Goal: Task Accomplishment & Management: Manage account settings

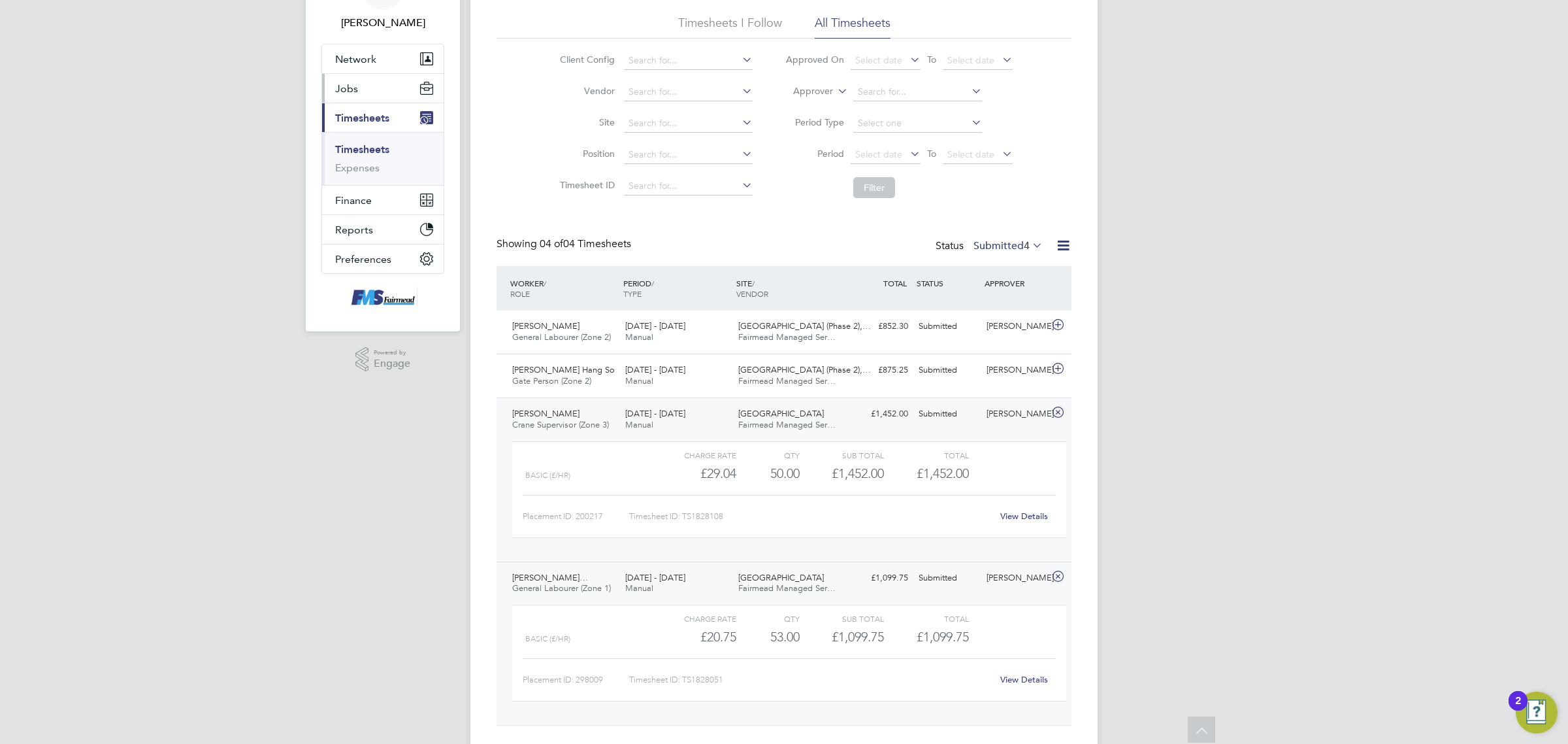
click at [361, 90] on button "Jobs" at bounding box center [383, 88] width 122 height 28
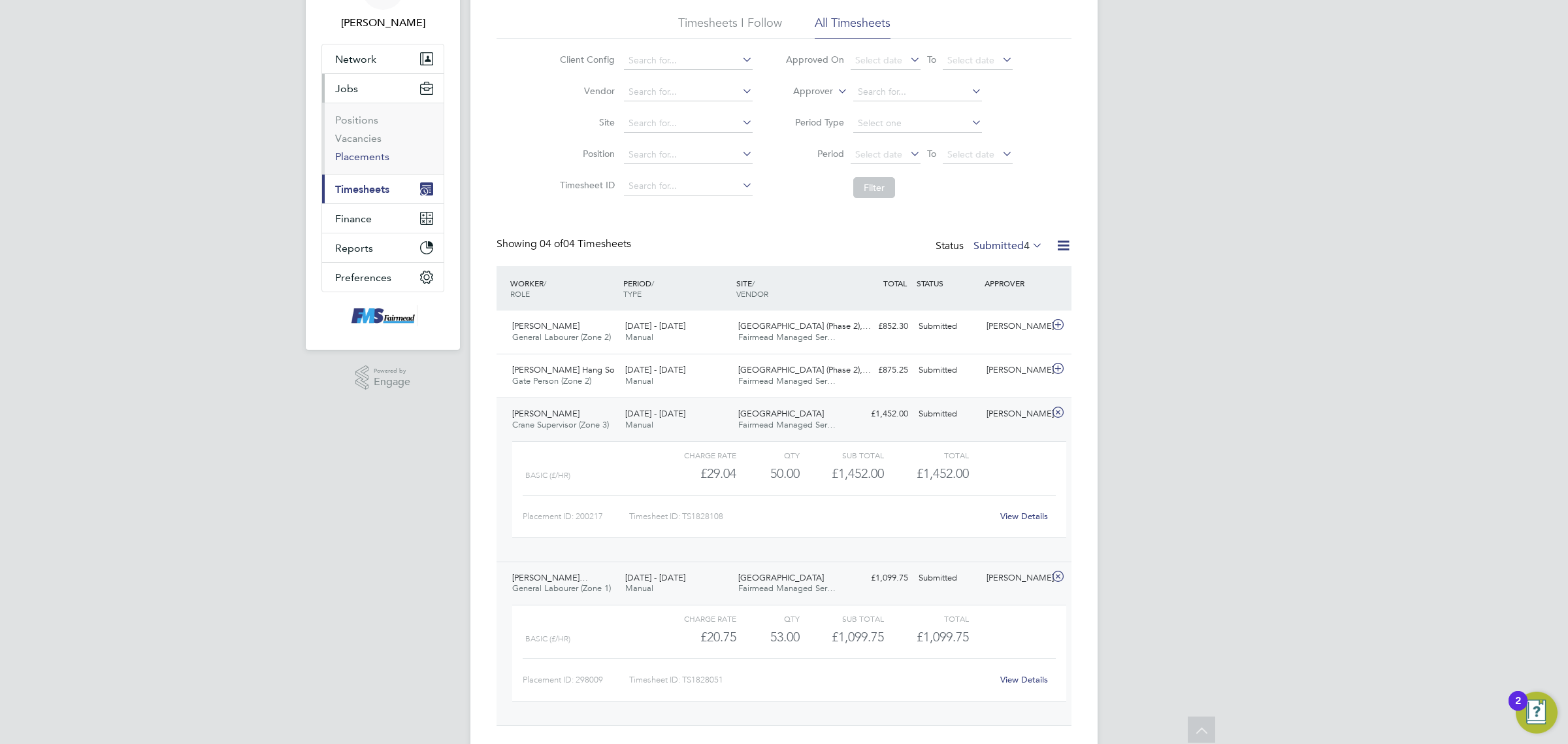
click at [358, 153] on link "Placements" at bounding box center [362, 156] width 54 height 13
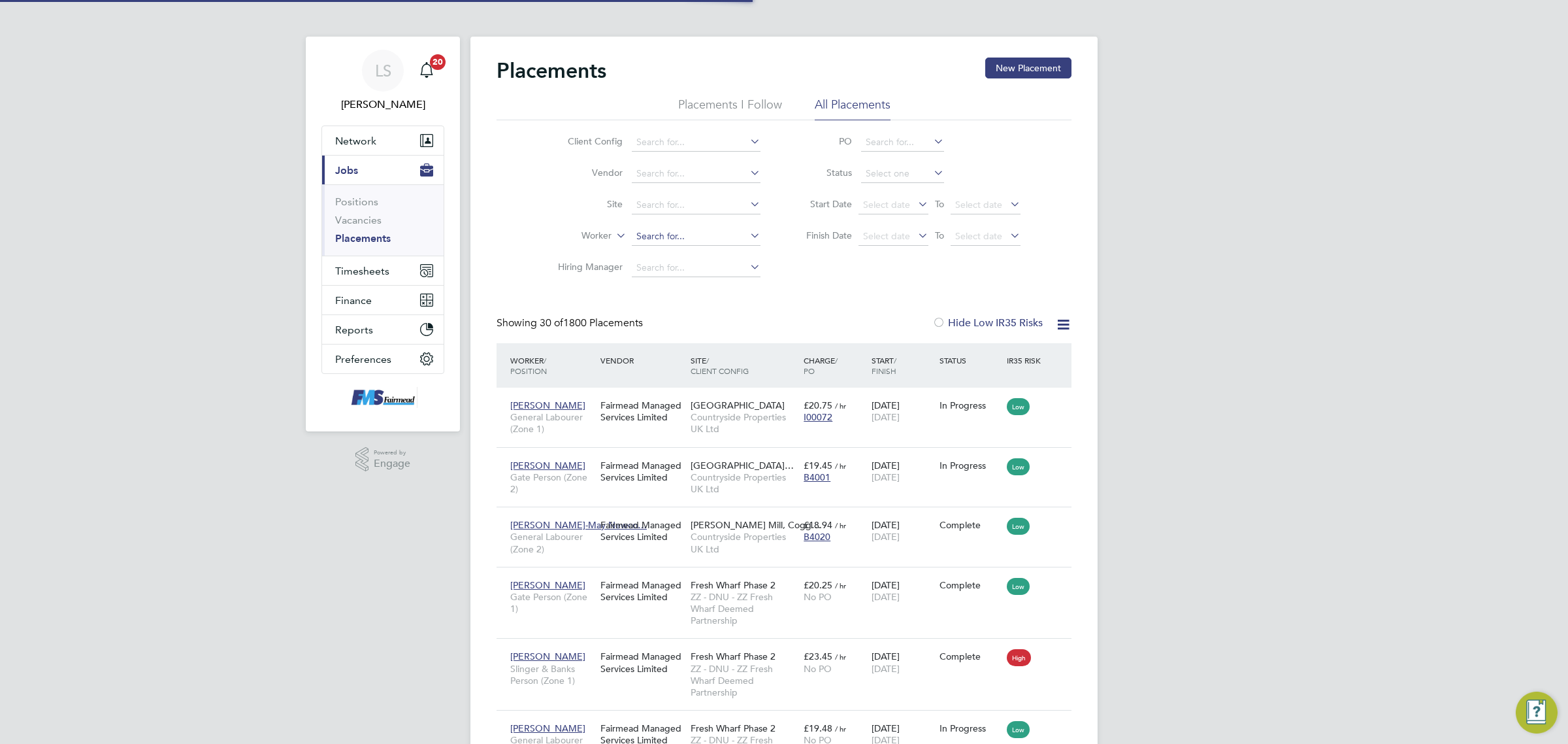
click at [683, 234] on input at bounding box center [696, 237] width 128 height 18
click at [688, 255] on li "Labara n Ali" at bounding box center [696, 254] width 130 height 18
type input "Labaran Ali"
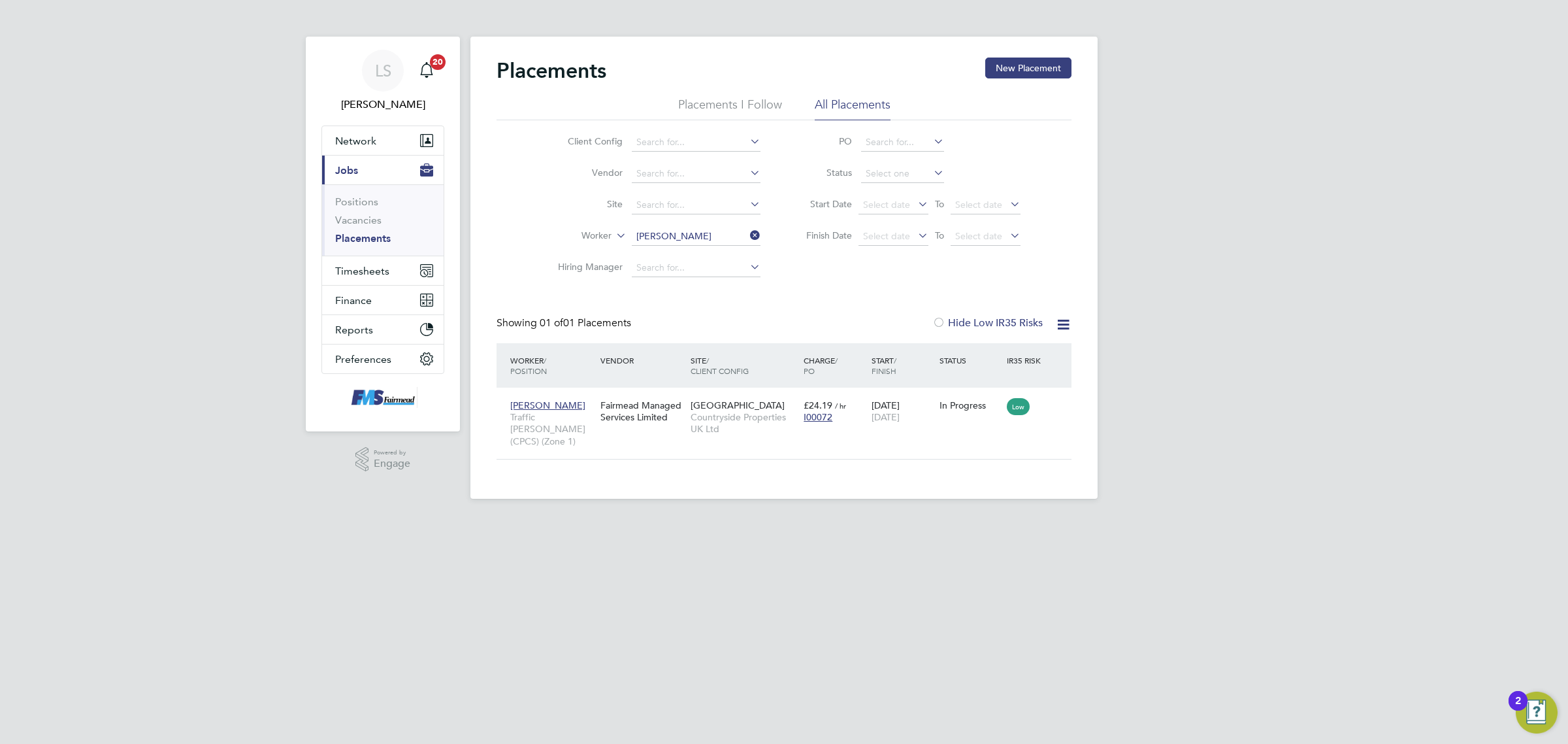
click at [701, 237] on input "Labaran Ali" at bounding box center [696, 237] width 128 height 18
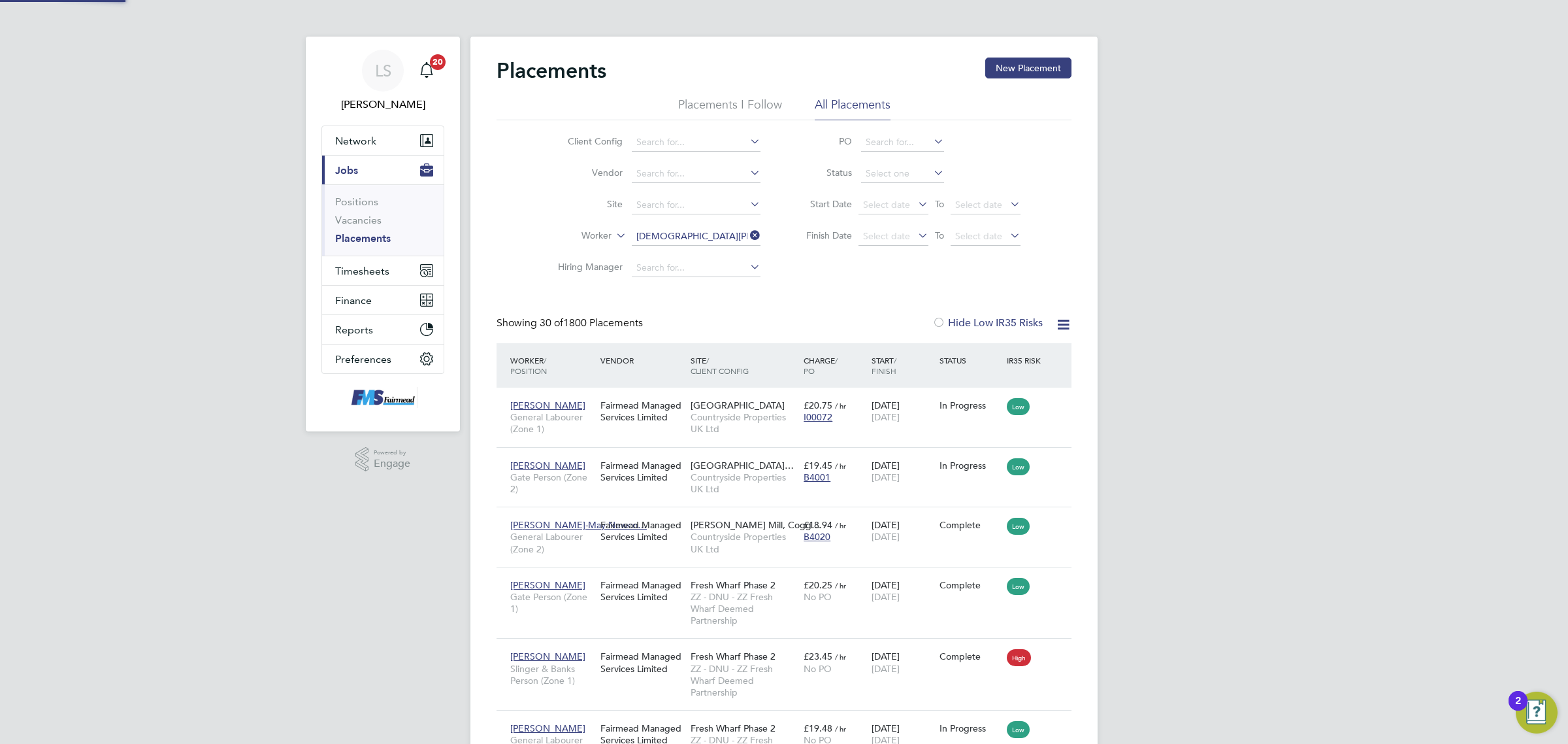
click at [684, 253] on li "Jude Ok oro" at bounding box center [696, 254] width 130 height 18
type input "Jude Okoro"
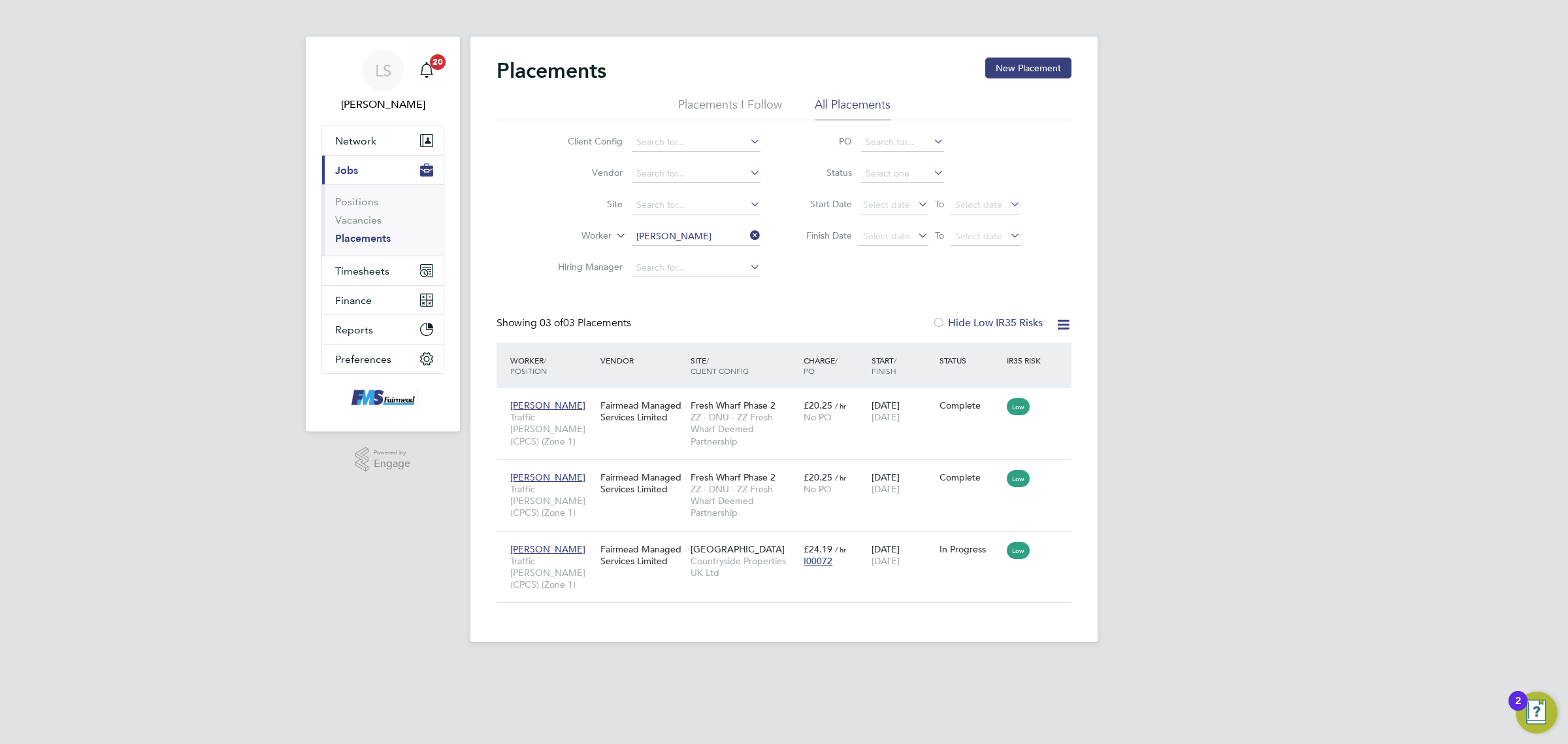
drag, startPoint x: 716, startPoint y: 246, endPoint x: 706, endPoint y: 234, distance: 15.6
click at [716, 246] on li "Worker Jude Okoro" at bounding box center [654, 237] width 246 height 32
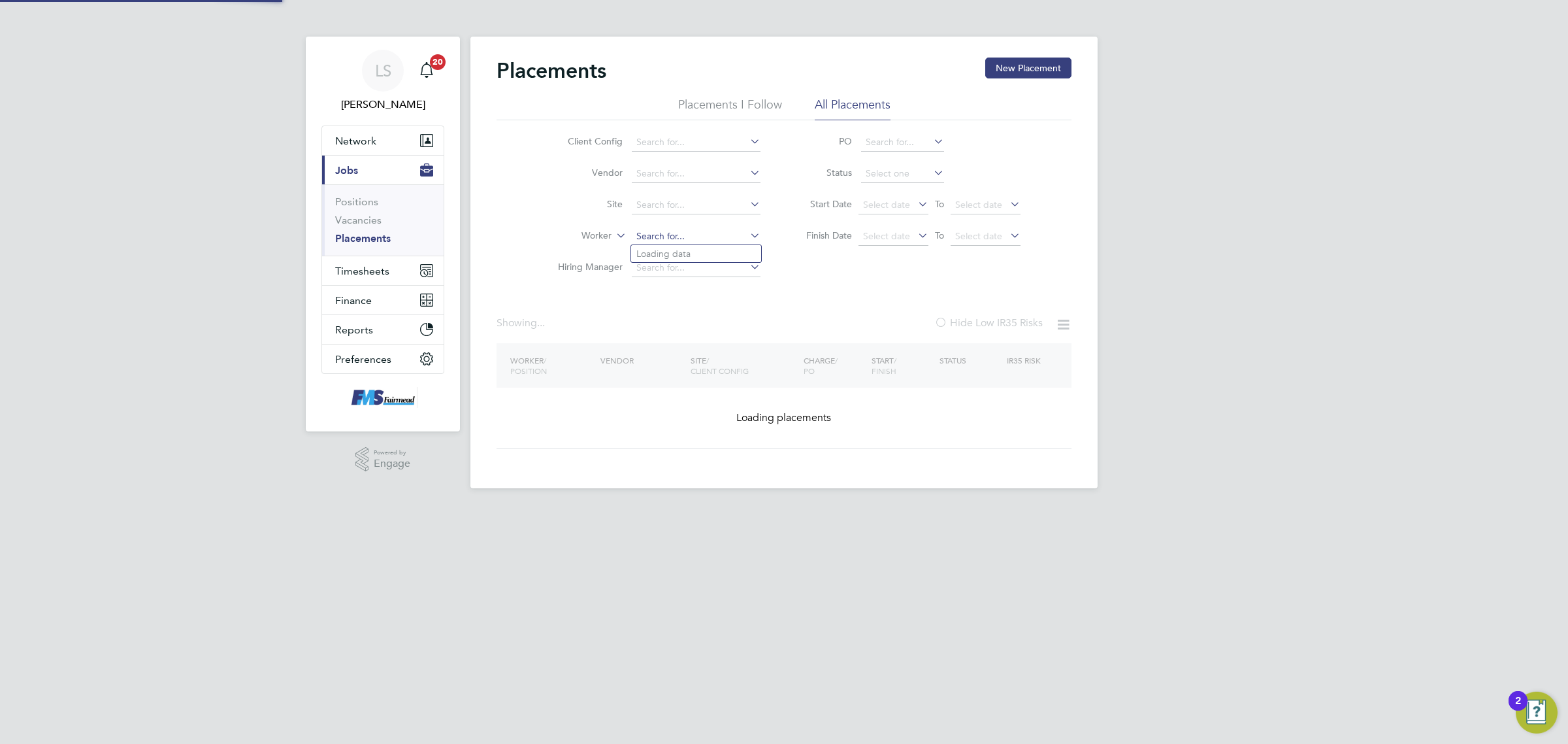
click at [701, 229] on input at bounding box center [696, 237] width 128 height 18
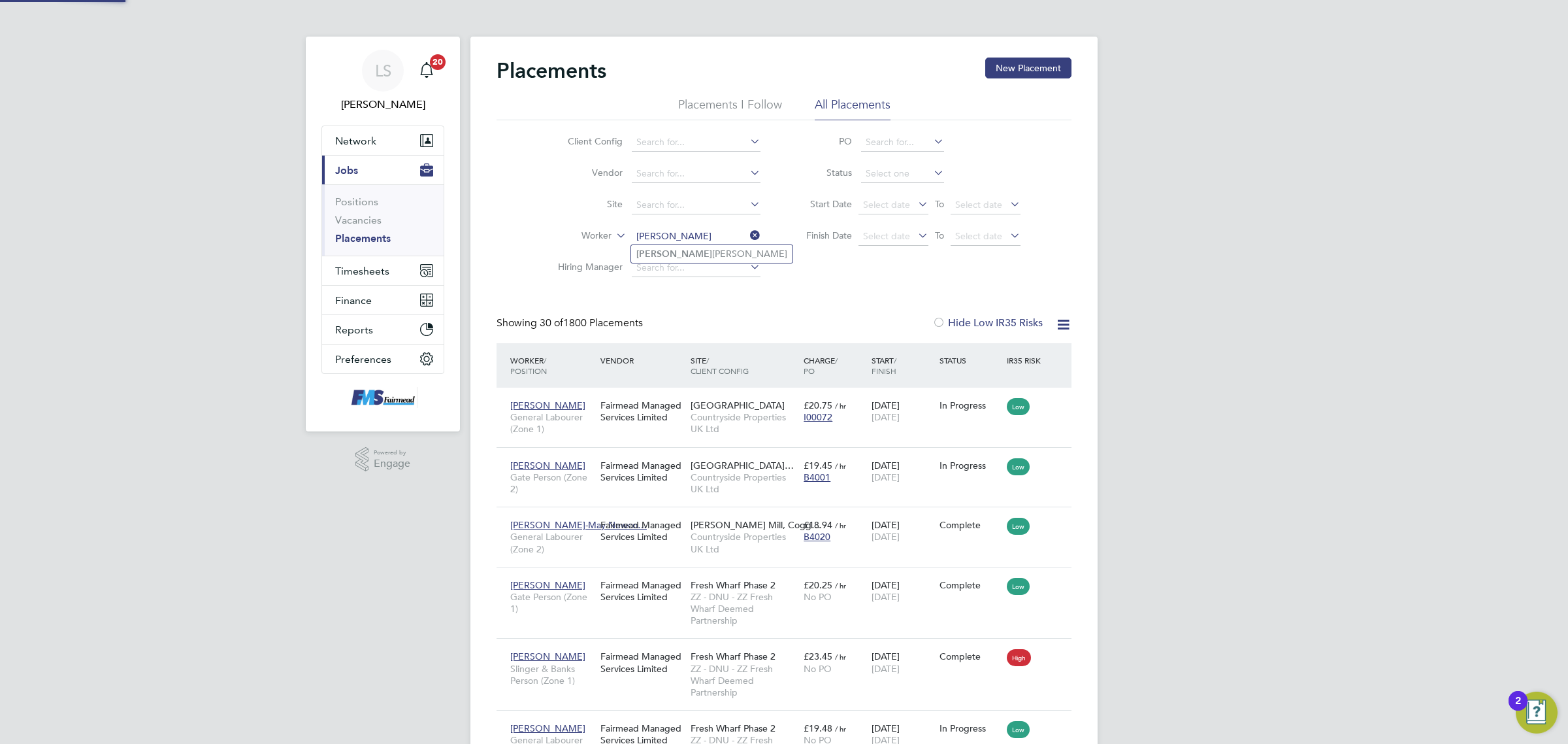
click at [704, 249] on li "Dennis Alphonso Chambers" at bounding box center [712, 254] width 162 height 18
type input "Dennis Alphonso Chambers"
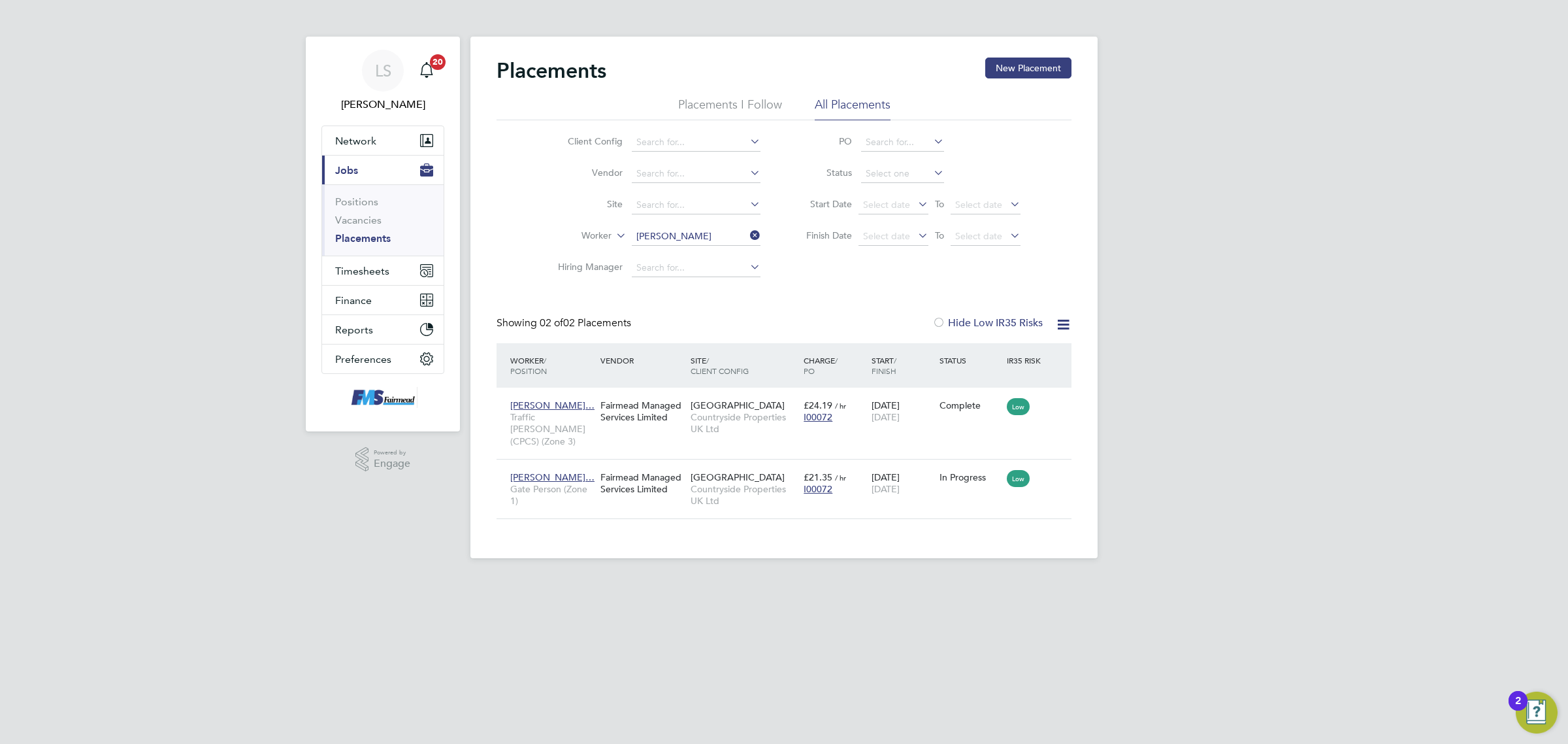
click at [655, 229] on input "Dennis Alphonso Chambers" at bounding box center [696, 237] width 128 height 18
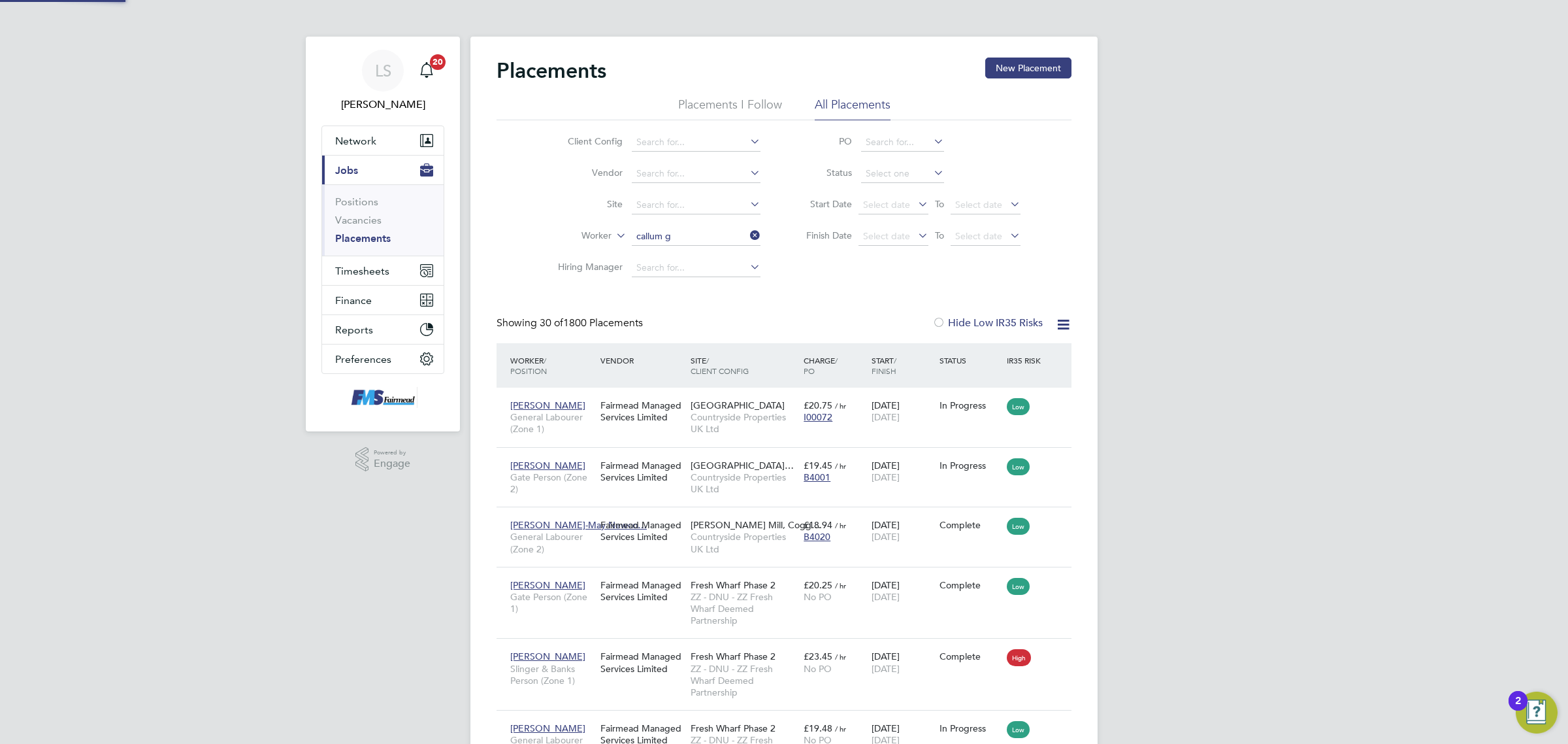
click at [664, 252] on b "Callum" at bounding box center [651, 254] width 30 height 11
type input "Callum Godfrey"
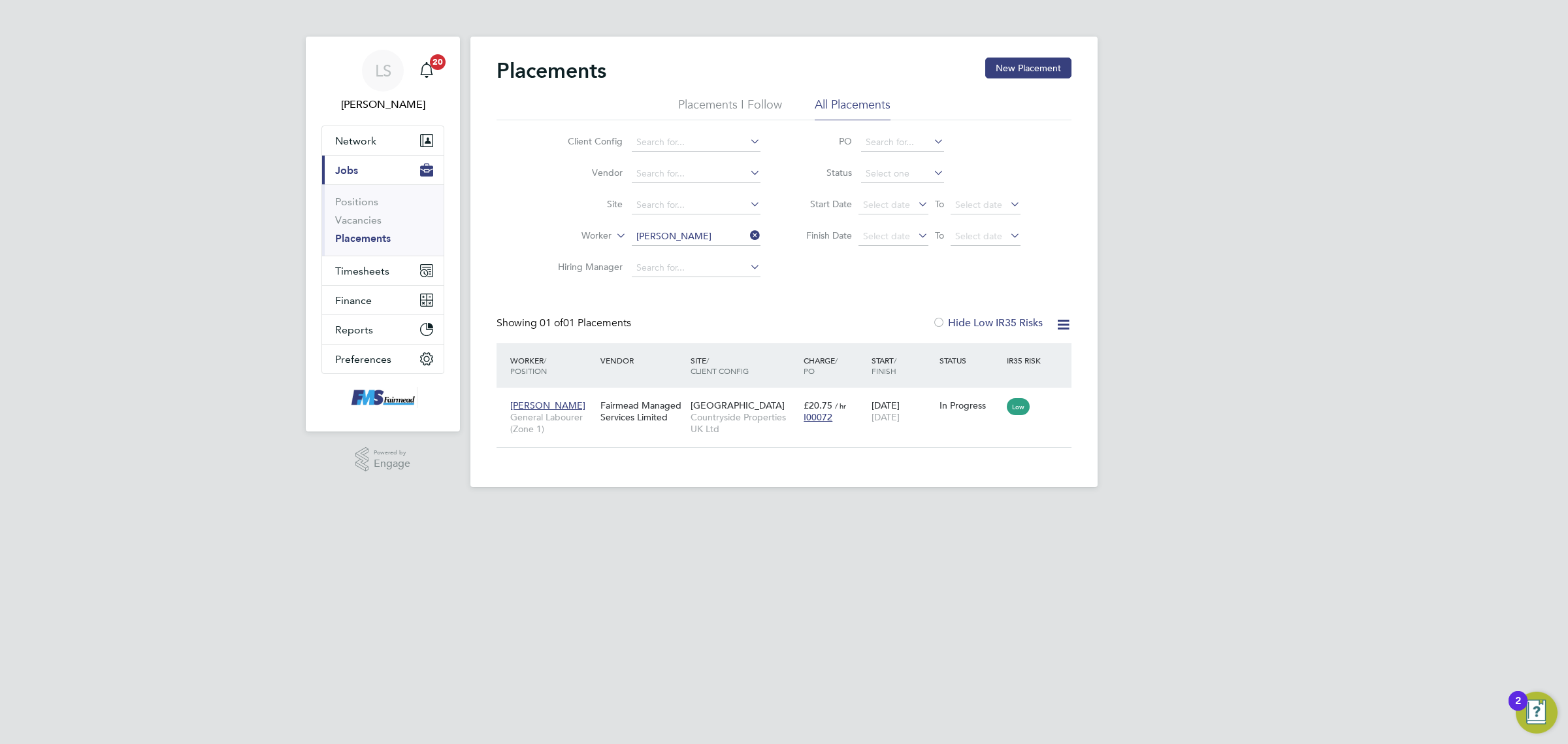
click at [674, 234] on input "Callum Godfrey" at bounding box center [696, 237] width 128 height 18
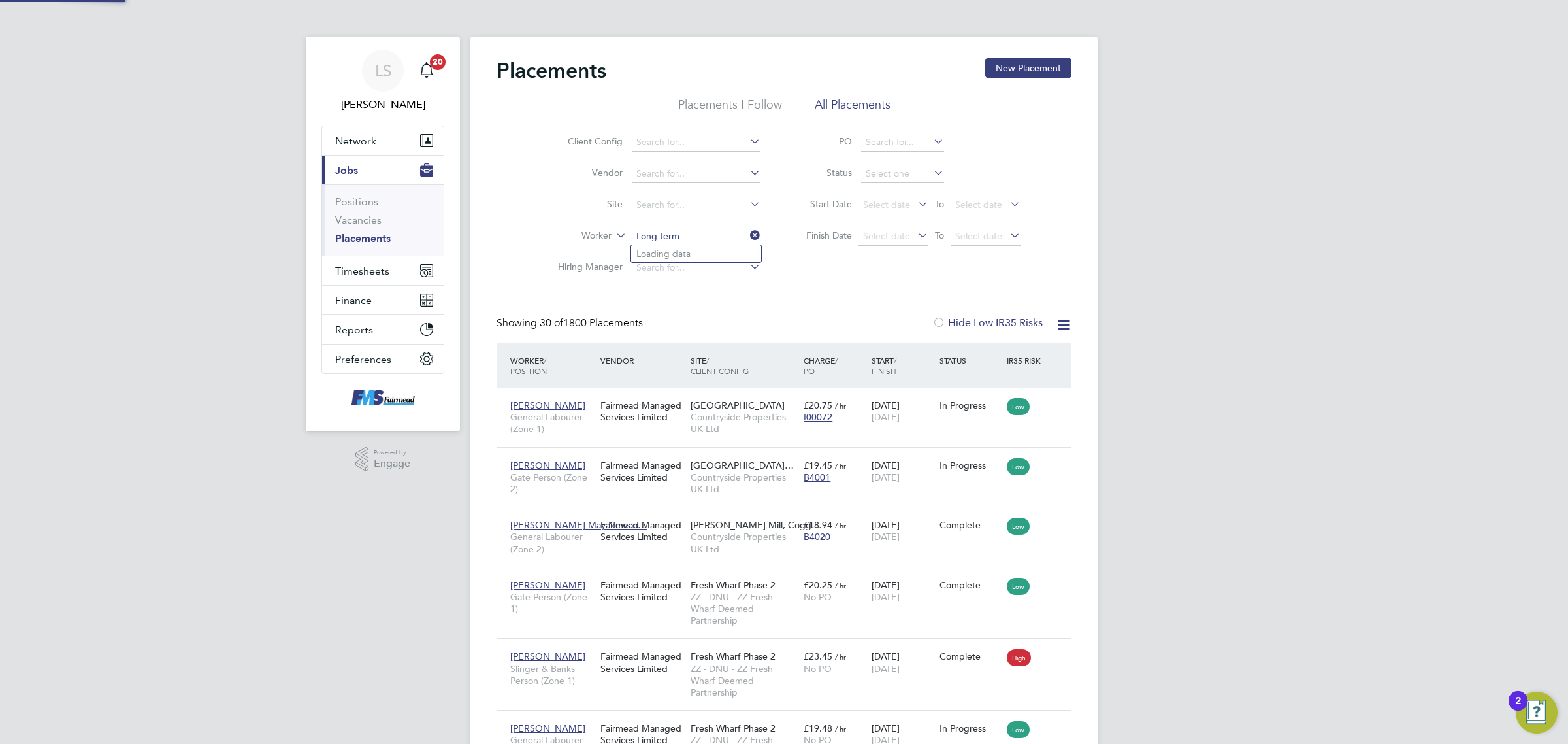
drag, startPoint x: 696, startPoint y: 232, endPoint x: 532, endPoint y: 234, distance: 164.0
click at [532, 234] on li "Worker Long term" at bounding box center [654, 237] width 246 height 32
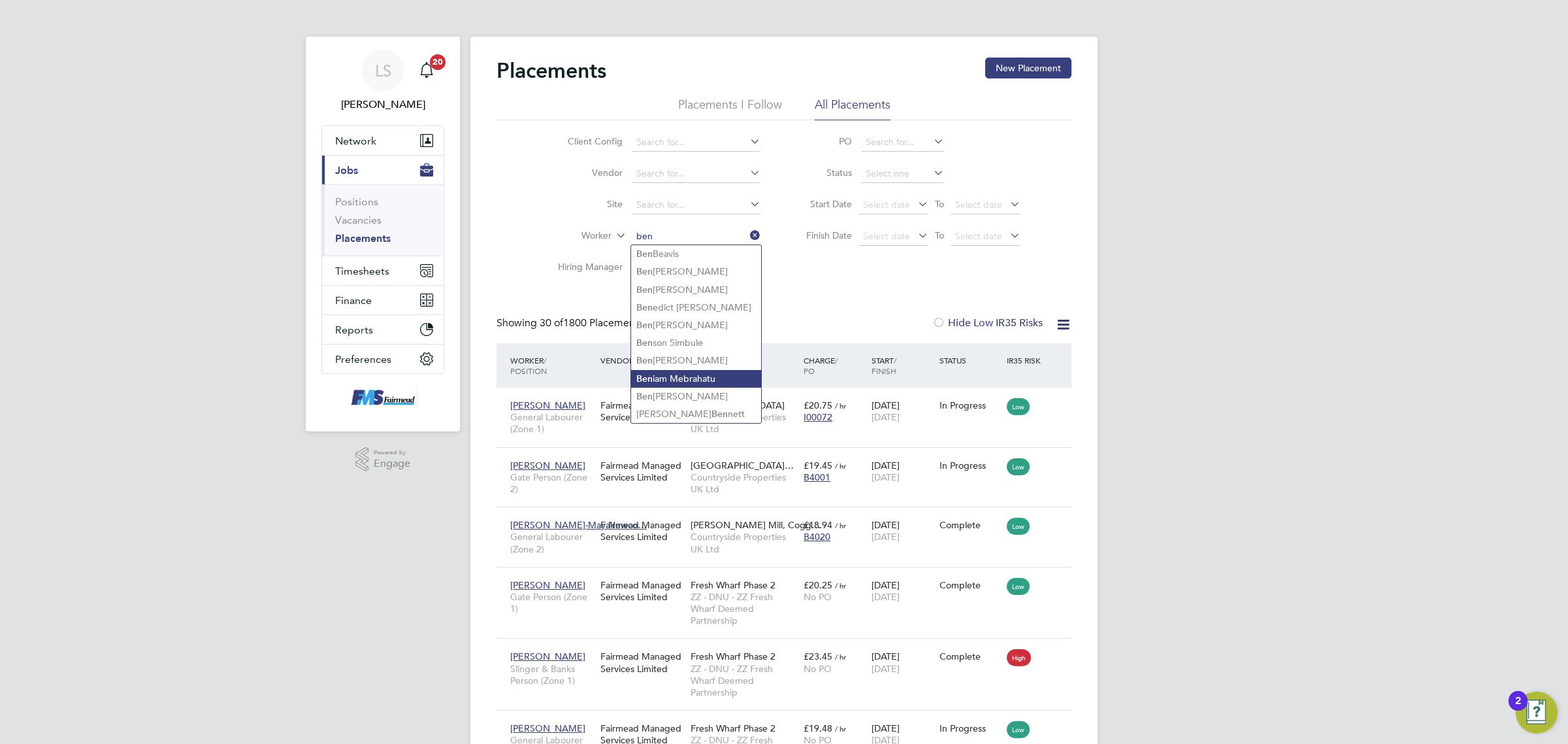
click at [703, 378] on li "Ben iam Mebrahatu" at bounding box center [696, 378] width 130 height 18
type input "Beniam Mebrahatu"
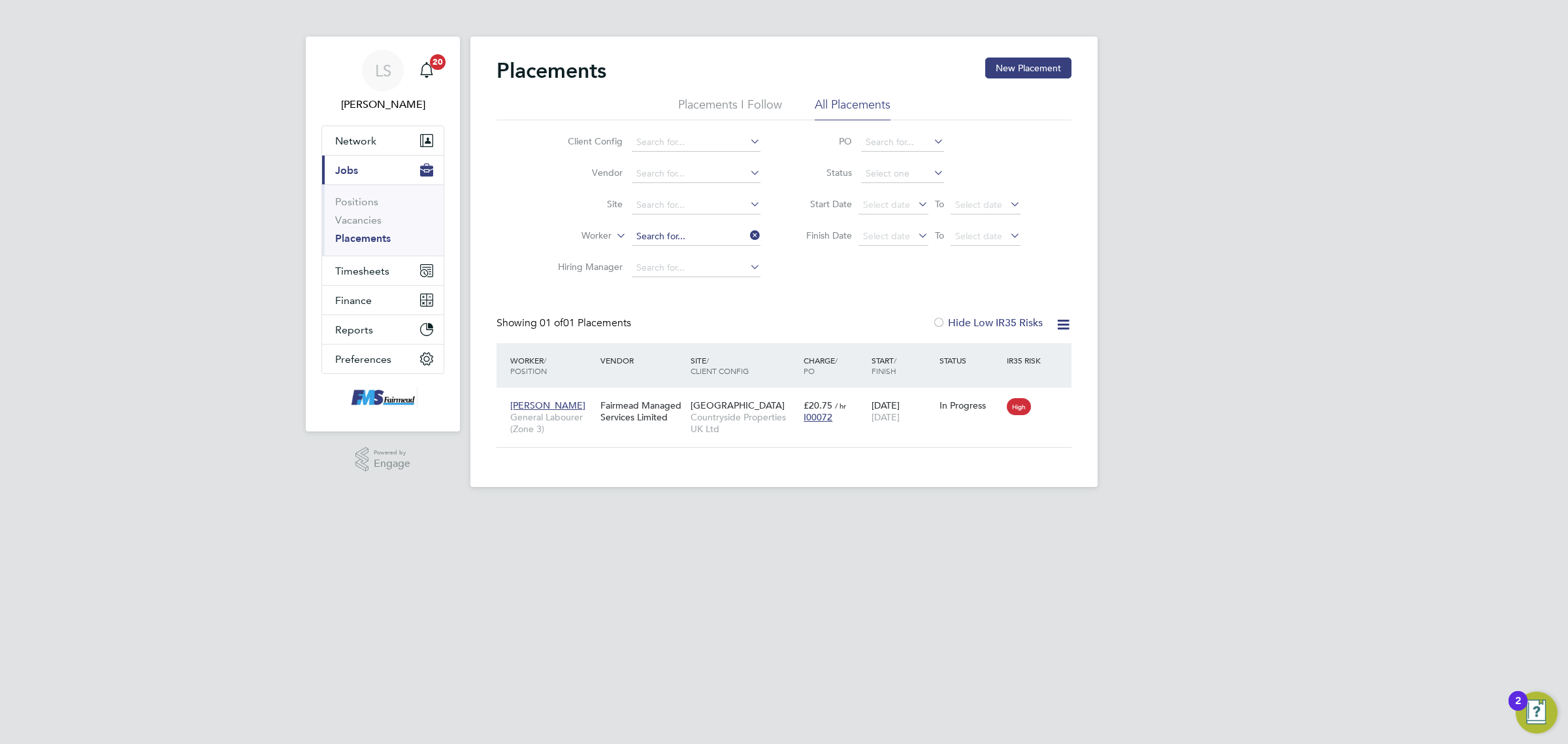
click at [702, 239] on input at bounding box center [696, 237] width 128 height 18
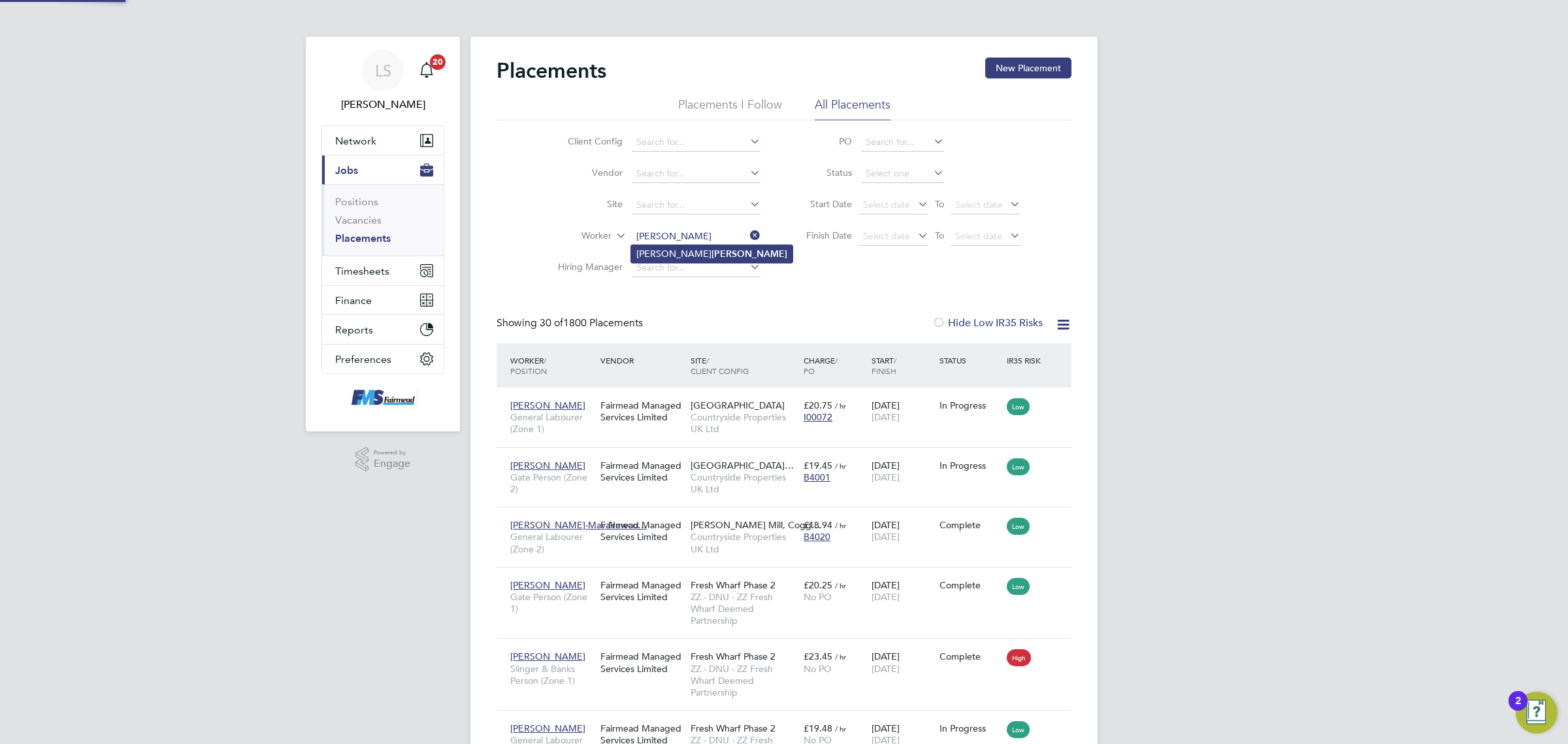
click at [691, 258] on li "Alfred Barci" at bounding box center [712, 254] width 162 height 18
type input "Alfred Barci"
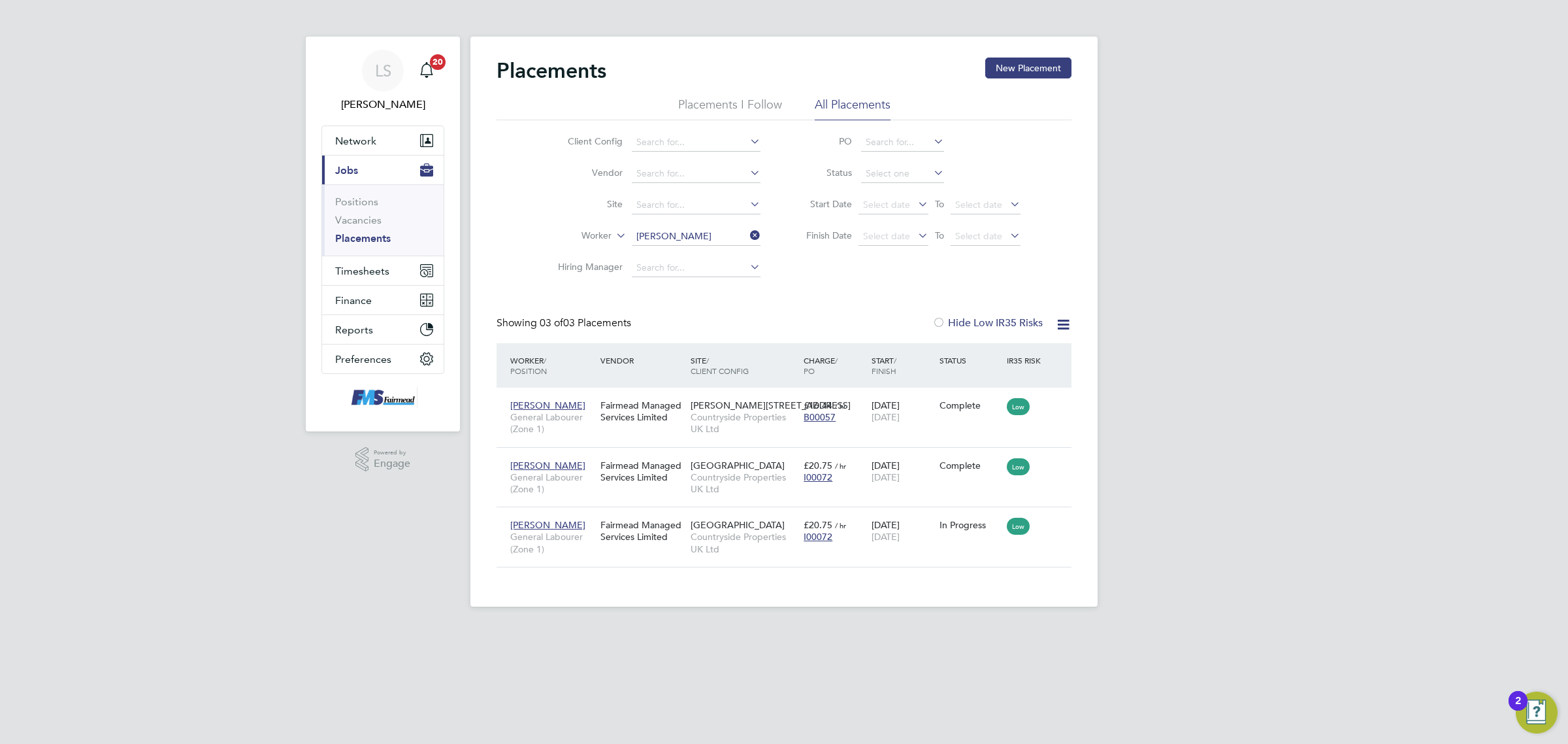
click at [693, 223] on li "Worker Alfred Barci" at bounding box center [654, 237] width 246 height 32
click at [698, 239] on input at bounding box center [696, 237] width 128 height 18
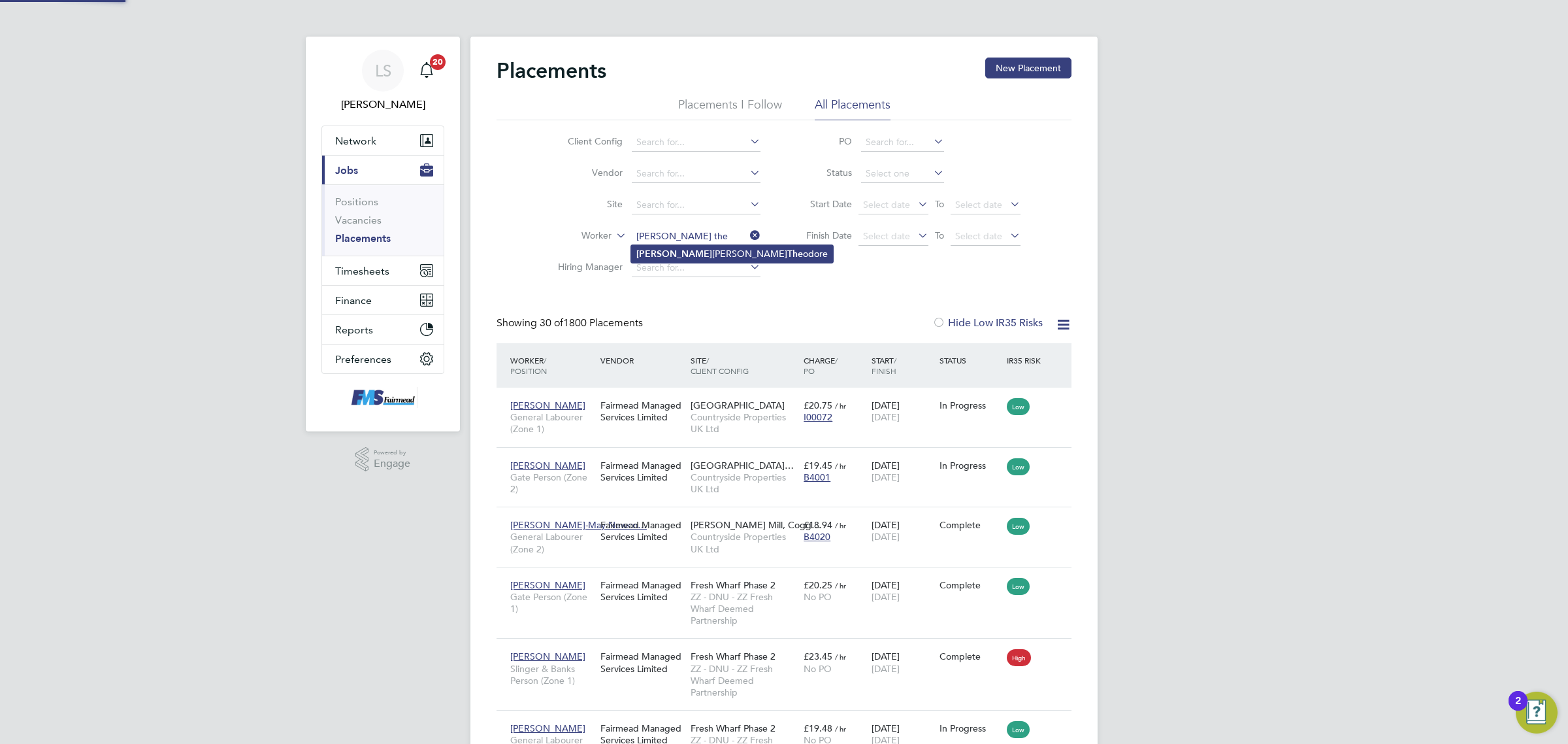
click at [686, 253] on li "Justin Alexander The odore" at bounding box center [732, 254] width 202 height 18
type input "Justin Alexander Theodore"
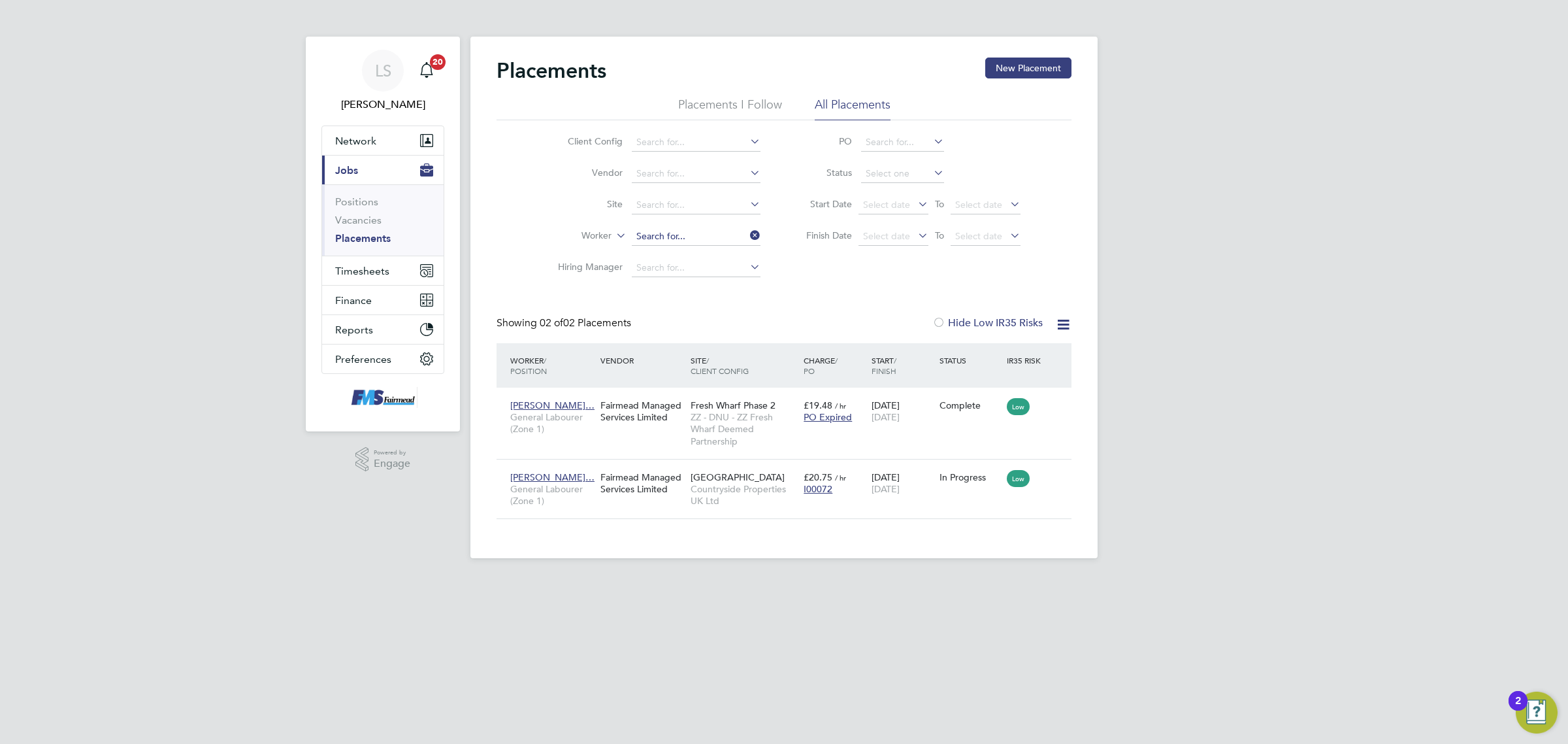
click at [716, 239] on input at bounding box center [696, 237] width 128 height 18
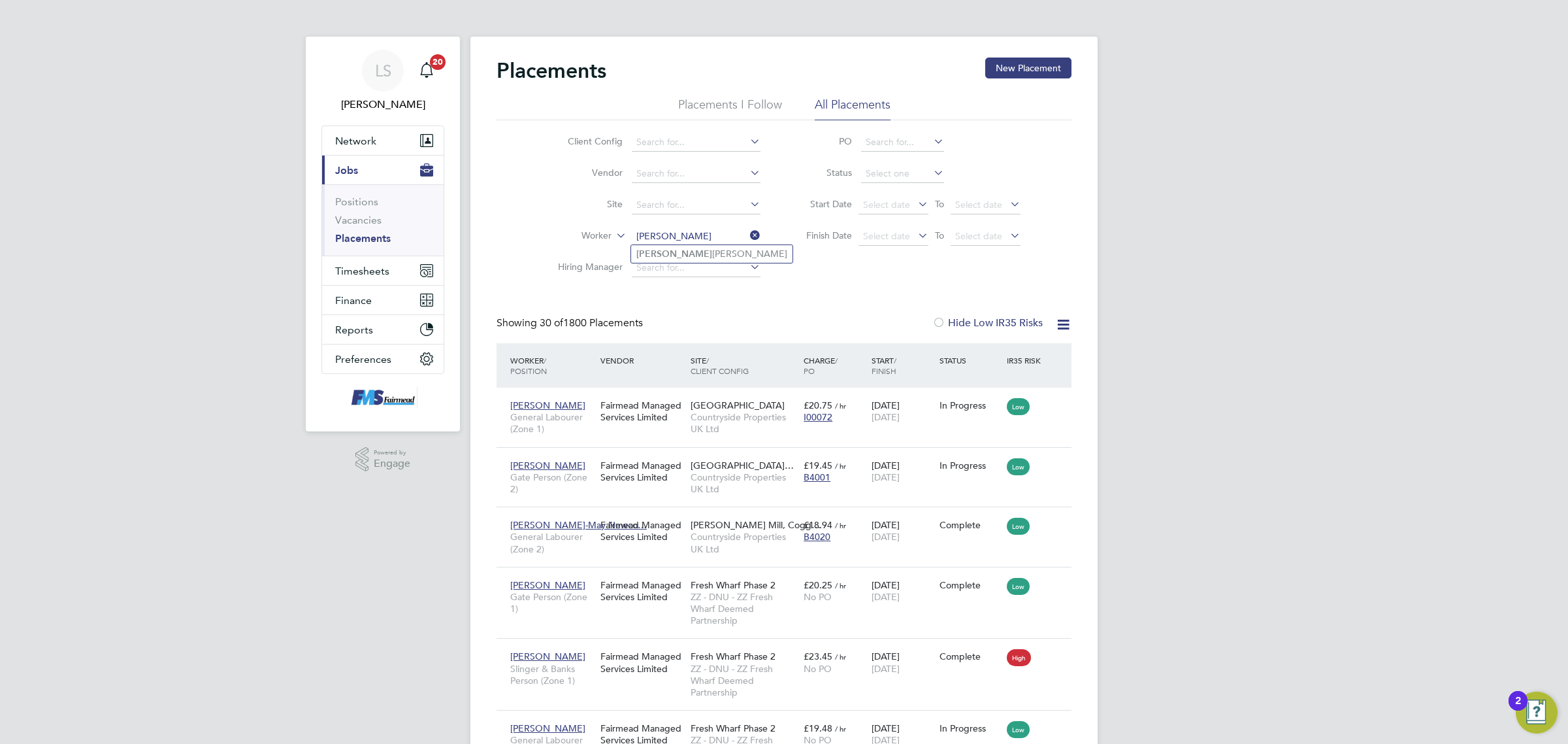
click at [711, 249] on li "Lionel Ross" at bounding box center [712, 254] width 162 height 18
type input "Lionel Ross"
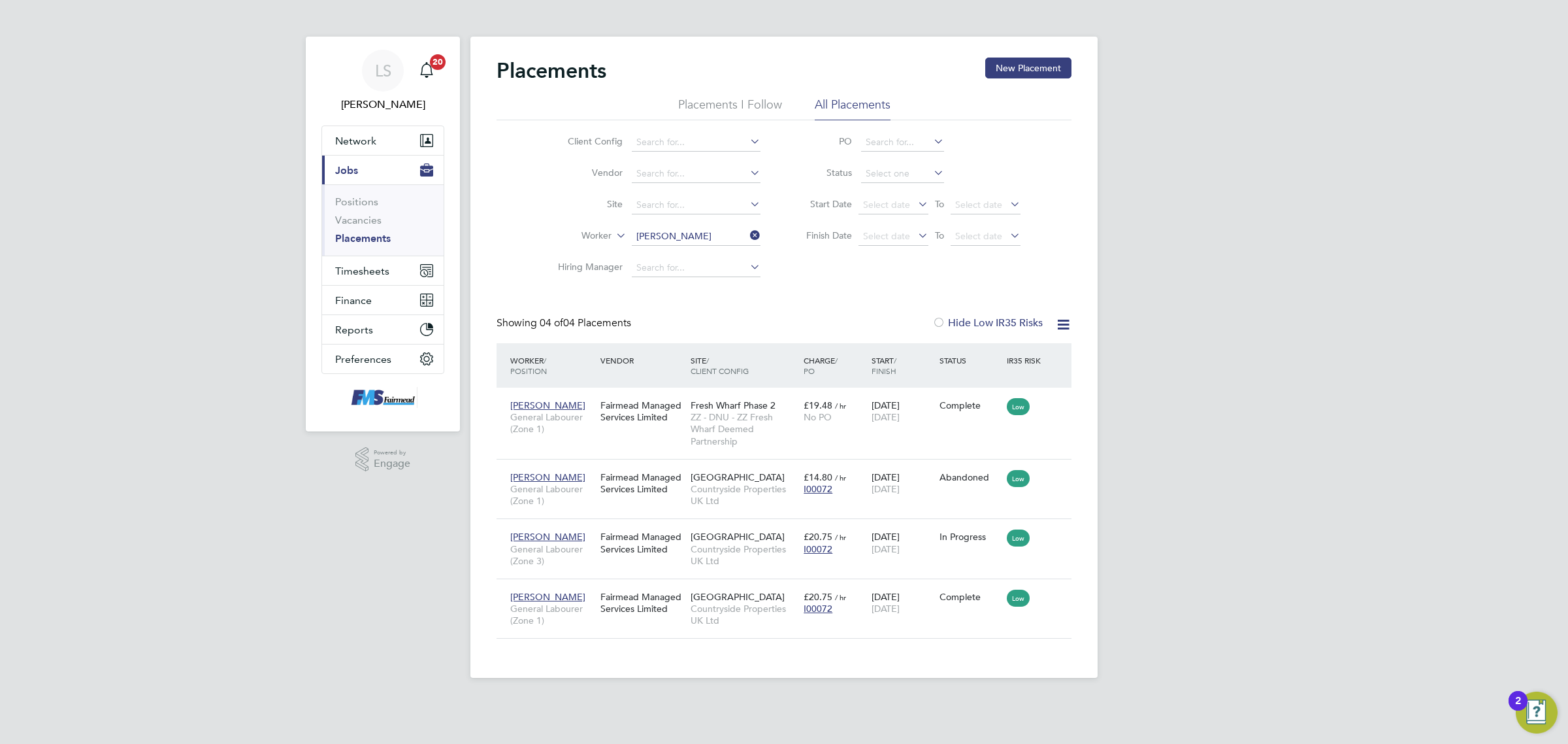
click at [678, 245] on li "Worker Lionel Ross" at bounding box center [654, 237] width 246 height 32
click at [678, 237] on input at bounding box center [696, 237] width 128 height 18
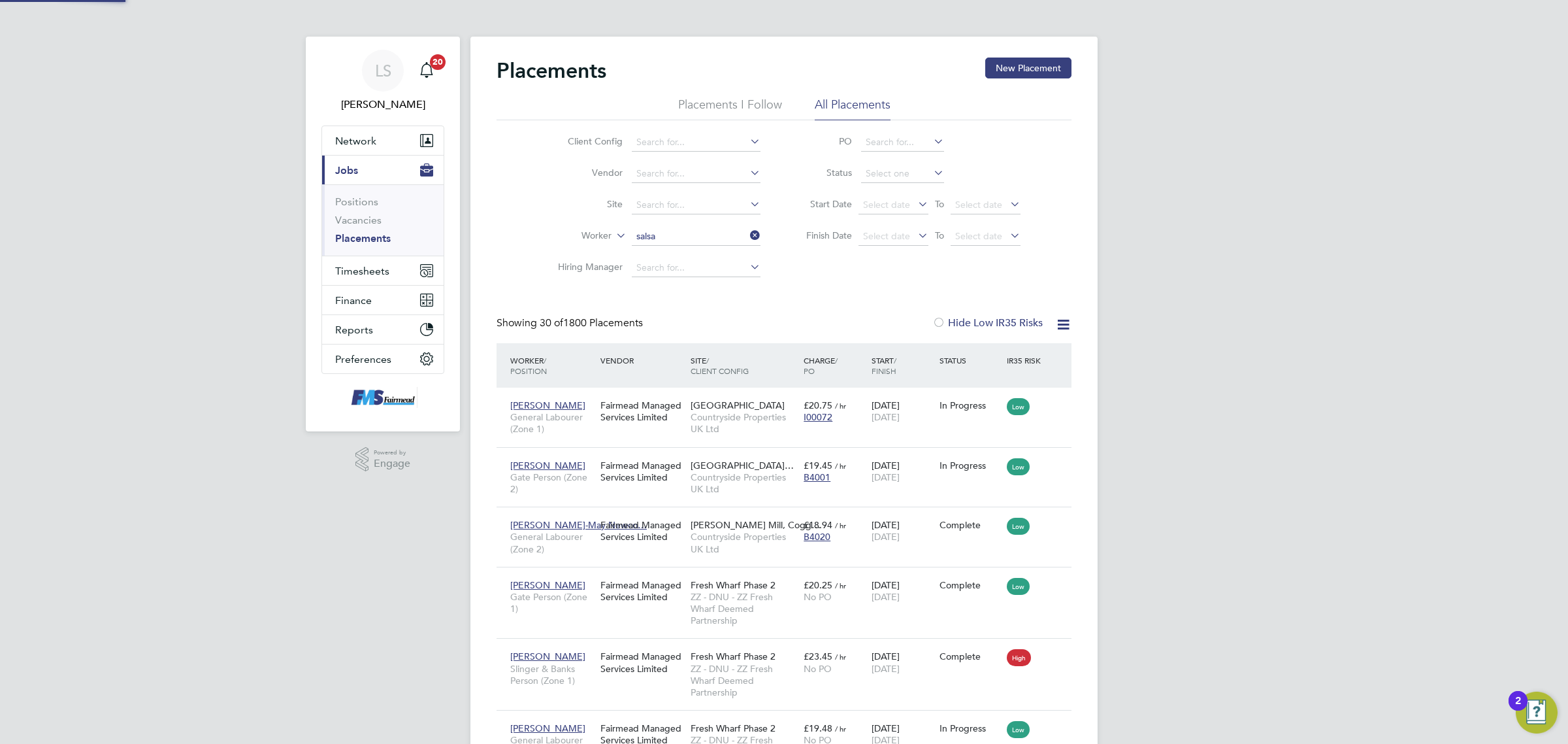
click at [683, 254] on li "Salsa beel Iqbal" at bounding box center [696, 254] width 130 height 18
type input "Salsabeel Iqbal"
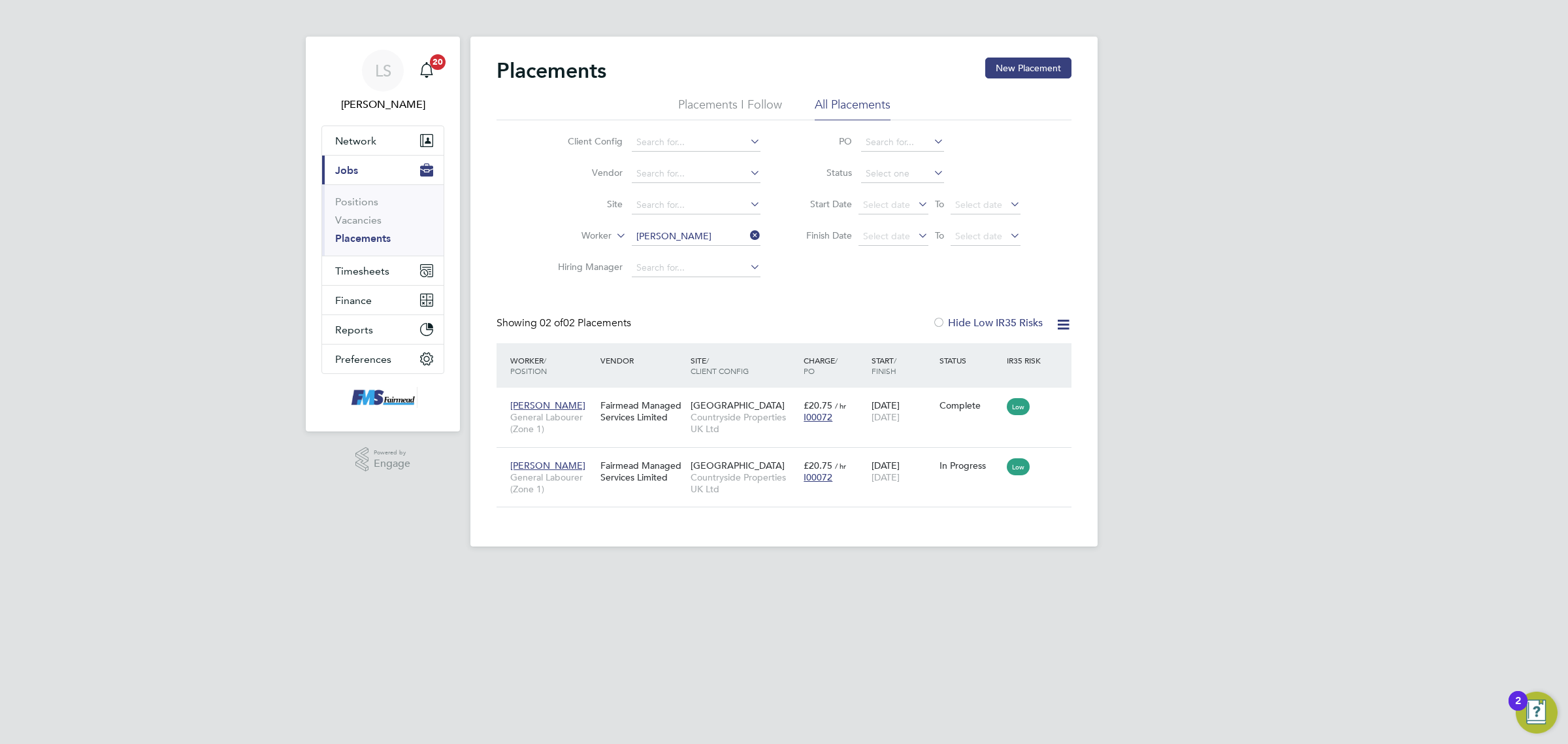
click at [691, 228] on input "Salsabeel Iqbal" at bounding box center [696, 237] width 128 height 18
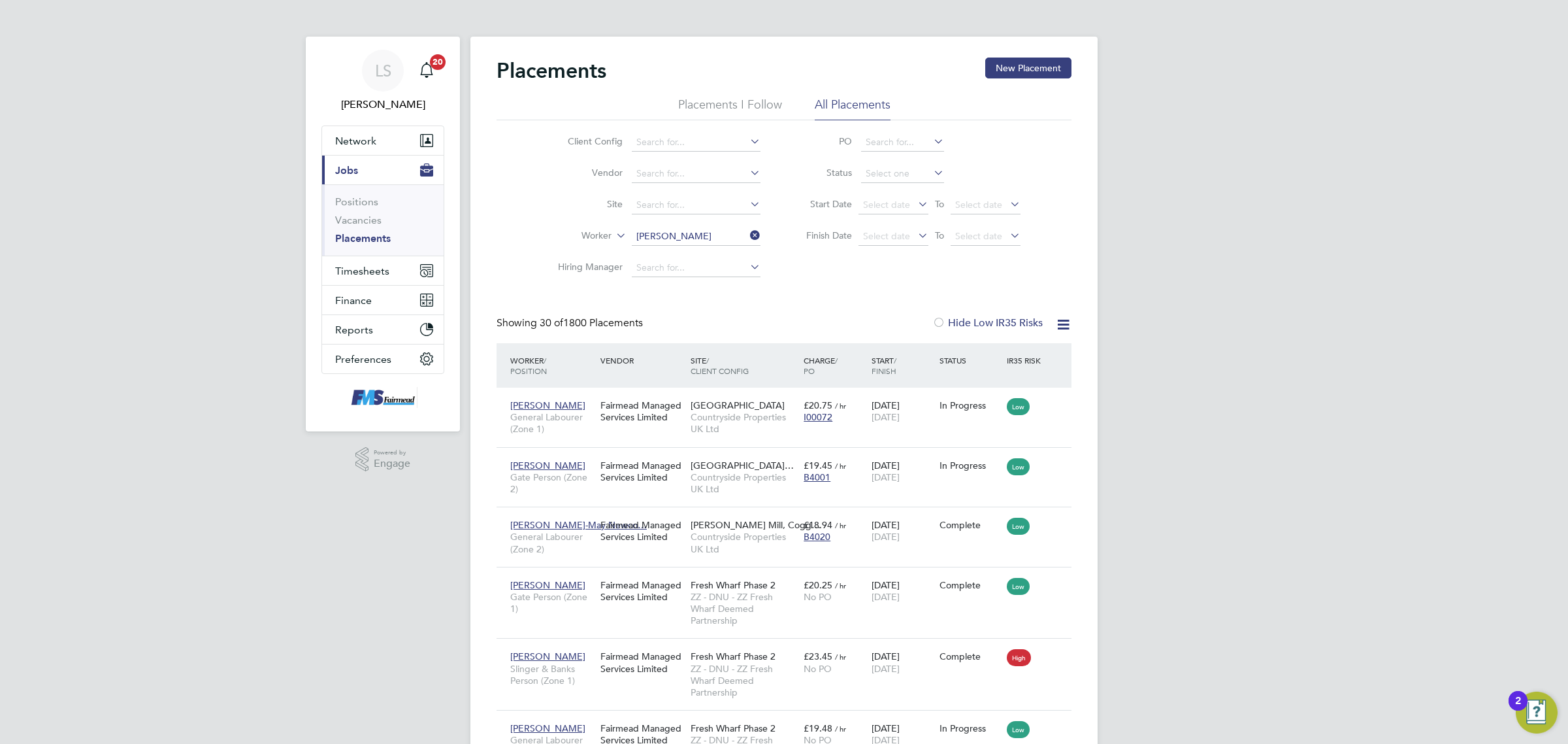
click at [713, 312] on li "Ibrahim Mohamad" at bounding box center [712, 307] width 162 height 18
type input "Ibrahim Mohamad"
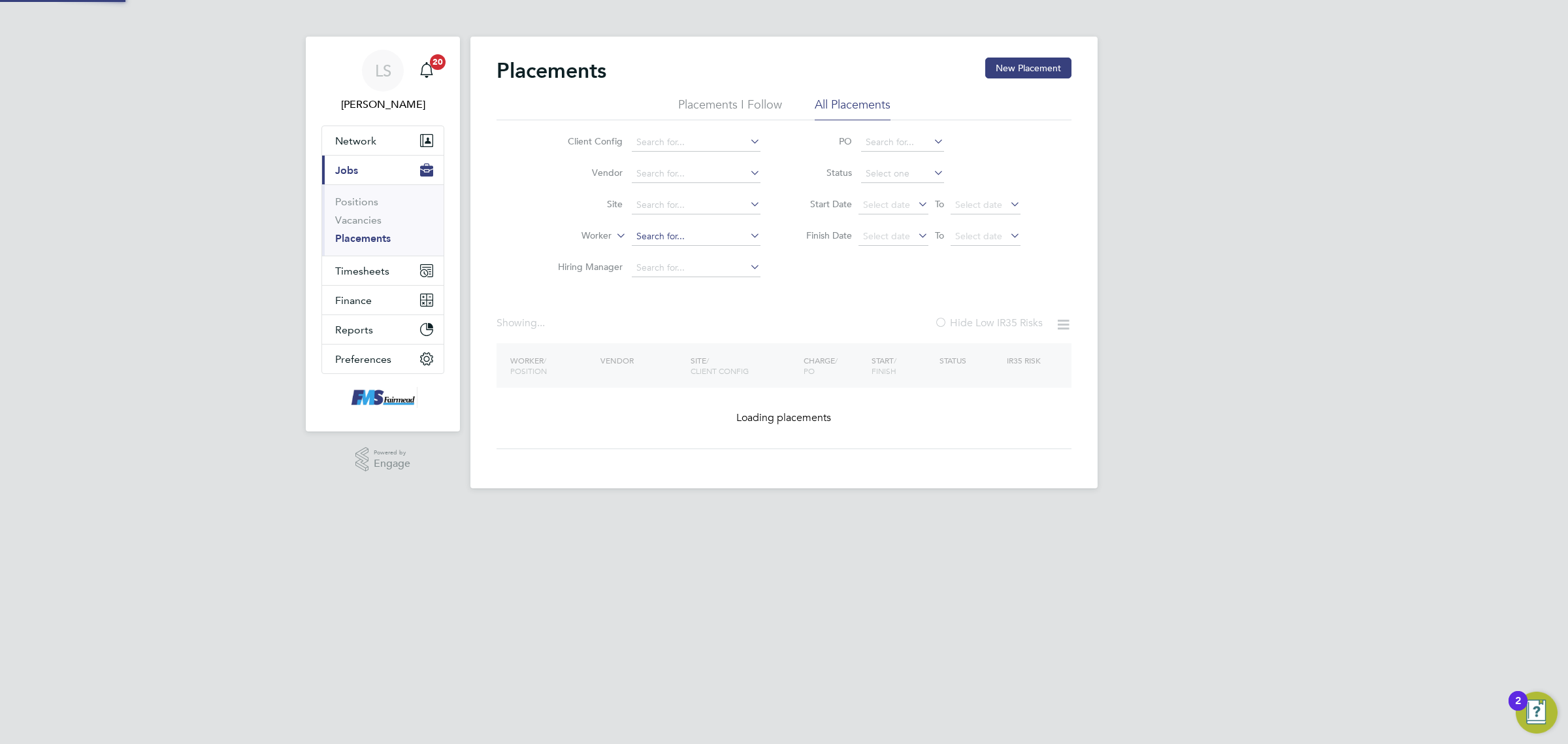
click at [713, 237] on input at bounding box center [696, 237] width 128 height 18
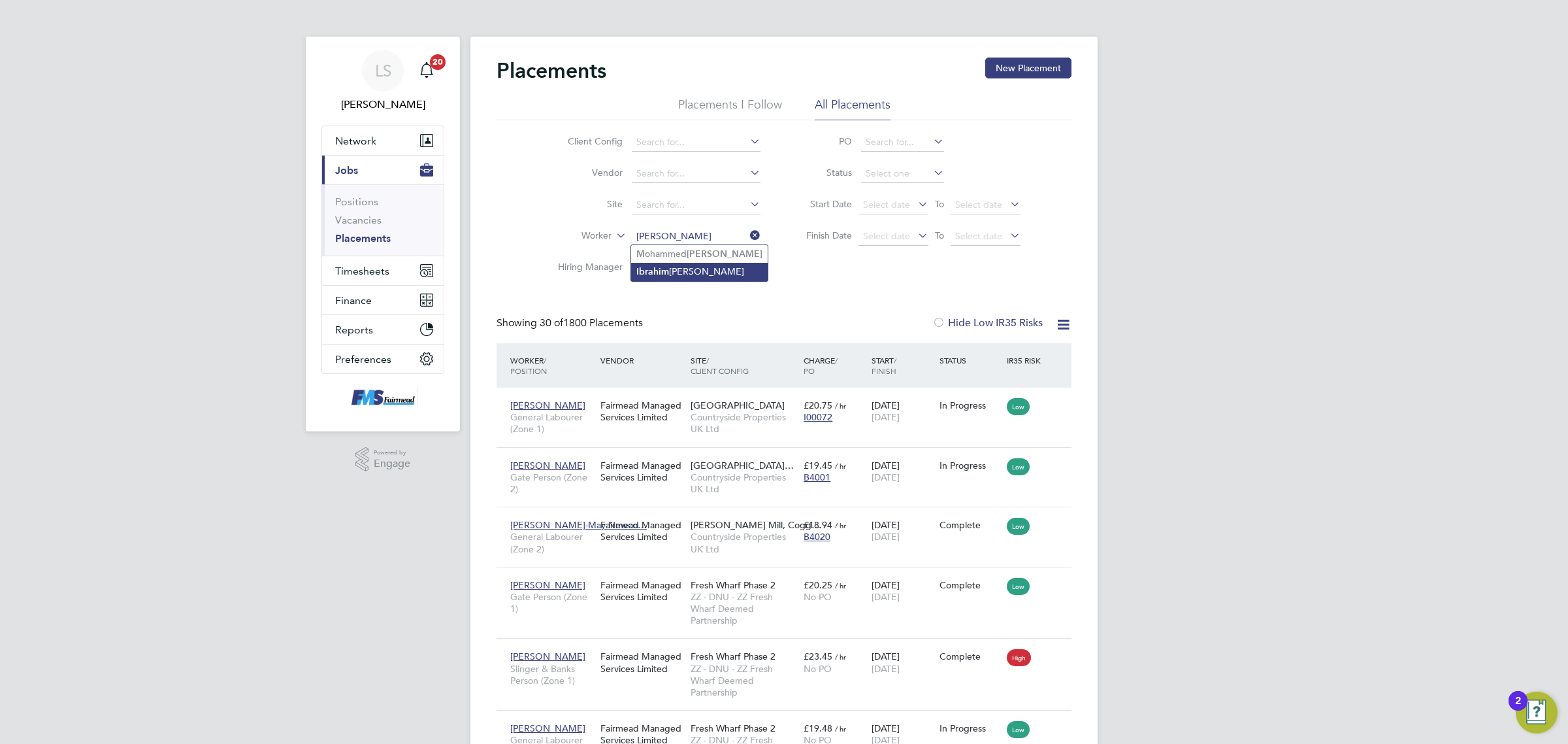
click at [719, 264] on li "Ibrahi m Mohamad" at bounding box center [700, 271] width 137 height 18
type input "Ibrahim Mohamad"
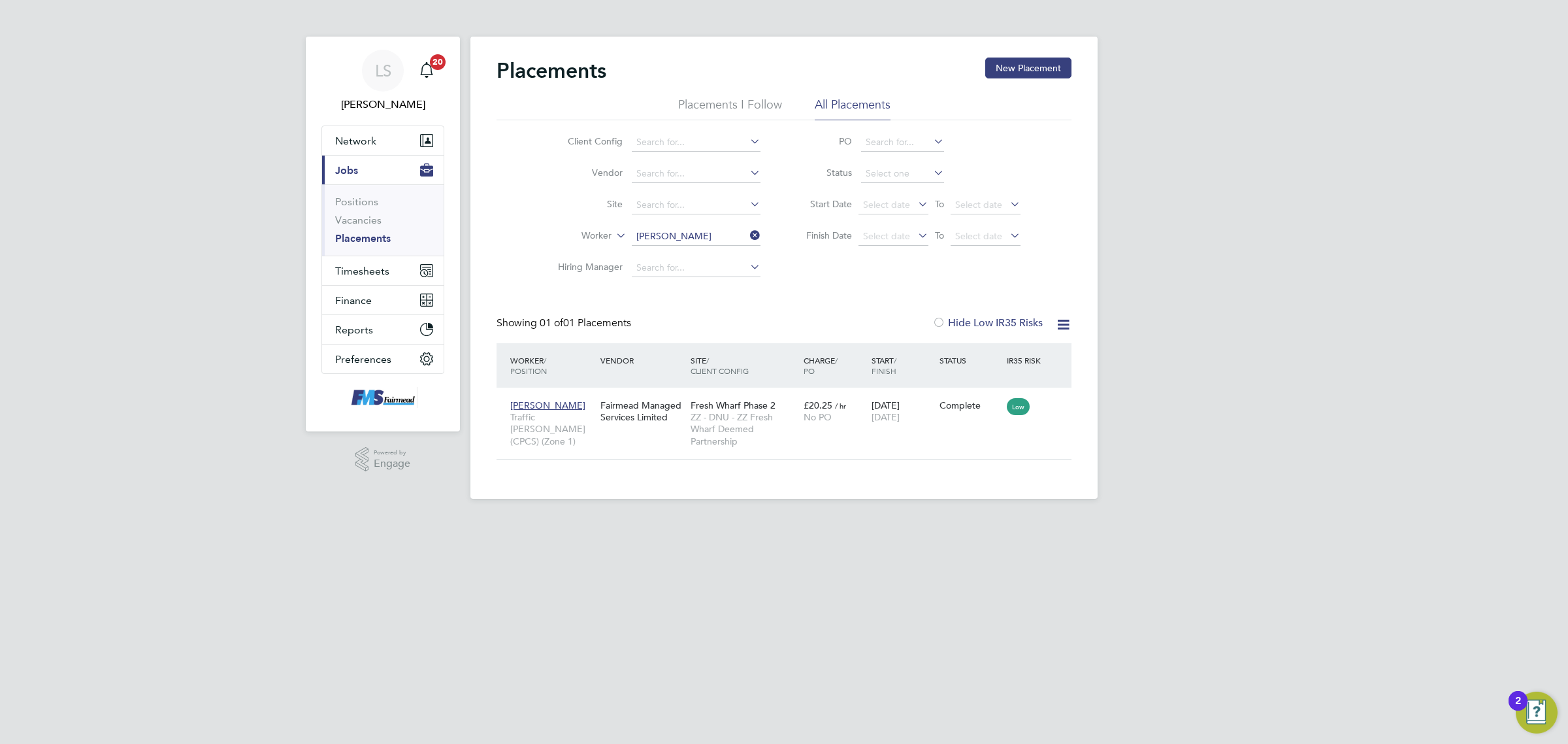
click at [710, 252] on li "Hiring Manager" at bounding box center [654, 268] width 246 height 32
click at [706, 239] on input at bounding box center [696, 237] width 128 height 18
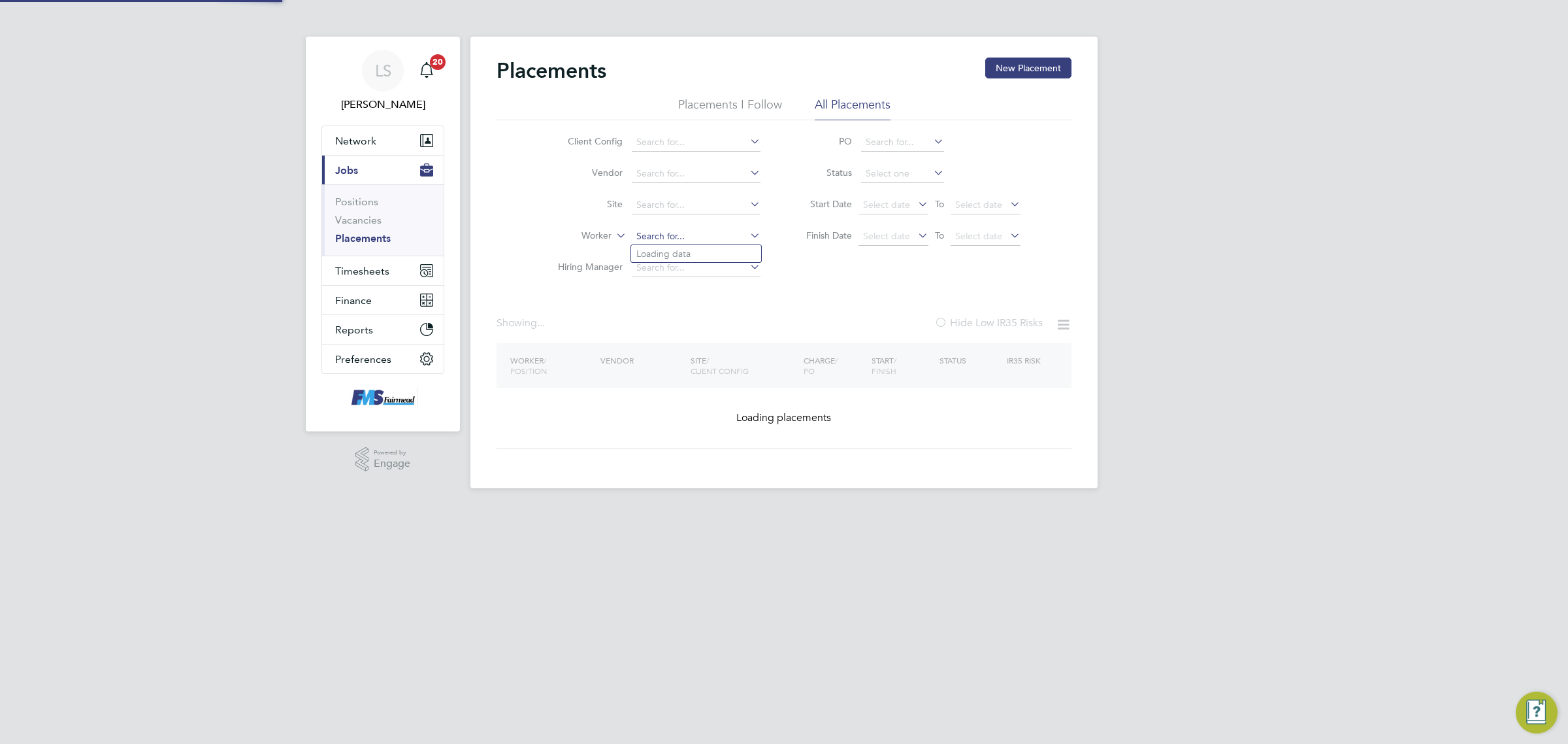
click at [706, 233] on input at bounding box center [696, 237] width 128 height 18
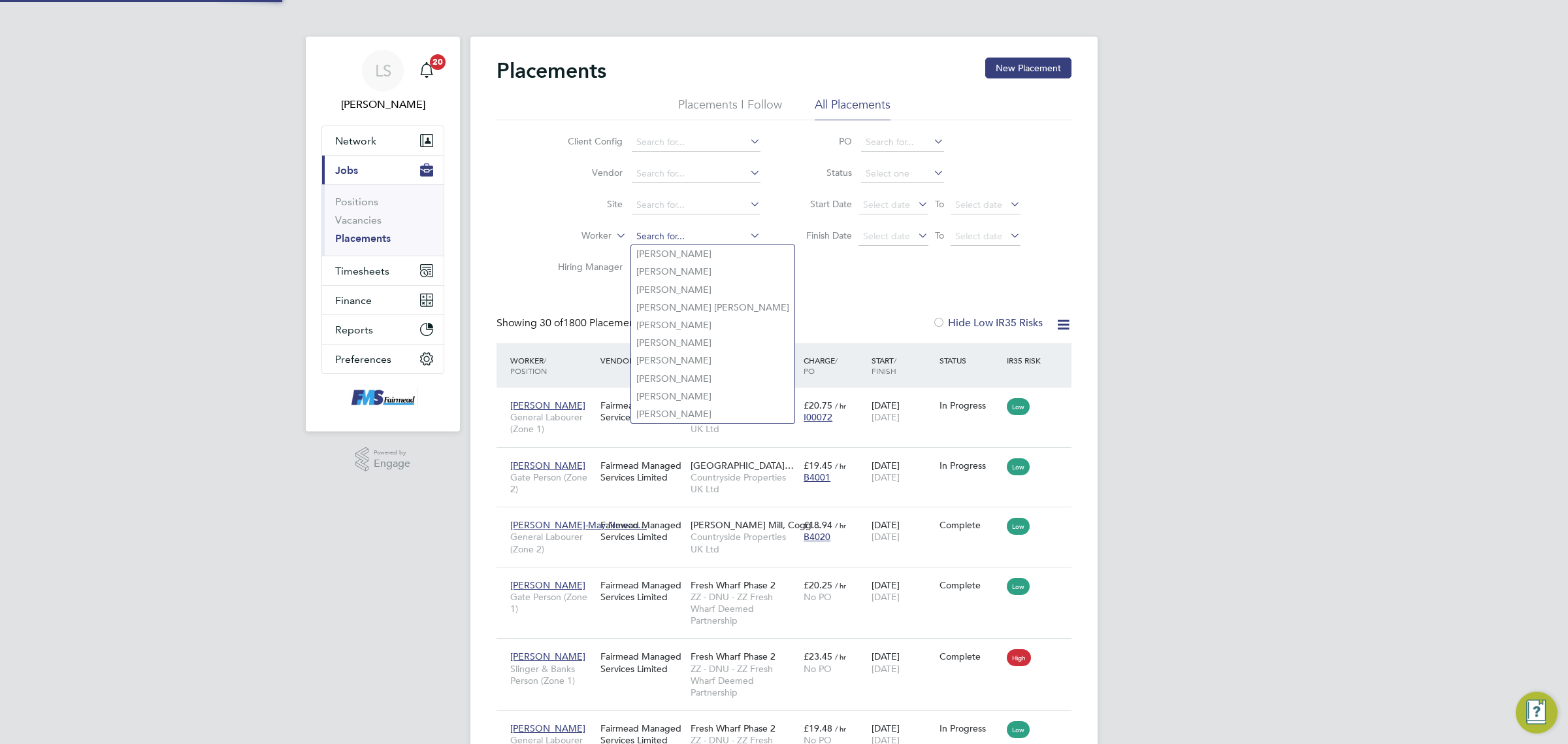
scroll to position [50, 113]
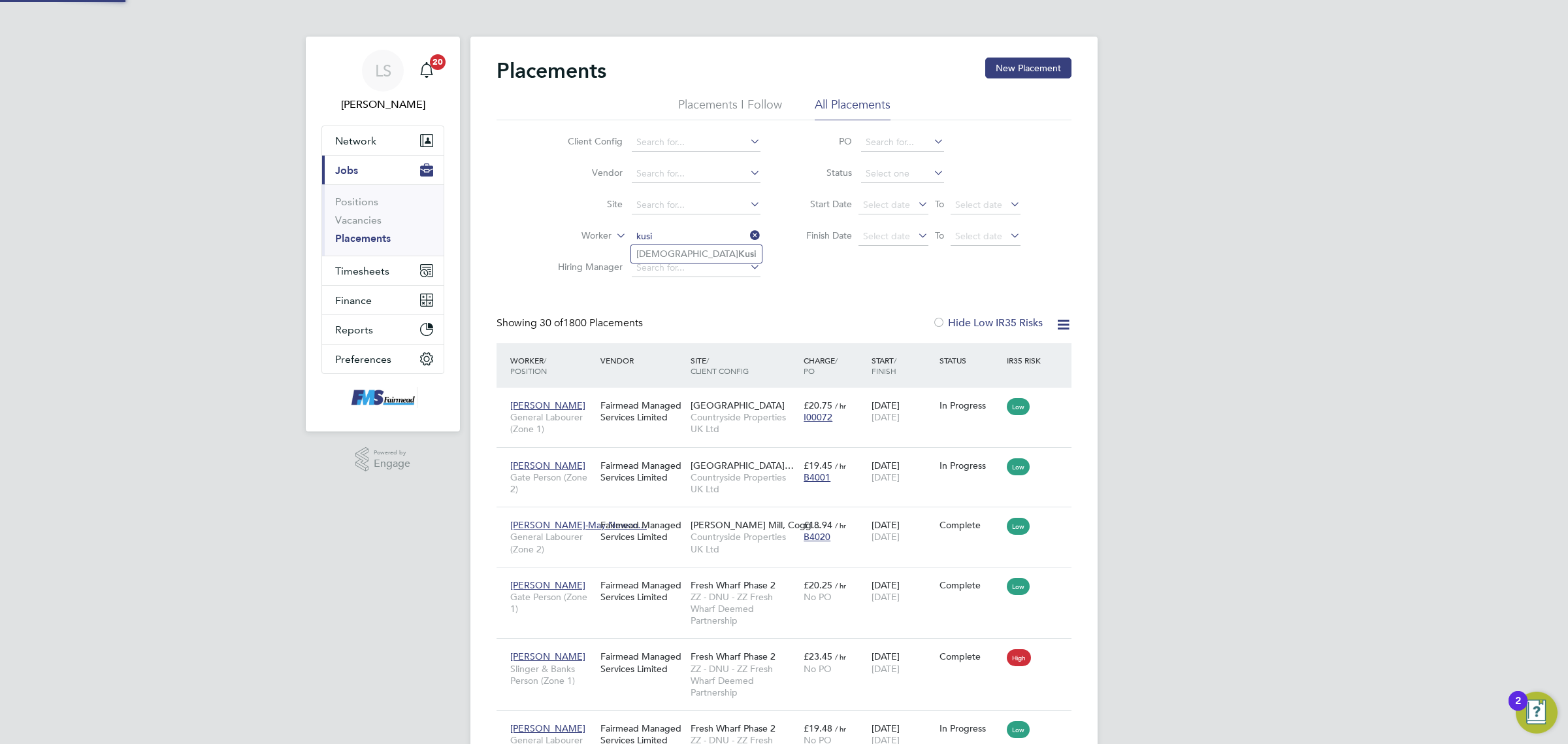
click at [701, 249] on li "Christian Kusi" at bounding box center [696, 254] width 131 height 18
type input "Christian Kusi"
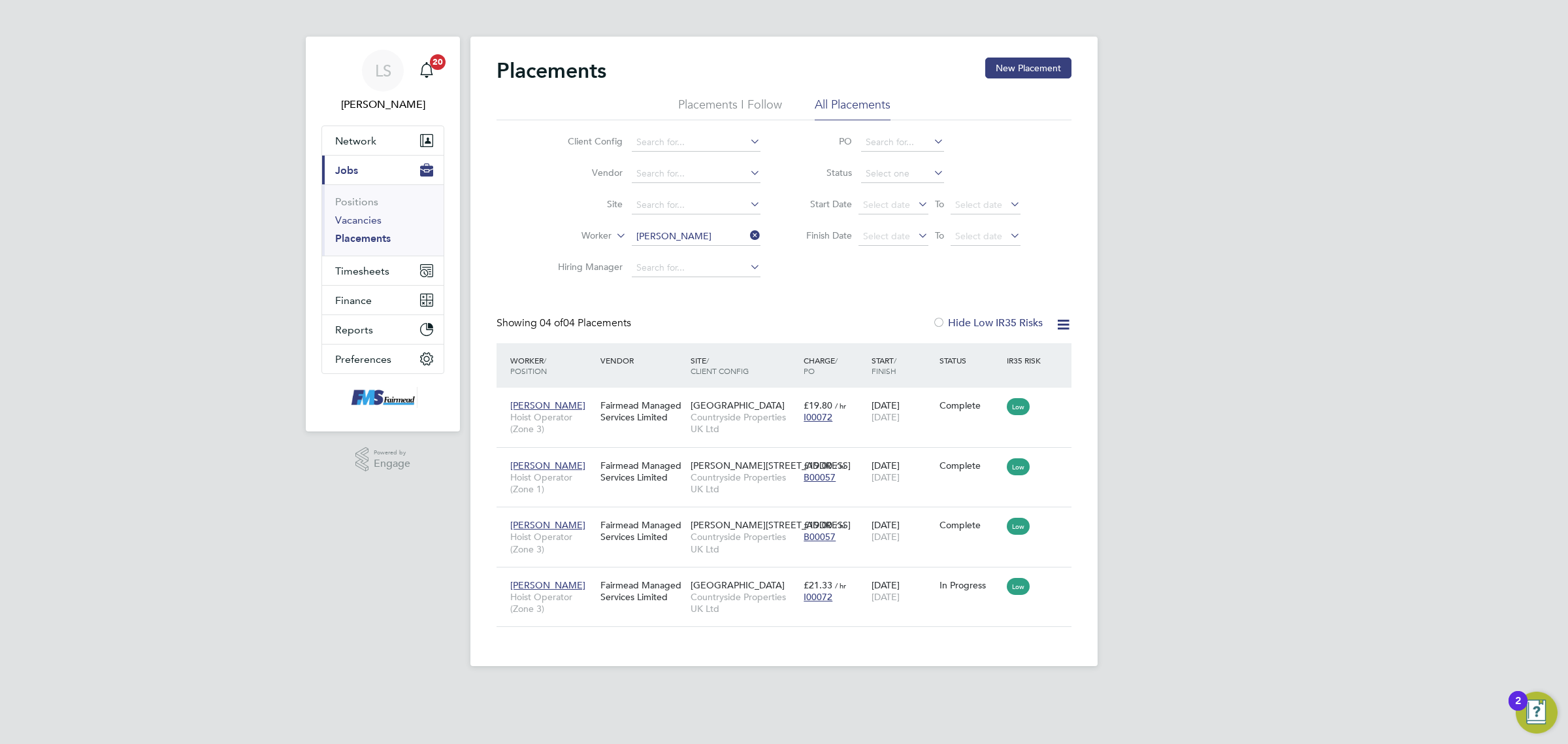
click at [373, 222] on link "Vacancies" at bounding box center [359, 219] width 47 height 13
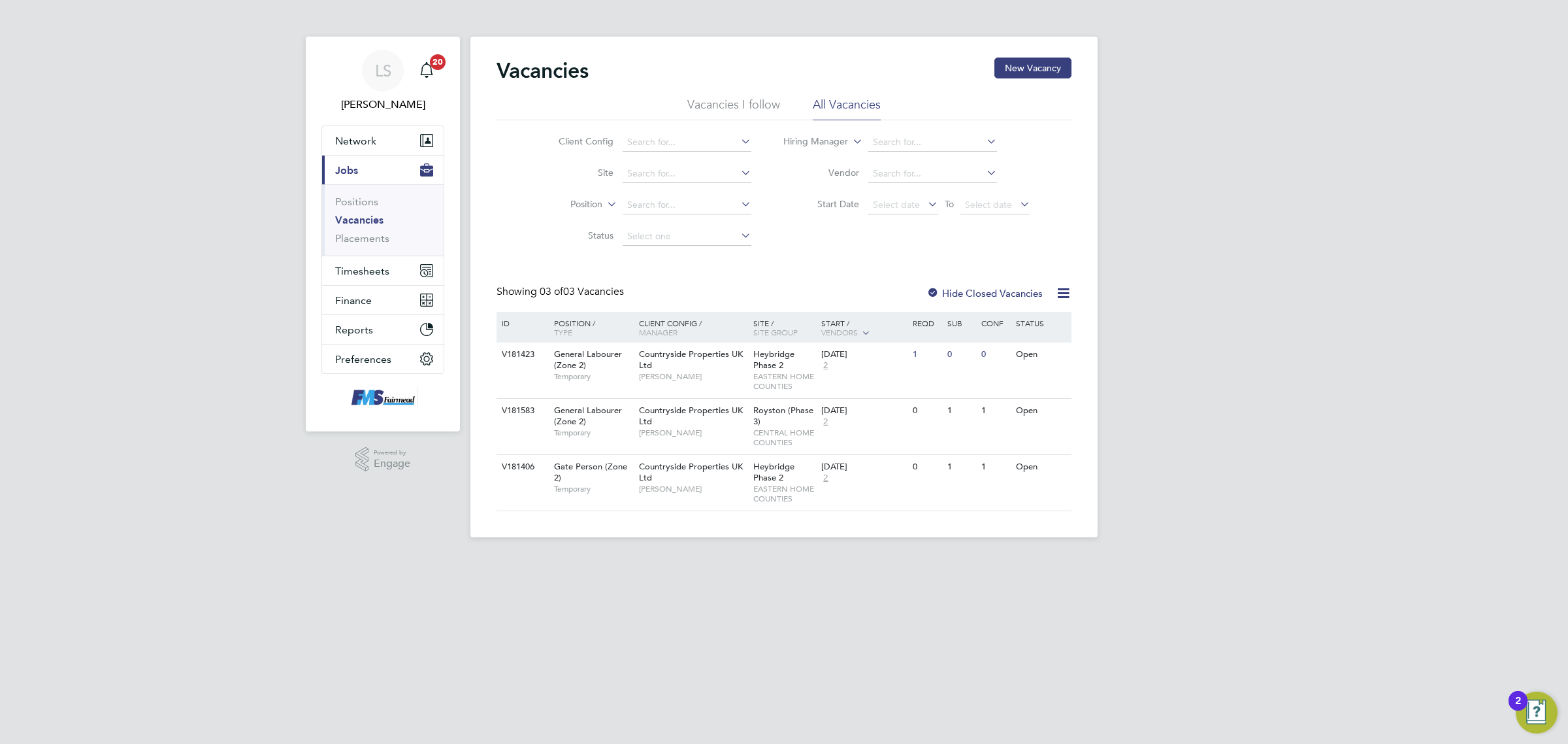
click at [364, 213] on li "Positions" at bounding box center [384, 204] width 98 height 18
click at [366, 219] on link "Vacancies" at bounding box center [359, 219] width 48 height 13
click at [348, 240] on link "Placements" at bounding box center [362, 238] width 54 height 13
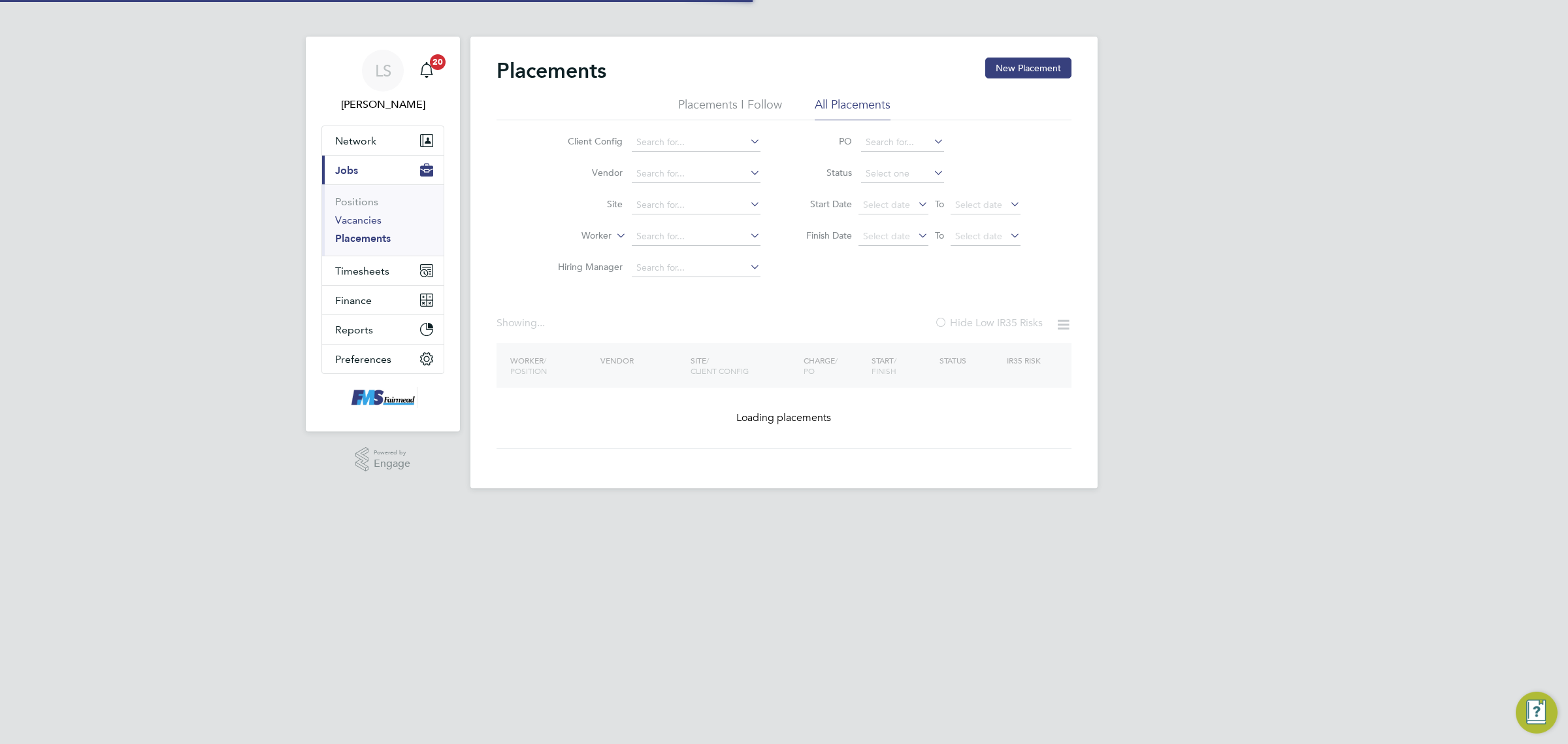
click at [367, 224] on link "Vacancies" at bounding box center [359, 219] width 47 height 13
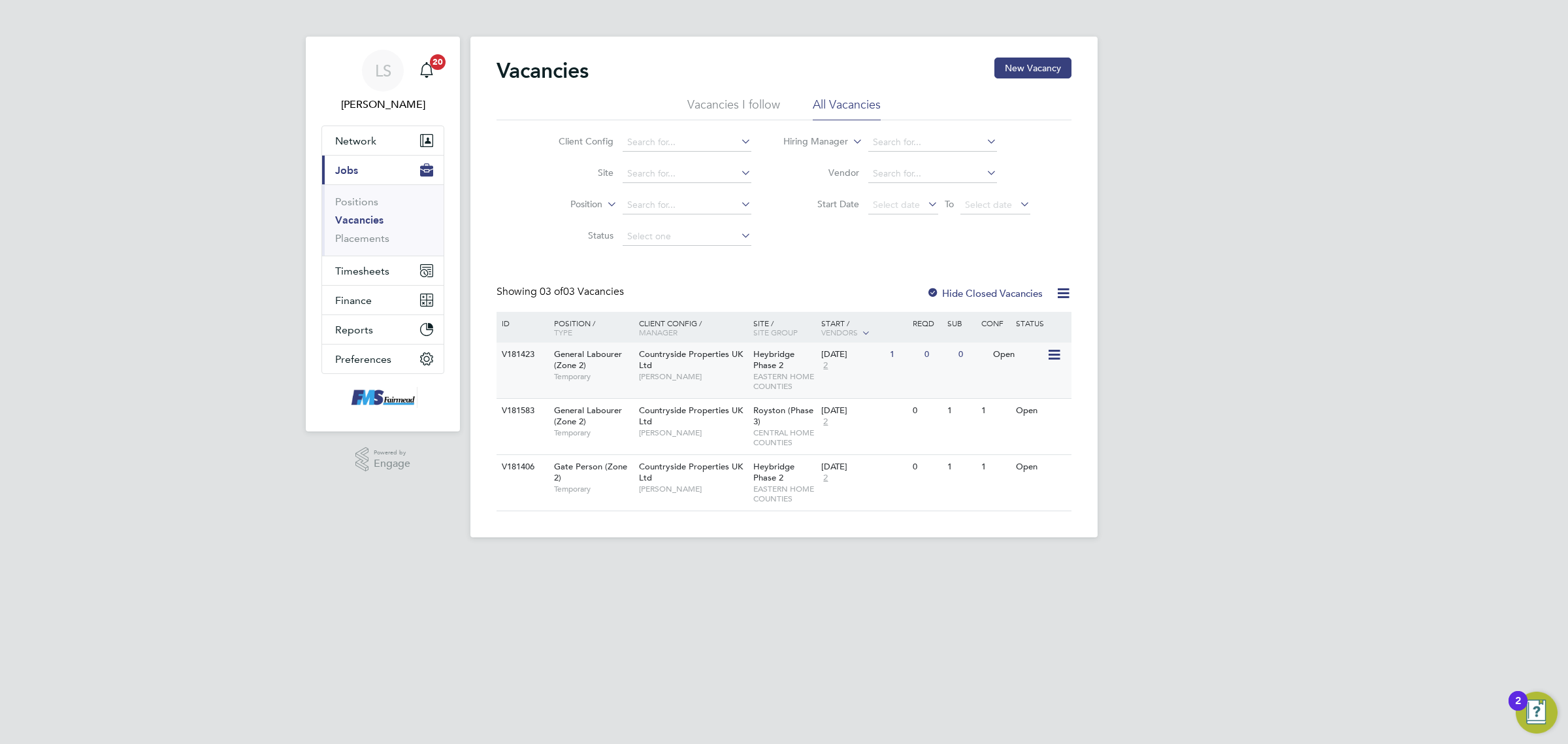
click at [879, 374] on div "29 Sep 2025 2" at bounding box center [852, 360] width 68 height 35
click at [354, 237] on link "Placements" at bounding box center [362, 238] width 54 height 13
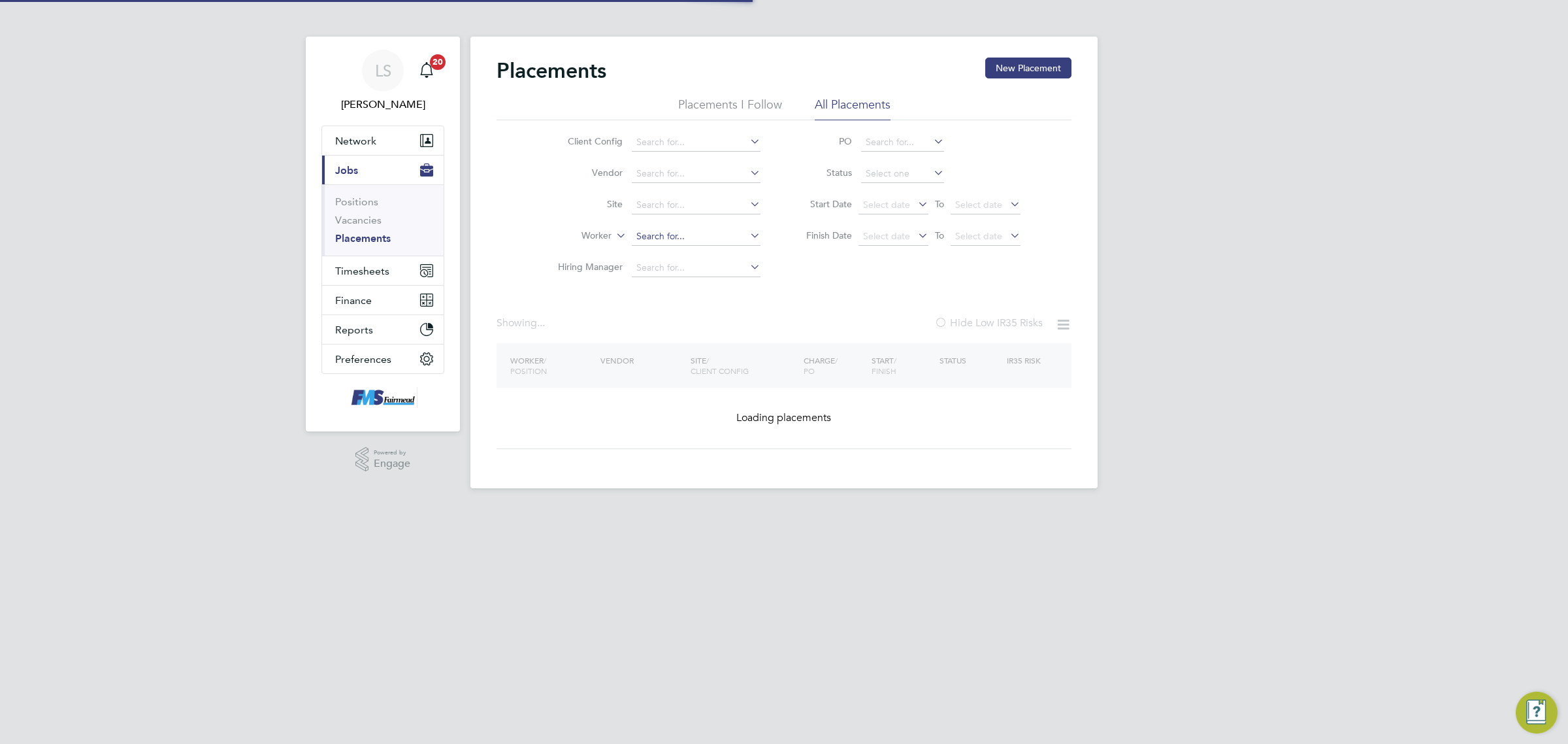
click at [684, 232] on input at bounding box center [696, 237] width 128 height 18
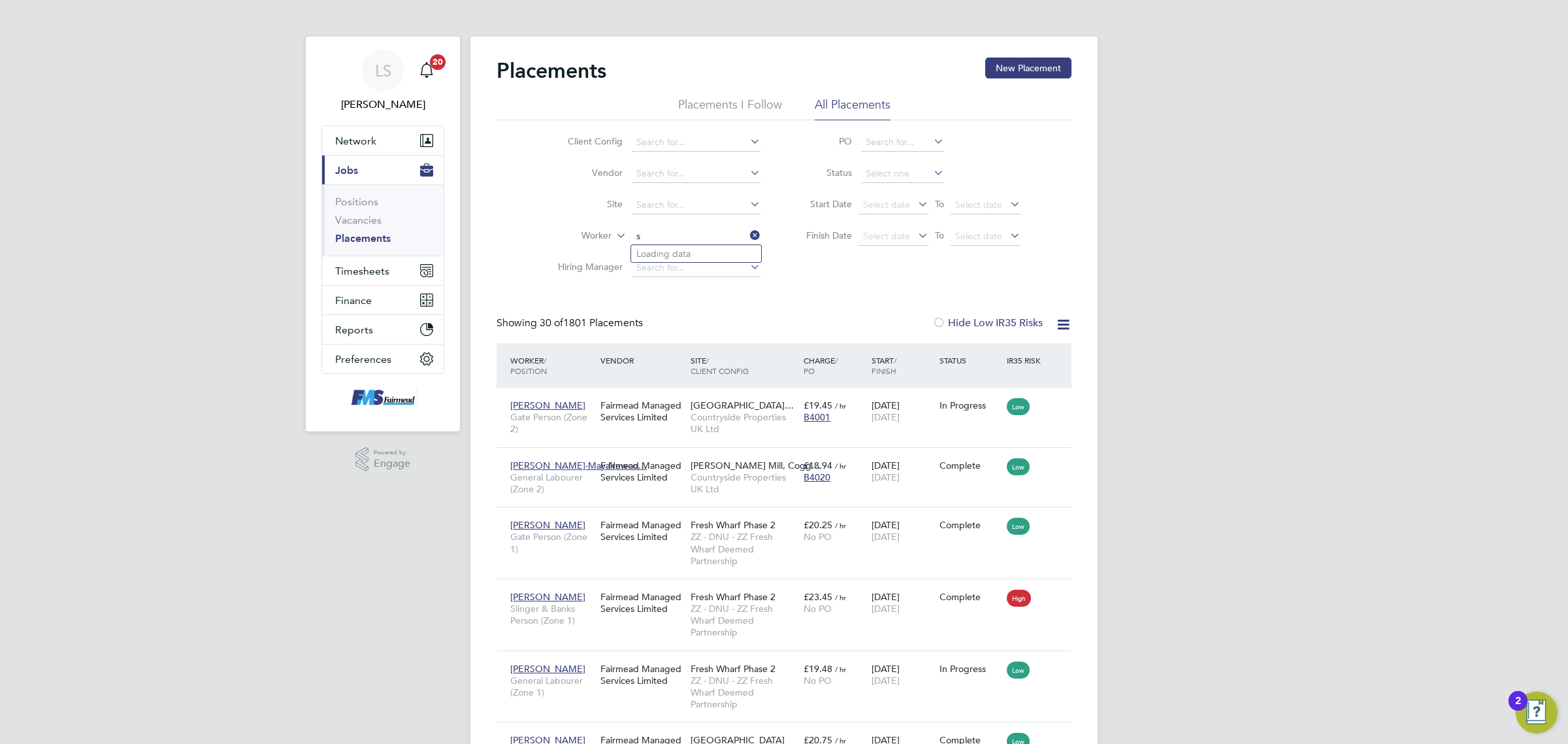
scroll to position [50, 113]
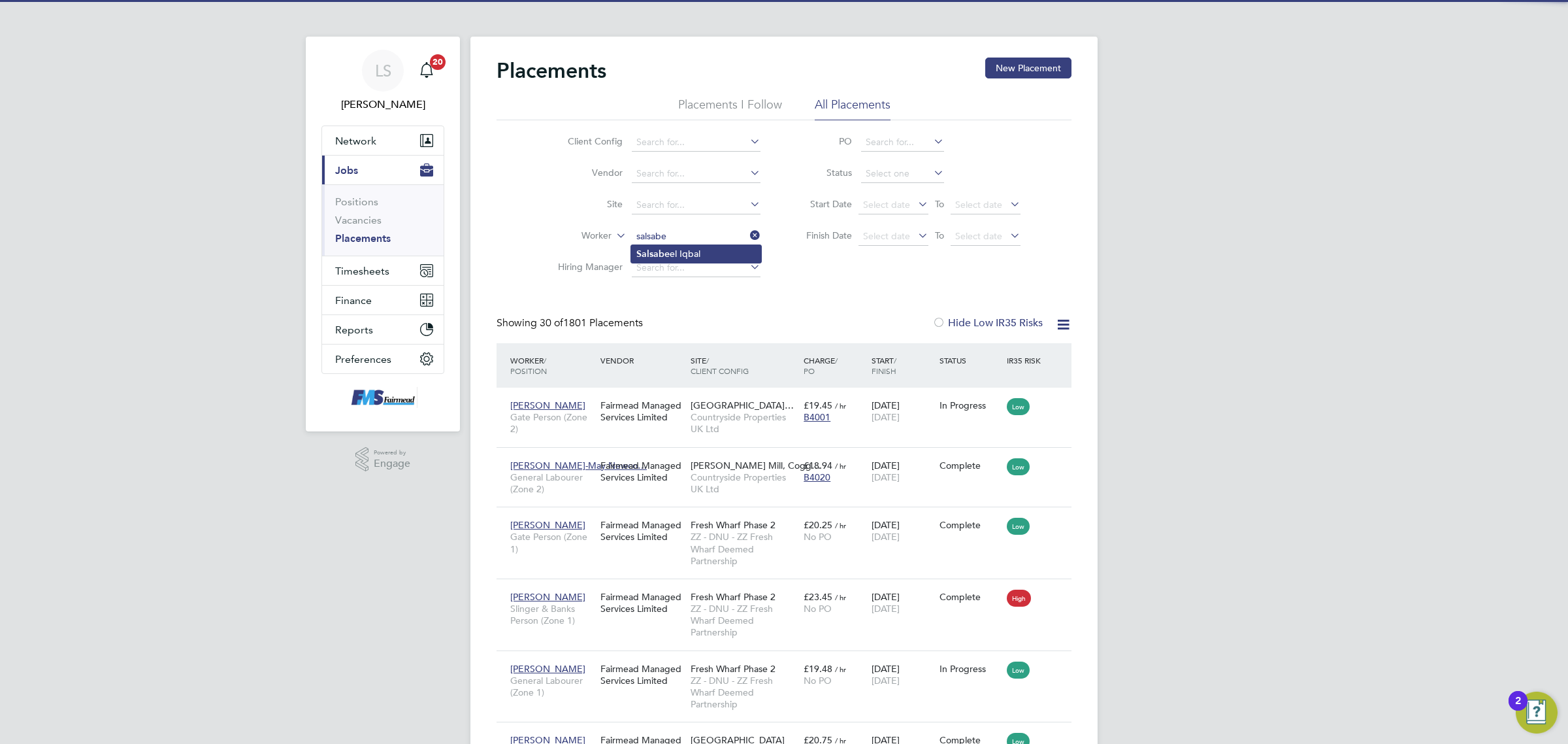
click at [686, 253] on li "Salsabe el Iqbal" at bounding box center [696, 254] width 130 height 18
type input "Salsabeel Iqbal"
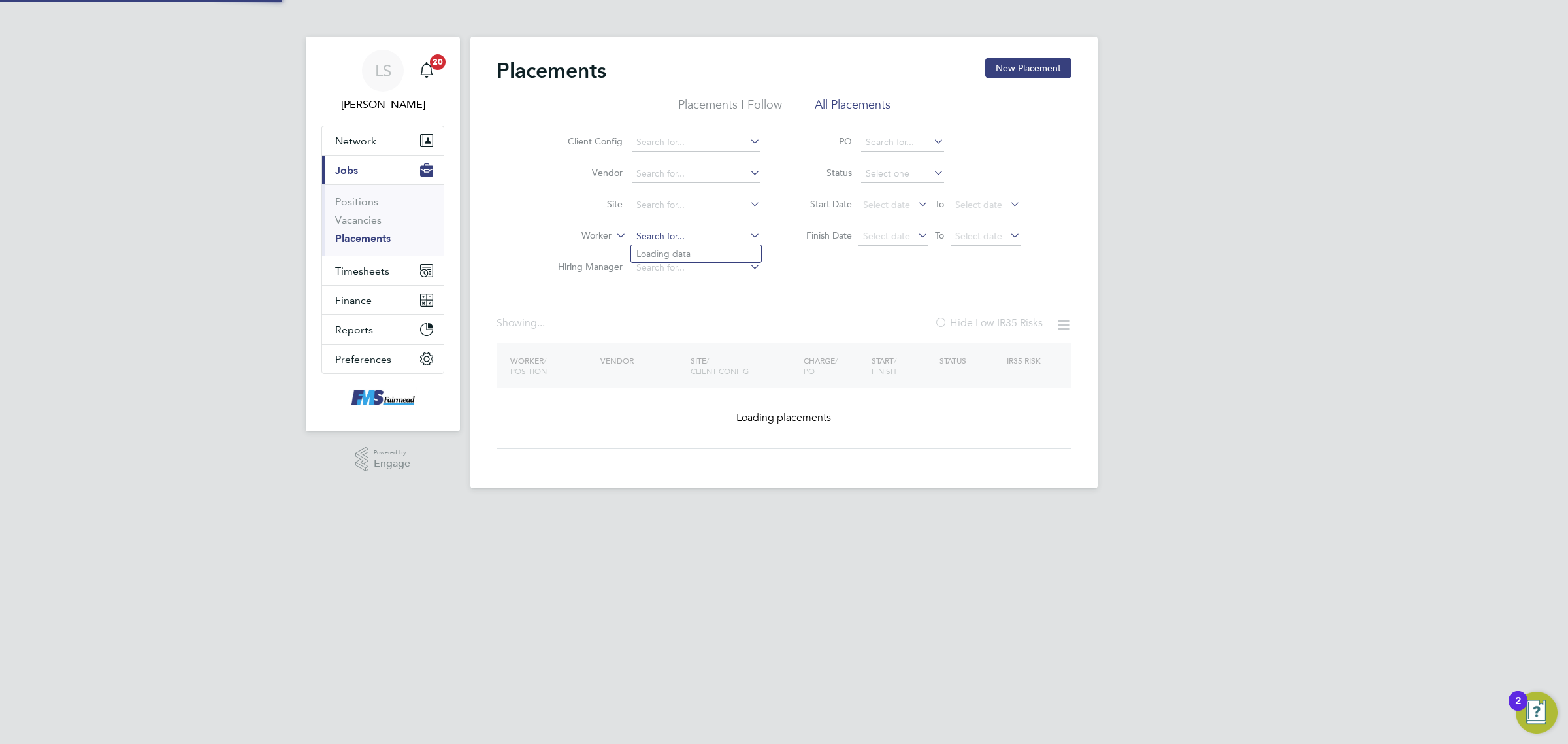
click at [676, 228] on input at bounding box center [696, 237] width 128 height 18
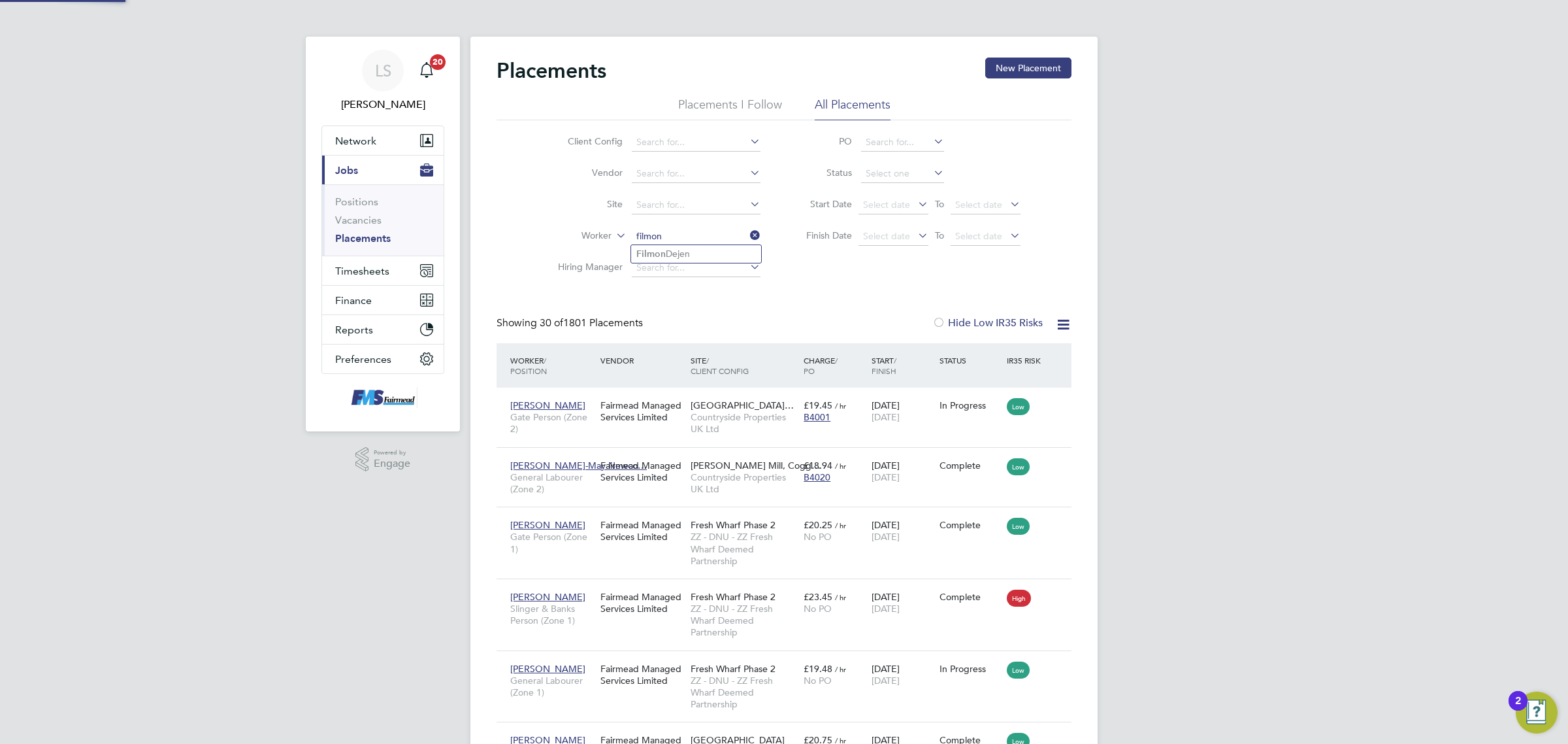
click at [671, 254] on li "Filmon Dejen" at bounding box center [696, 254] width 130 height 18
type input "Filmon Dejen"
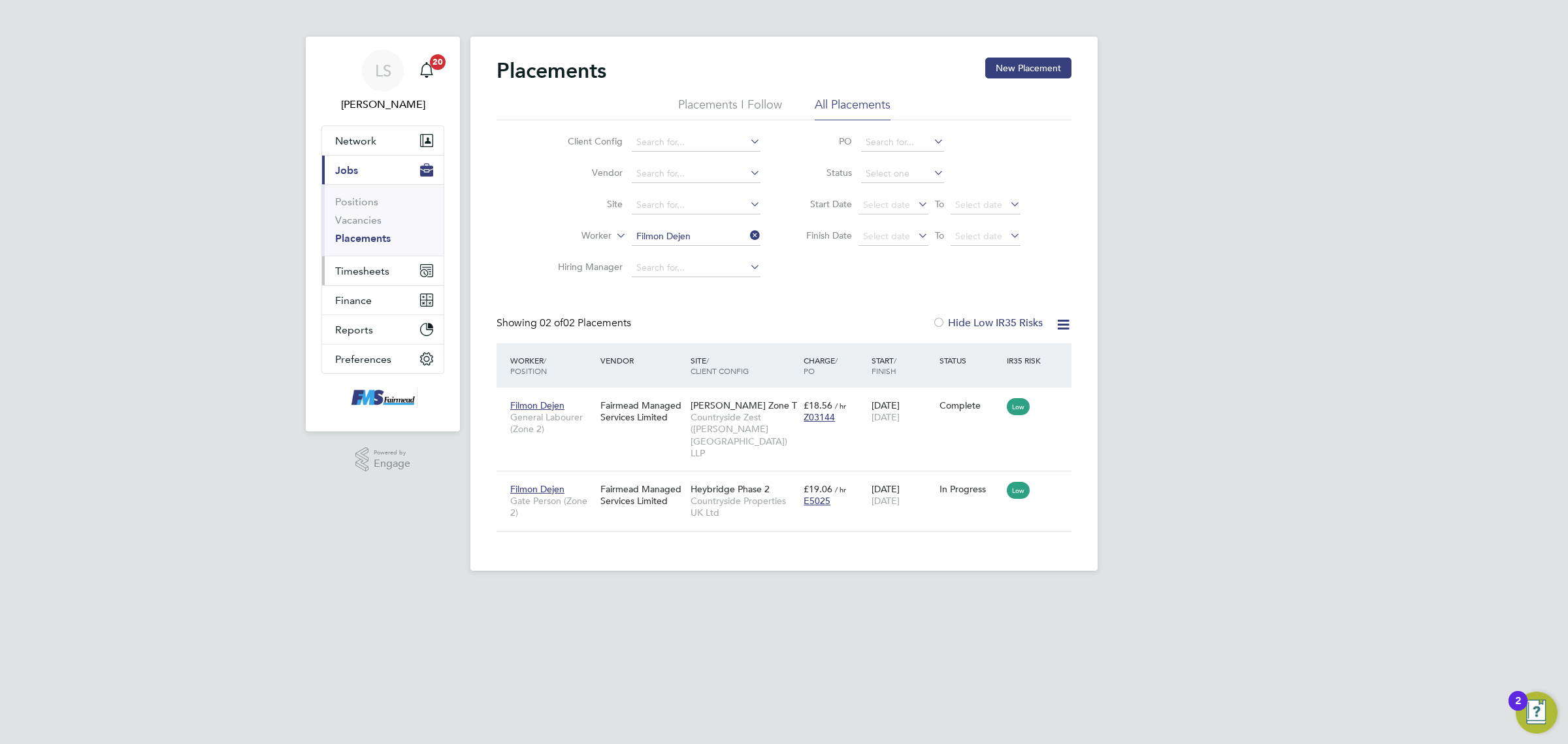
click at [363, 276] on span "Timesheets" at bounding box center [362, 270] width 54 height 13
click at [369, 231] on link "Timesheets" at bounding box center [362, 230] width 54 height 13
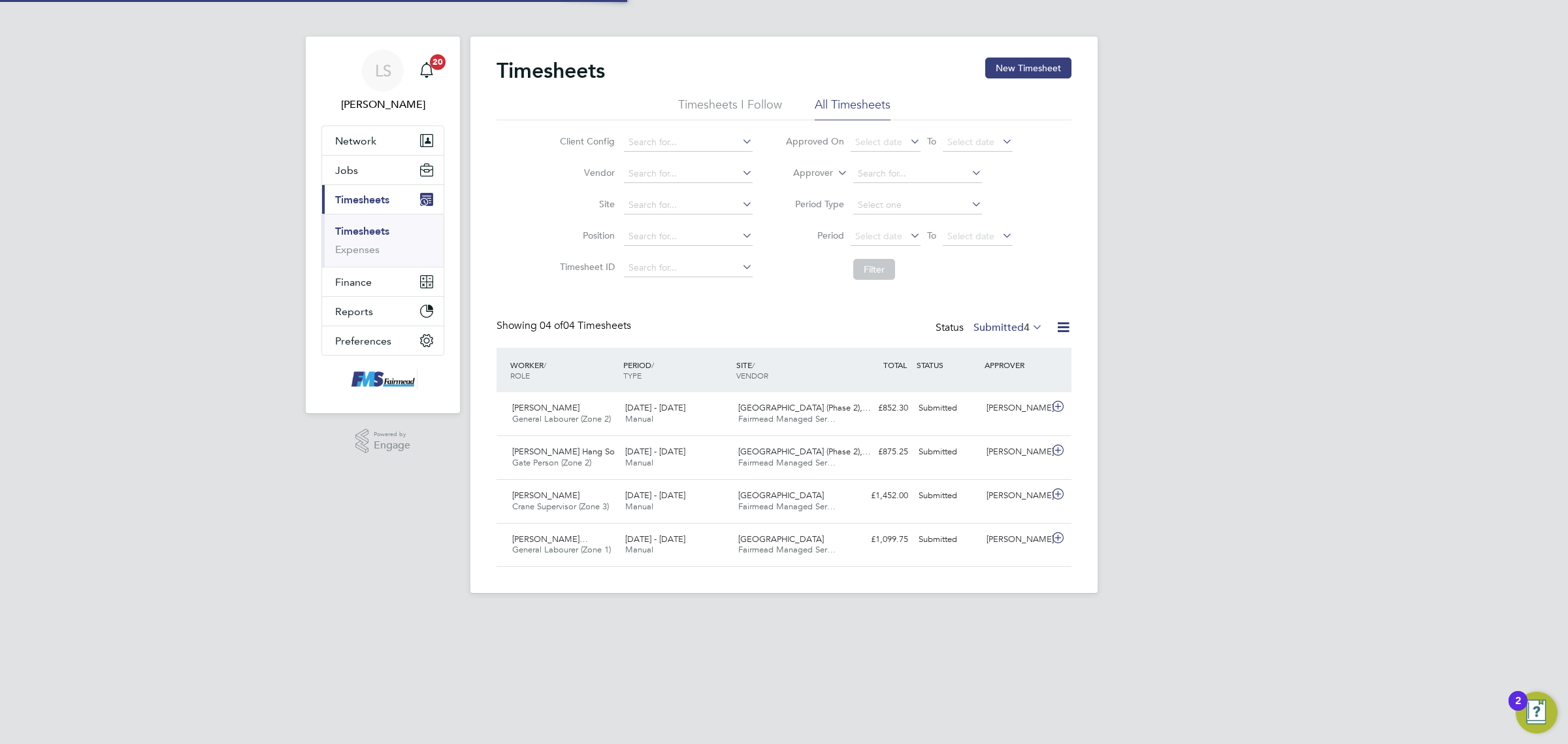
scroll to position [33, 113]
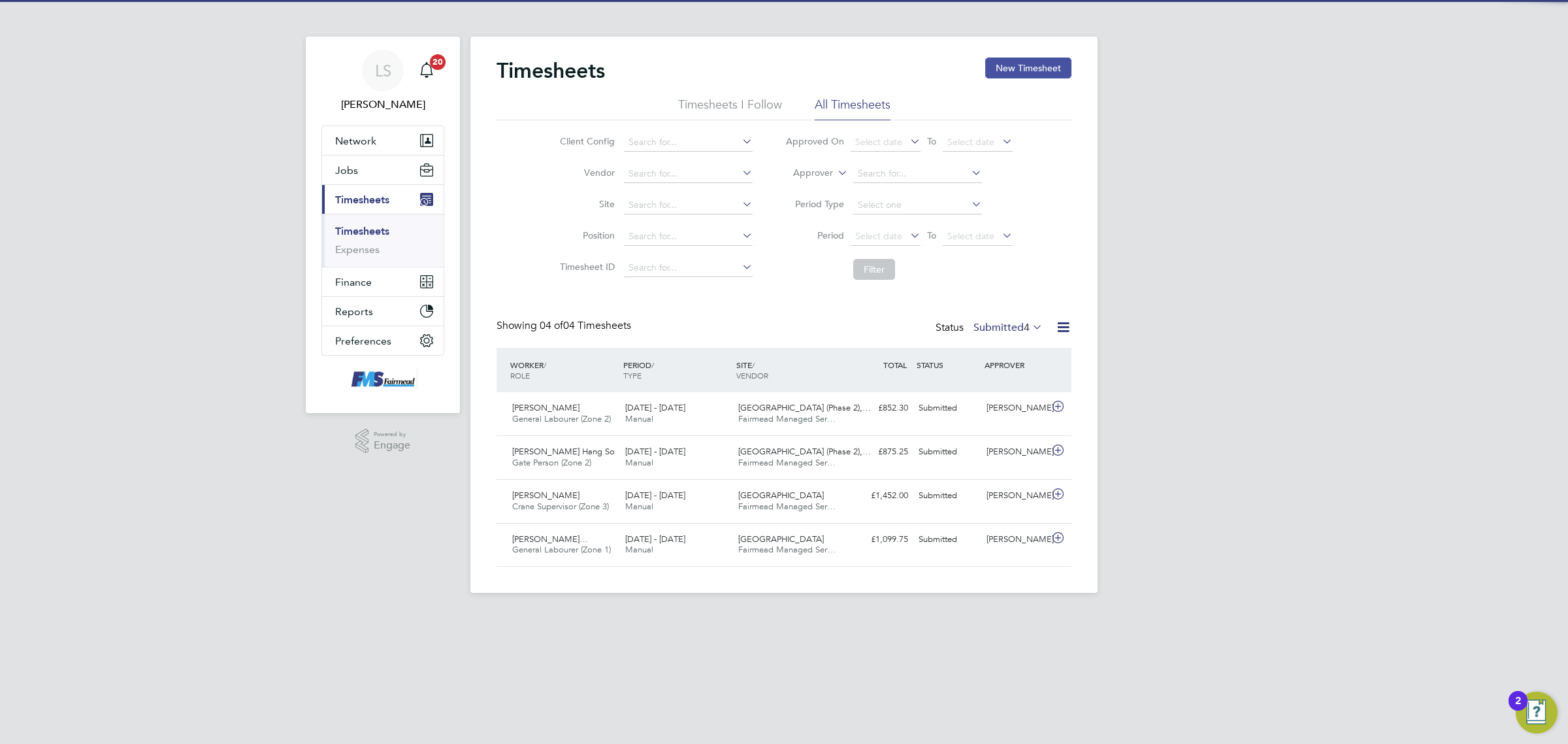
click at [1043, 63] on button "New Timesheet" at bounding box center [1028, 68] width 86 height 21
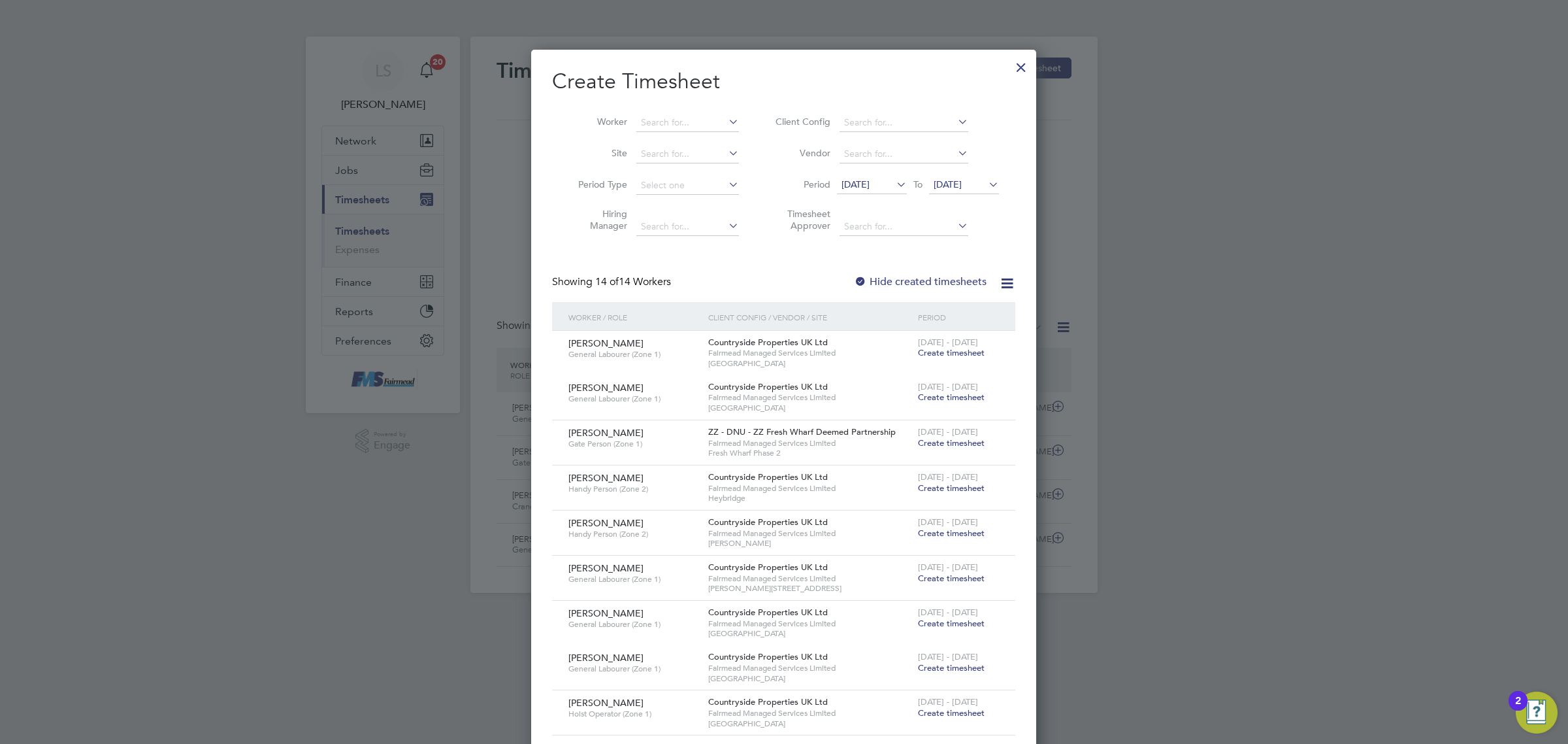
scroll to position [1075, 505]
click at [699, 121] on input at bounding box center [687, 123] width 103 height 18
click at [699, 139] on li "Filmon Dejen" at bounding box center [687, 139] width 104 height 18
type input "Filmon Dejen"
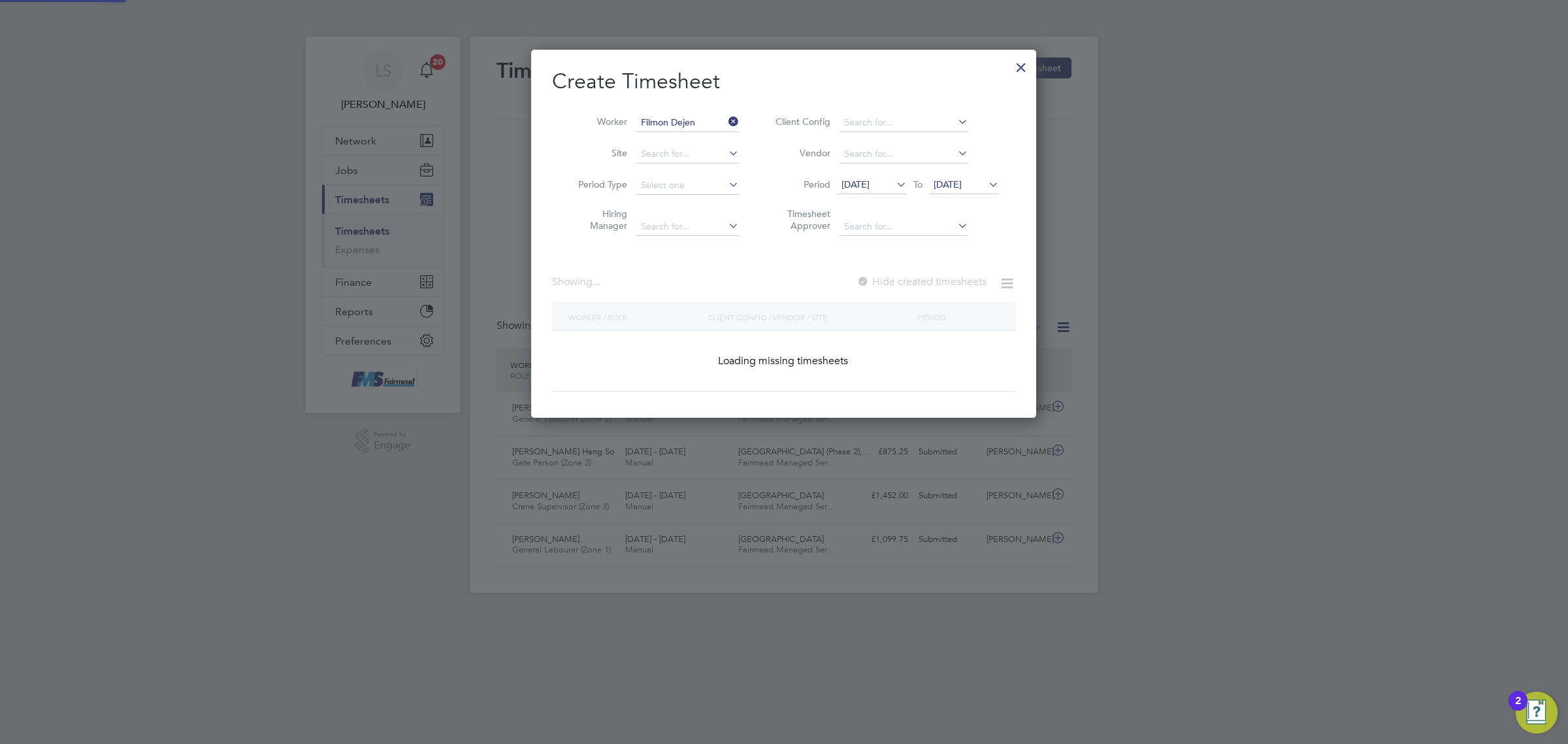
scroll to position [367, 505]
click at [947, 285] on label "Hide created timesheets" at bounding box center [920, 282] width 133 height 13
click at [962, 187] on span "[DATE]" at bounding box center [948, 184] width 28 height 12
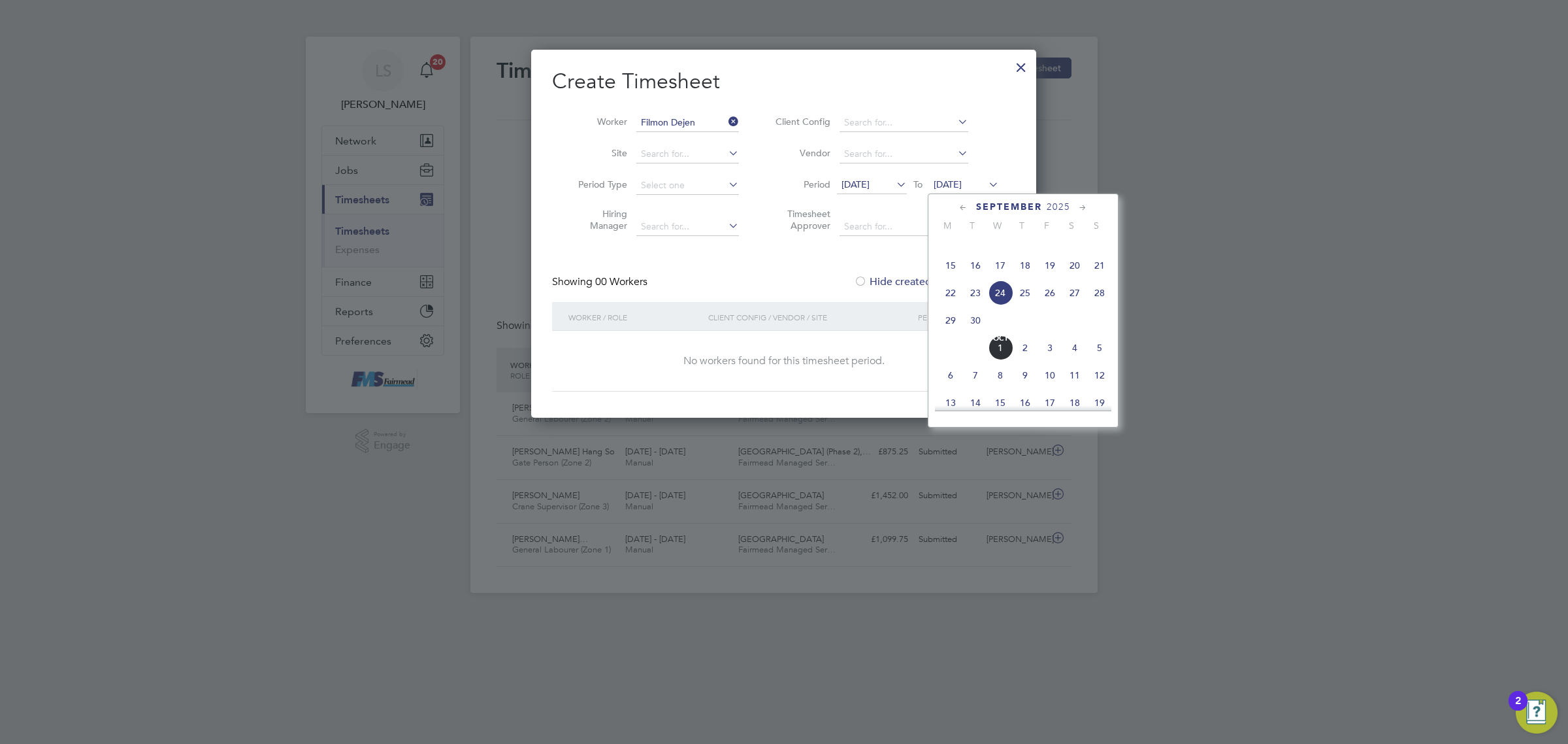
click at [1105, 305] on span "28" at bounding box center [1100, 293] width 25 height 25
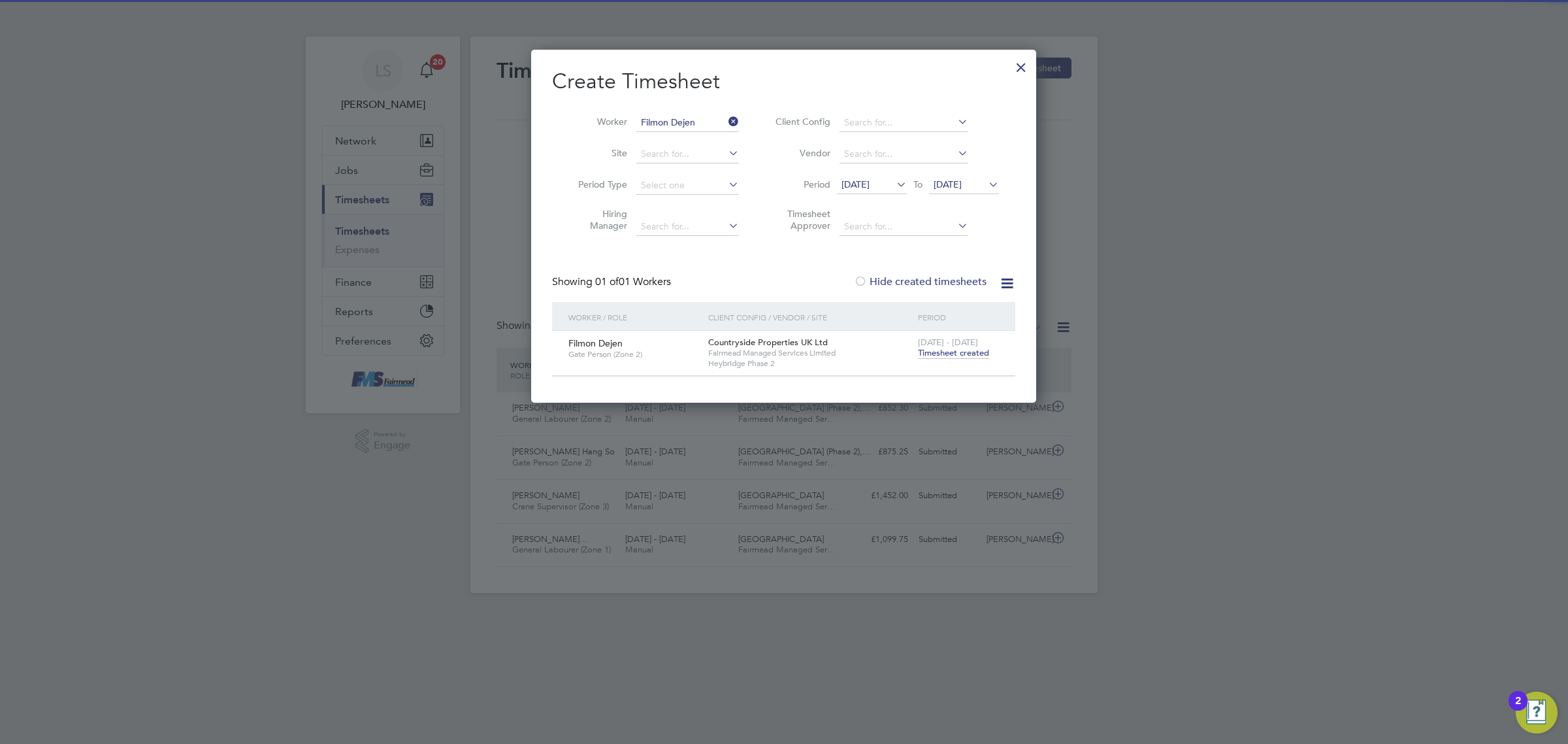
click at [940, 351] on span "Timesheet created" at bounding box center [953, 353] width 71 height 12
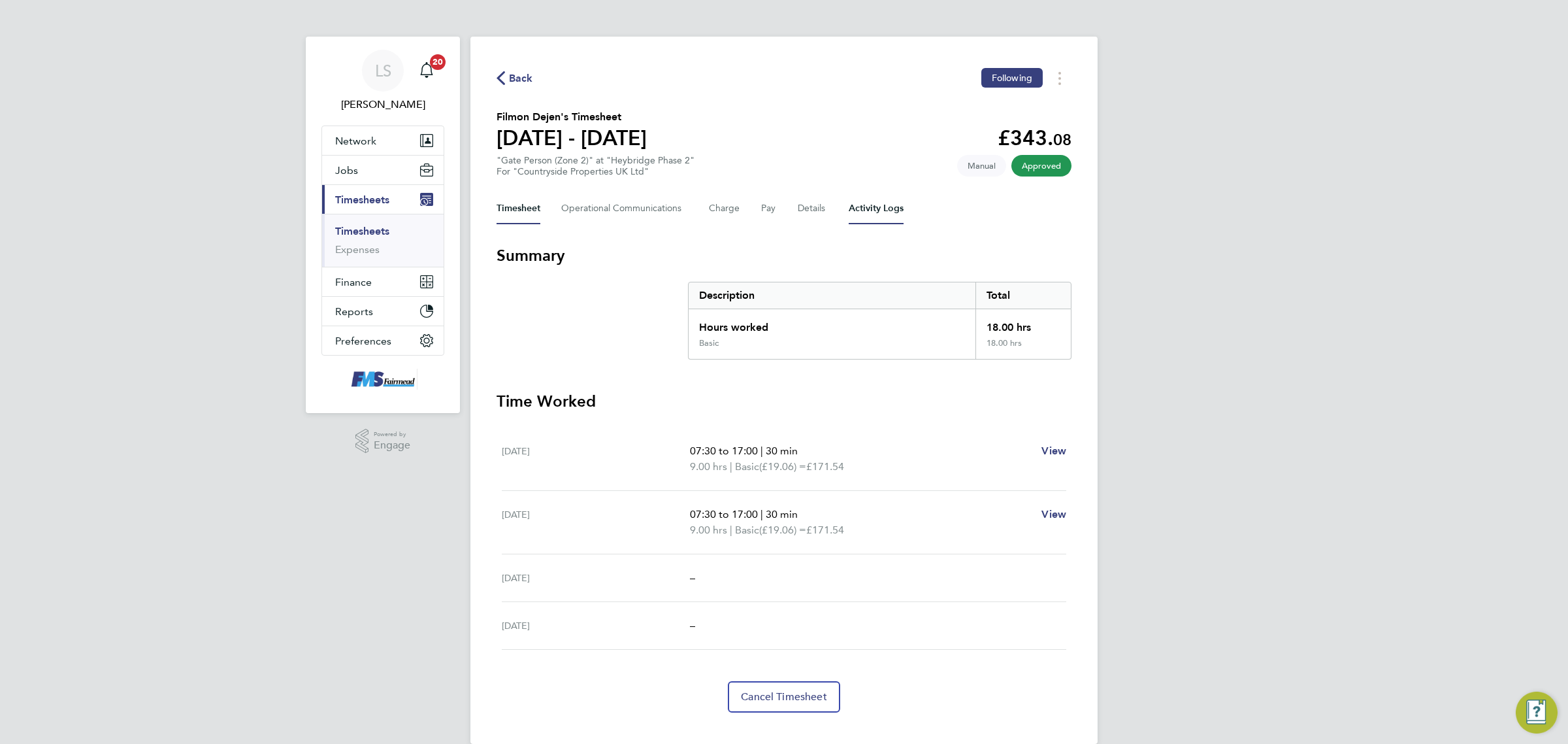
click at [867, 207] on Logs-tab "Activity Logs" at bounding box center [877, 209] width 55 height 32
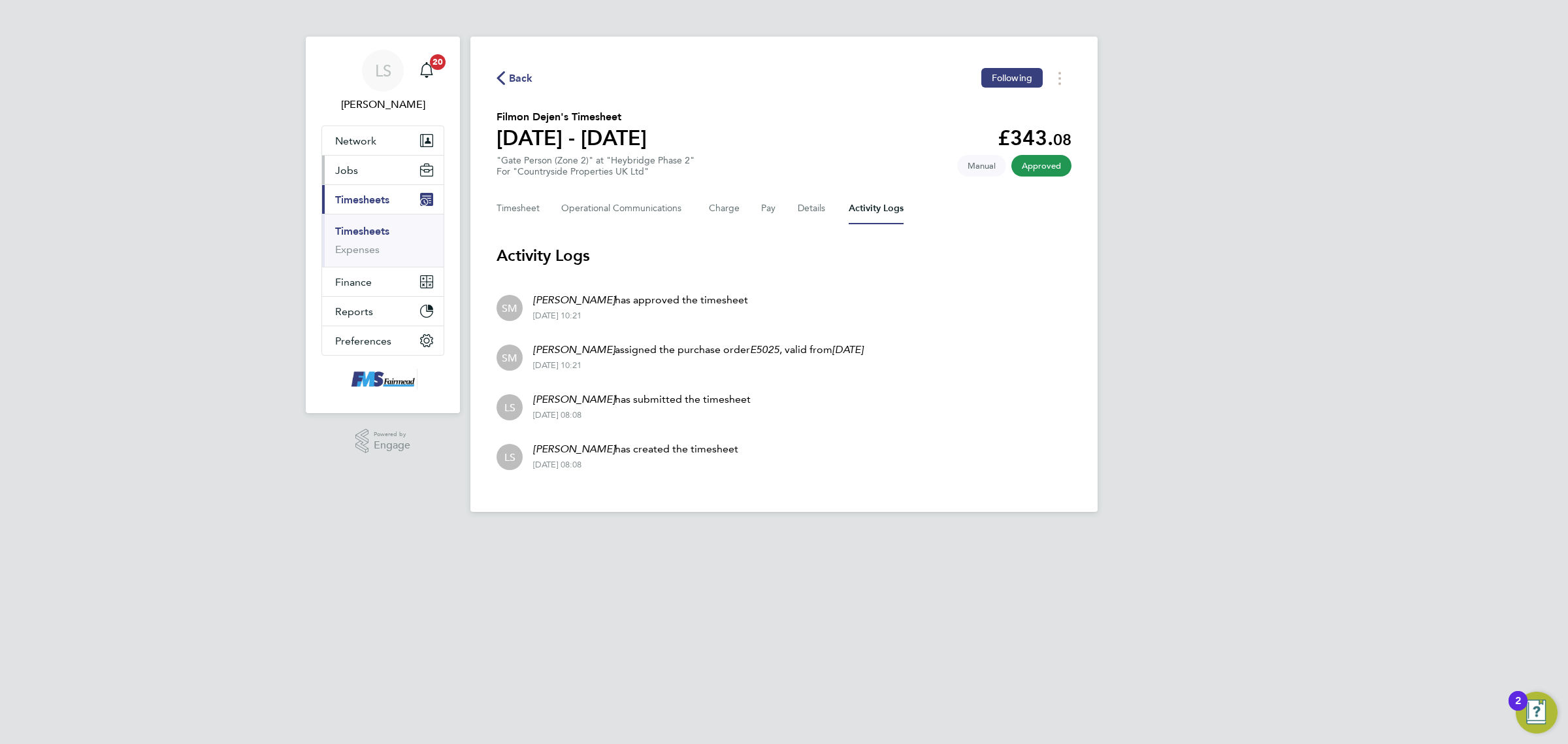
click at [373, 177] on button "Jobs" at bounding box center [383, 169] width 122 height 28
click at [368, 144] on span "Network" at bounding box center [355, 140] width 41 height 13
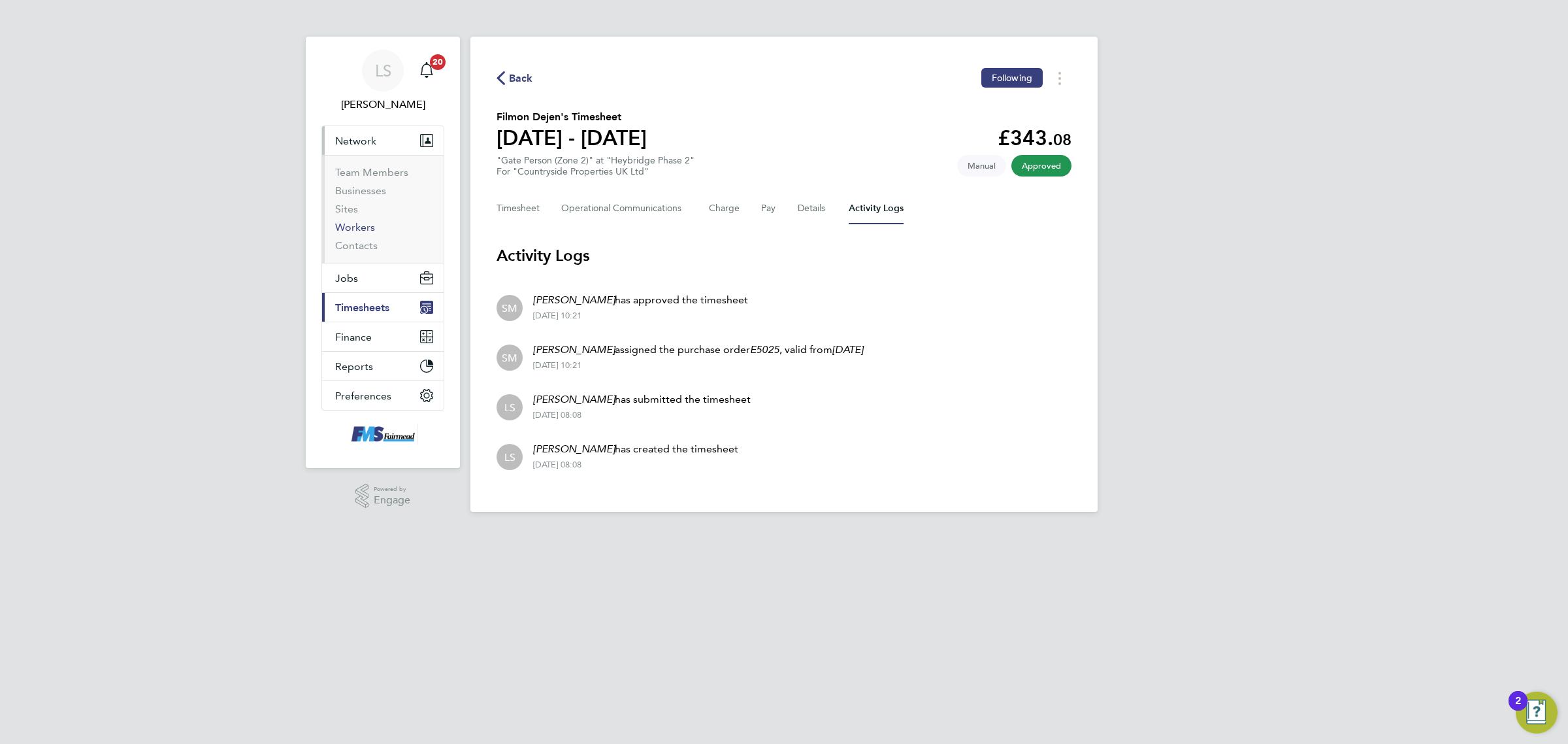
click at [364, 221] on link "Workers" at bounding box center [355, 227] width 40 height 13
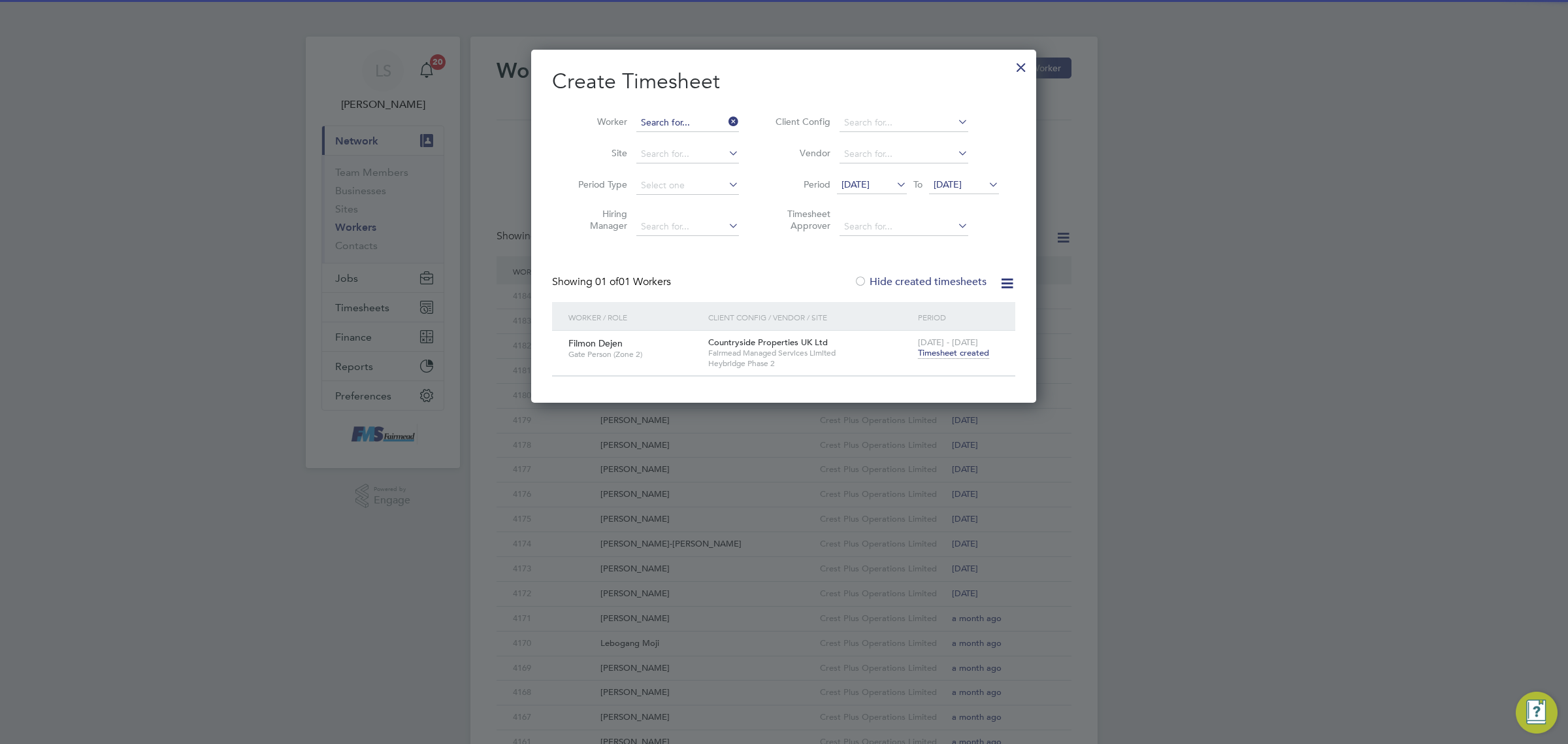
scroll to position [367, 505]
click at [690, 121] on input at bounding box center [687, 123] width 103 height 18
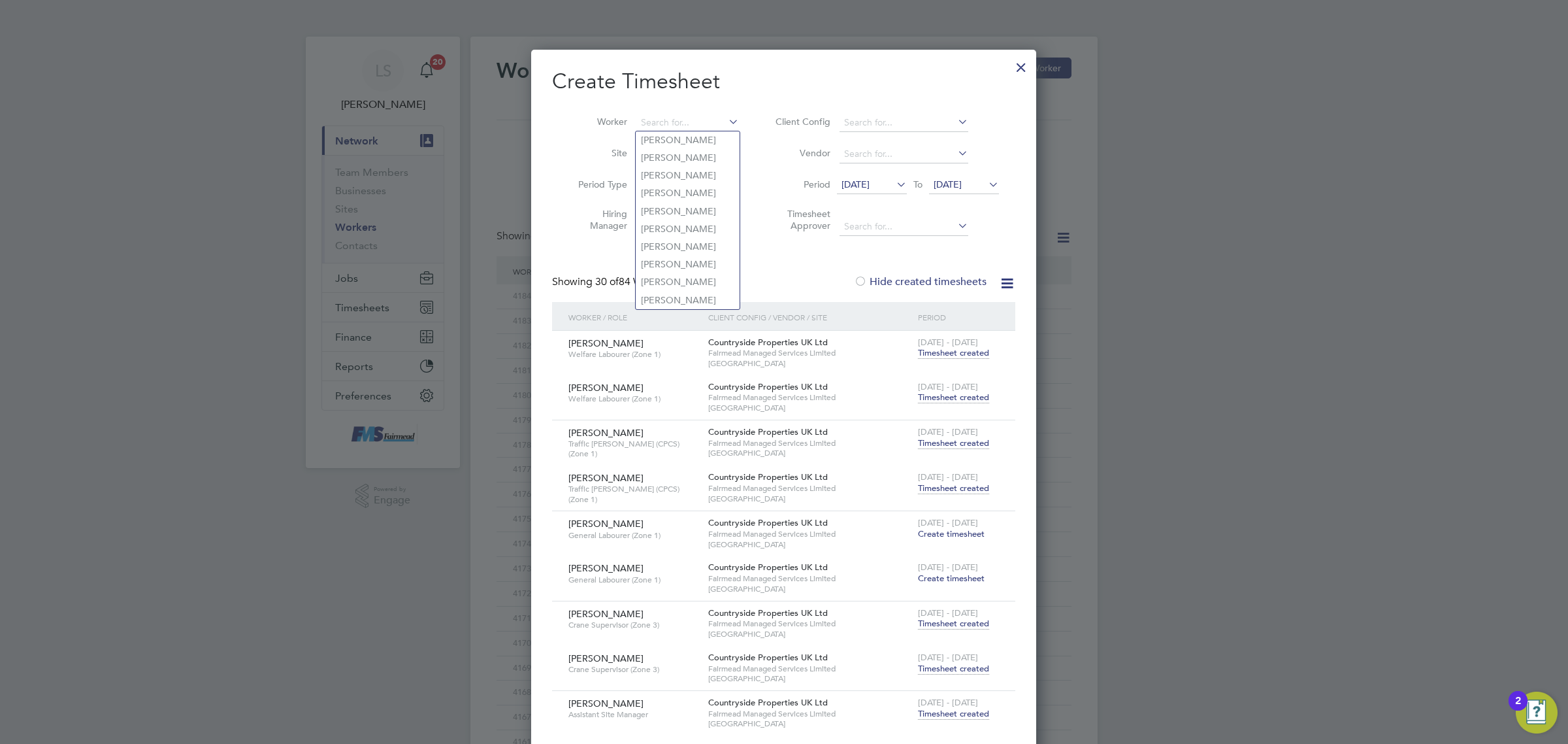
scroll to position [3039, 505]
click at [1018, 63] on div at bounding box center [1021, 64] width 23 height 23
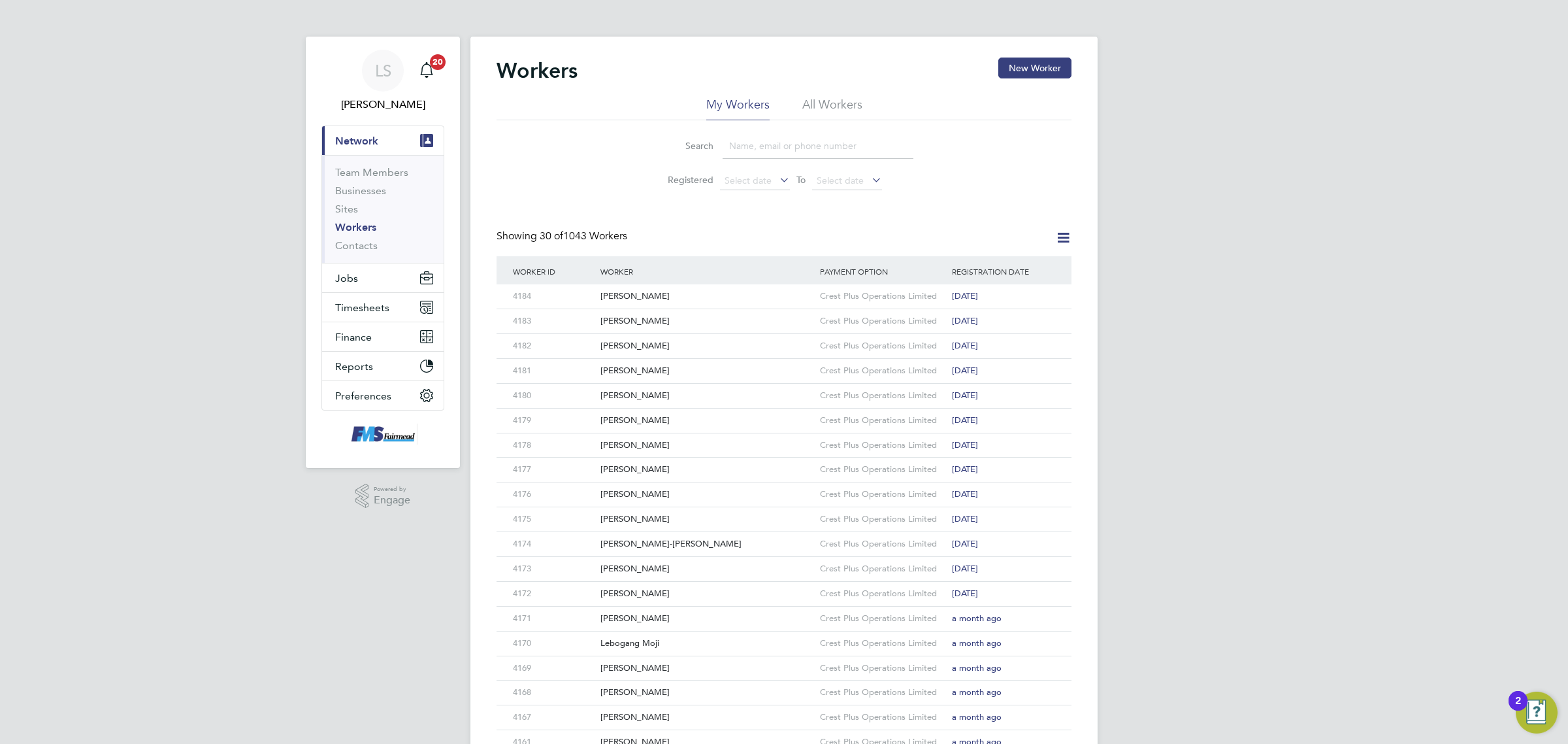
scroll to position [367, 505]
click at [774, 149] on input at bounding box center [817, 146] width 191 height 26
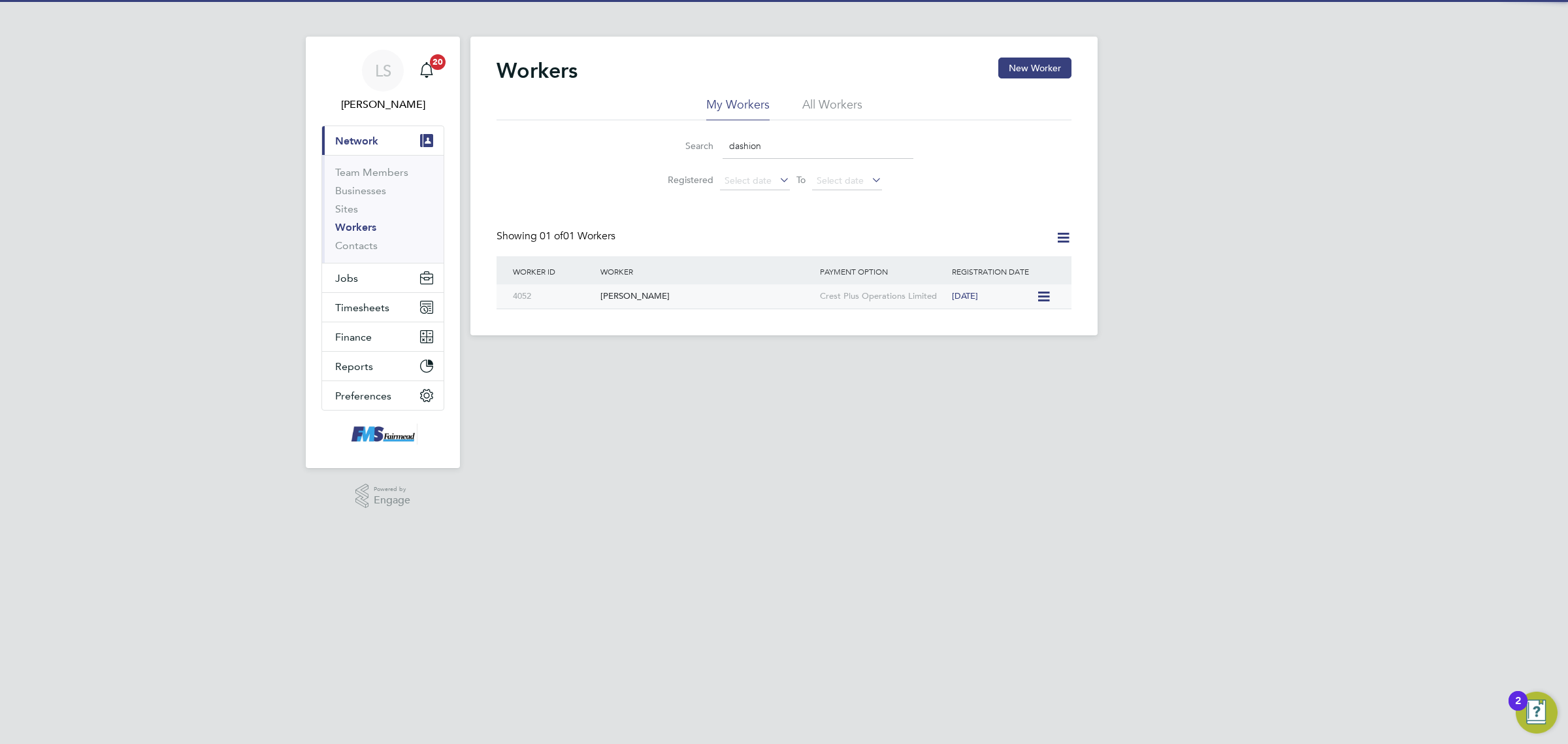
type input "dashion"
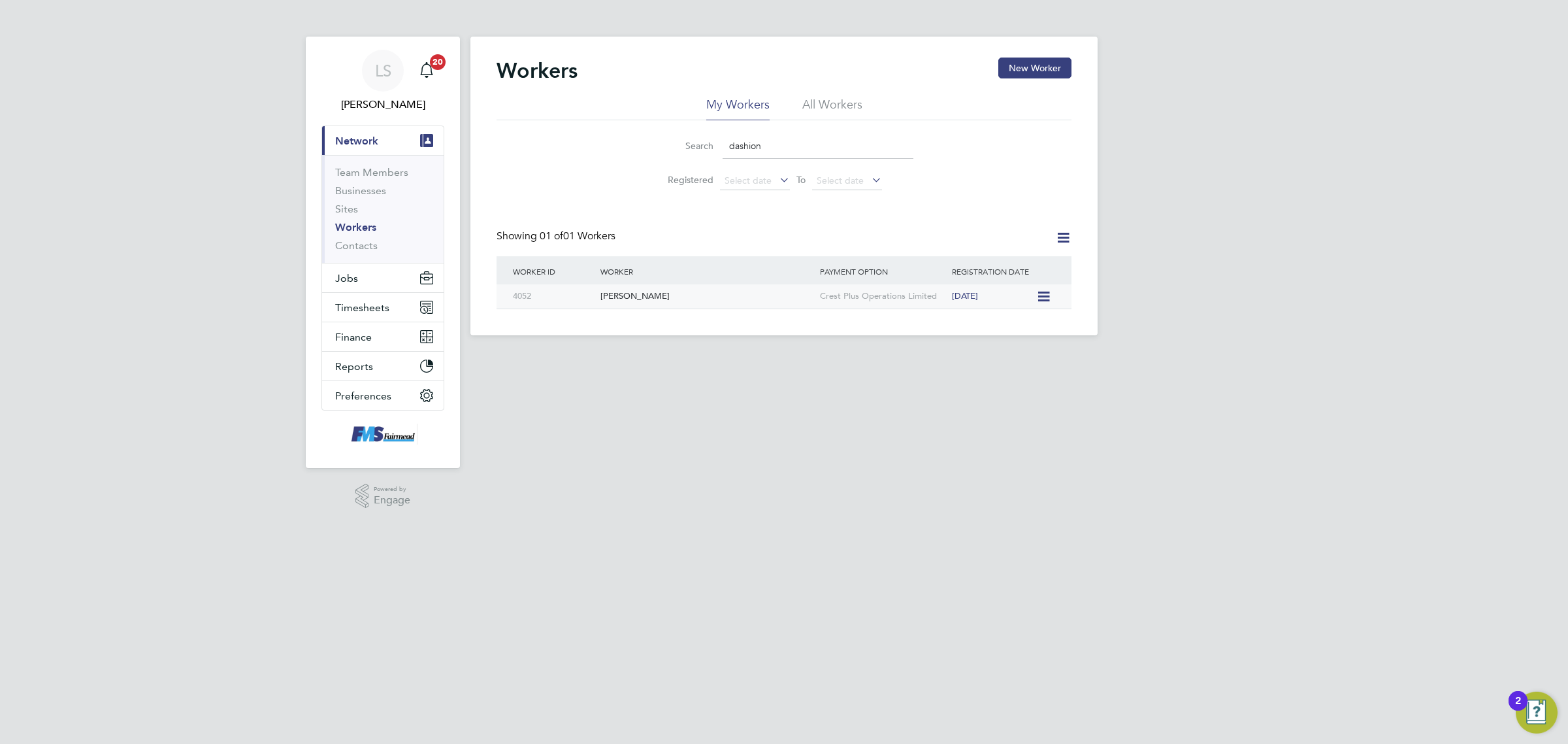
click at [628, 285] on div "Dashion Lee" at bounding box center [706, 296] width 219 height 24
click at [363, 271] on button "Jobs" at bounding box center [383, 278] width 122 height 28
click at [376, 216] on link "Vacancies" at bounding box center [359, 219] width 47 height 13
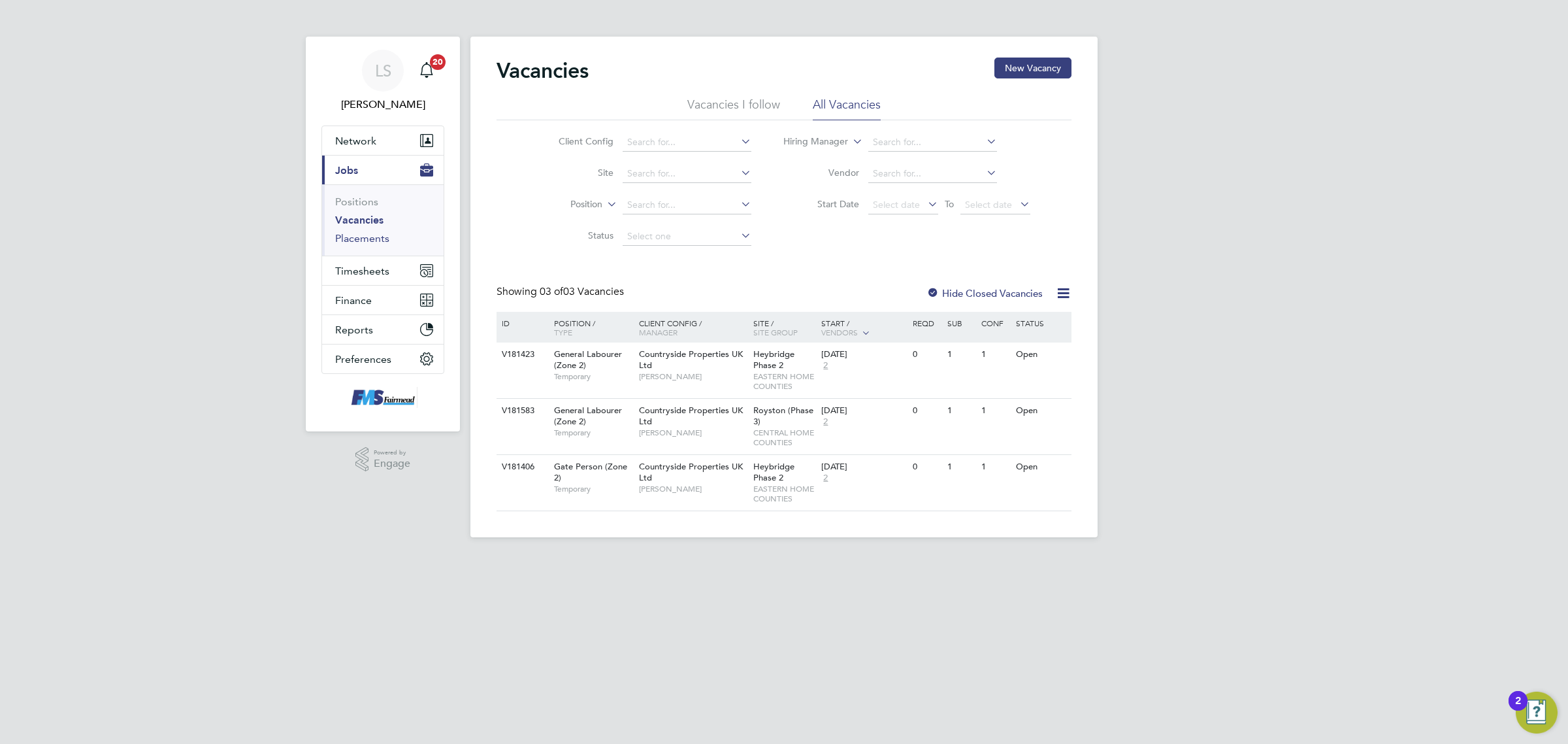
click at [367, 243] on link "Placements" at bounding box center [362, 238] width 54 height 13
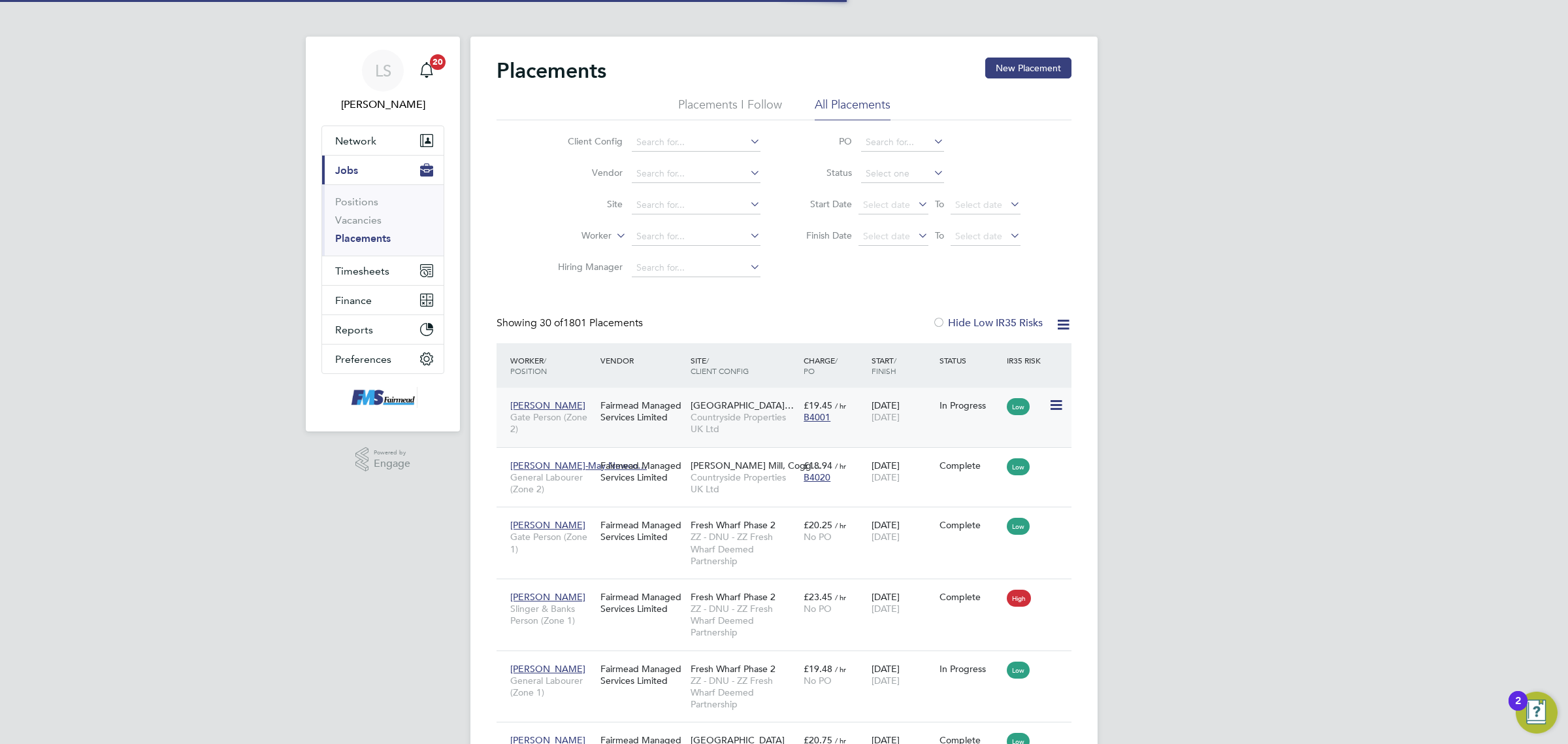
scroll to position [50, 113]
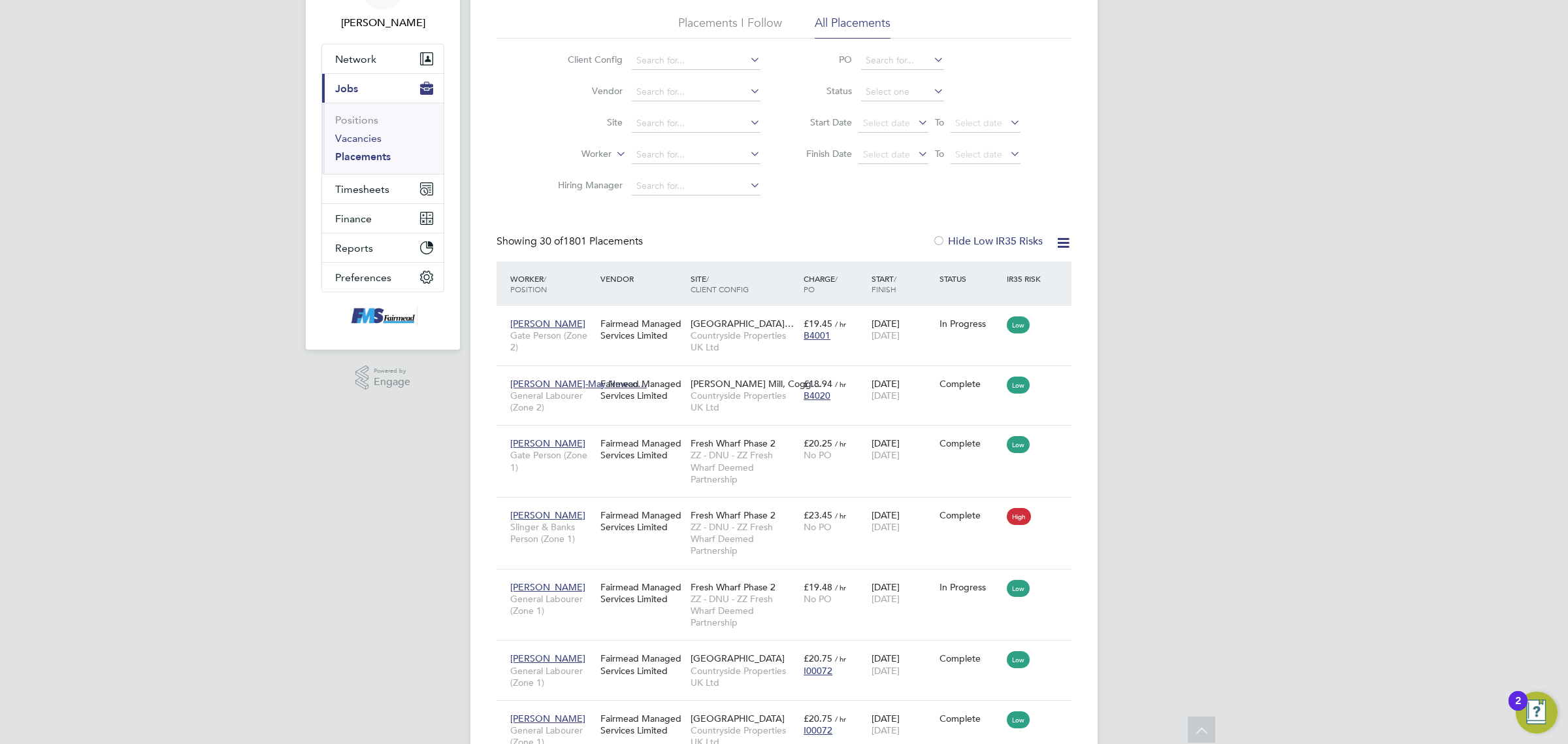
click at [371, 138] on link "Vacancies" at bounding box center [359, 138] width 47 height 13
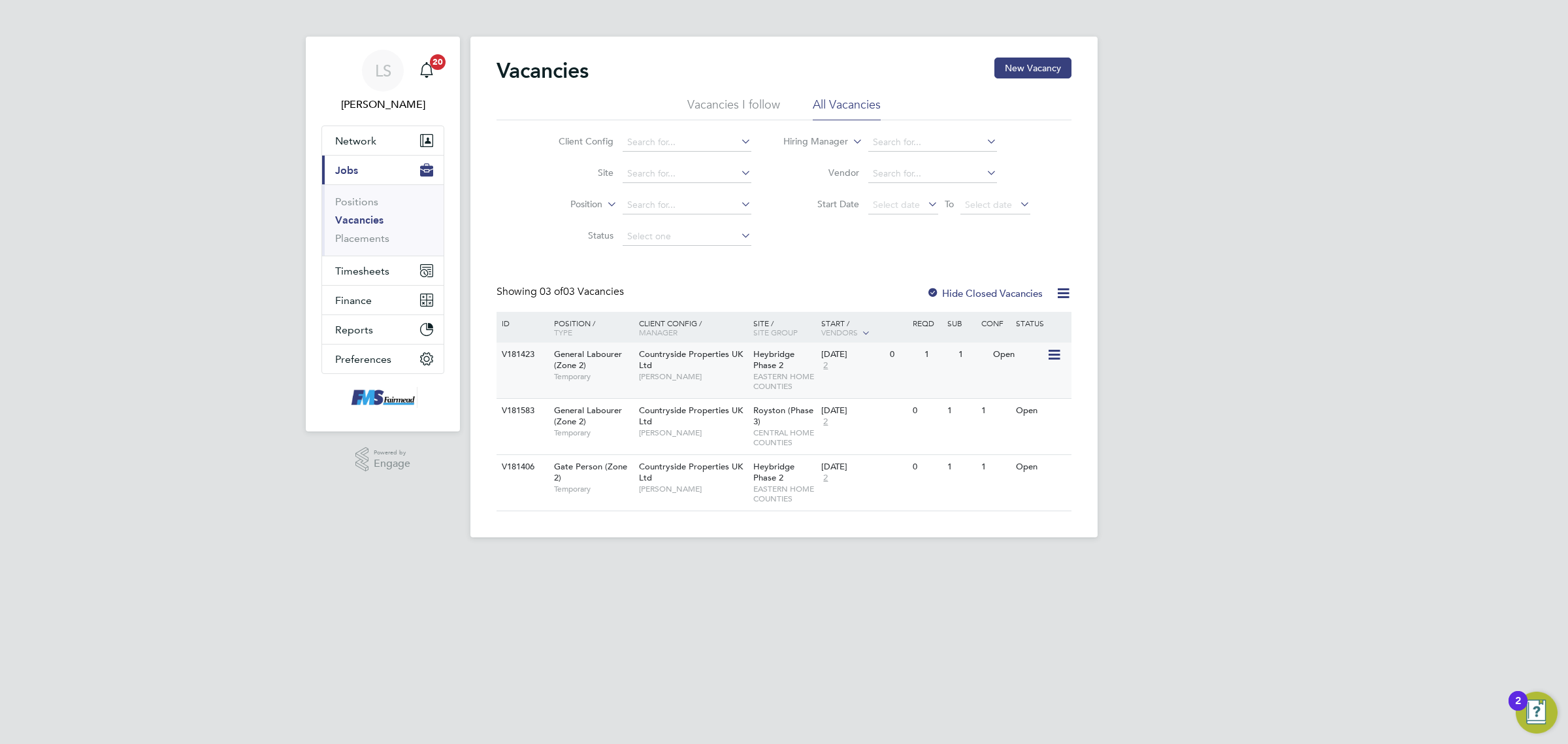
click at [861, 379] on div "V181423 General Labourer (Zone 2) Temporary Countryside Properties UK Ltd Steph…" at bounding box center [783, 370] width 575 height 56
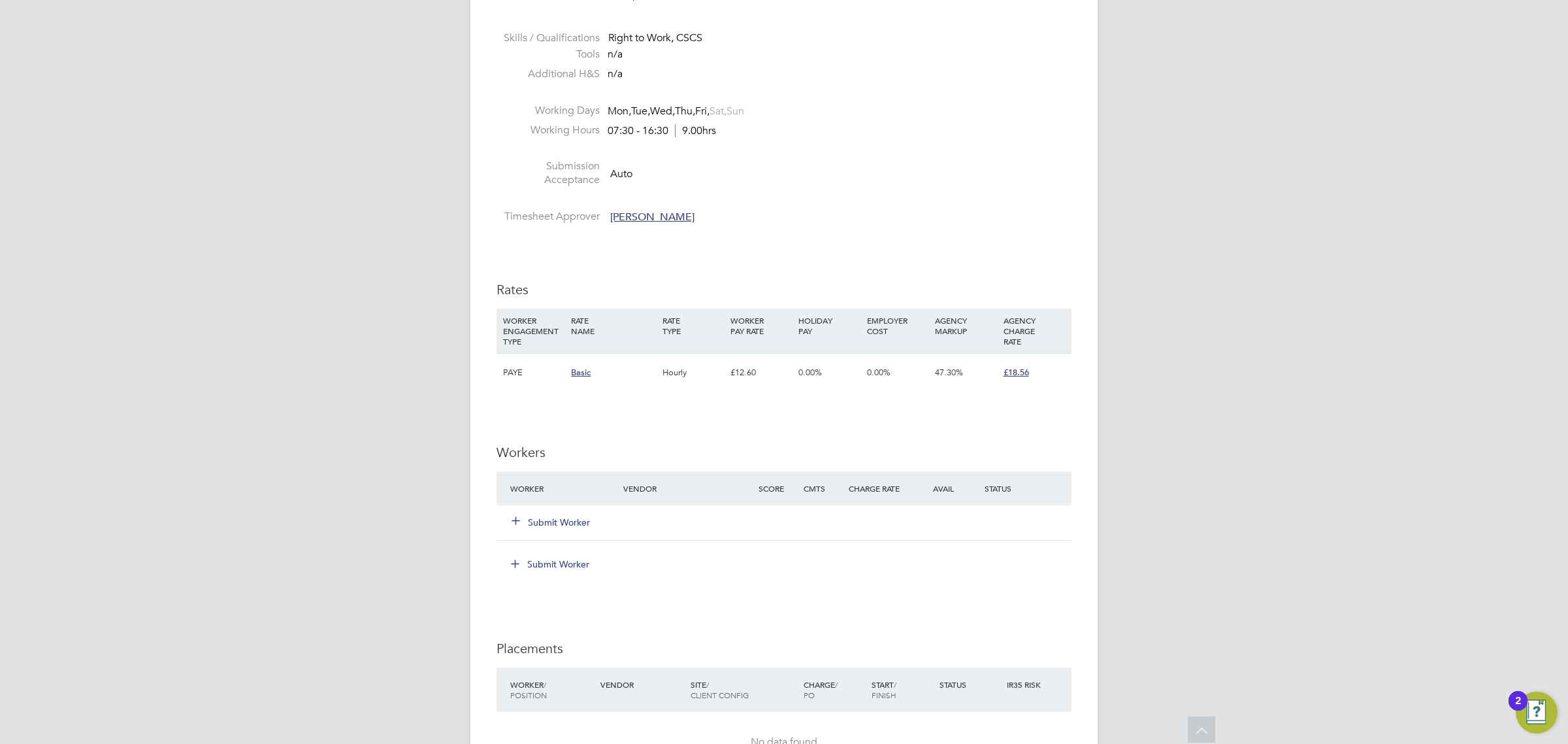
scroll to position [653, 0]
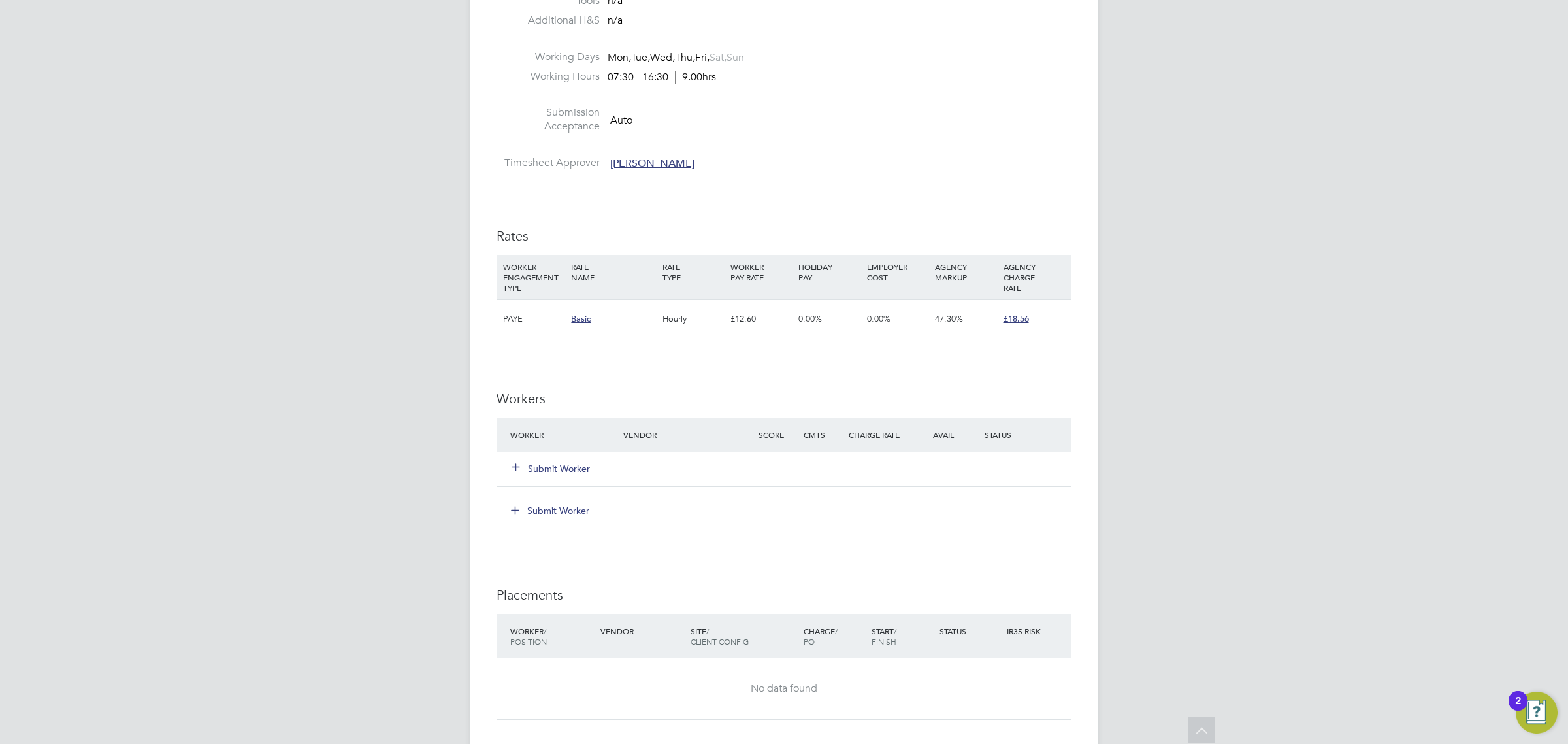
click at [586, 463] on button "Submit Worker" at bounding box center [551, 469] width 78 height 13
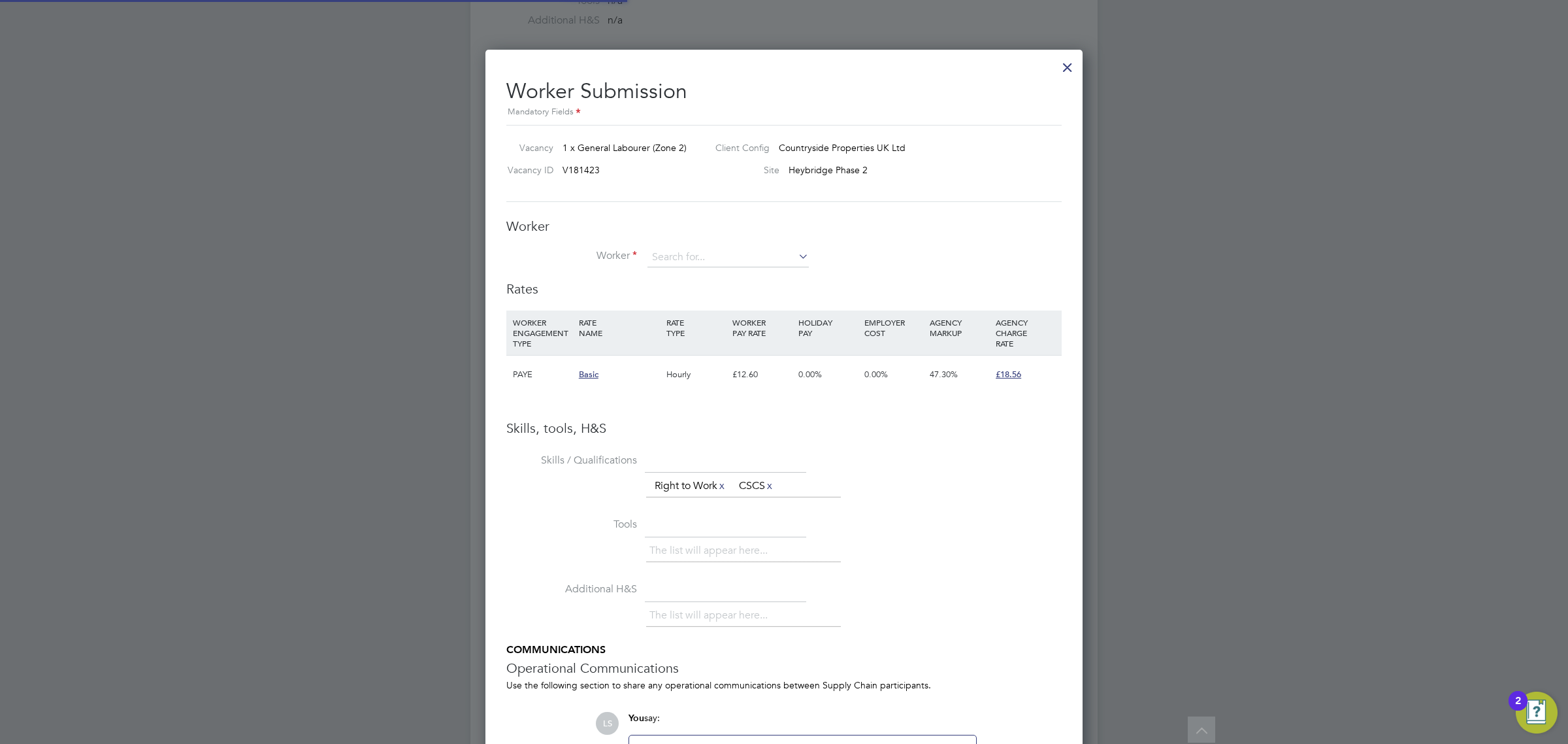
scroll to position [827, 598]
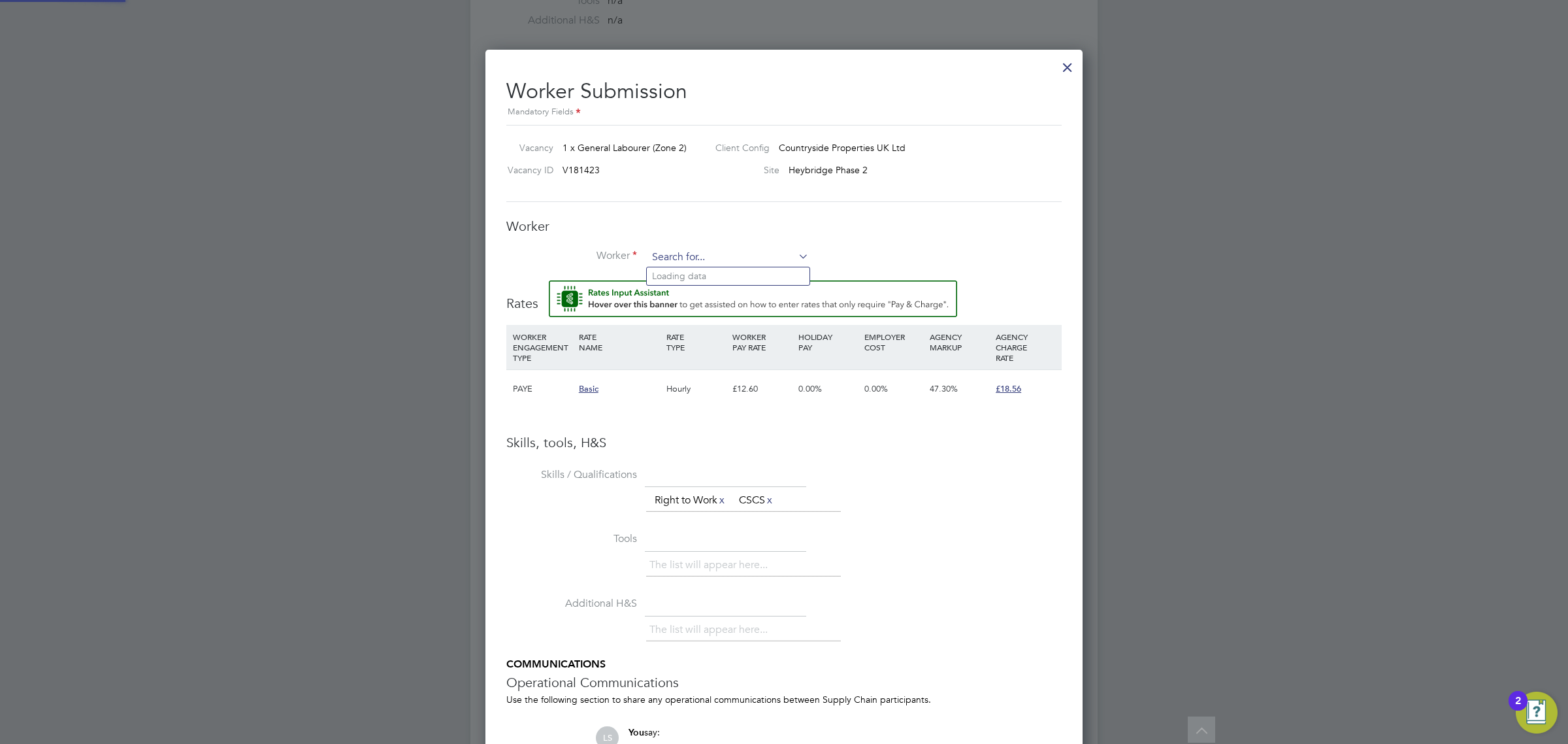
click at [709, 253] on input at bounding box center [728, 258] width 162 height 20
click at [722, 347] on li "Elli e-May Newcombe-Smith (4174)" at bounding box center [728, 347] width 163 height 18
type input "Ellie-May Newcombe-Smith (4174)"
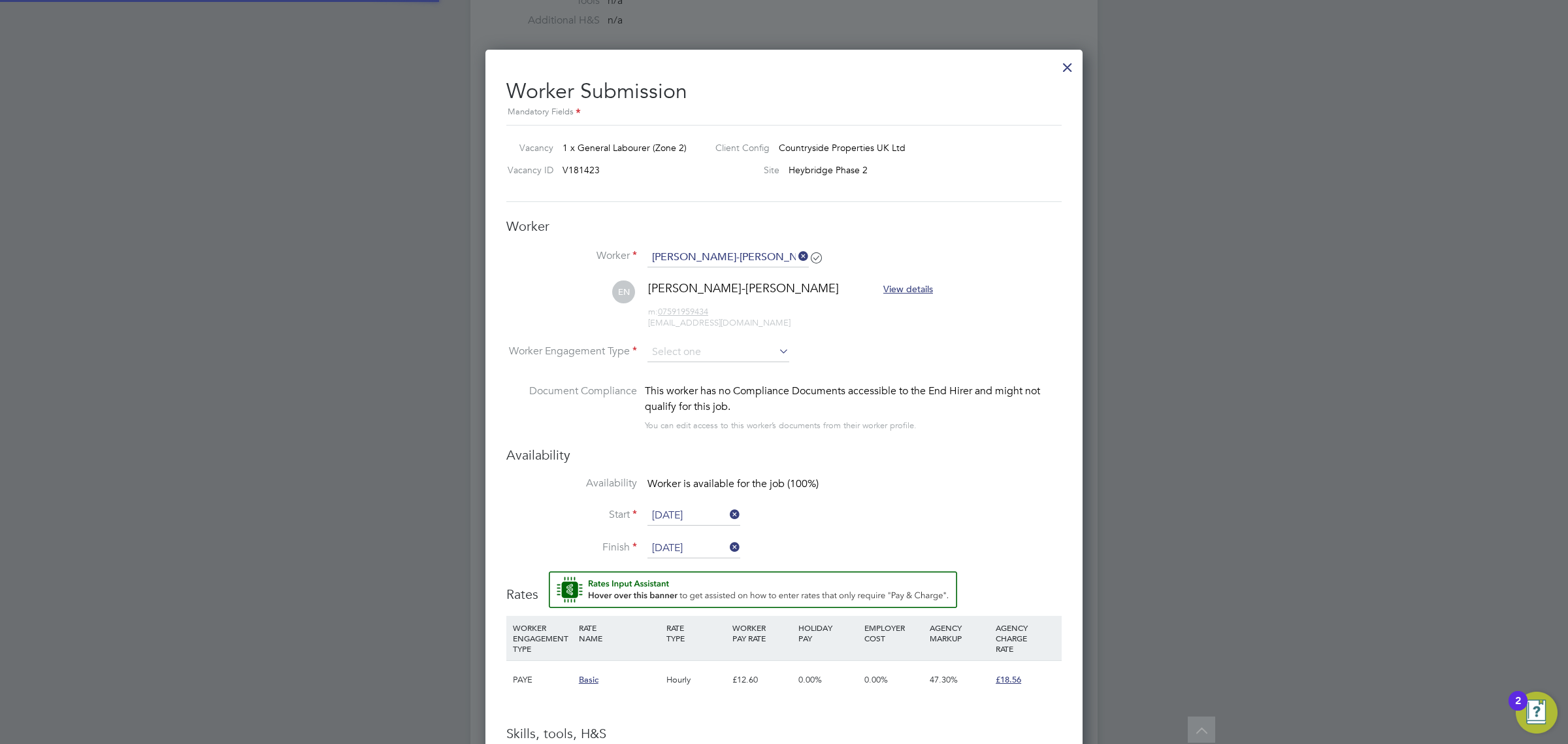
scroll to position [1133, 598]
click at [699, 360] on input at bounding box center [718, 353] width 142 height 20
drag, startPoint x: 697, startPoint y: 378, endPoint x: 697, endPoint y: 388, distance: 10.0
click at [697, 388] on div "All Vacancies Vacancy Activity Logs Vacancy Activity Logs All Vacancies Vacancy…" at bounding box center [784, 198] width 627 height 1682
click at [714, 347] on input at bounding box center [718, 353] width 142 height 20
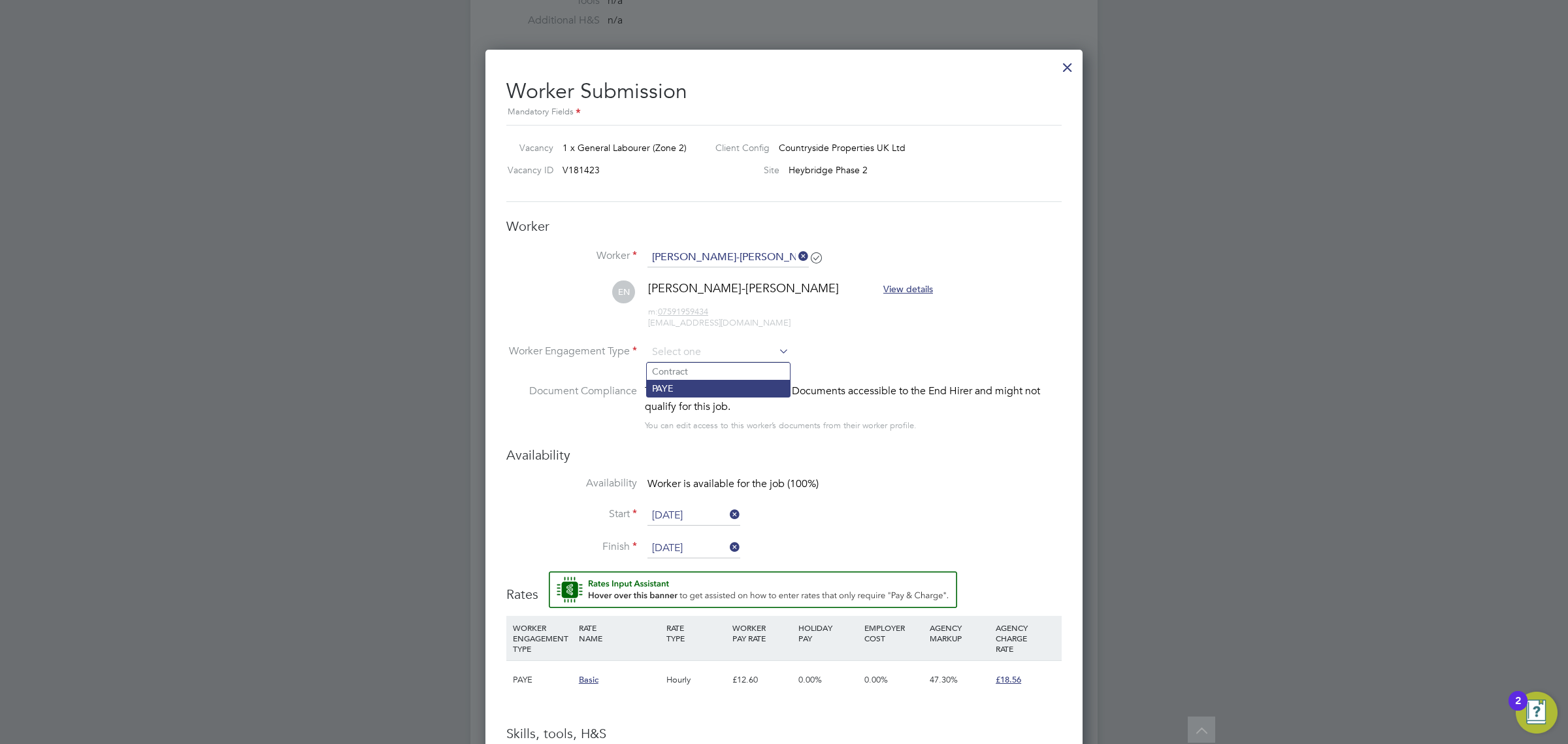
click at [713, 386] on li "PAYE" at bounding box center [719, 388] width 143 height 17
type input "PAYE"
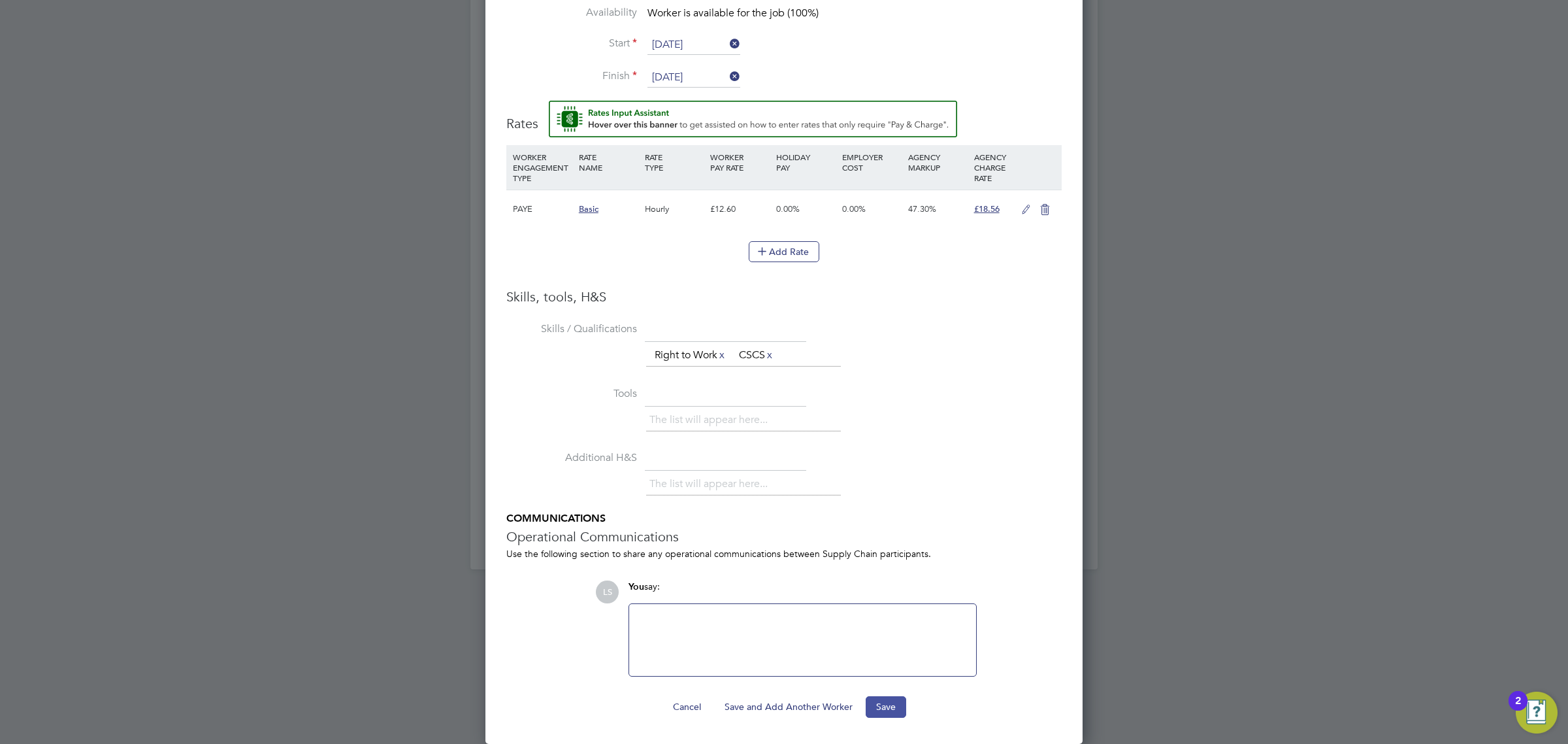
click at [891, 705] on button "Save" at bounding box center [886, 706] width 41 height 21
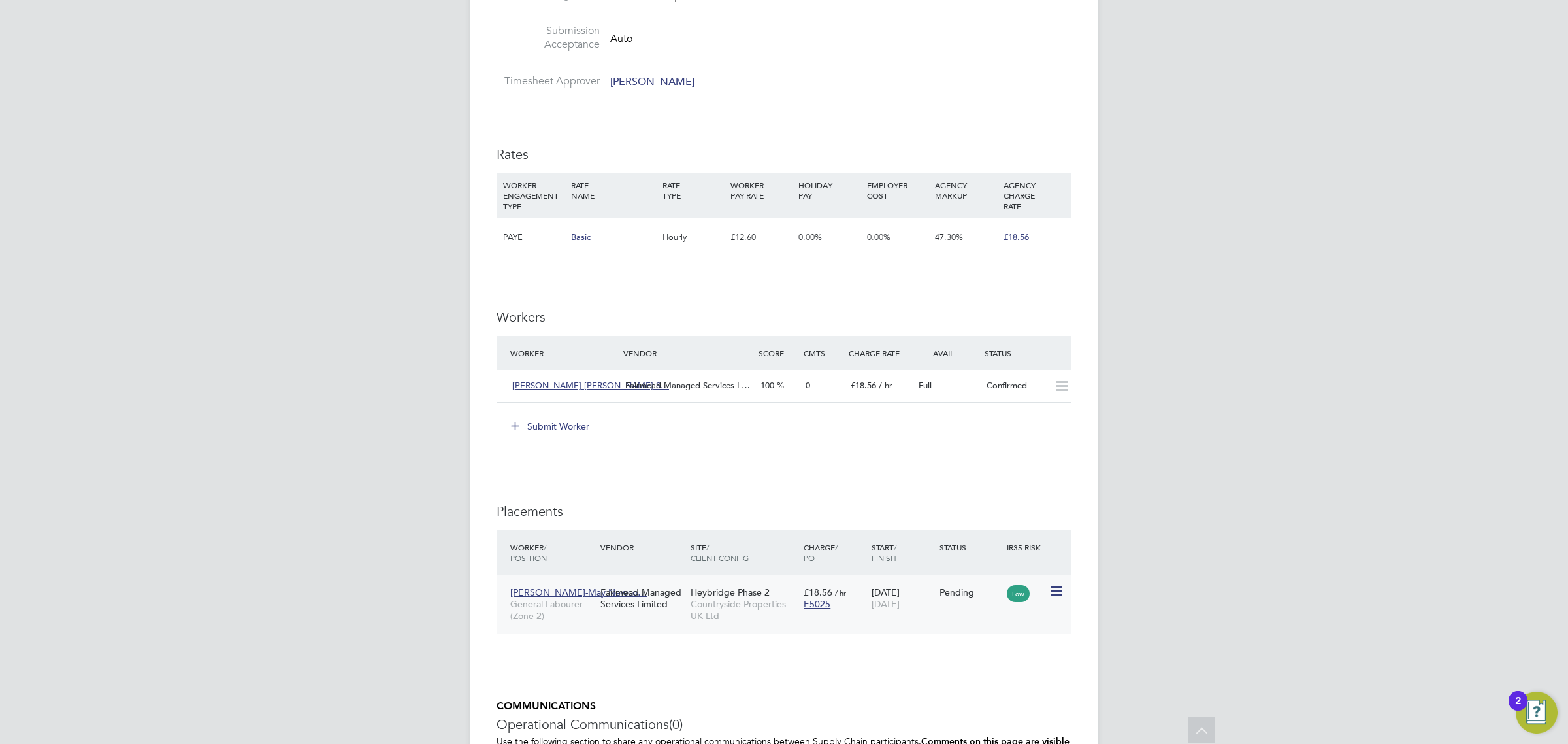
click at [1057, 585] on icon at bounding box center [1055, 591] width 13 height 16
click at [954, 675] on li "Start" at bounding box center [995, 674] width 134 height 18
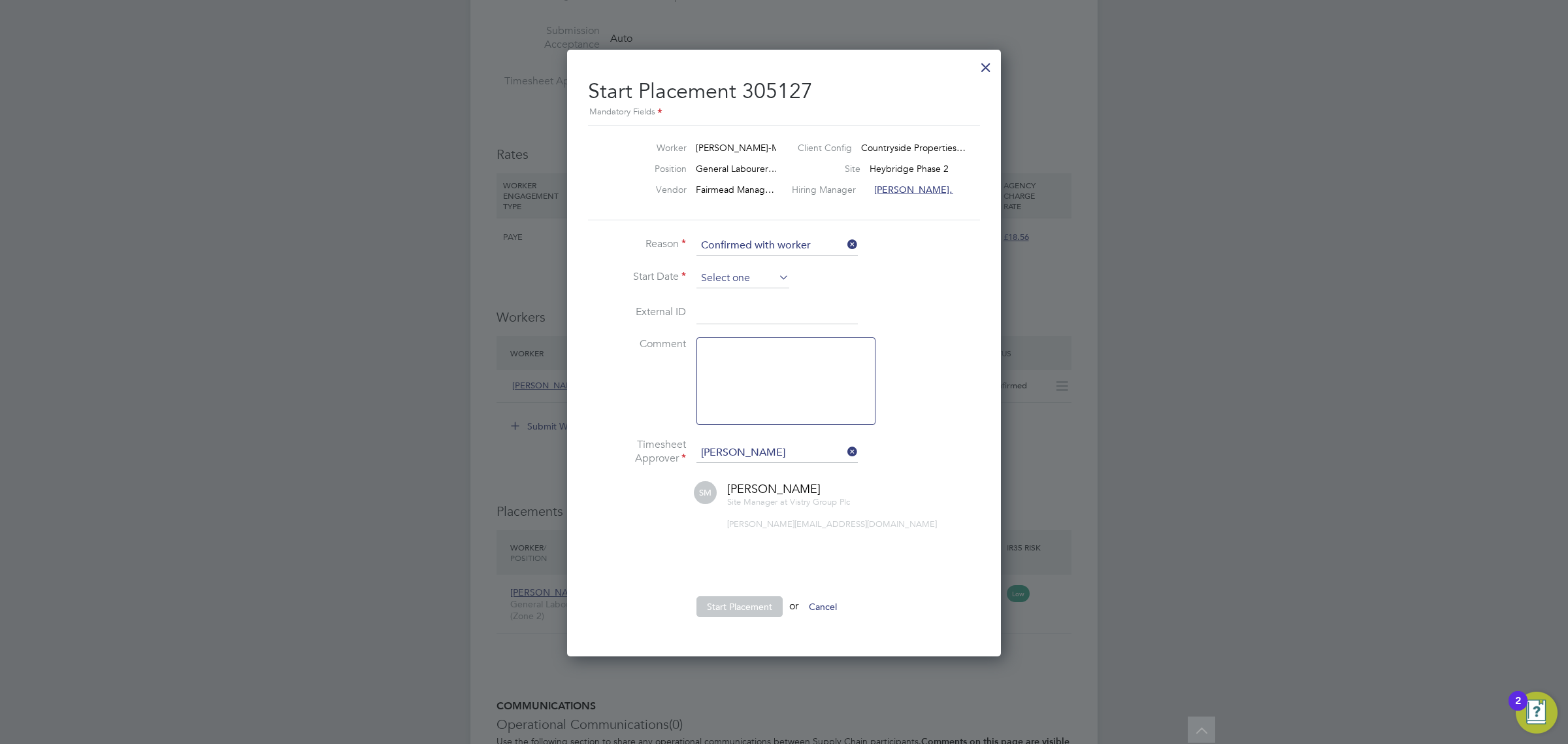
click at [751, 285] on input at bounding box center [742, 279] width 93 height 20
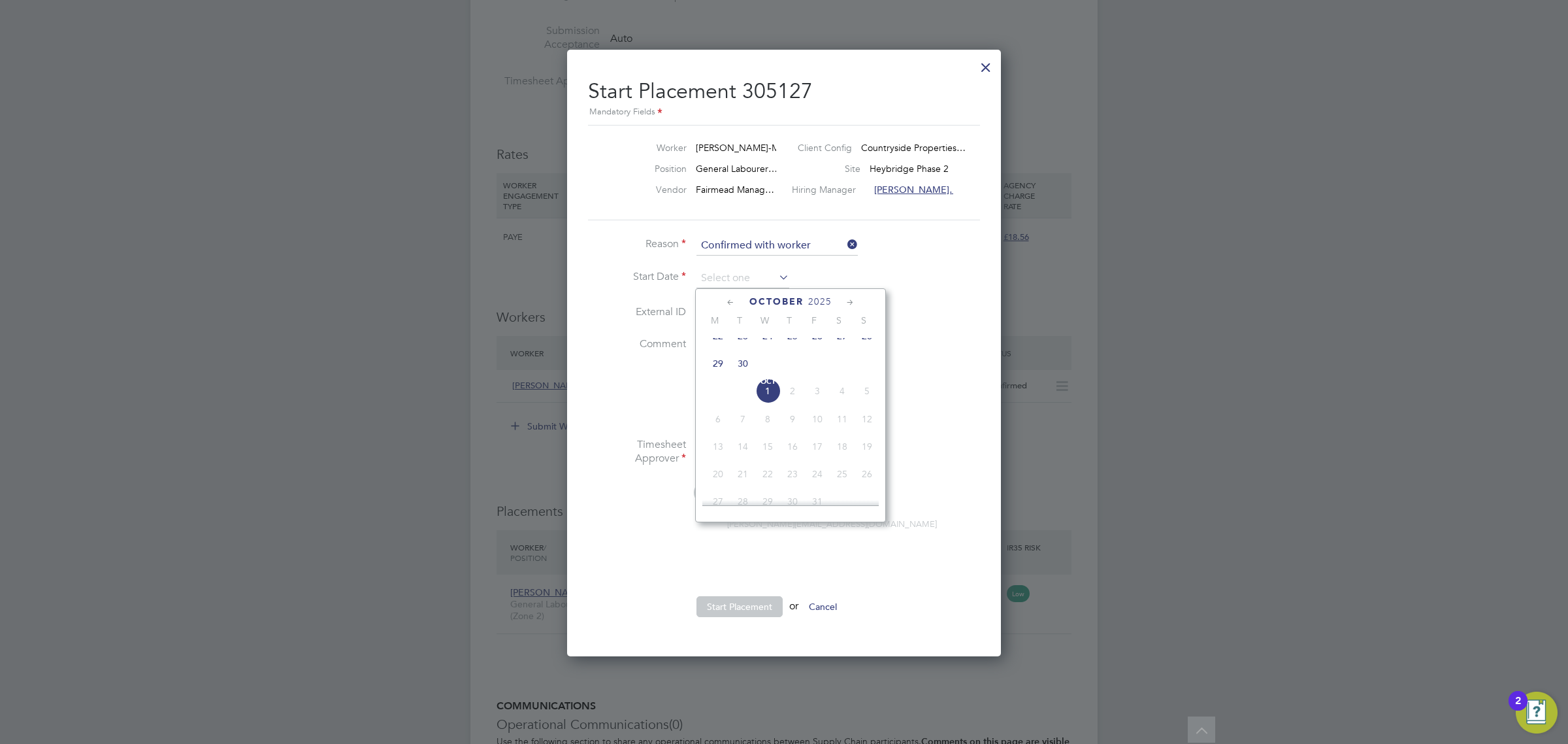
click at [770, 402] on span "Oct 1" at bounding box center [768, 391] width 25 height 25
type input "[DATE]"
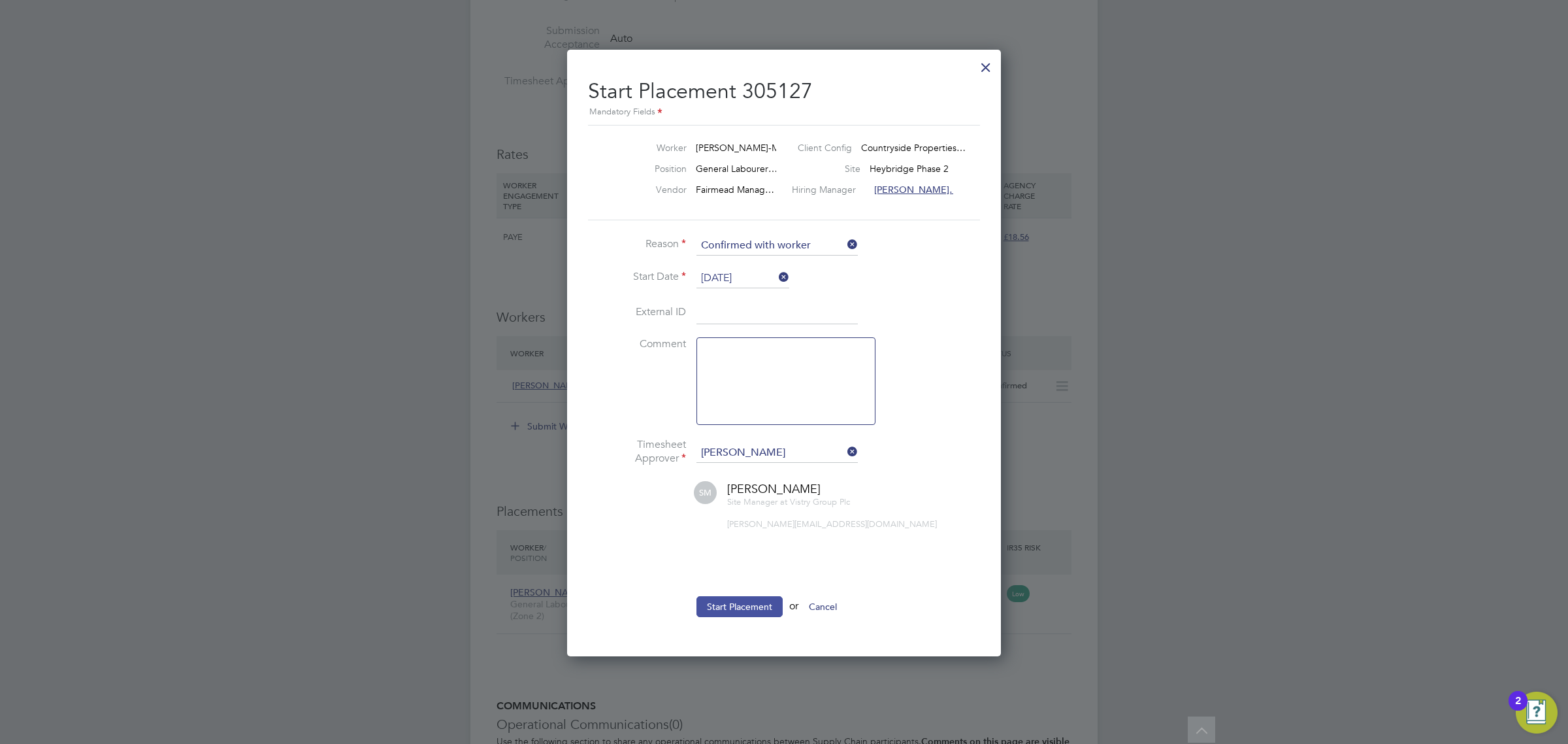
click at [744, 608] on button "Start Placement" at bounding box center [739, 606] width 86 height 21
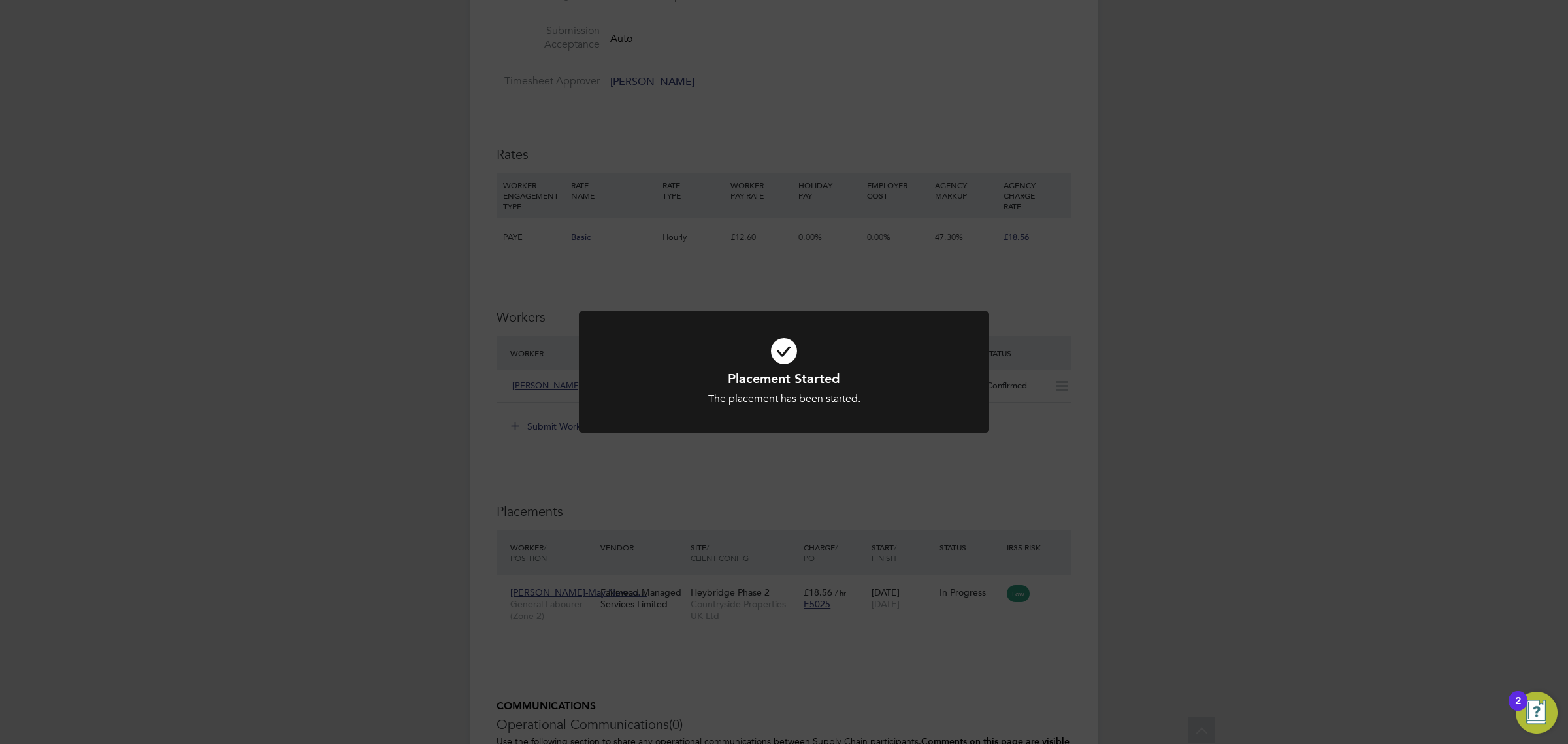
click at [780, 535] on div "Placement Started The placement has been started. Cancel Okay" at bounding box center [784, 372] width 1568 height 744
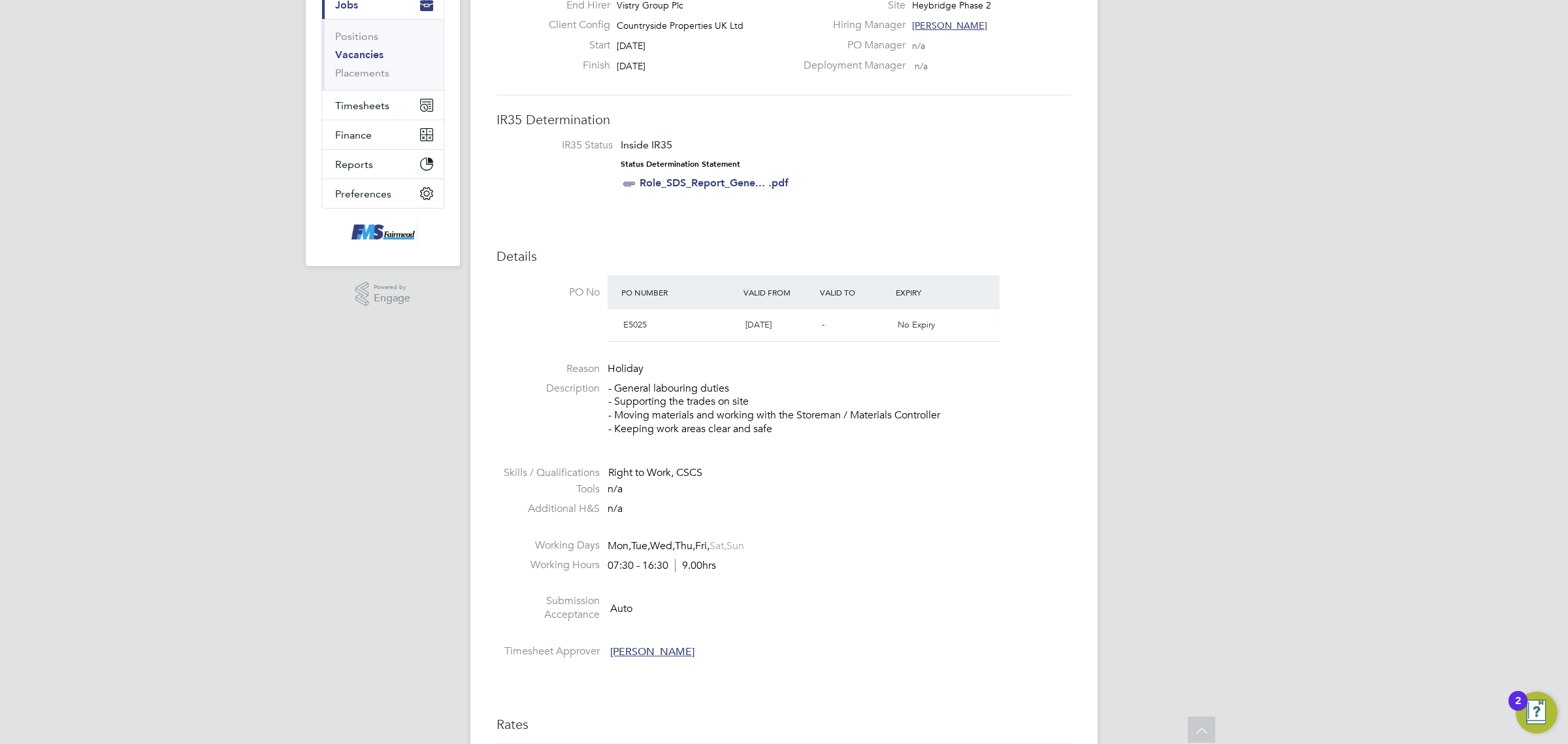
scroll to position [163, 0]
drag, startPoint x: 354, startPoint y: 65, endPoint x: 354, endPoint y: 58, distance: 7.0
click at [354, 63] on li "Vacancies" at bounding box center [384, 59] width 98 height 18
click at [354, 58] on link "Vacancies" at bounding box center [359, 56] width 48 height 13
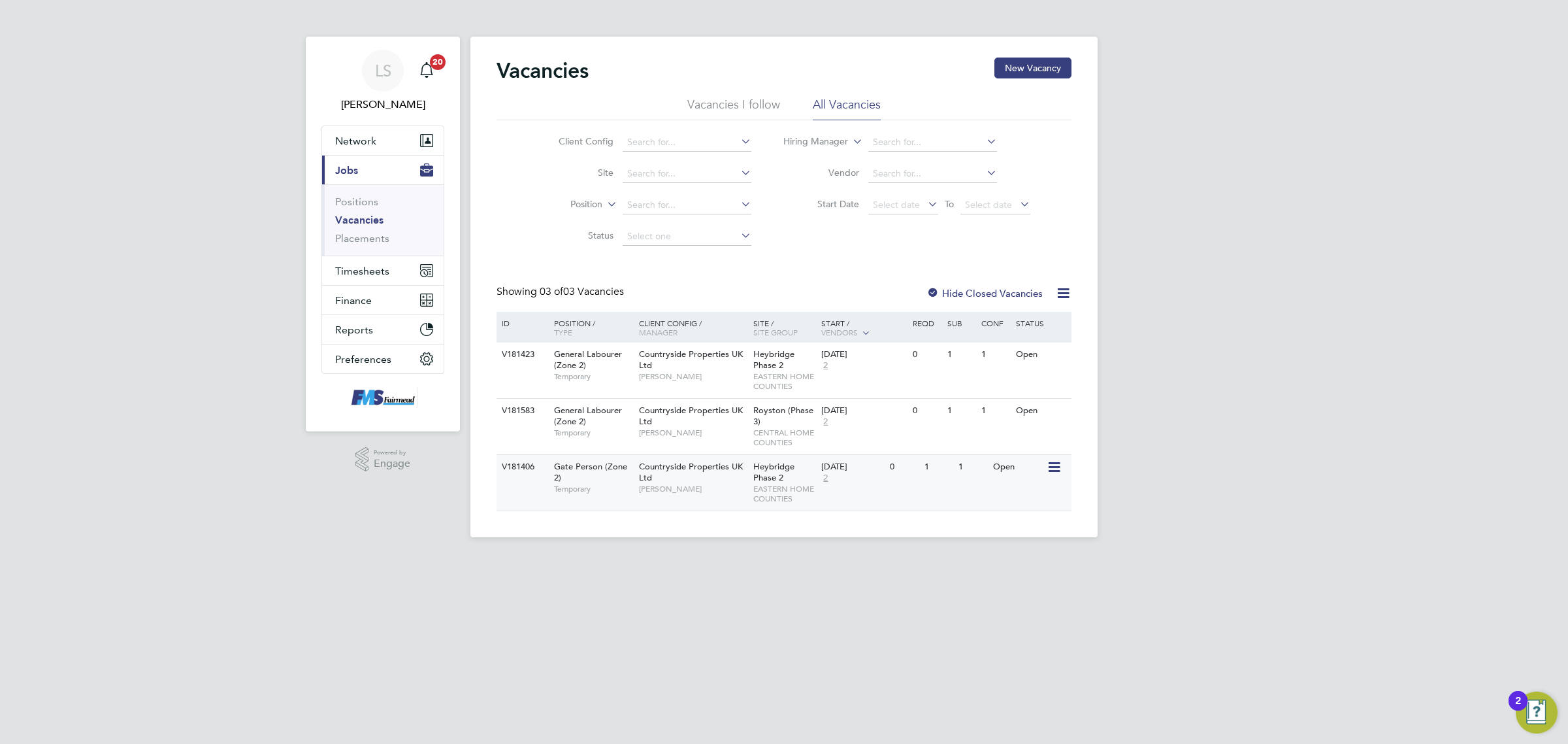
click at [889, 489] on div "V181406 Gate Person (Zone 2) Temporary Countryside Properties UK Ltd Stephen Mi…" at bounding box center [783, 481] width 575 height 56
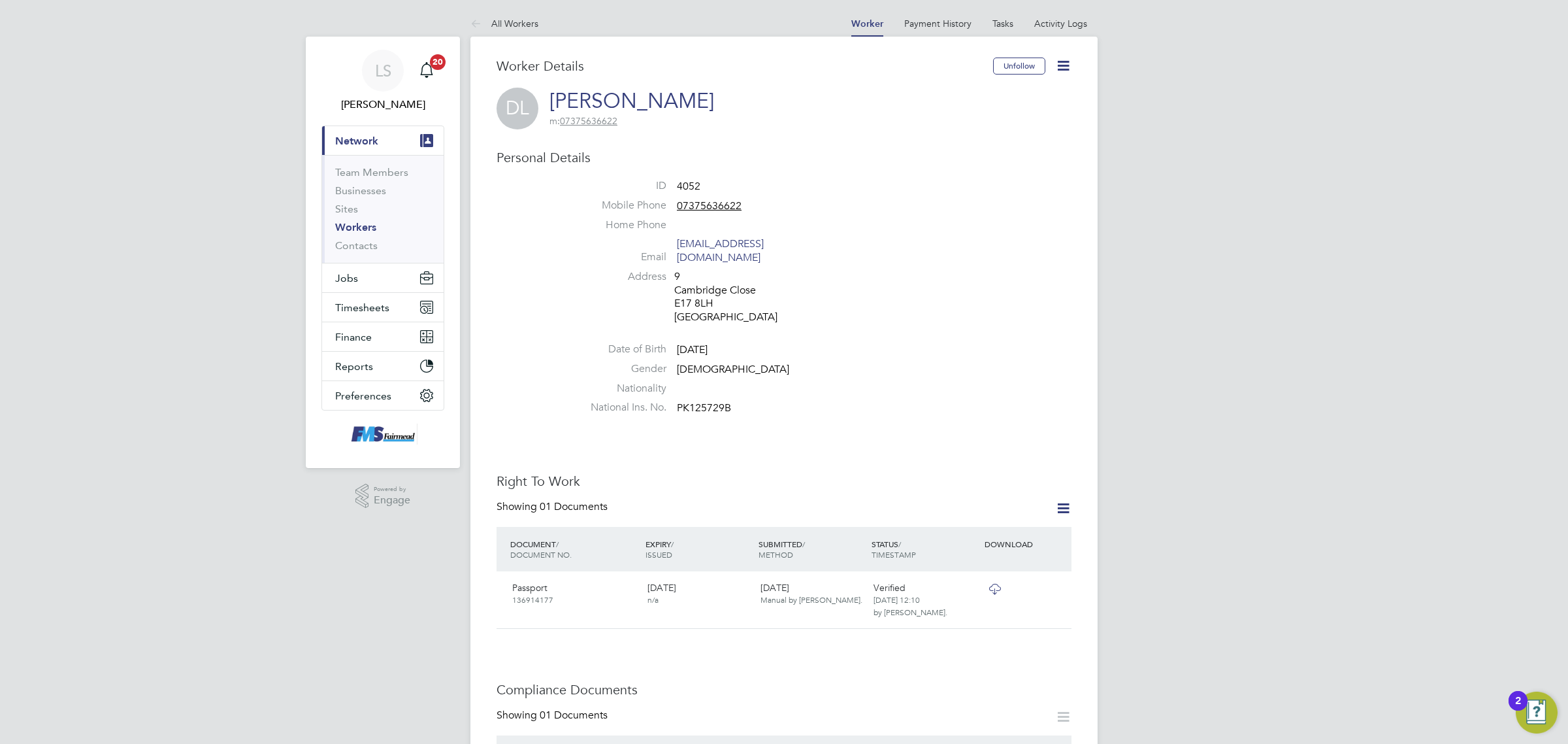
click at [354, 224] on link "Workers" at bounding box center [355, 227] width 41 height 13
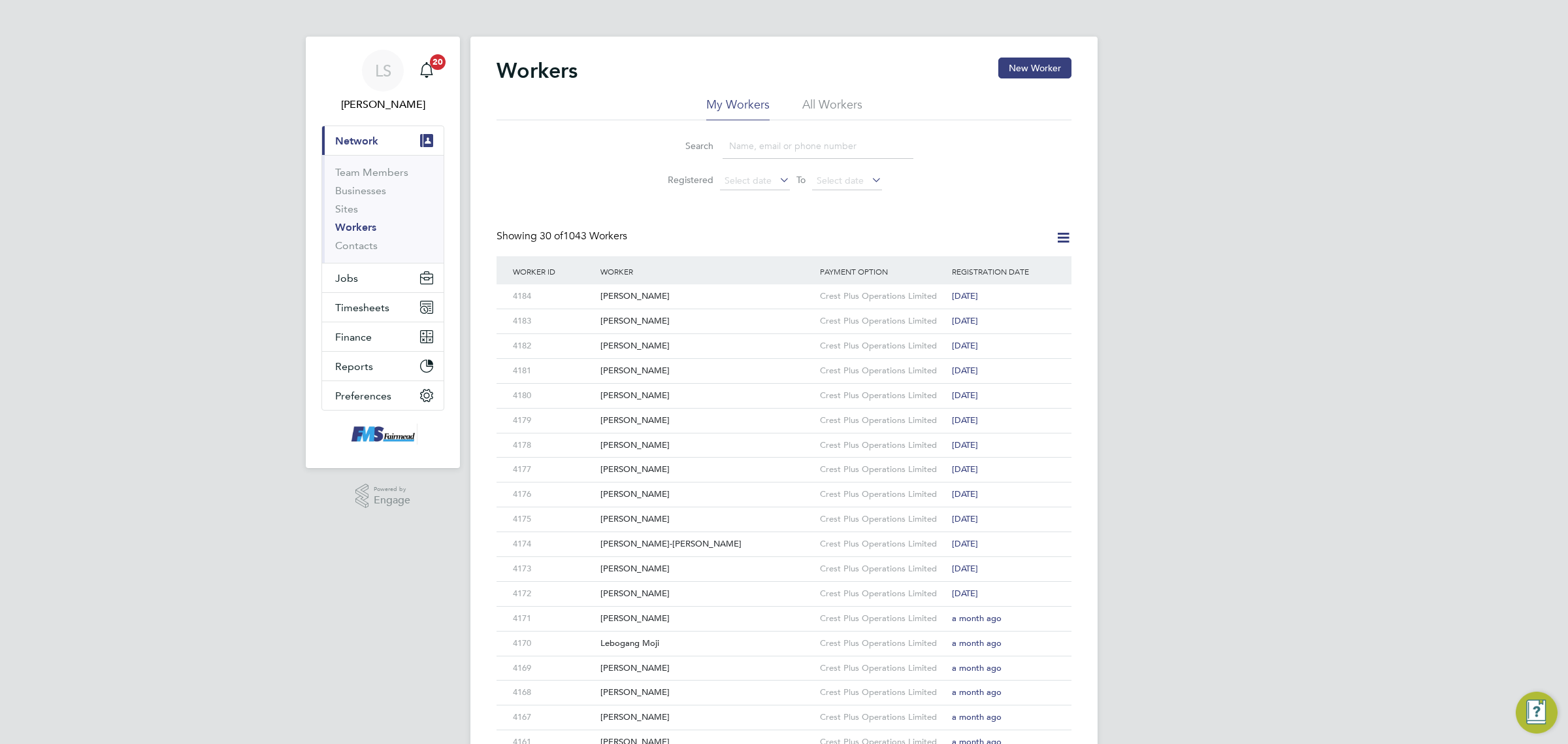
click at [776, 148] on input at bounding box center [817, 146] width 191 height 26
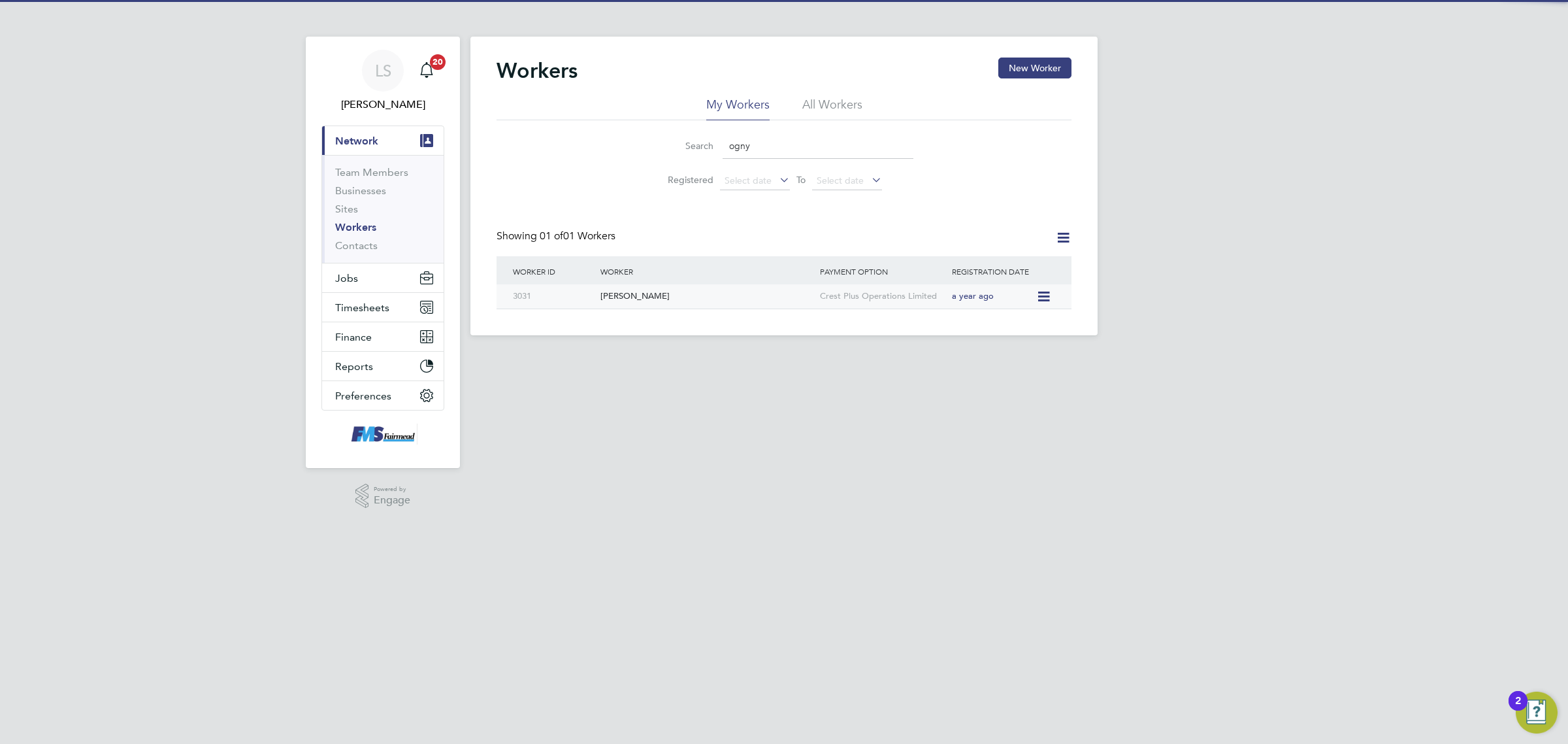
type input "ogny"
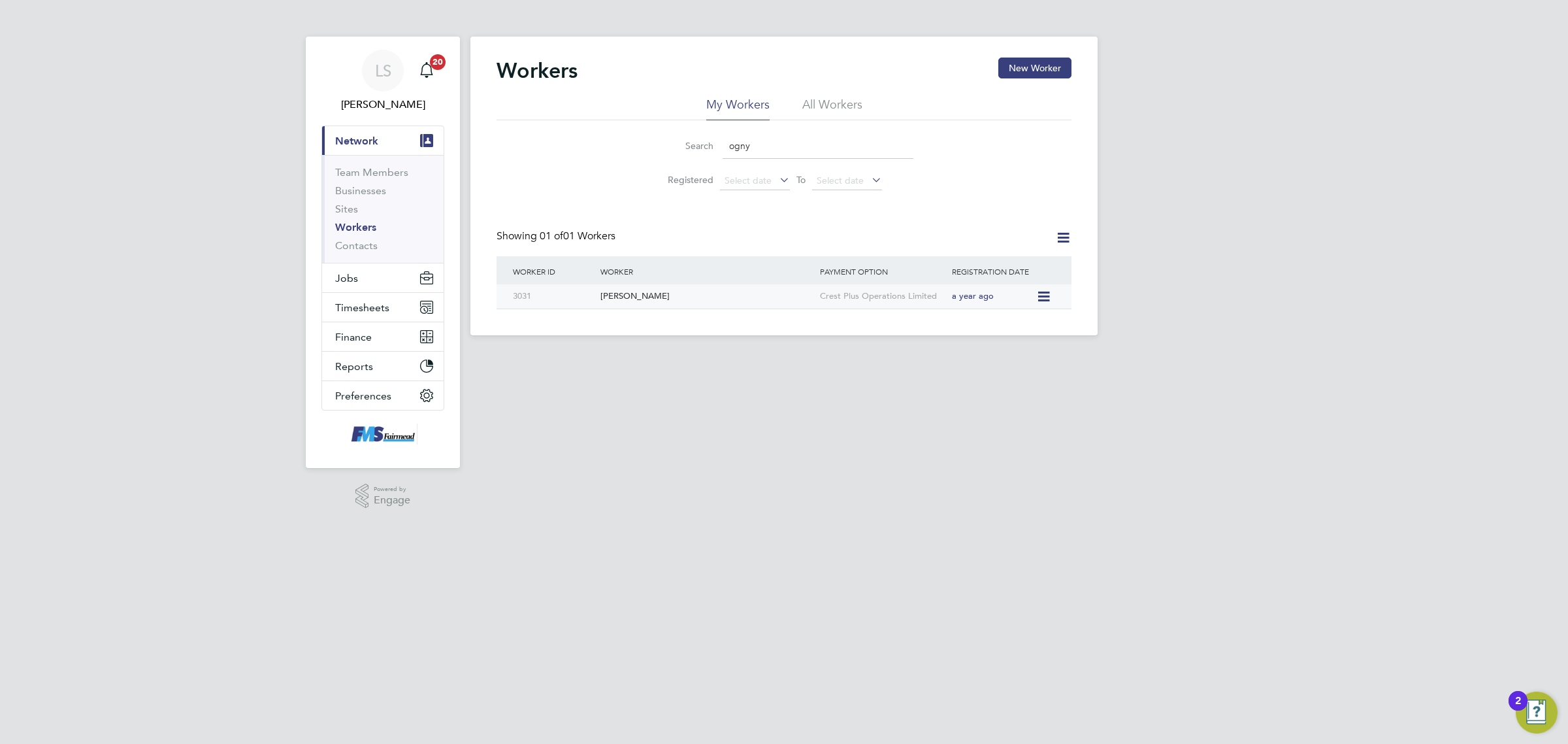
click at [644, 302] on div "Ognyan Demirov" at bounding box center [706, 296] width 219 height 24
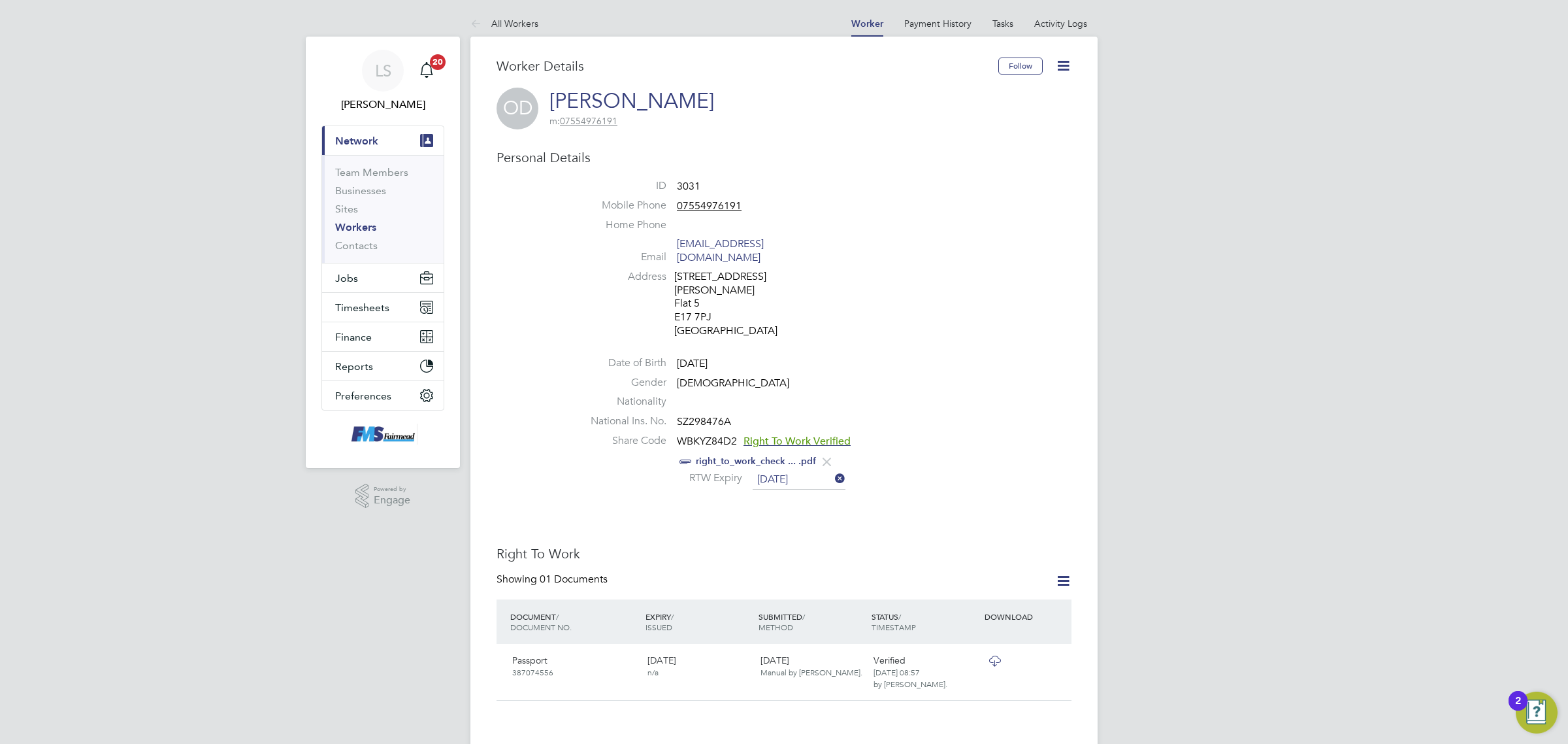
click at [339, 225] on link "Workers" at bounding box center [355, 227] width 41 height 13
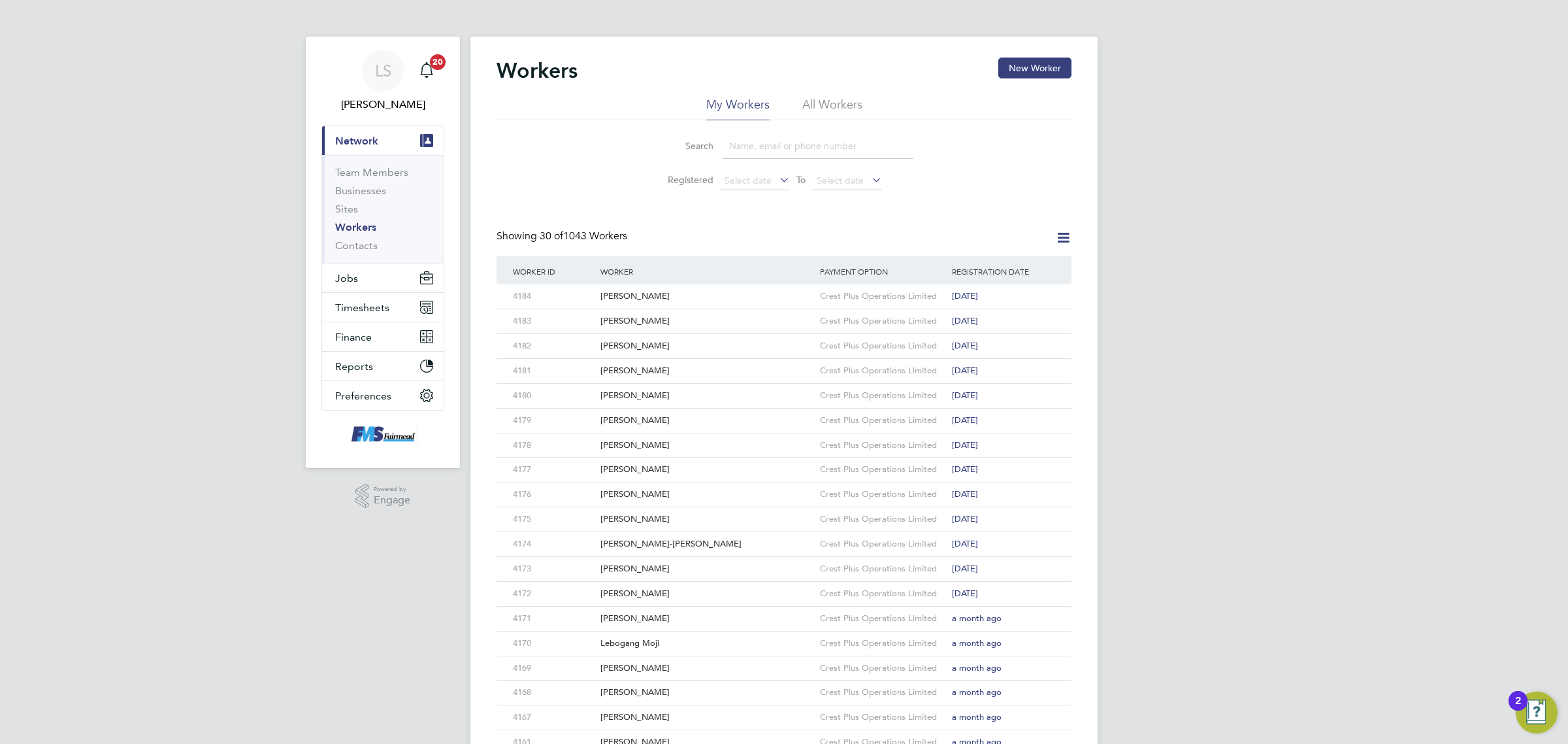
click at [798, 146] on input at bounding box center [817, 146] width 191 height 26
type input "warugu"
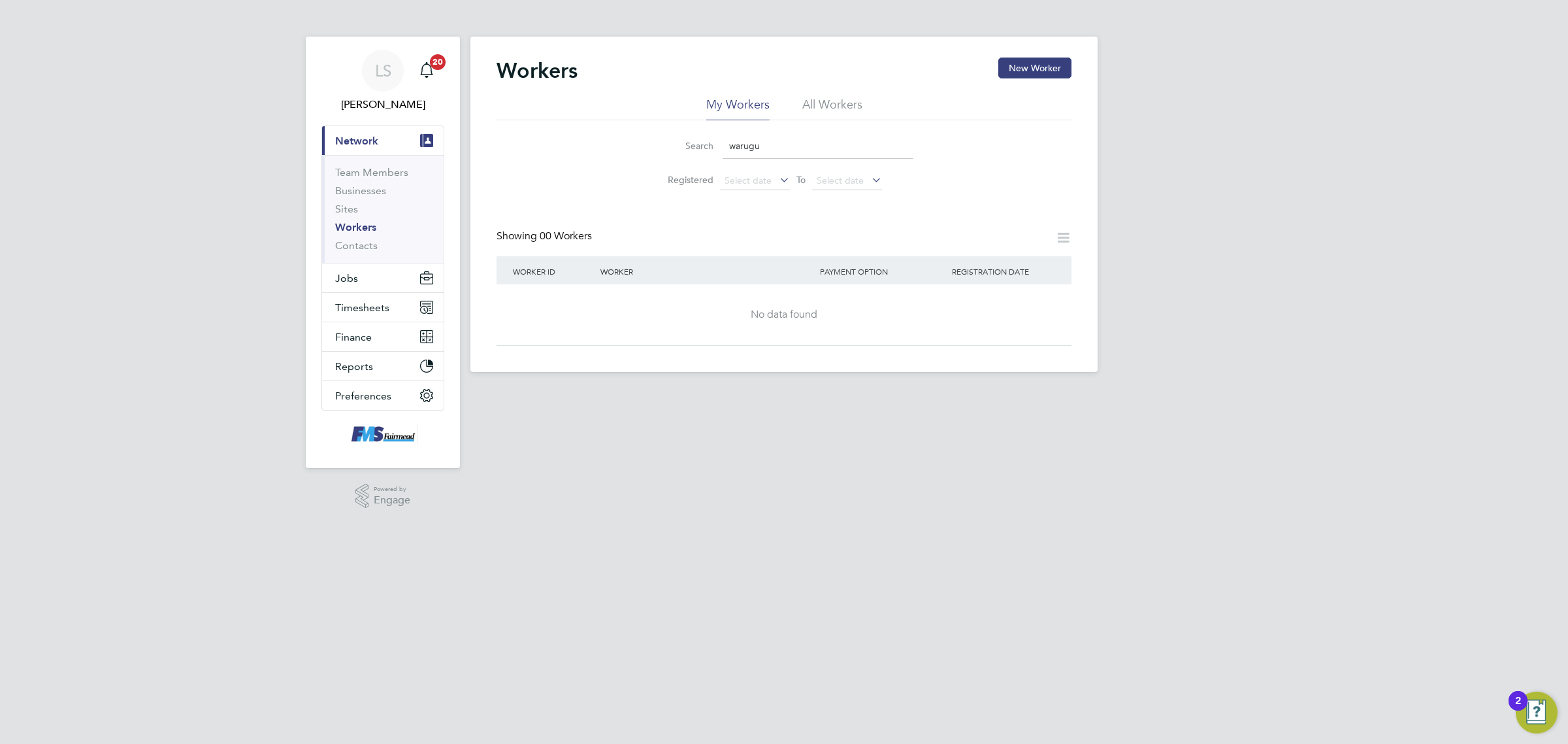
drag, startPoint x: 776, startPoint y: 150, endPoint x: 596, endPoint y: 138, distance: 180.4
click at [596, 138] on div "Search warugu Registered Select date To Select date" at bounding box center [783, 158] width 575 height 77
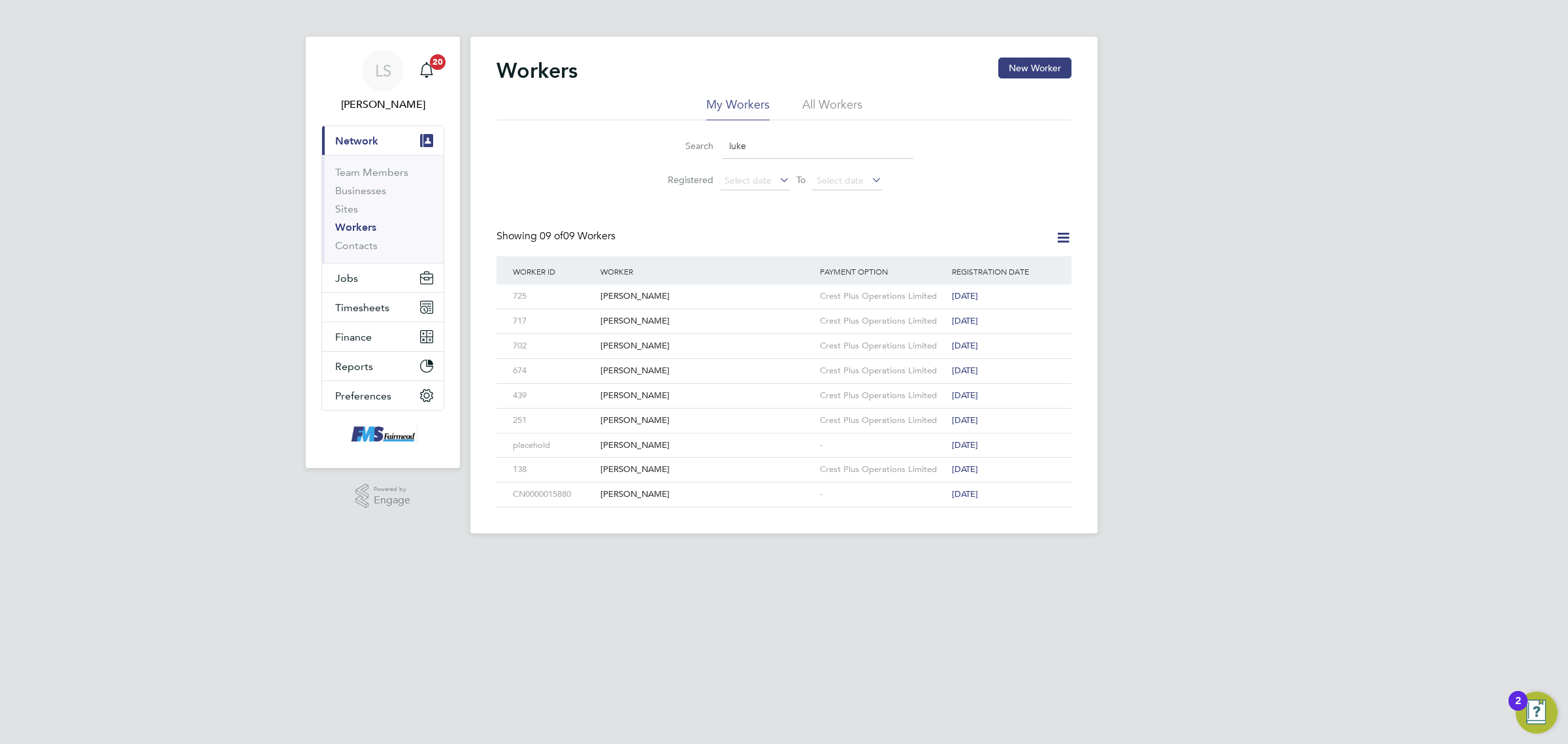
type input "luke"
click at [1021, 72] on button "New Worker" at bounding box center [1035, 68] width 73 height 21
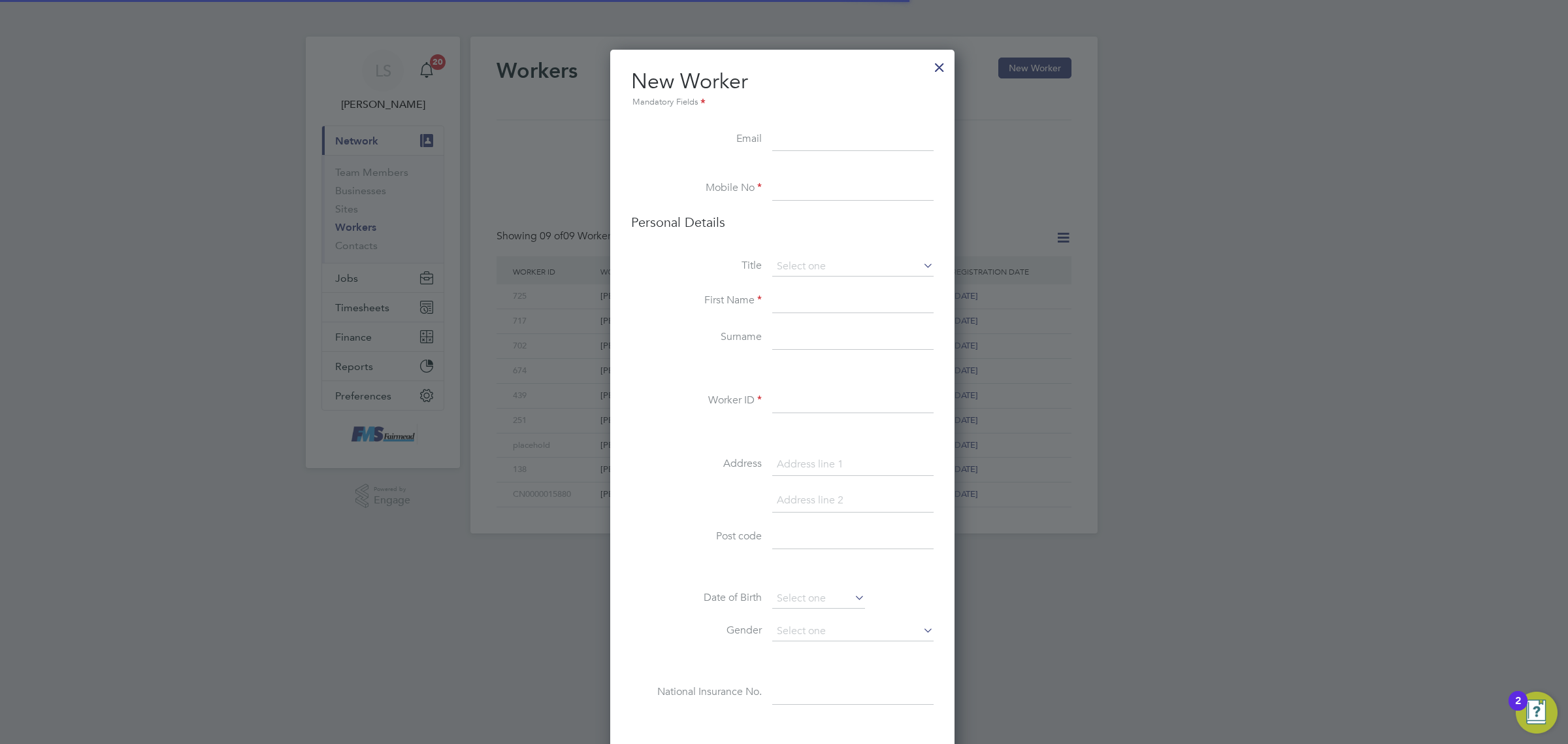
scroll to position [1108, 347]
click at [942, 69] on div at bounding box center [939, 64] width 23 height 23
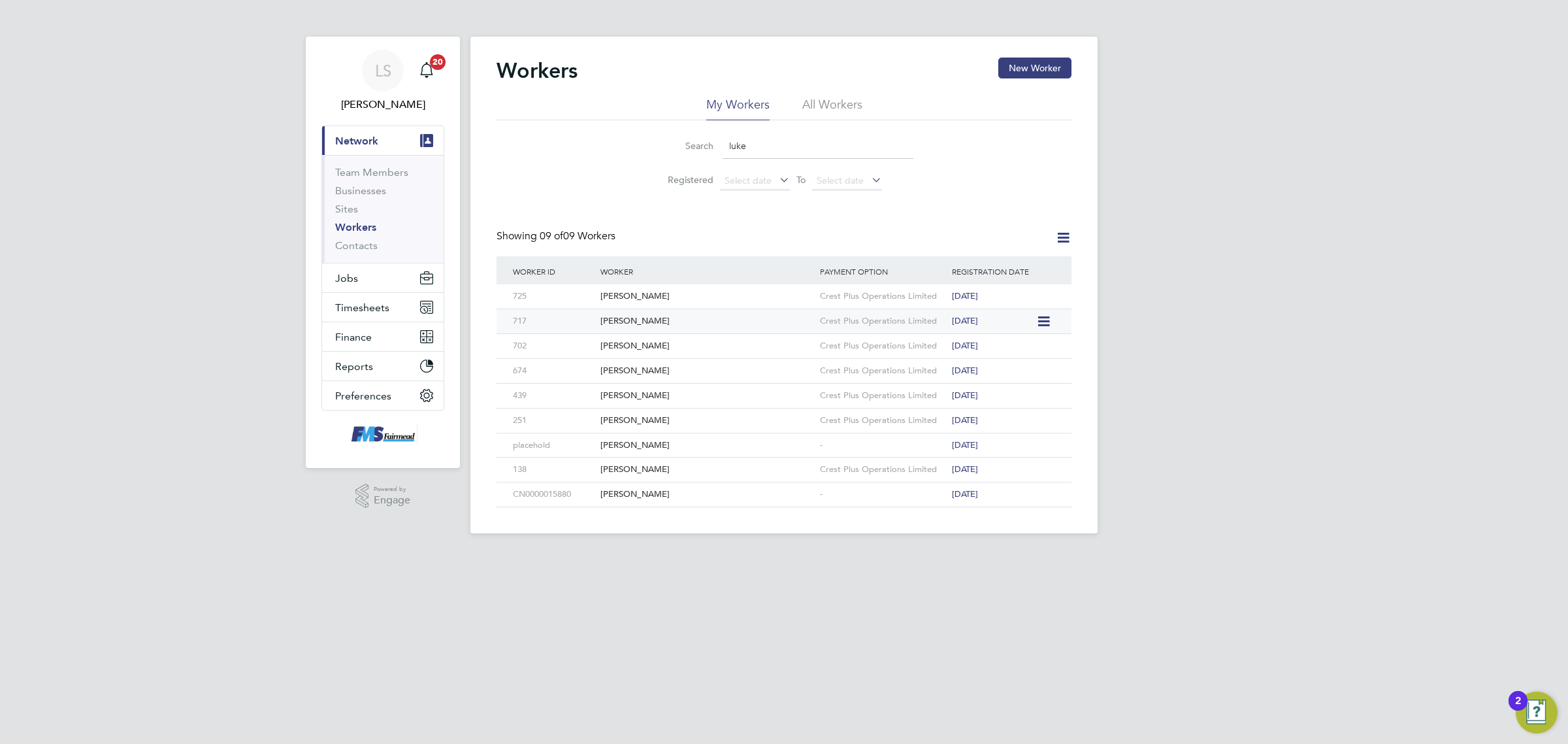
click at [631, 318] on div "Luke Taylor" at bounding box center [706, 321] width 219 height 24
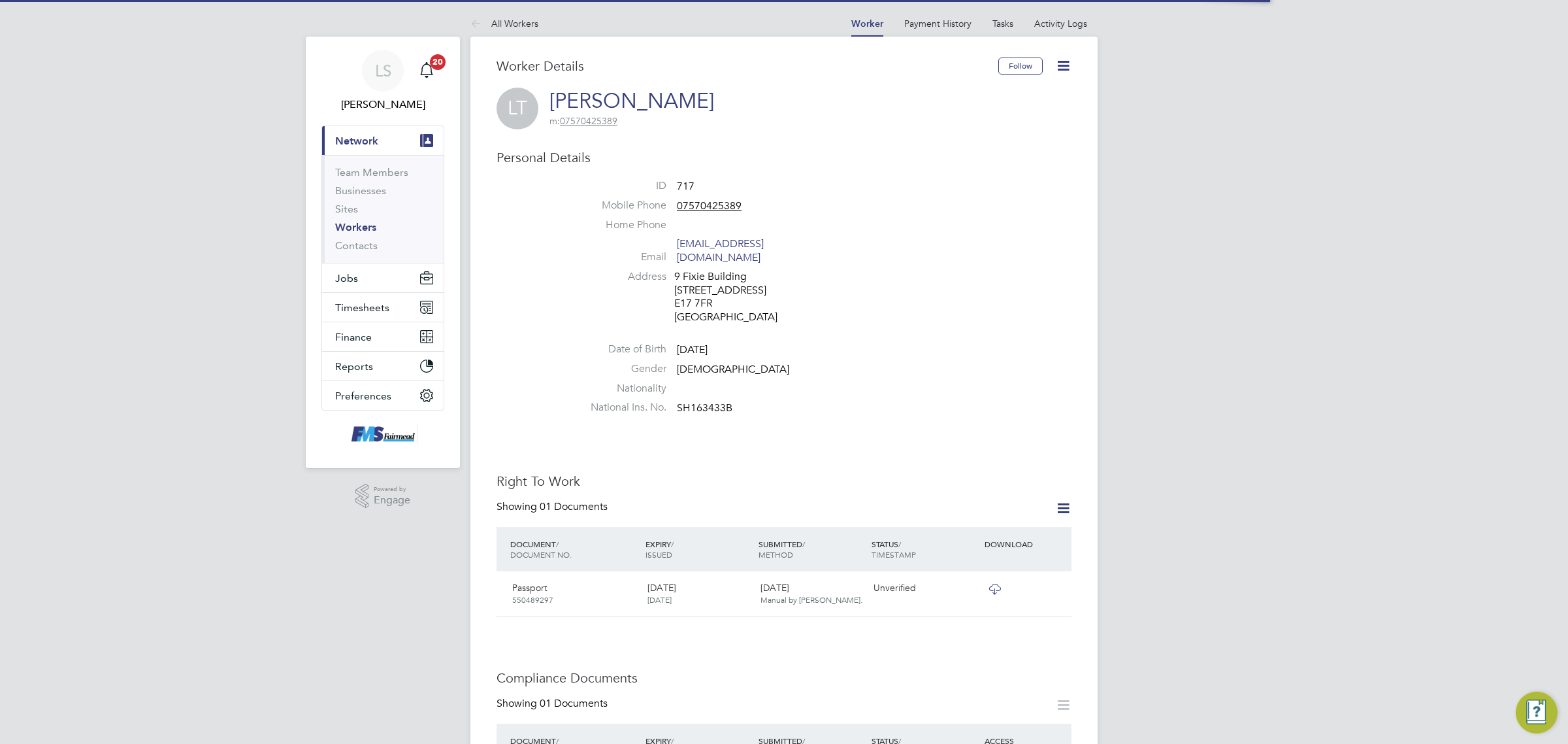
scroll to position [163, 0]
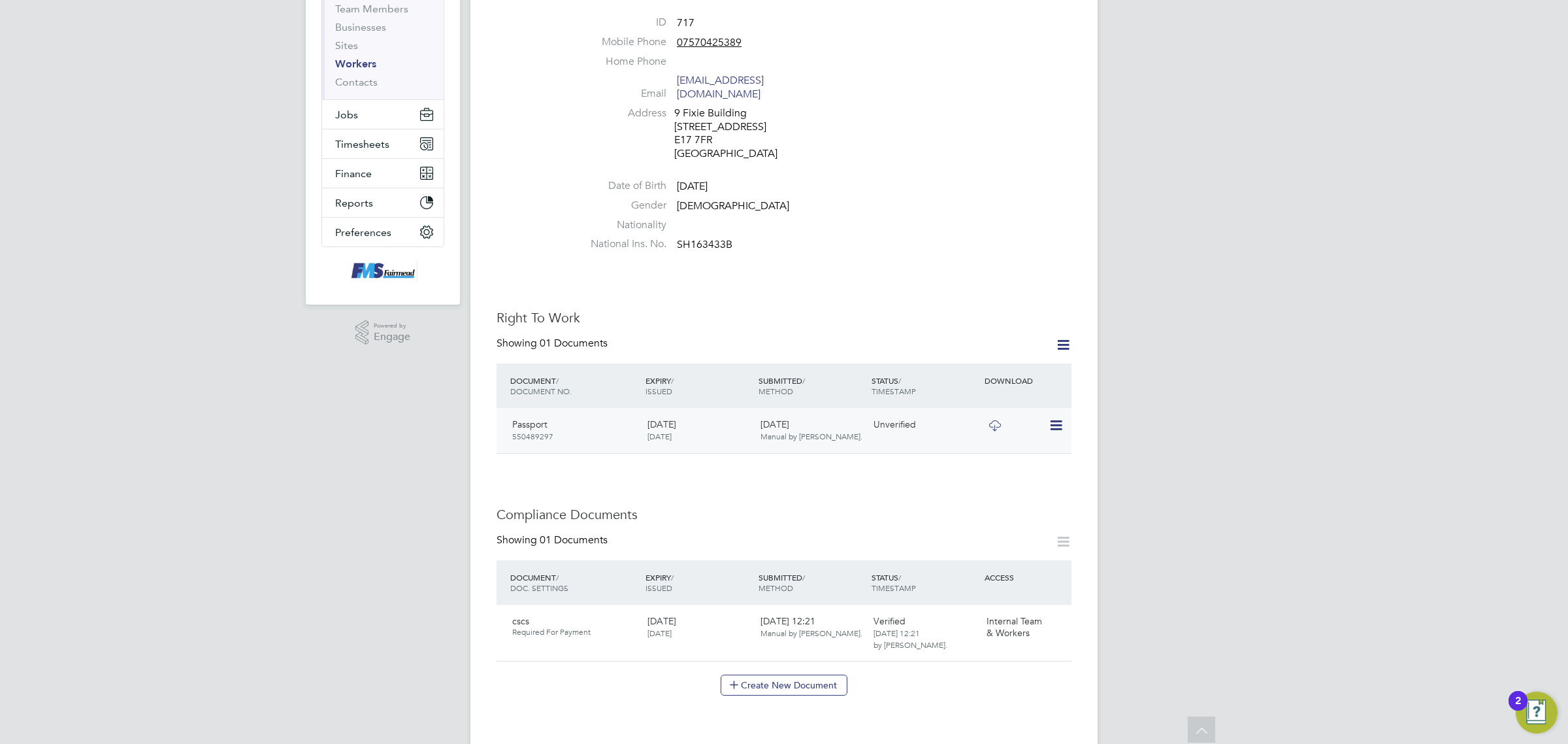
click at [1056, 418] on icon at bounding box center [1055, 425] width 13 height 16
click at [1004, 475] on li "Remove Document" at bounding box center [1013, 480] width 96 height 18
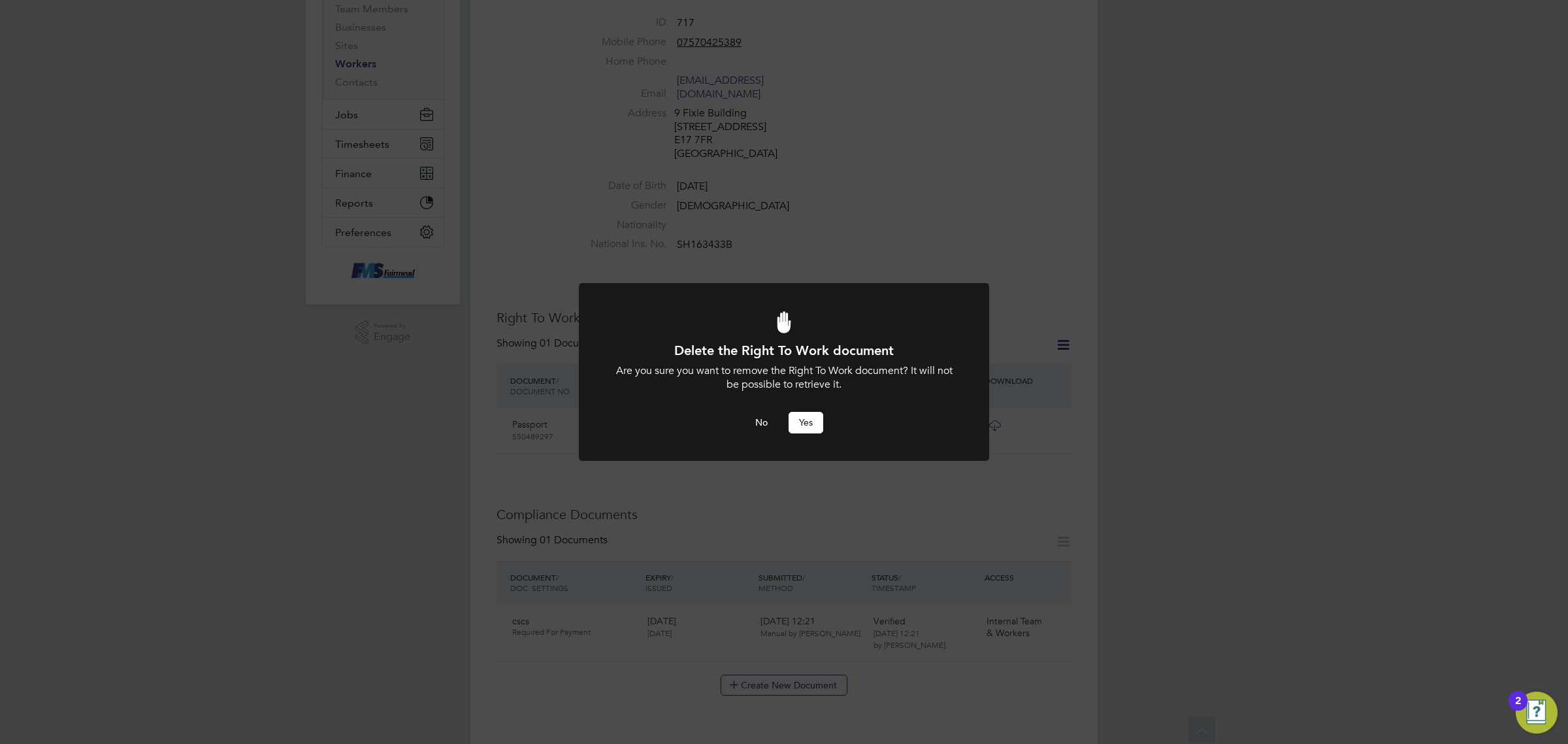
click at [804, 420] on button "Yes" at bounding box center [807, 422] width 35 height 21
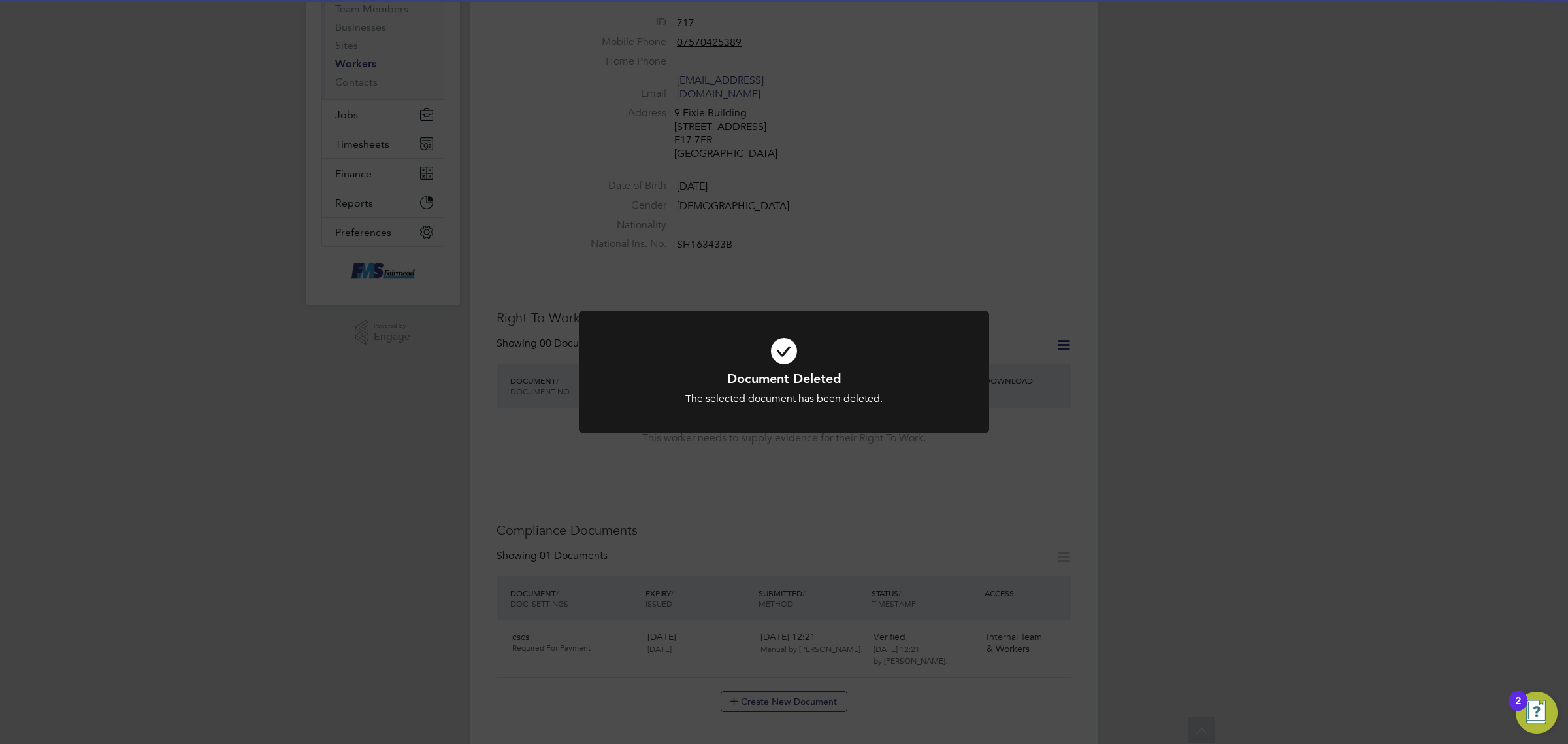
click at [925, 340] on icon at bounding box center [783, 350] width 339 height 51
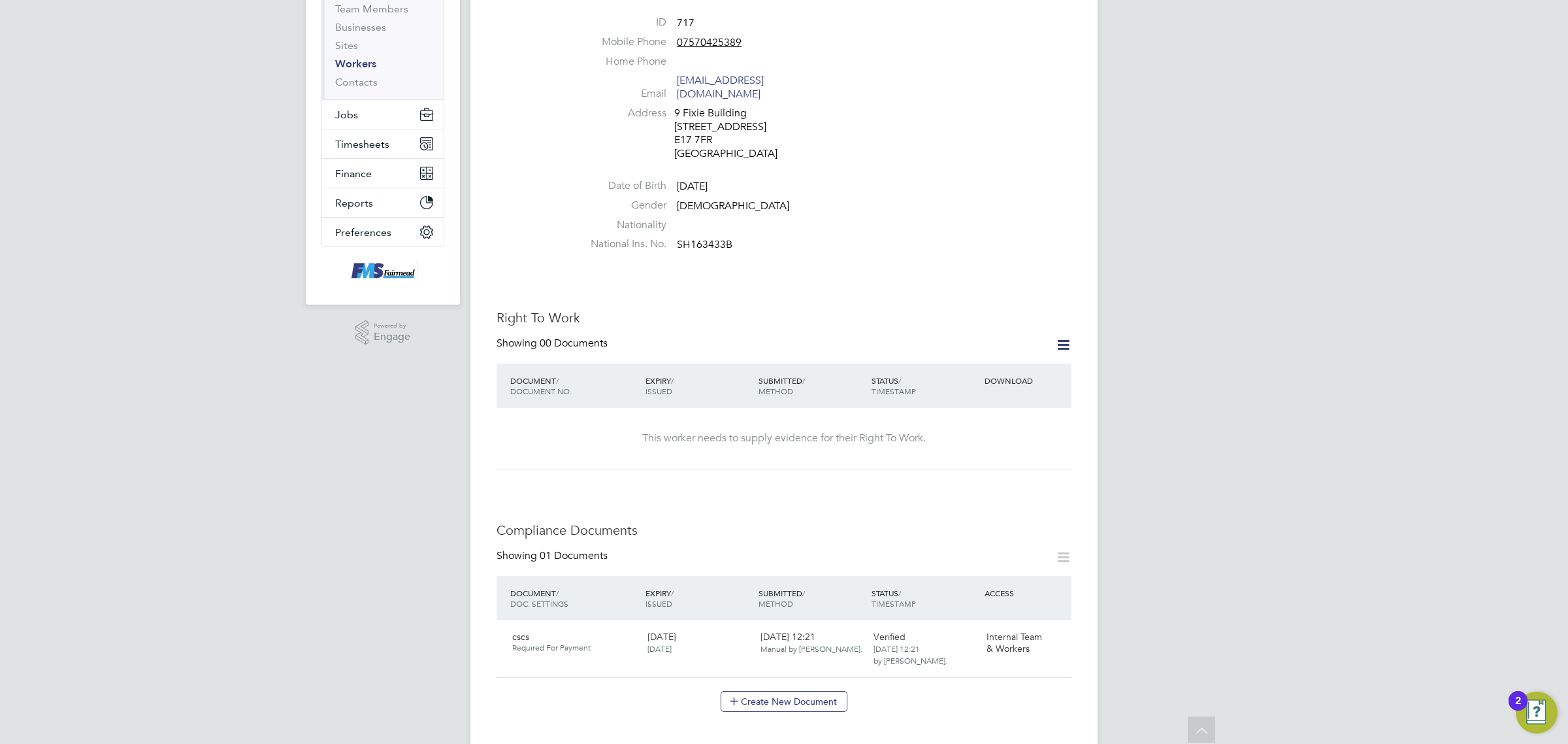
click at [1065, 336] on icon at bounding box center [1063, 344] width 17 height 17
click at [1000, 361] on li "Add Right To Work Document" at bounding box center [990, 363] width 158 height 18
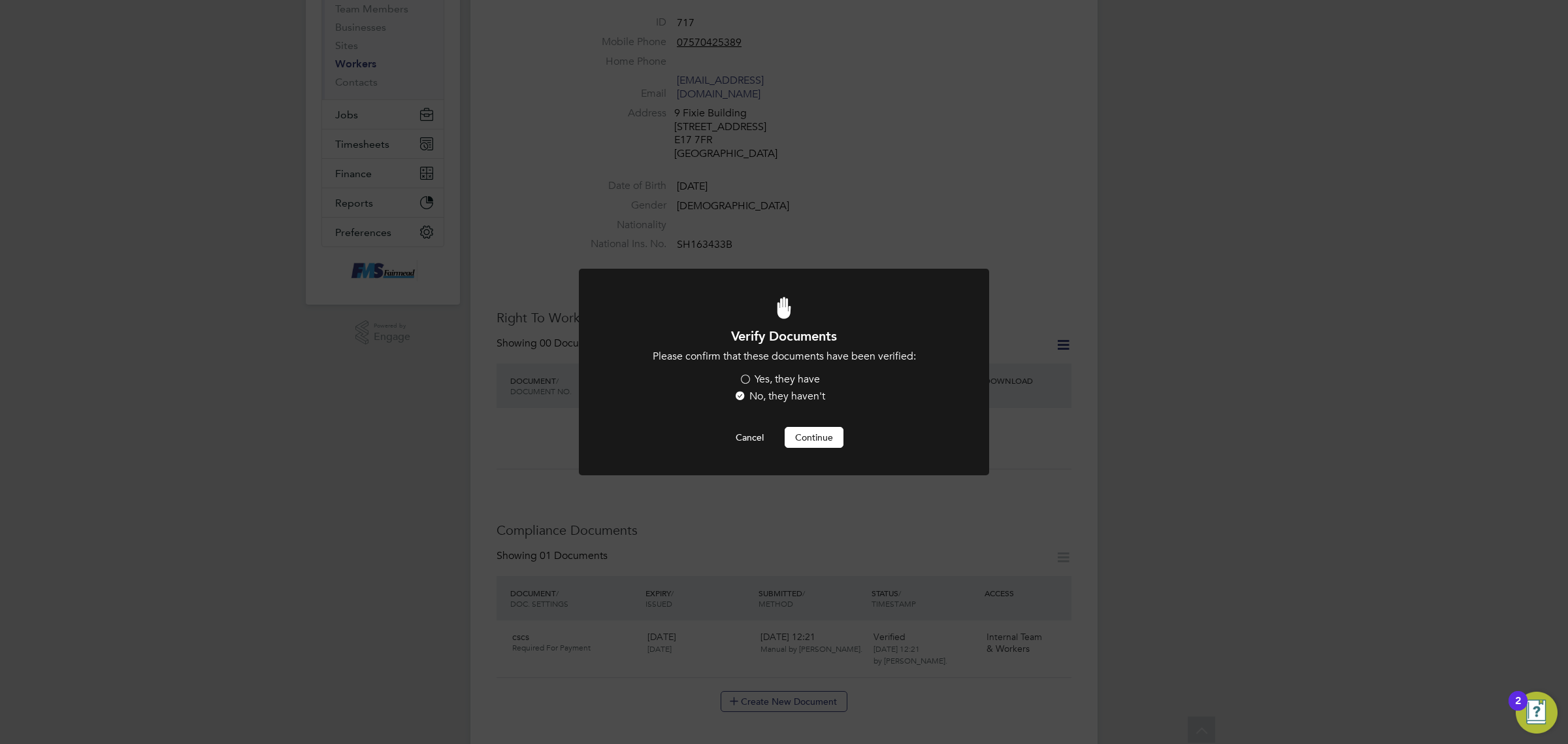
scroll to position [0, 0]
click at [792, 374] on label "Yes, they have" at bounding box center [779, 380] width 81 height 13
click at [0, 0] on input "Yes, they have" at bounding box center [0, 0] width 0 height 0
click at [807, 427] on button "Continue" at bounding box center [814, 437] width 59 height 21
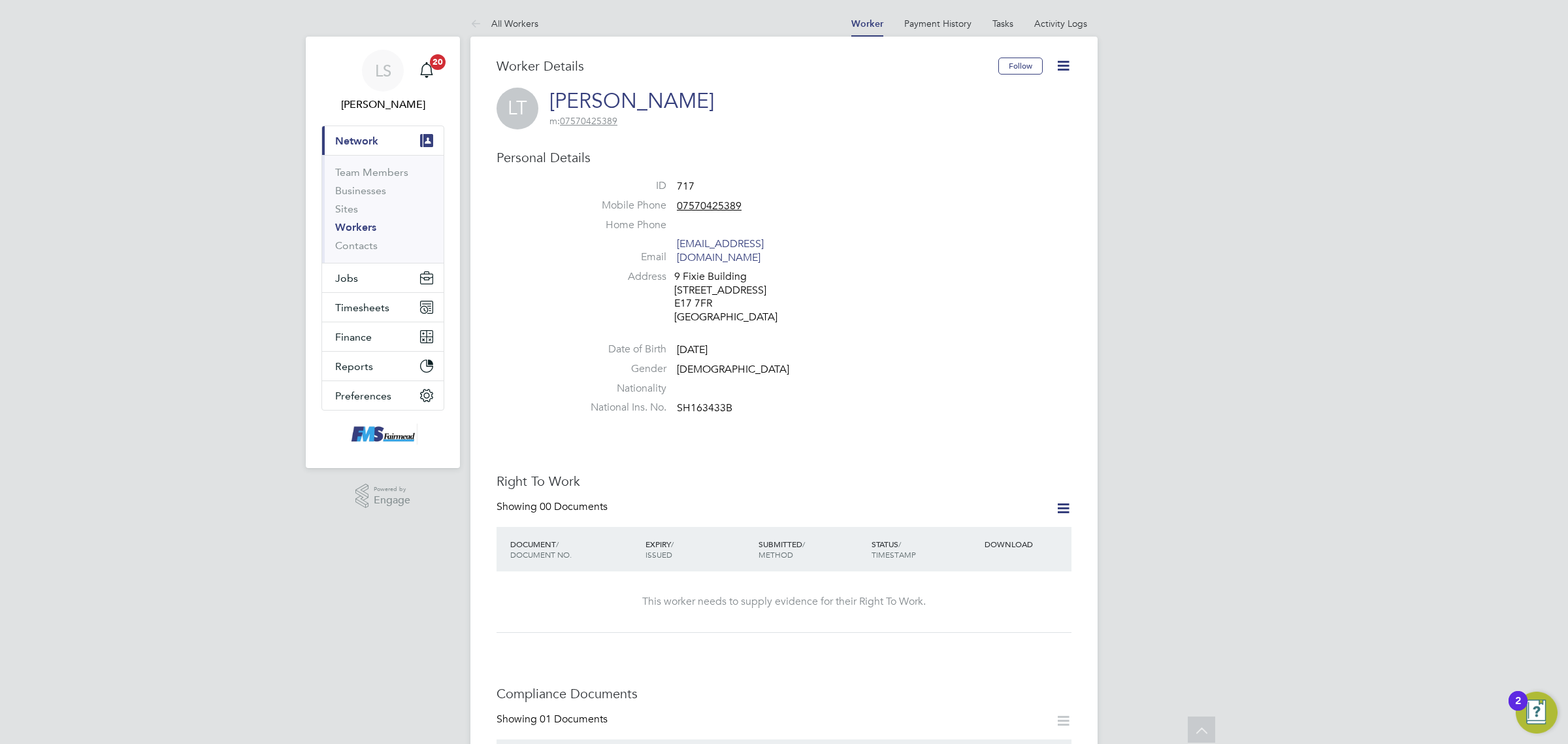
scroll to position [163, 0]
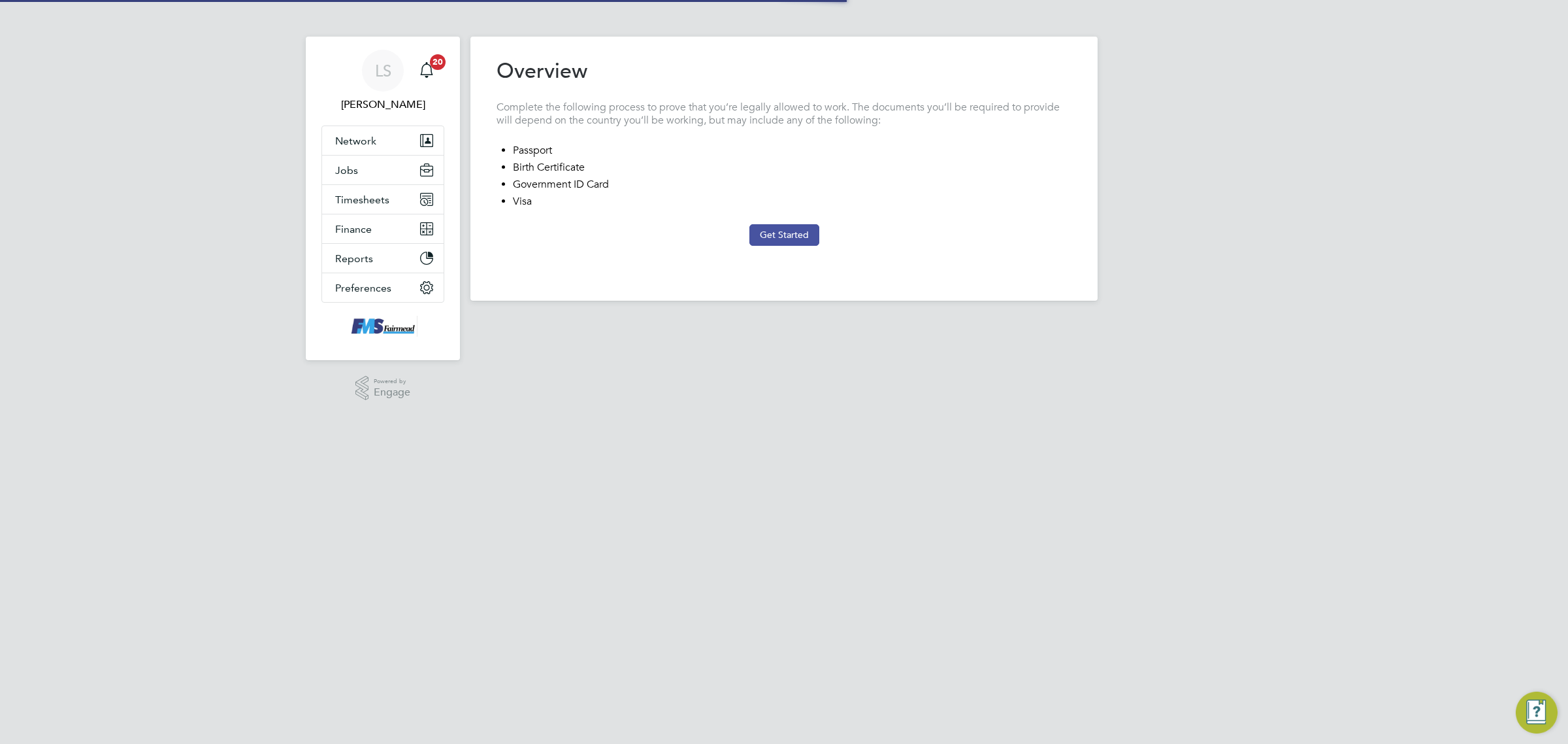
drag, startPoint x: 805, startPoint y: 249, endPoint x: 801, endPoint y: 242, distance: 8.1
click at [801, 242] on at-sequence "Overview Complete the following process to prove that you’re legally allowed to…" at bounding box center [783, 166] width 575 height 217
click at [798, 236] on button "Get Started" at bounding box center [785, 234] width 70 height 21
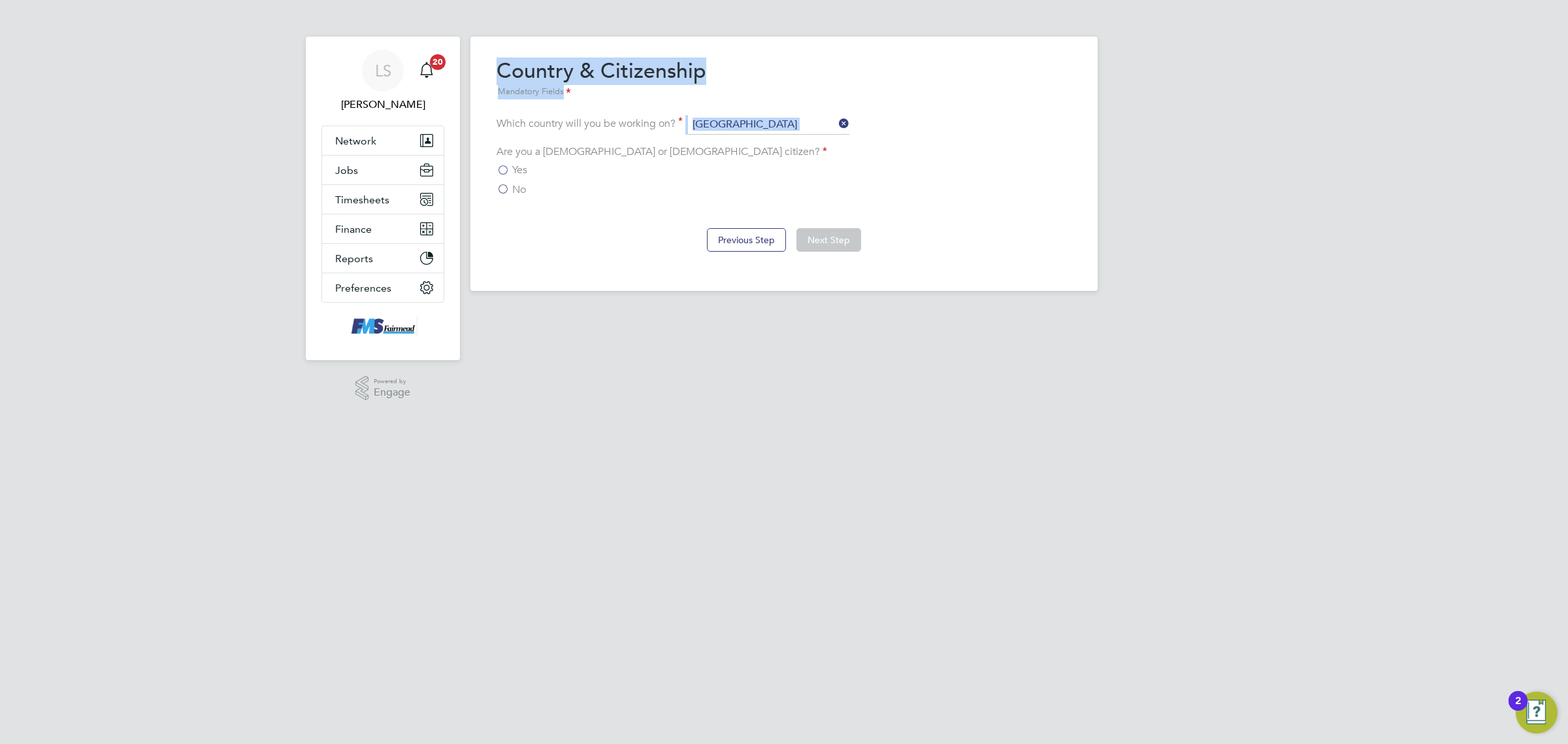
click at [526, 165] on span "Yes" at bounding box center [520, 170] width 15 height 13
click at [0, 0] on input "Yes" at bounding box center [0, 0] width 0 height 0
click at [808, 237] on button "Next Step" at bounding box center [829, 239] width 65 height 23
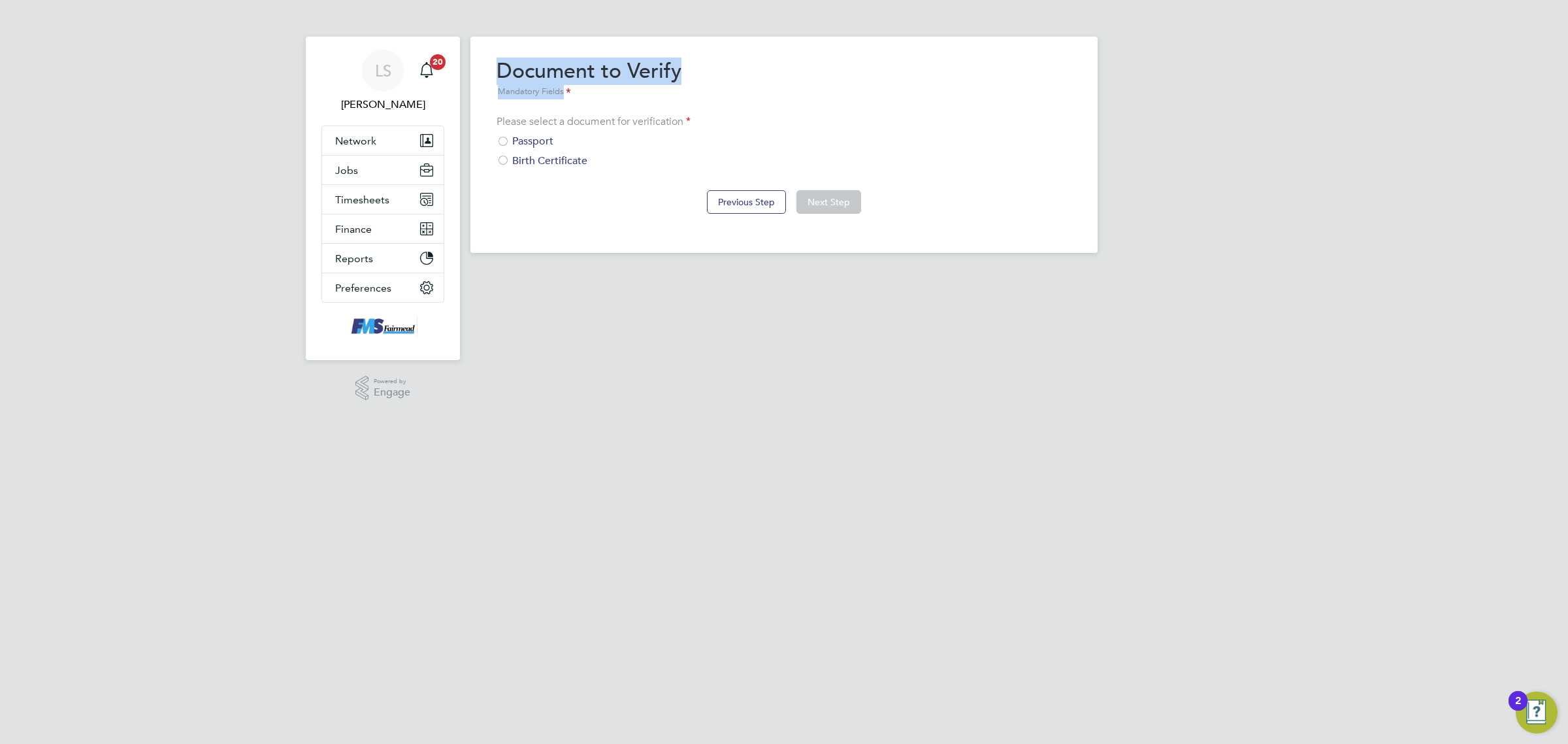
click at [516, 144] on div "Passport" at bounding box center [783, 141] width 575 height 13
click at [837, 204] on button "Next Step" at bounding box center [829, 202] width 65 height 23
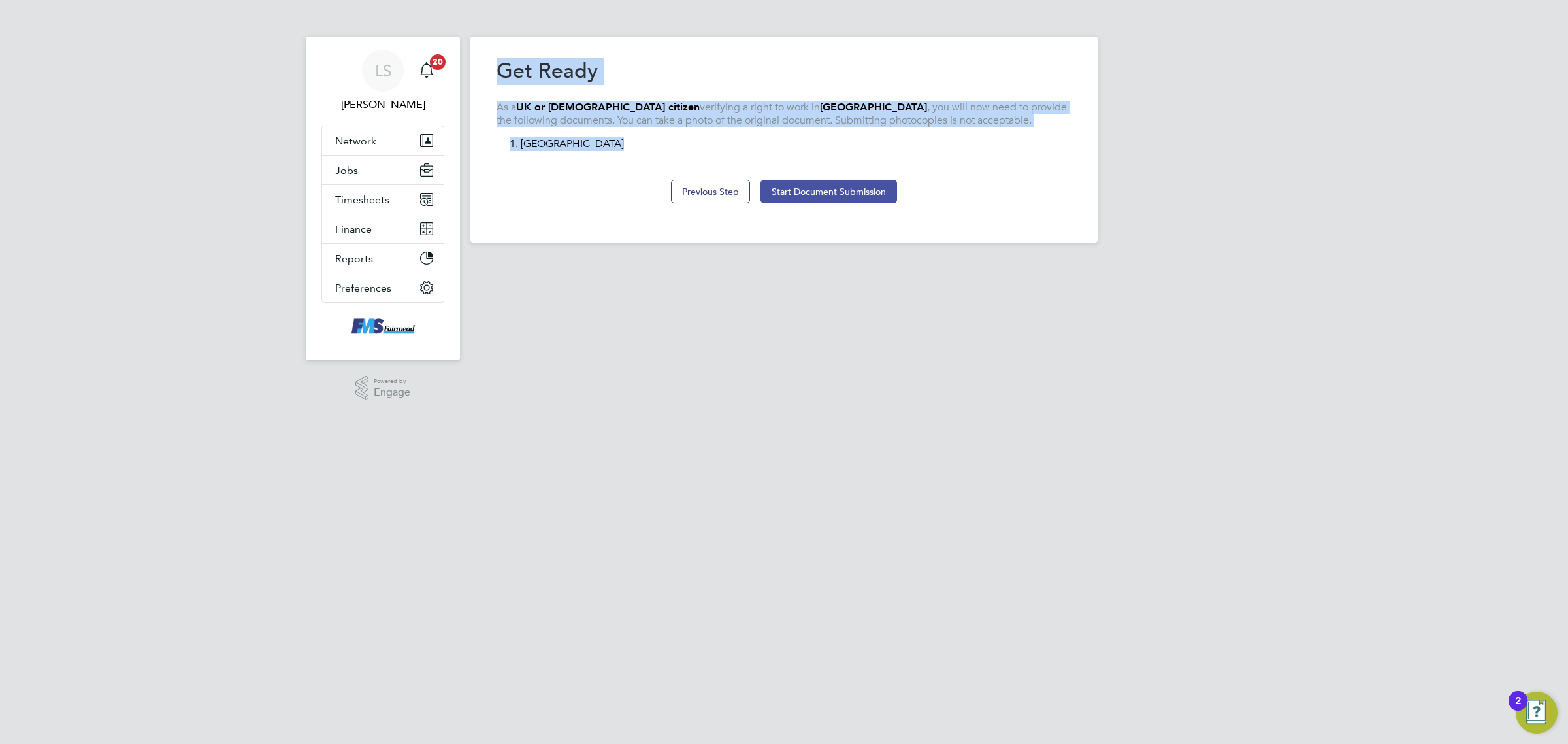
click at [882, 194] on button "Start Document Submission" at bounding box center [829, 191] width 137 height 23
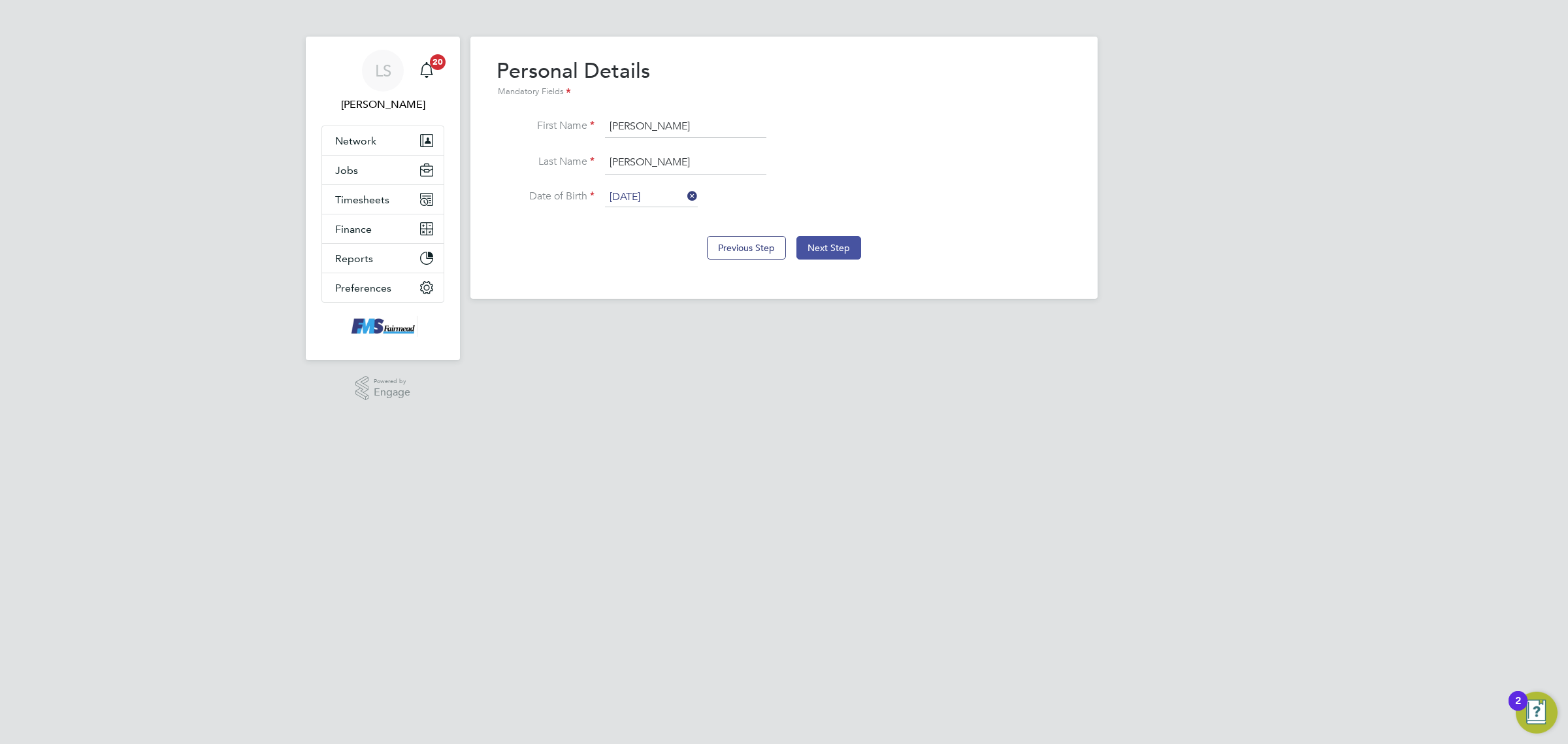
click at [845, 242] on button "Next Step" at bounding box center [829, 248] width 65 height 23
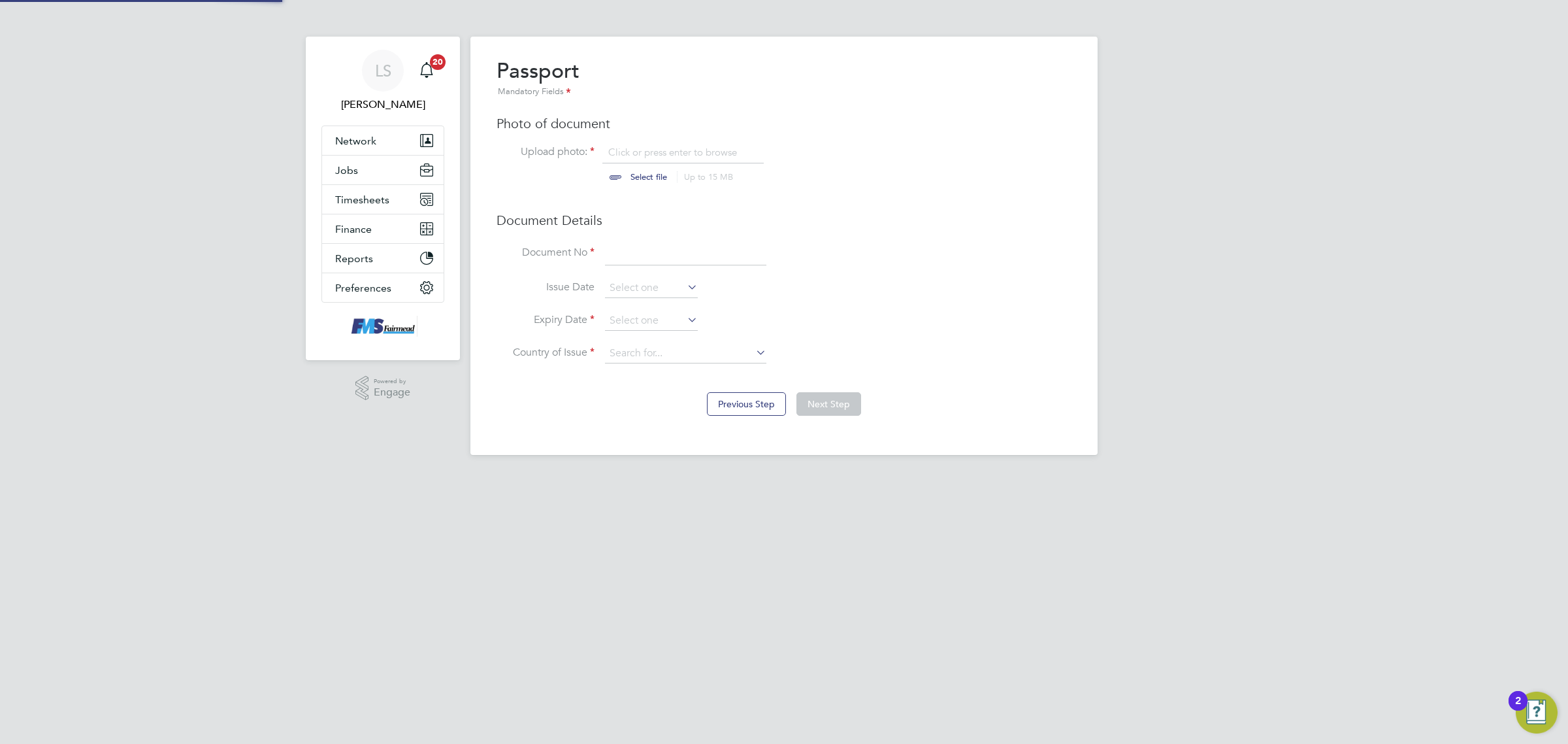
scroll to position [18, 162]
click at [648, 168] on input "file" at bounding box center [661, 165] width 205 height 39
type input "C:\fakepath\Luke Taylor PP.png"
click at [671, 247] on input at bounding box center [686, 254] width 162 height 23
type input "550489297"
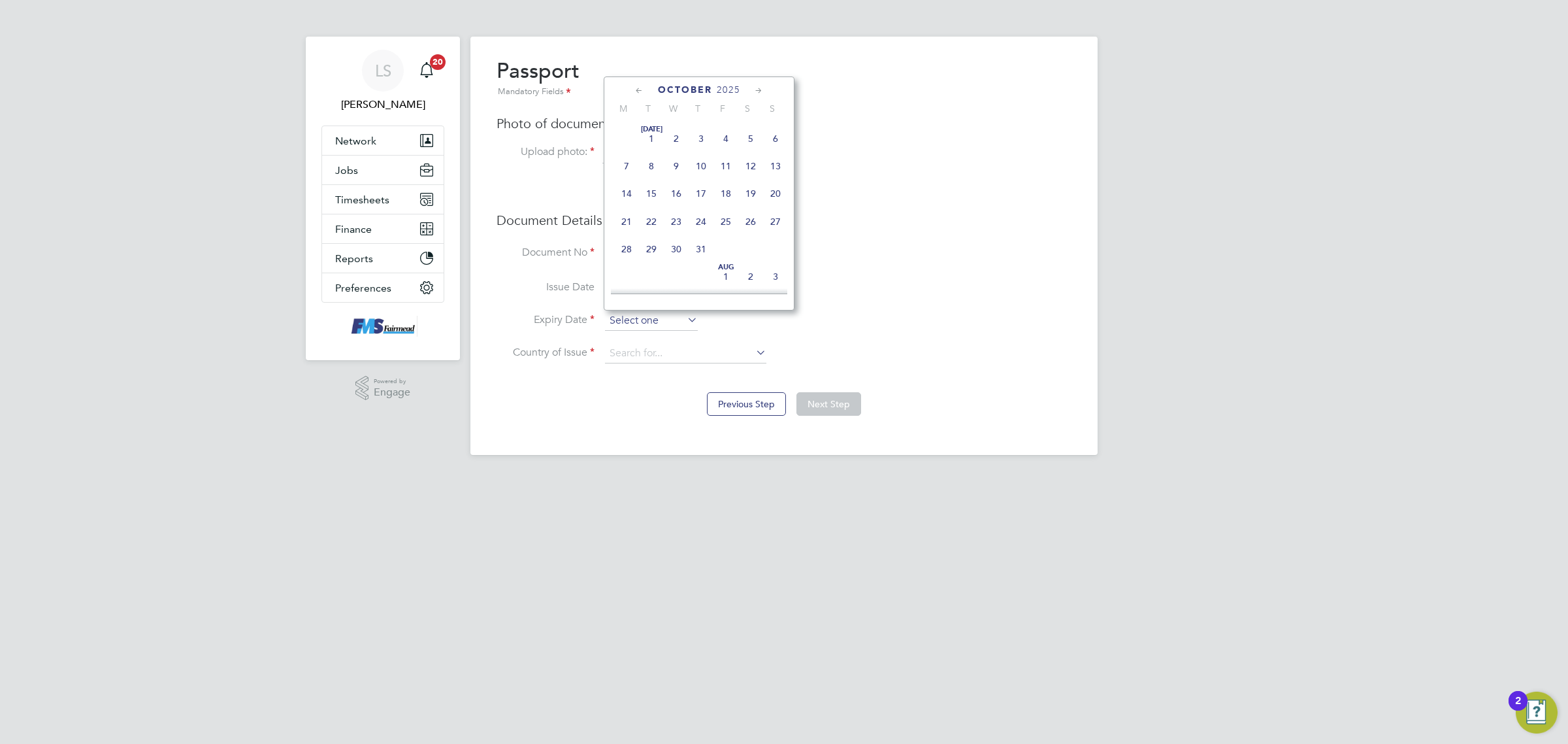
click at [658, 315] on input at bounding box center [651, 321] width 93 height 20
click at [731, 86] on span "2025" at bounding box center [731, 89] width 23 height 11
click at [720, 184] on span "2022" at bounding box center [726, 172] width 25 height 25
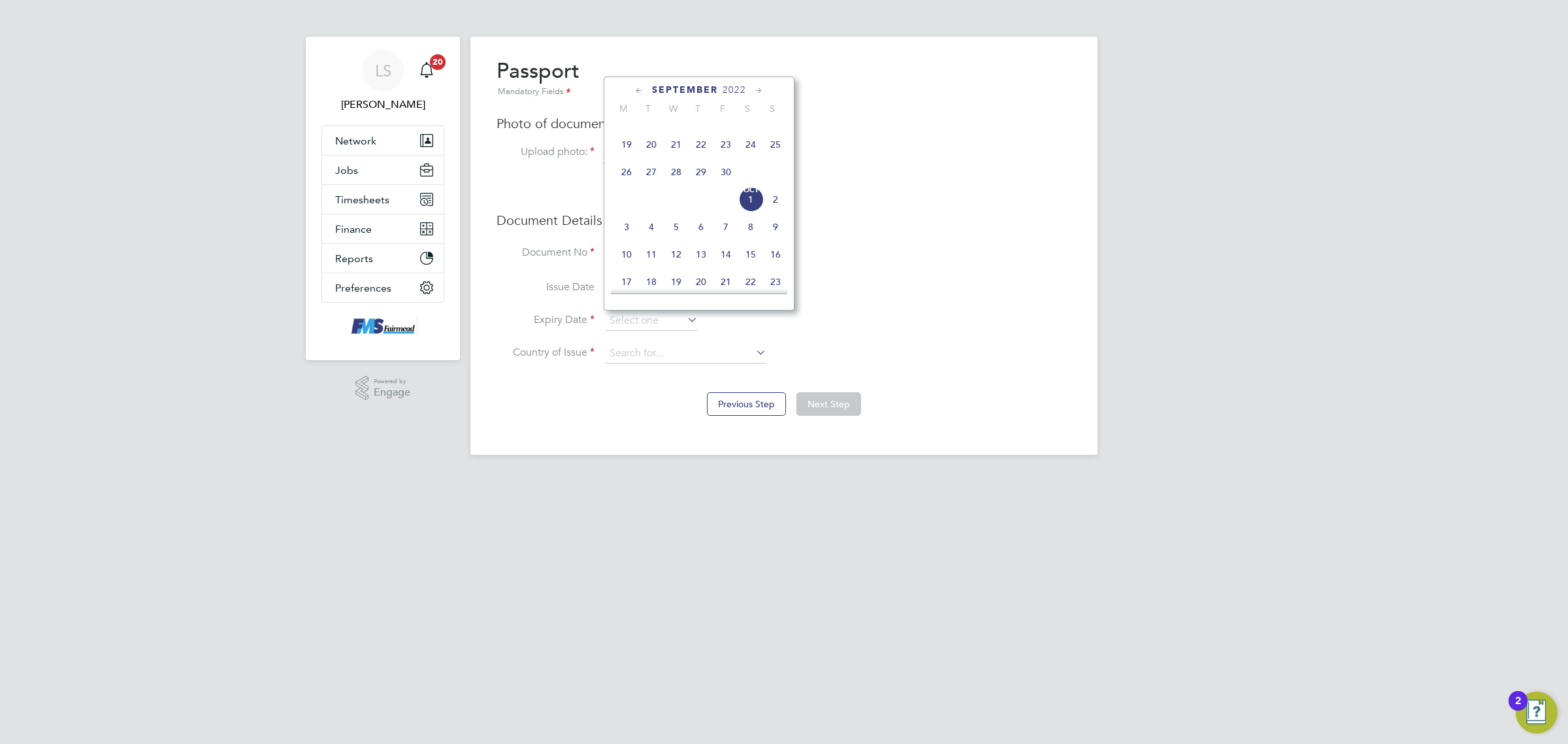
click at [627, 155] on span "19" at bounding box center [626, 144] width 25 height 25
type input "19 Sep 2022"
click at [657, 363] on div "Overview Complete the following process to prove that you’re legally allowed to…" at bounding box center [784, 245] width 627 height 418
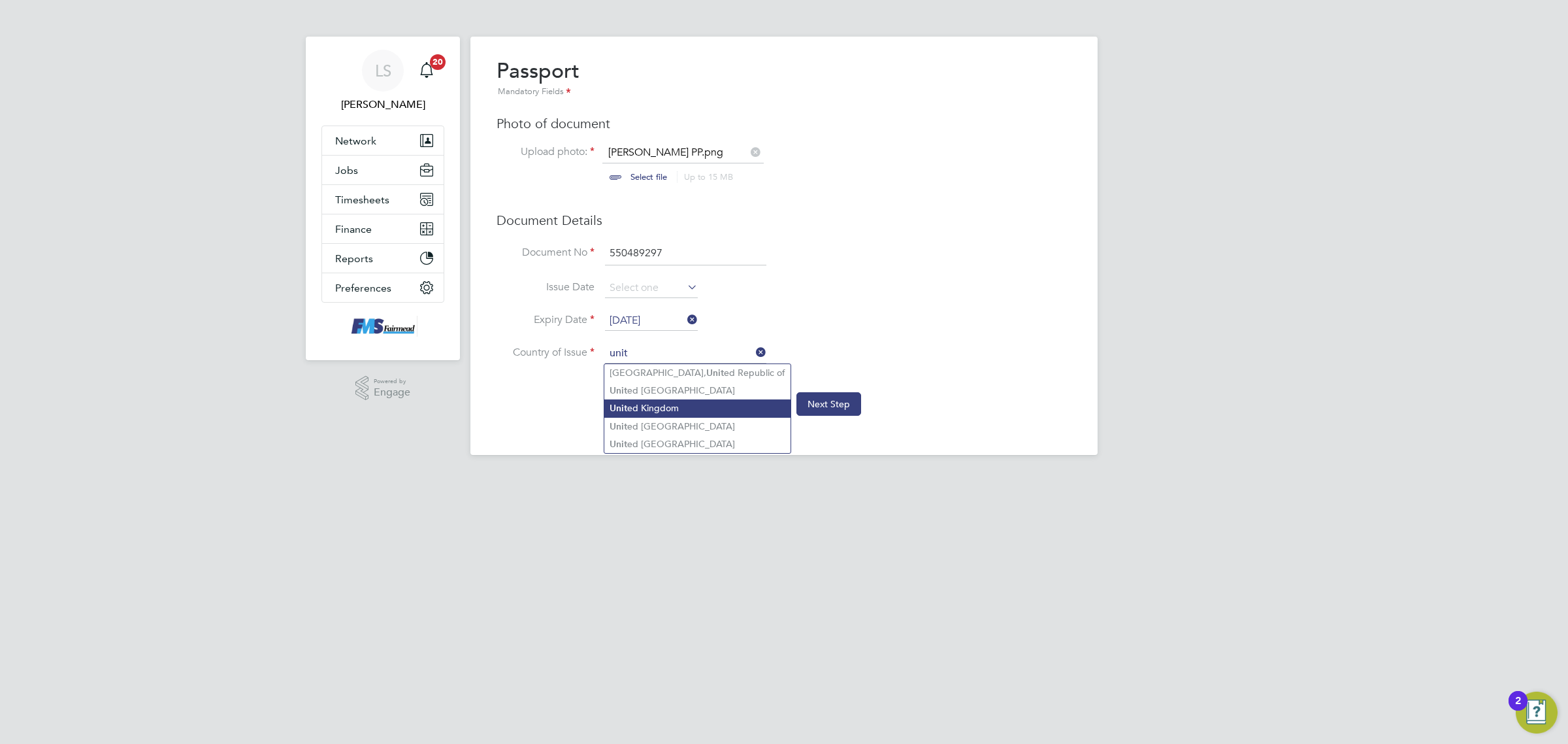
click at [644, 407] on li "Unit ed Kingdom" at bounding box center [697, 408] width 186 height 18
type input "United Kingdom"
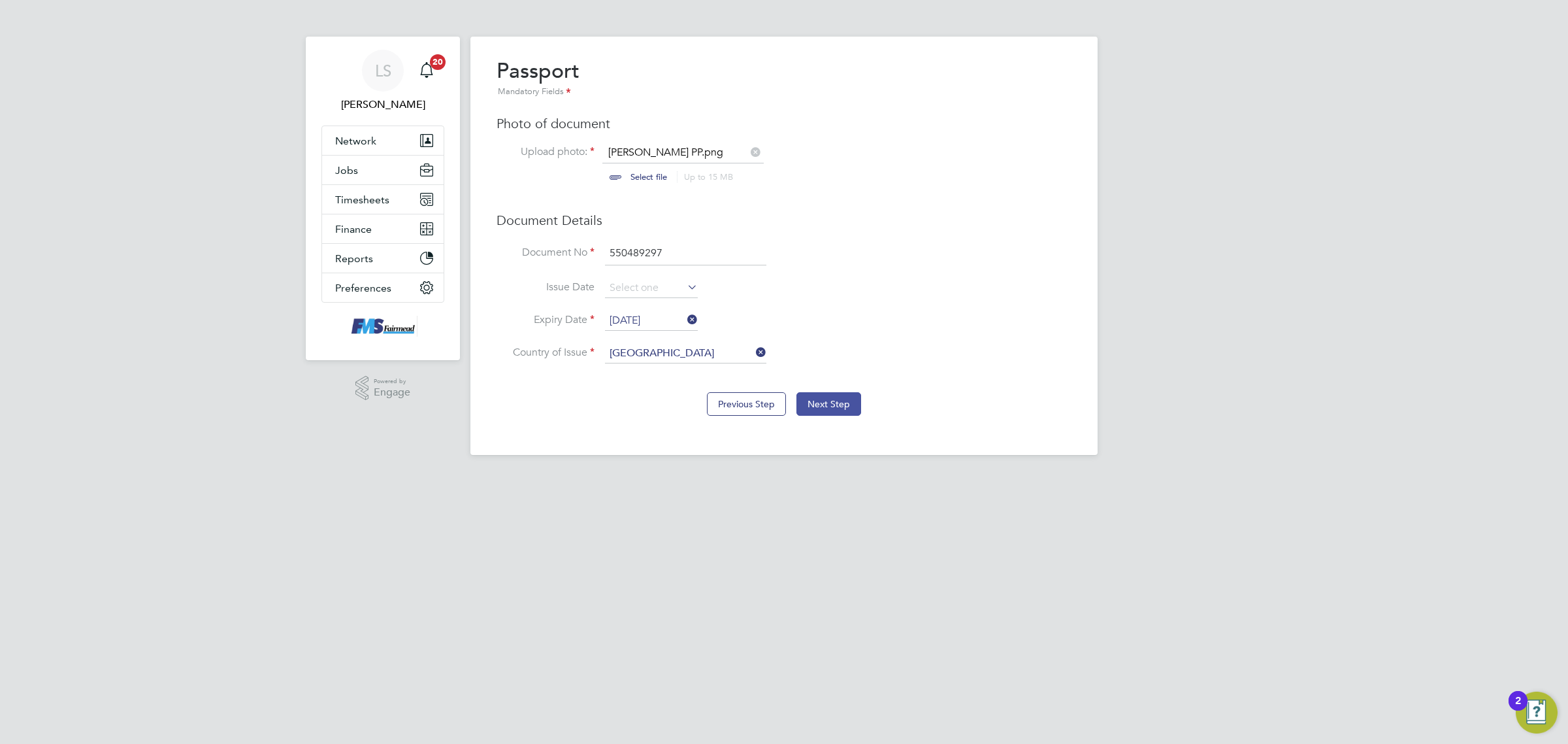
click at [831, 409] on button "Next Step" at bounding box center [829, 404] width 65 height 23
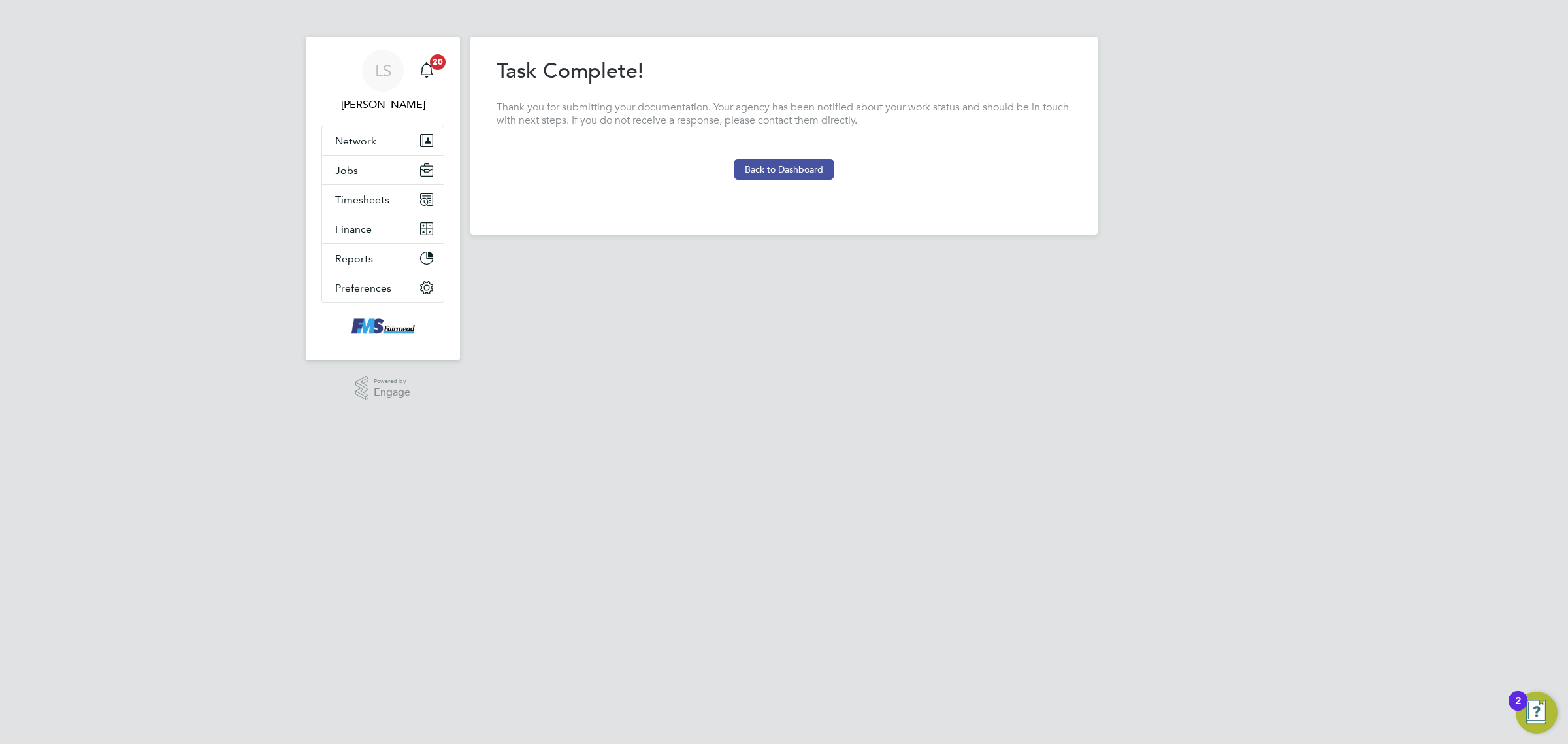
click at [802, 172] on button "Back to Dashboard" at bounding box center [784, 168] width 99 height 21
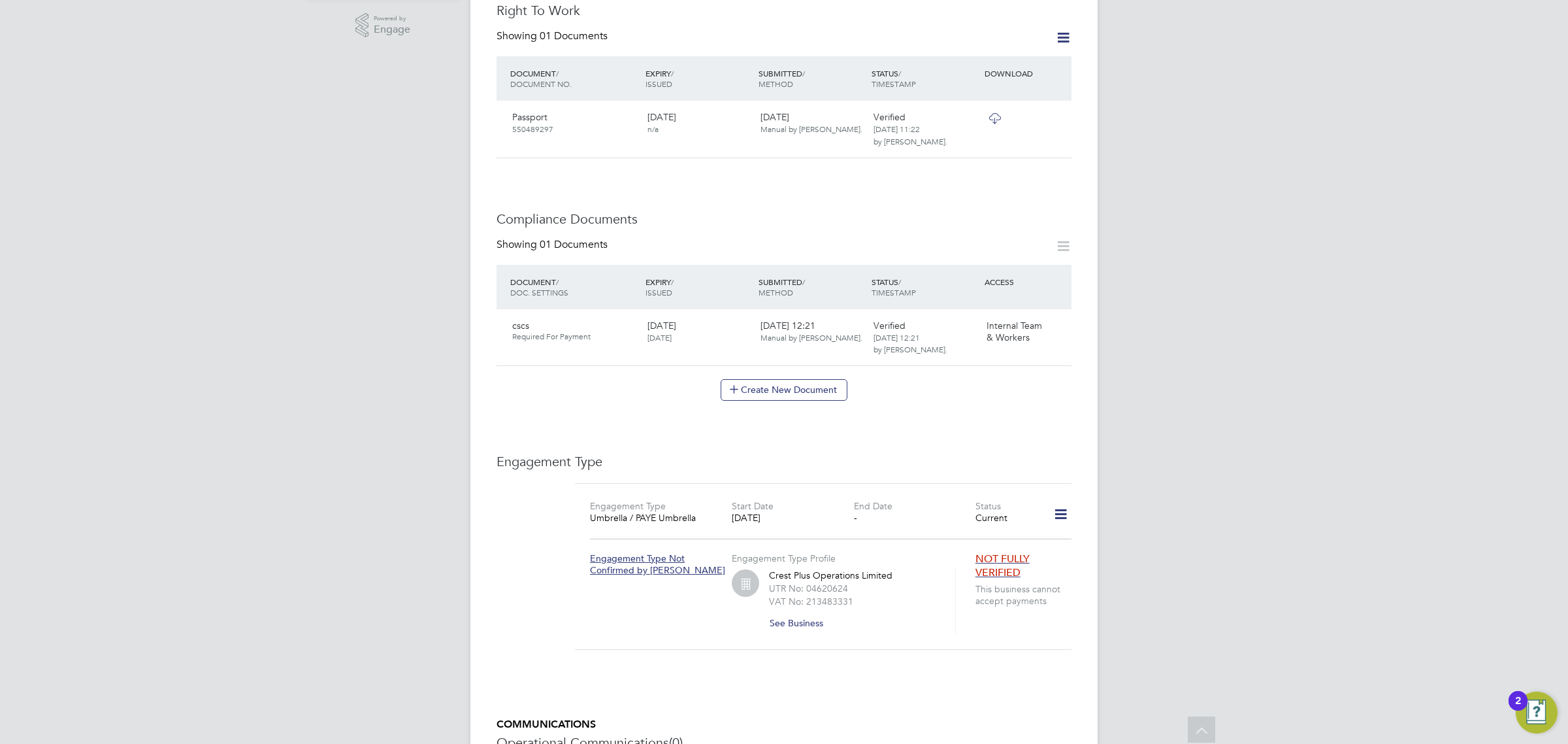
scroll to position [490, 0]
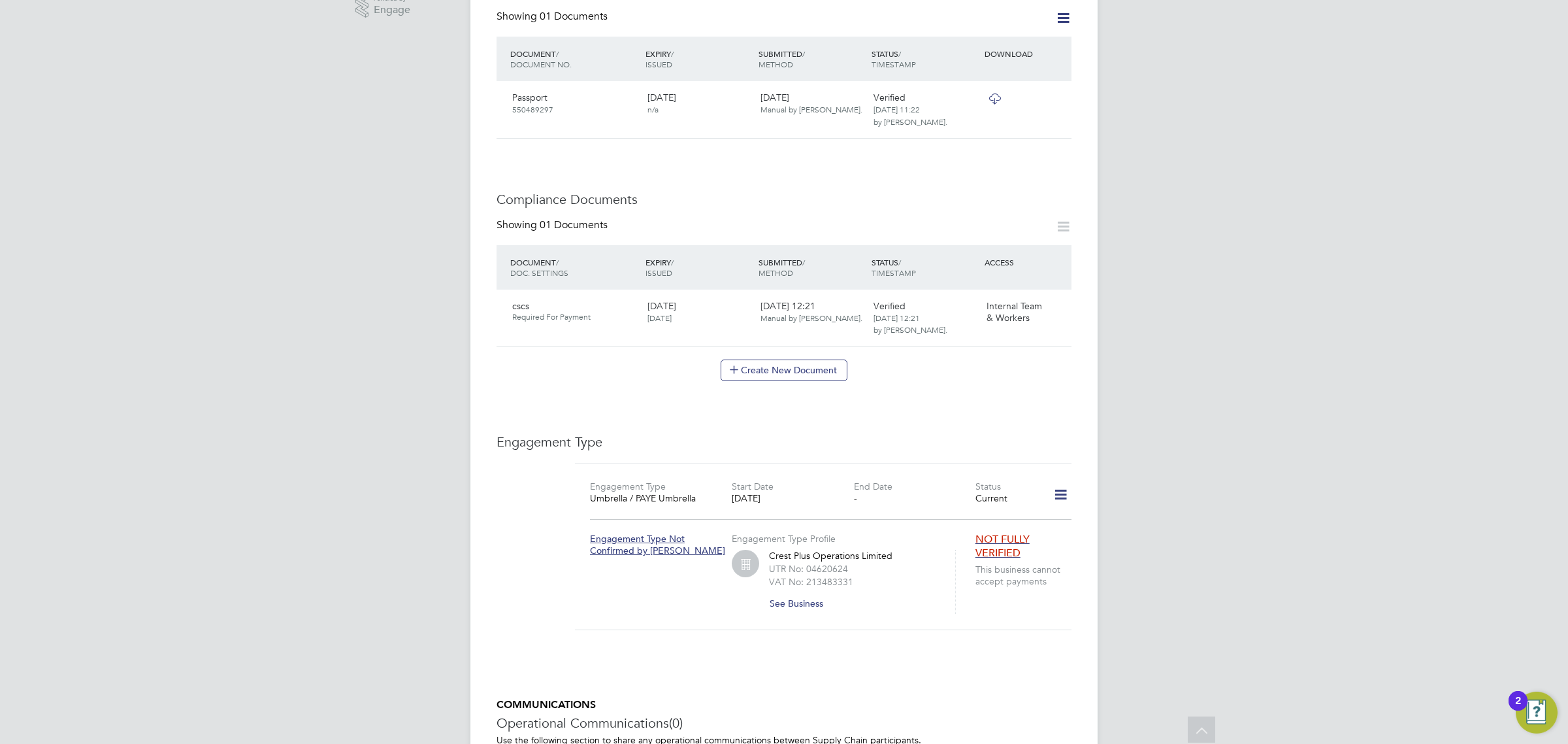
click at [1053, 481] on icon at bounding box center [1060, 495] width 23 height 30
click at [979, 534] on li "Add Engagement Type" at bounding box center [992, 538] width 149 height 18
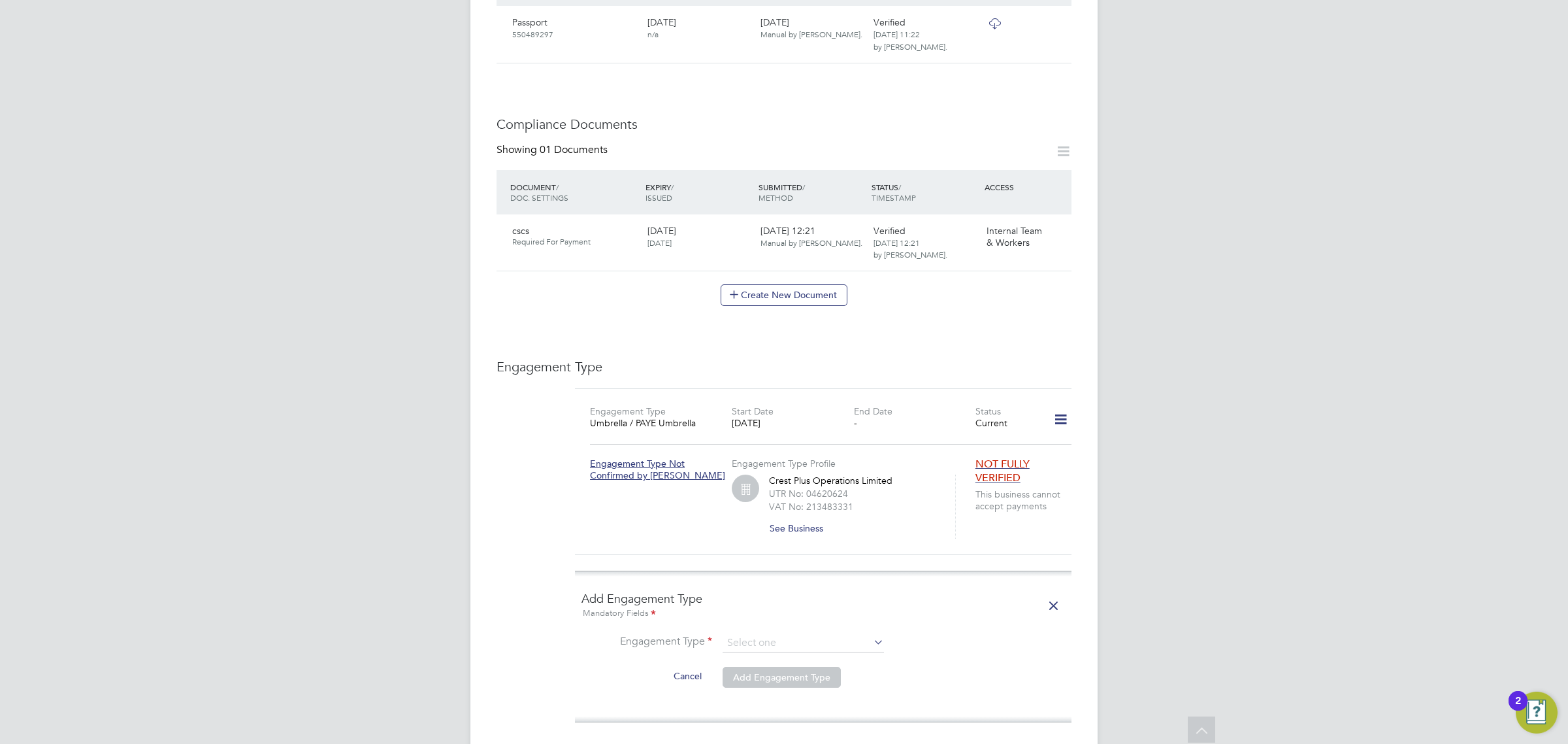
scroll to position [817, 0]
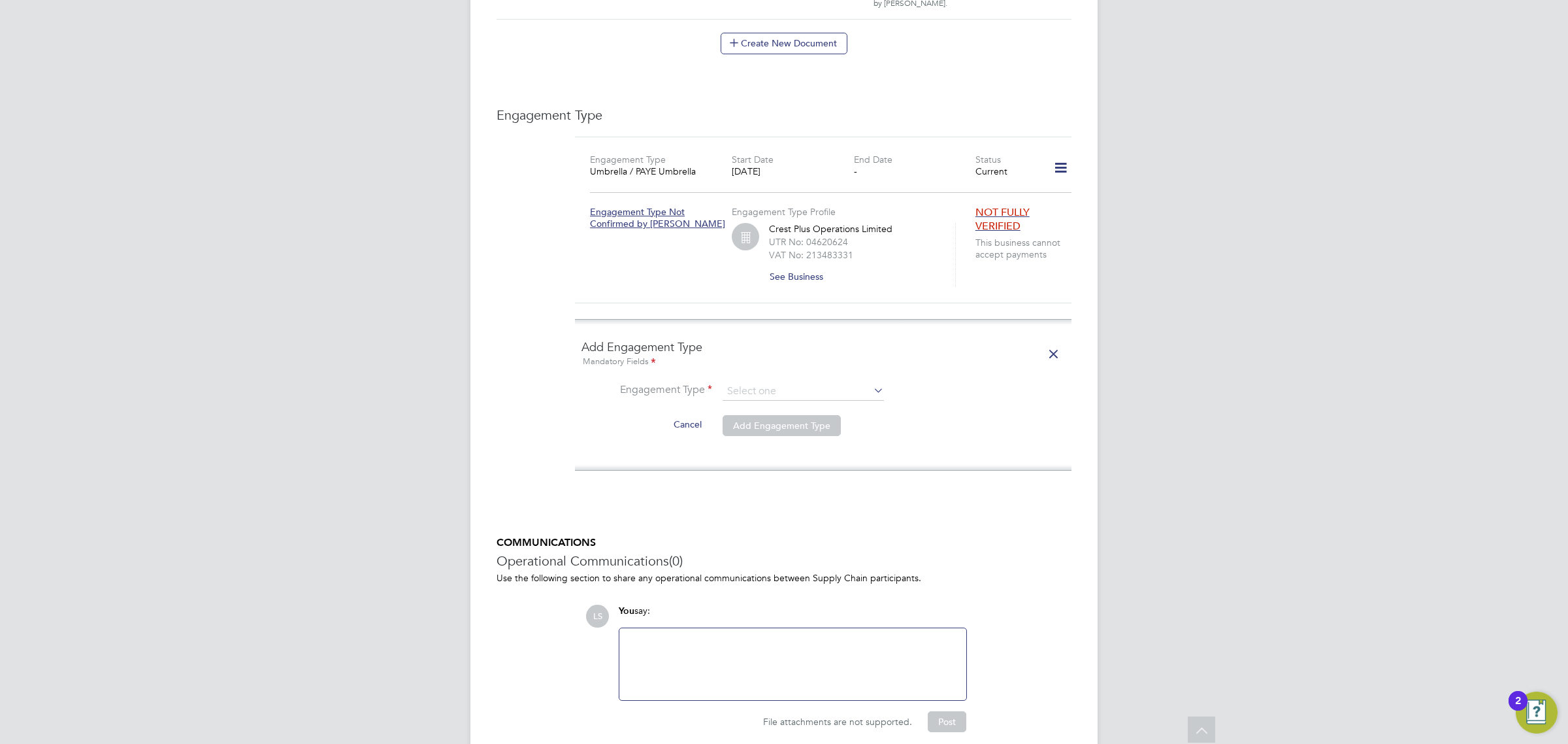
click at [802, 364] on ng-form "Add Engagement Type Mandatory Fields Engagement Type Cancel Add Engagement Type" at bounding box center [823, 395] width 484 height 111
click at [797, 382] on input at bounding box center [803, 391] width 162 height 18
click at [766, 445] on li "Umbrella" at bounding box center [803, 453] width 163 height 19
type input "Umbrella"
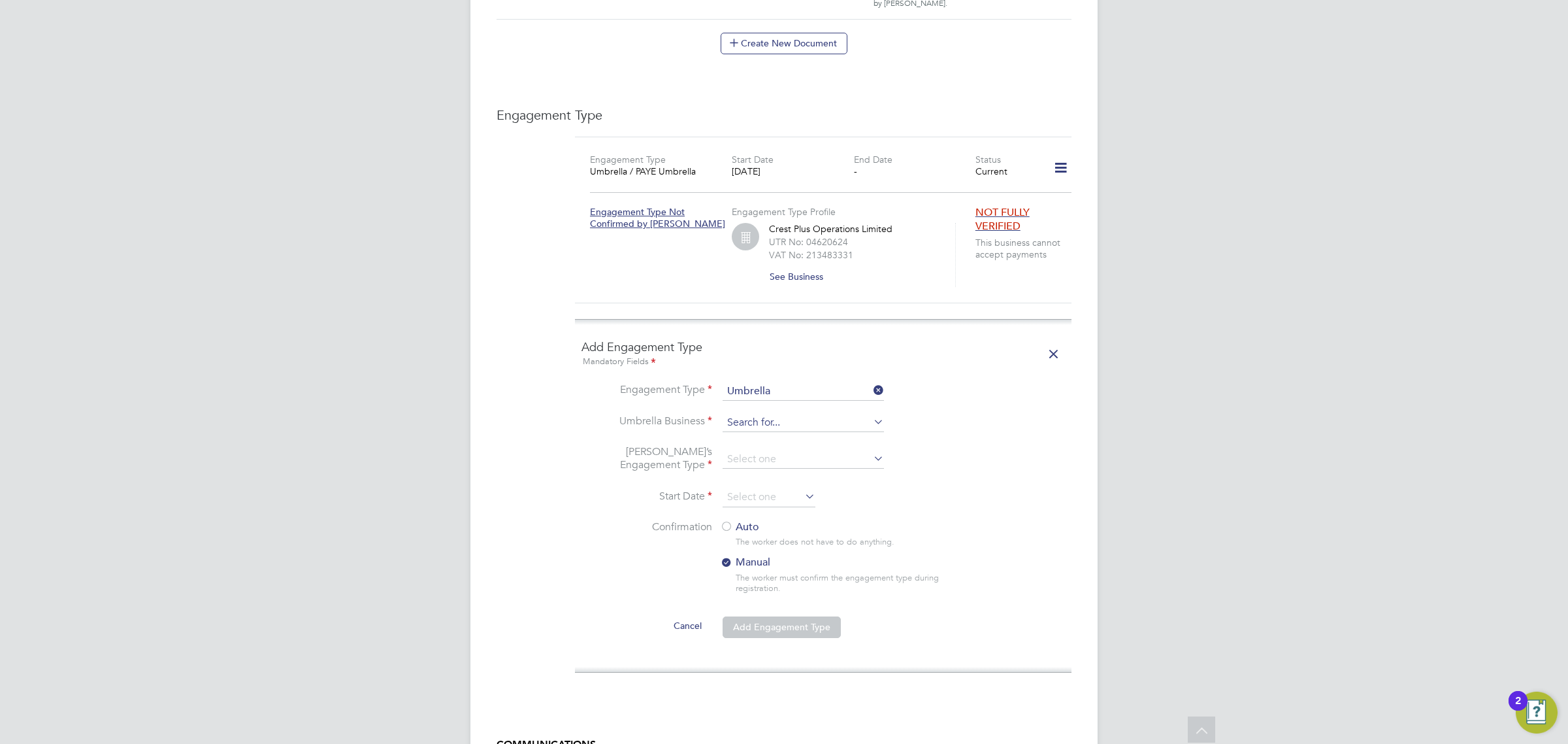
click at [761, 414] on input at bounding box center [803, 423] width 162 height 18
click at [770, 580] on li "Crest Plus Operations Limited" at bounding box center [829, 578] width 214 height 19
type input "Crest Plus Operations Limited"
drag, startPoint x: 750, startPoint y: 439, endPoint x: 750, endPoint y: 451, distance: 12.0
click at [750, 450] on input at bounding box center [803, 460] width 162 height 18
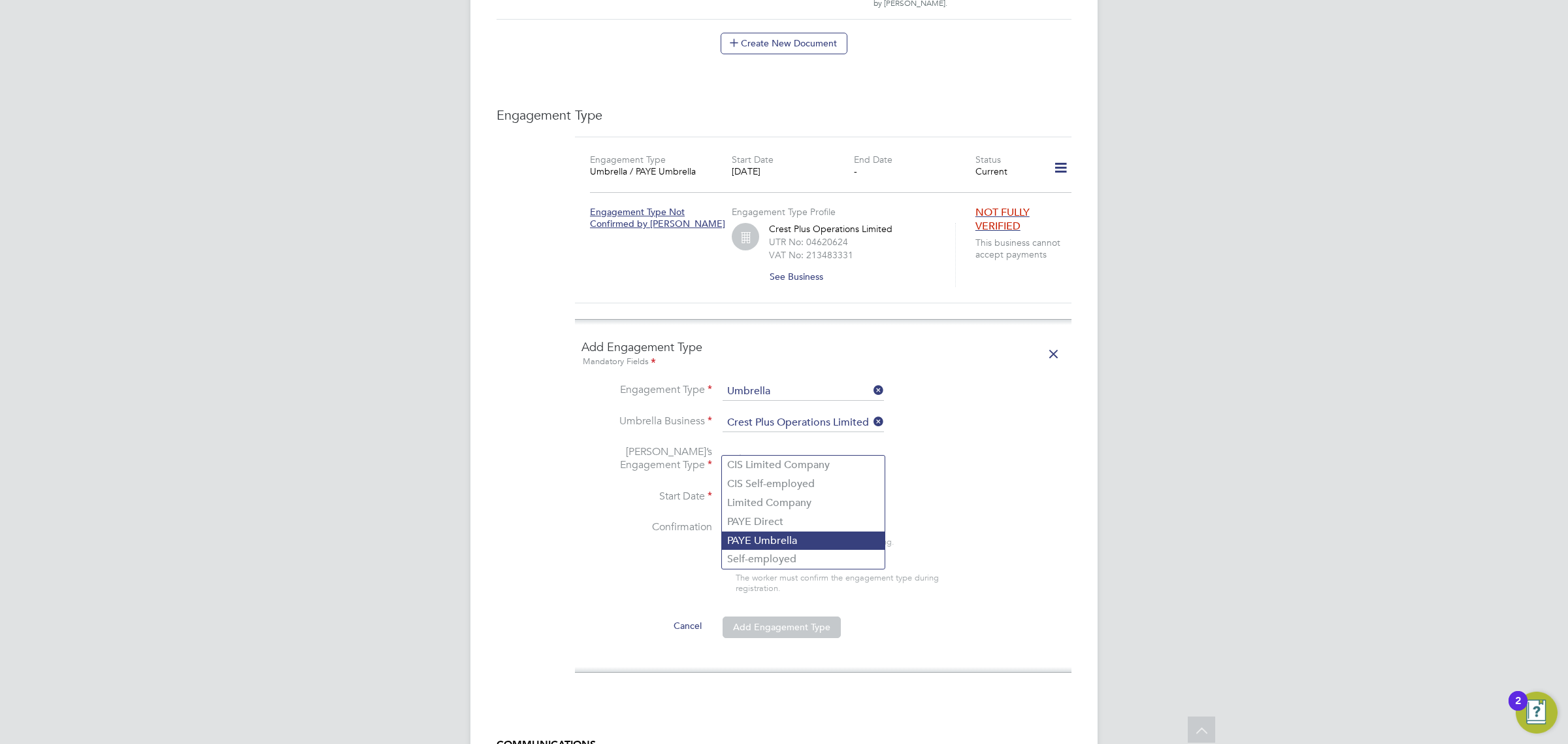
click at [768, 536] on li "PAYE Umbrella" at bounding box center [803, 540] width 163 height 19
type input "PAYE Umbrella"
click at [746, 487] on input at bounding box center [768, 497] width 93 height 20
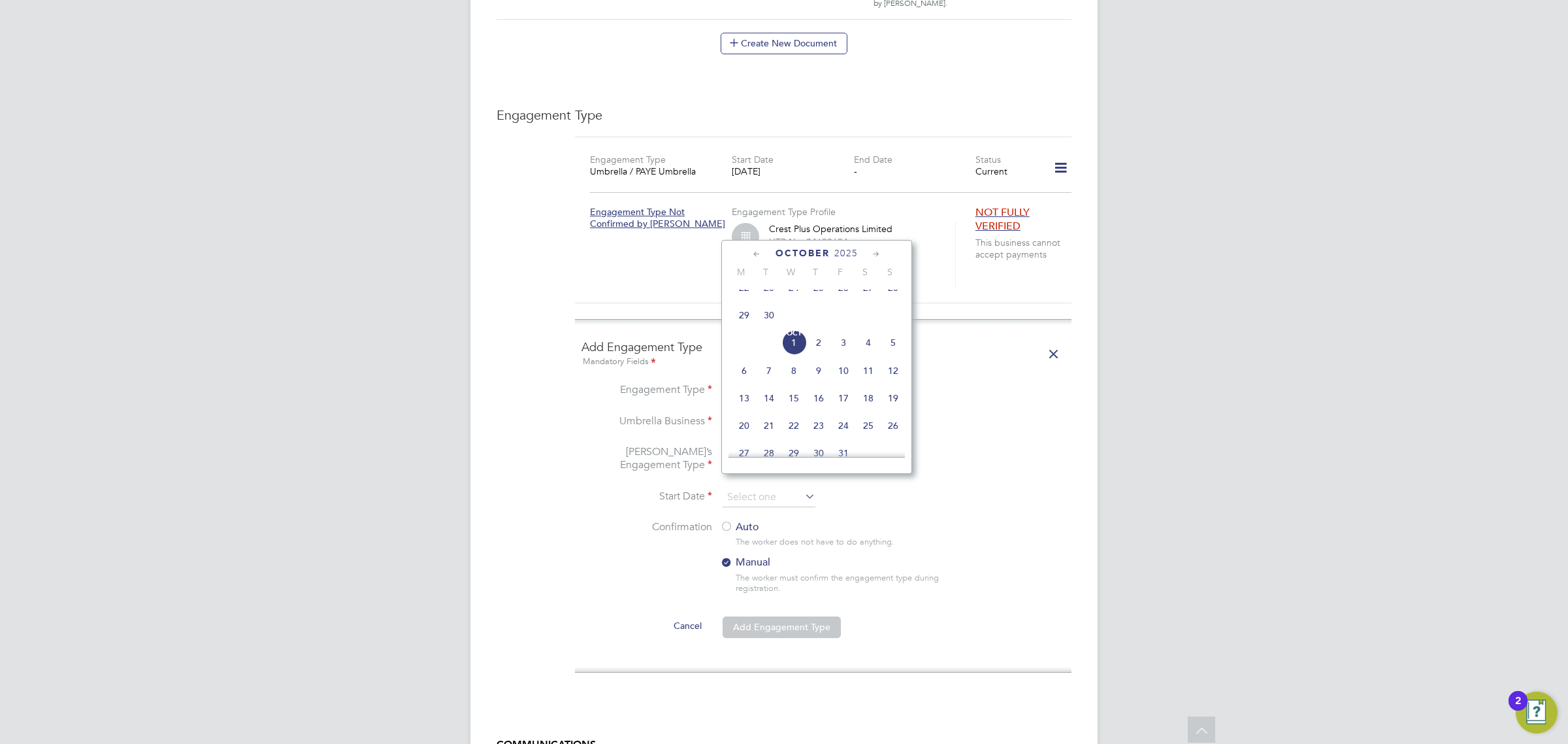
click at [819, 297] on span "25" at bounding box center [819, 288] width 25 height 25
type input "[DATE]"
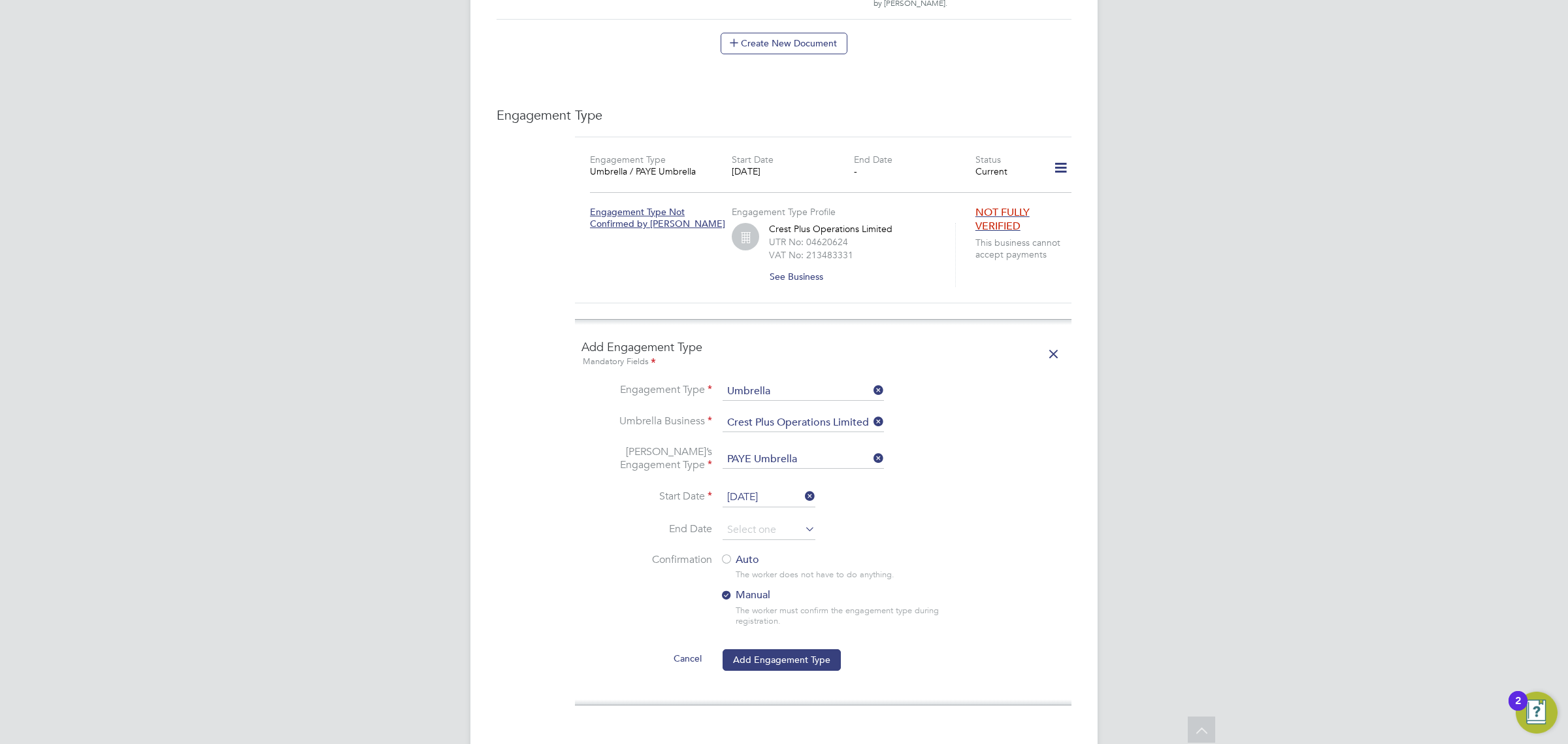
click at [738, 553] on label "Auto" at bounding box center [837, 560] width 235 height 13
click at [779, 662] on li "Cancel Add Engagement Type" at bounding box center [823, 666] width 484 height 37
click at [783, 649] on button "Add Engagement Type" at bounding box center [781, 659] width 118 height 21
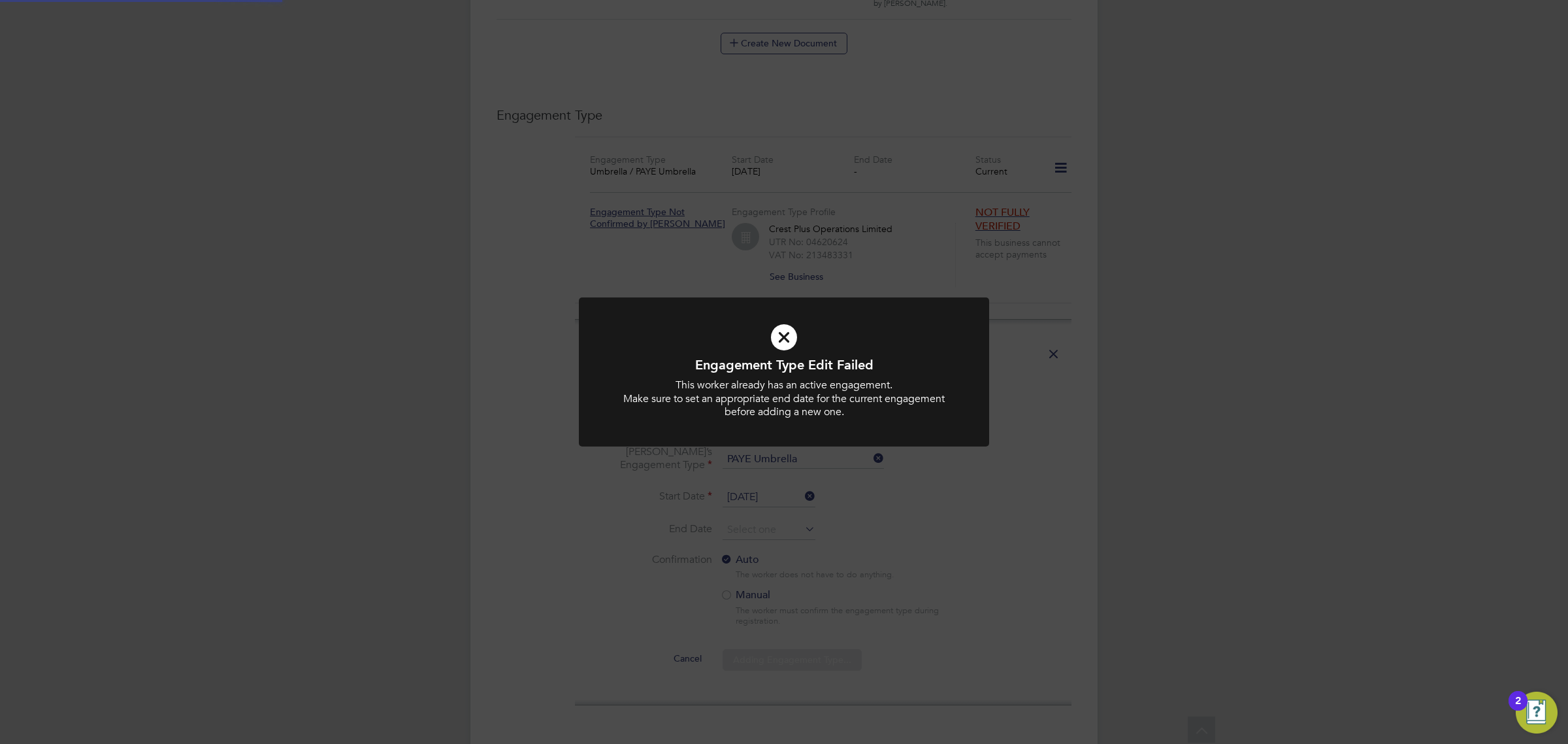
click at [827, 407] on div "This worker already has an active engagement. Make sure to set an appropriate e…" at bounding box center [783, 399] width 339 height 41
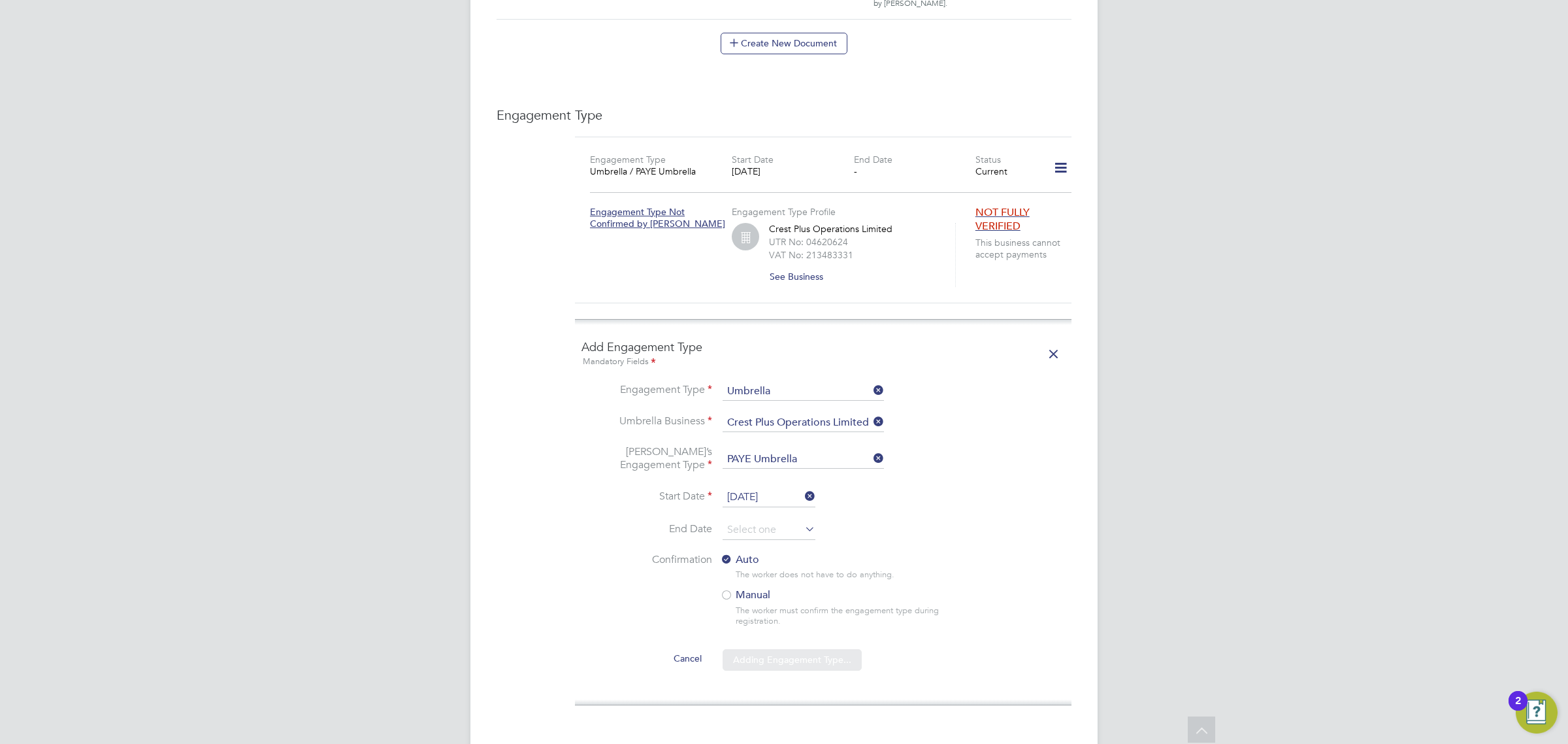
click at [1063, 141] on div "Sorry, we are having problems connecting to our services." at bounding box center [784, 103] width 627 height 1818
click at [1062, 162] on div "Sorry, we are having problems connecting to our services." at bounding box center [784, 103] width 627 height 1818
drag, startPoint x: 1053, startPoint y: 345, endPoint x: 1045, endPoint y: 235, distance: 110.3
click at [1053, 344] on icon at bounding box center [1053, 354] width 23 height 30
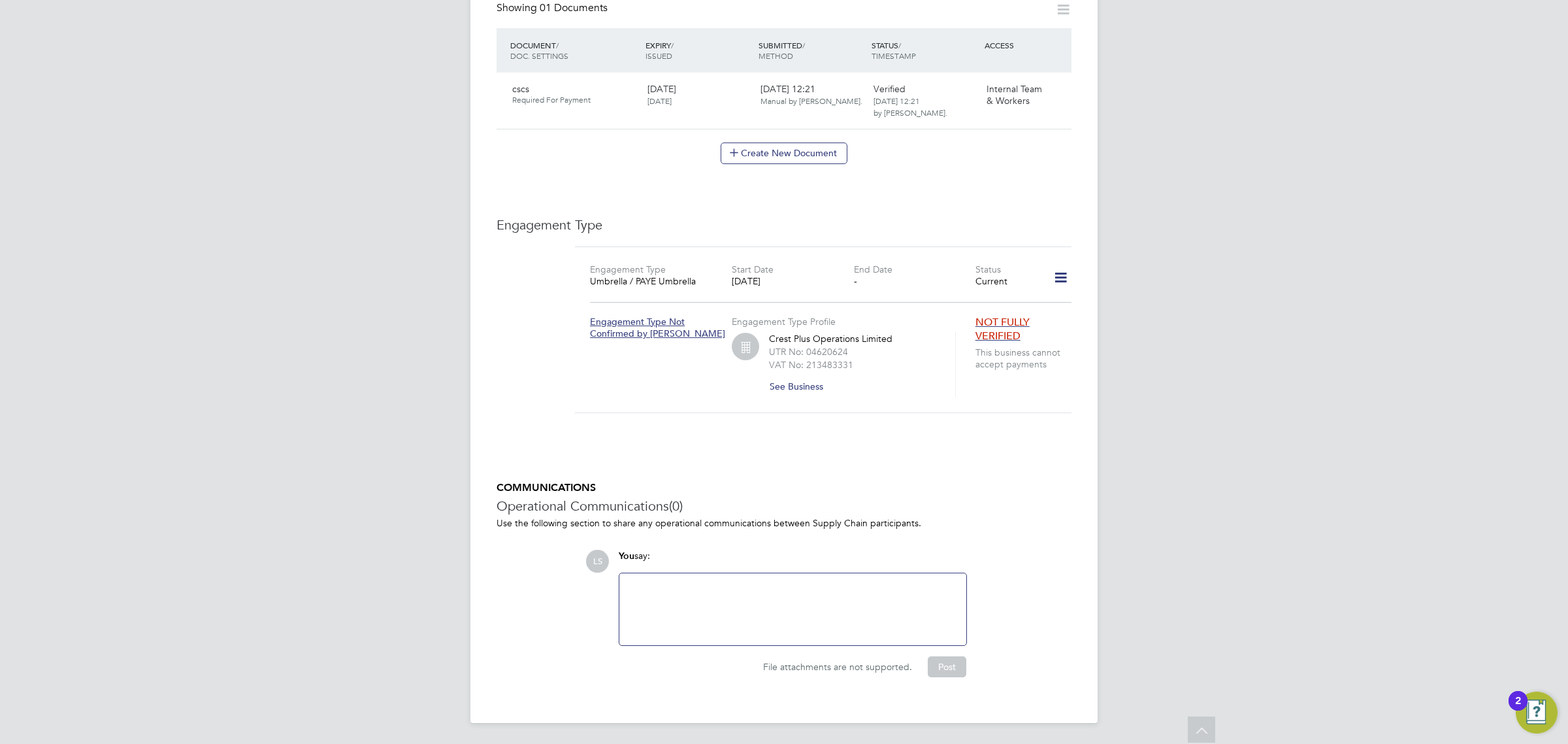
scroll to position [693, 0]
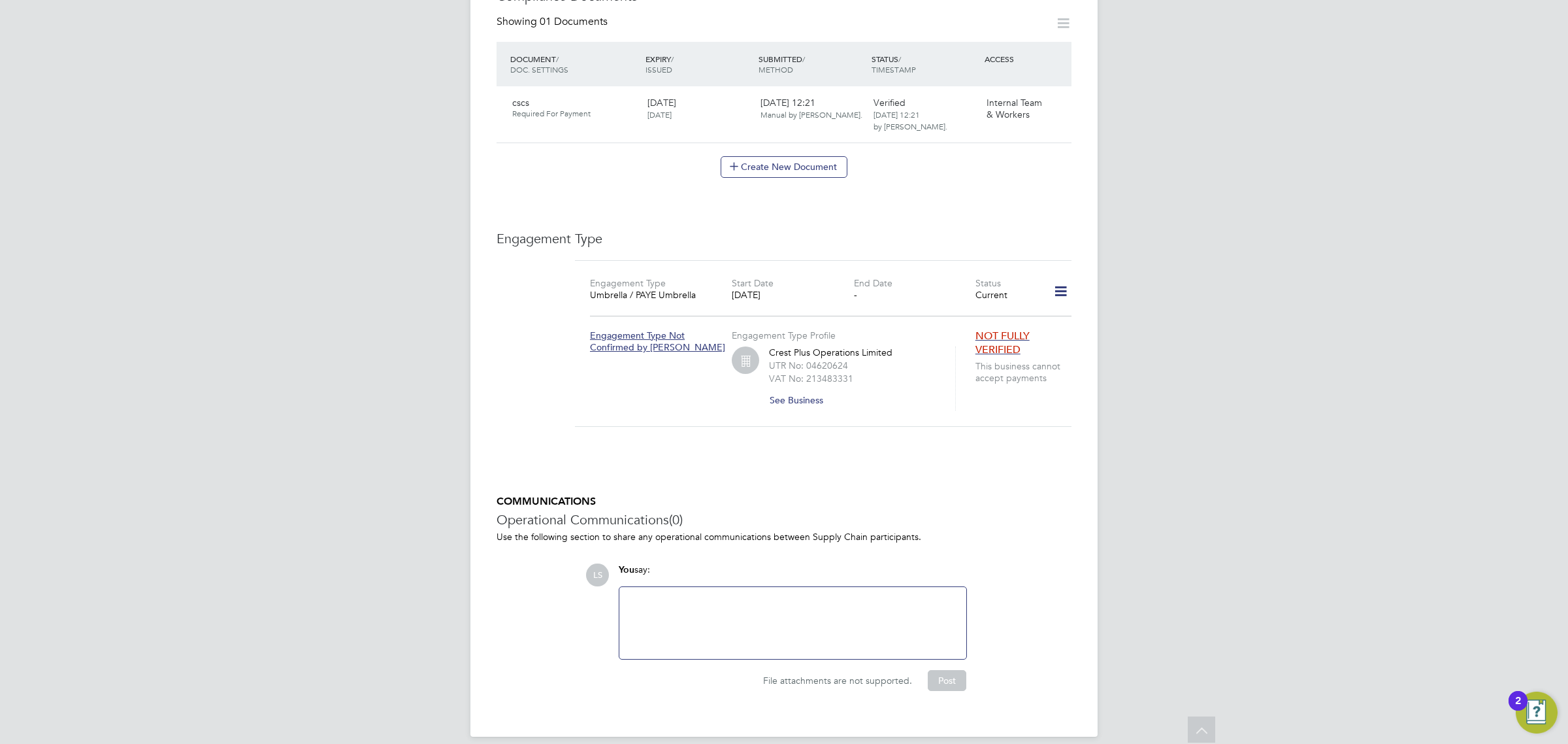
click at [1062, 276] on icon at bounding box center [1060, 291] width 23 height 30
click at [988, 317] on li "Edit Engagement Type" at bounding box center [992, 316] width 149 height 18
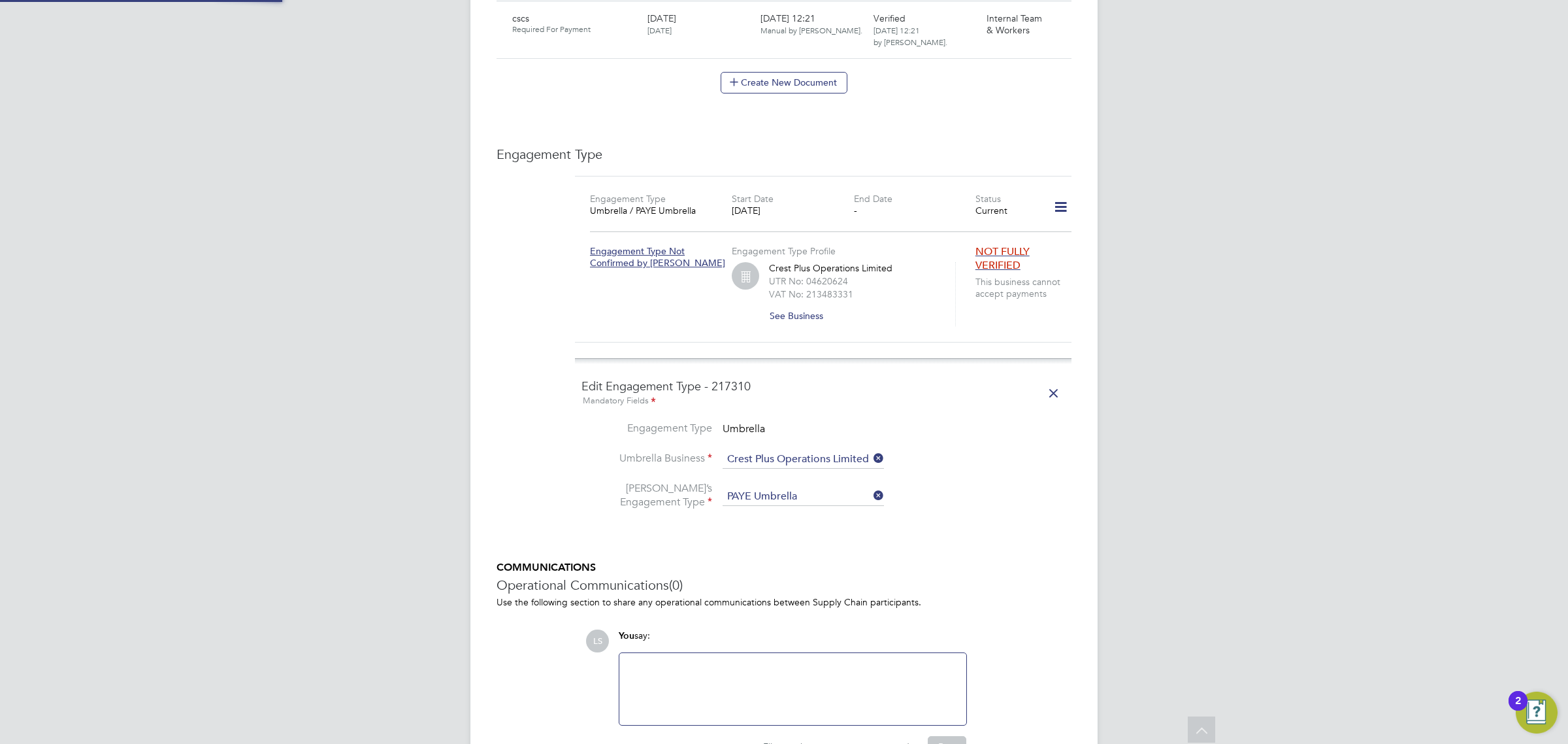
scroll to position [817, 0]
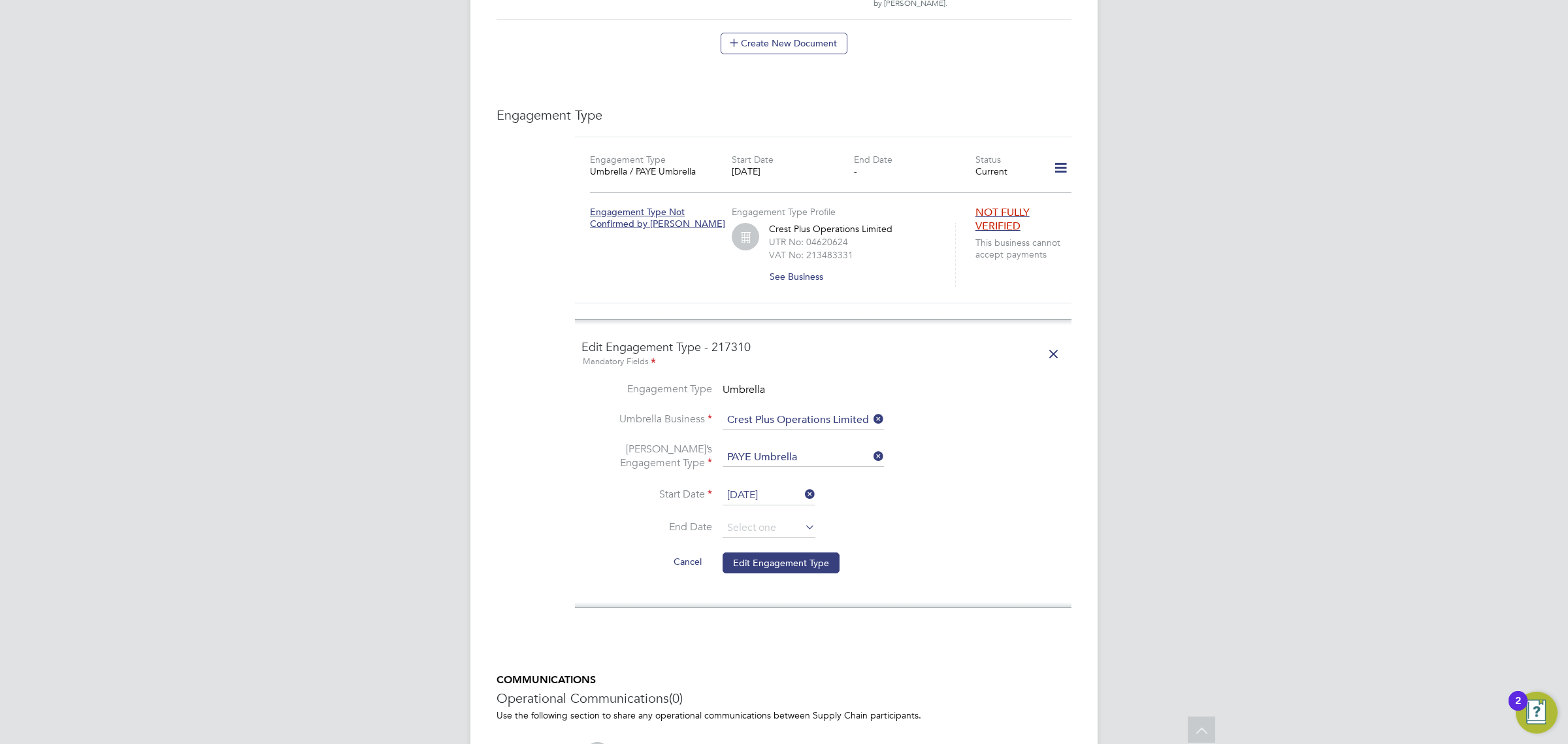
click at [775, 485] on input "26 Jan 2023" at bounding box center [768, 495] width 93 height 20
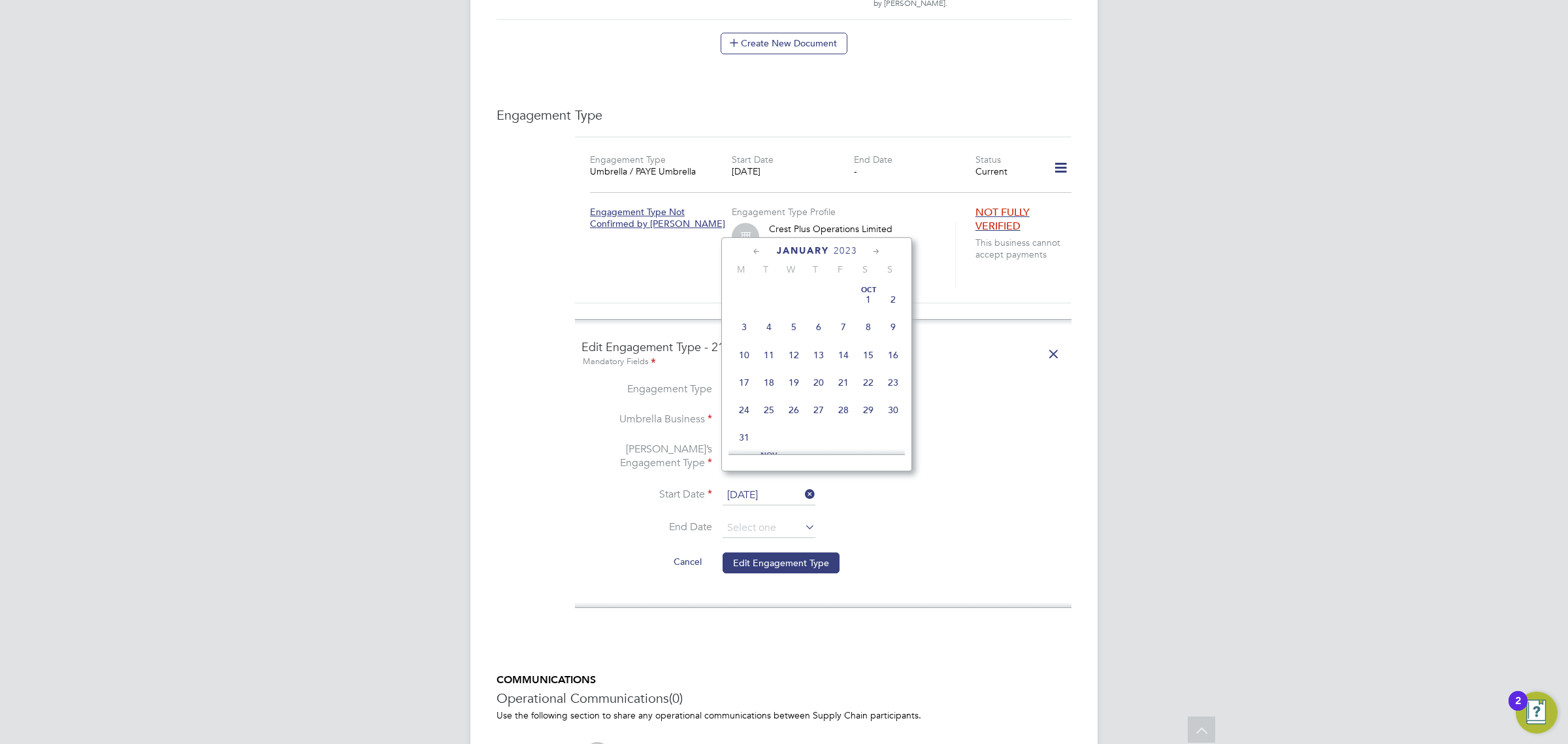
scroll to position [515, 0]
click at [872, 247] on icon at bounding box center [877, 251] width 13 height 14
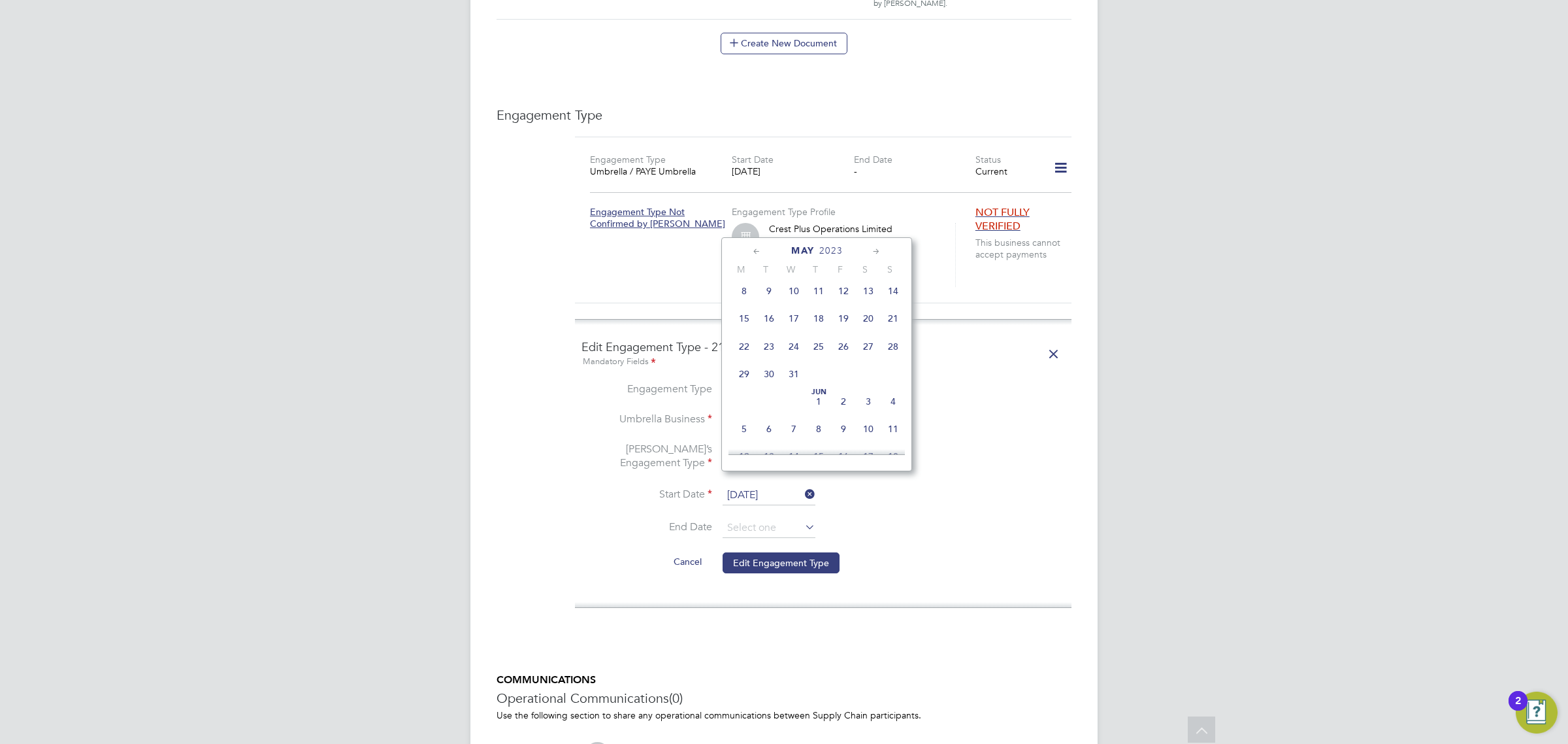
click at [872, 247] on icon at bounding box center [877, 251] width 13 height 14
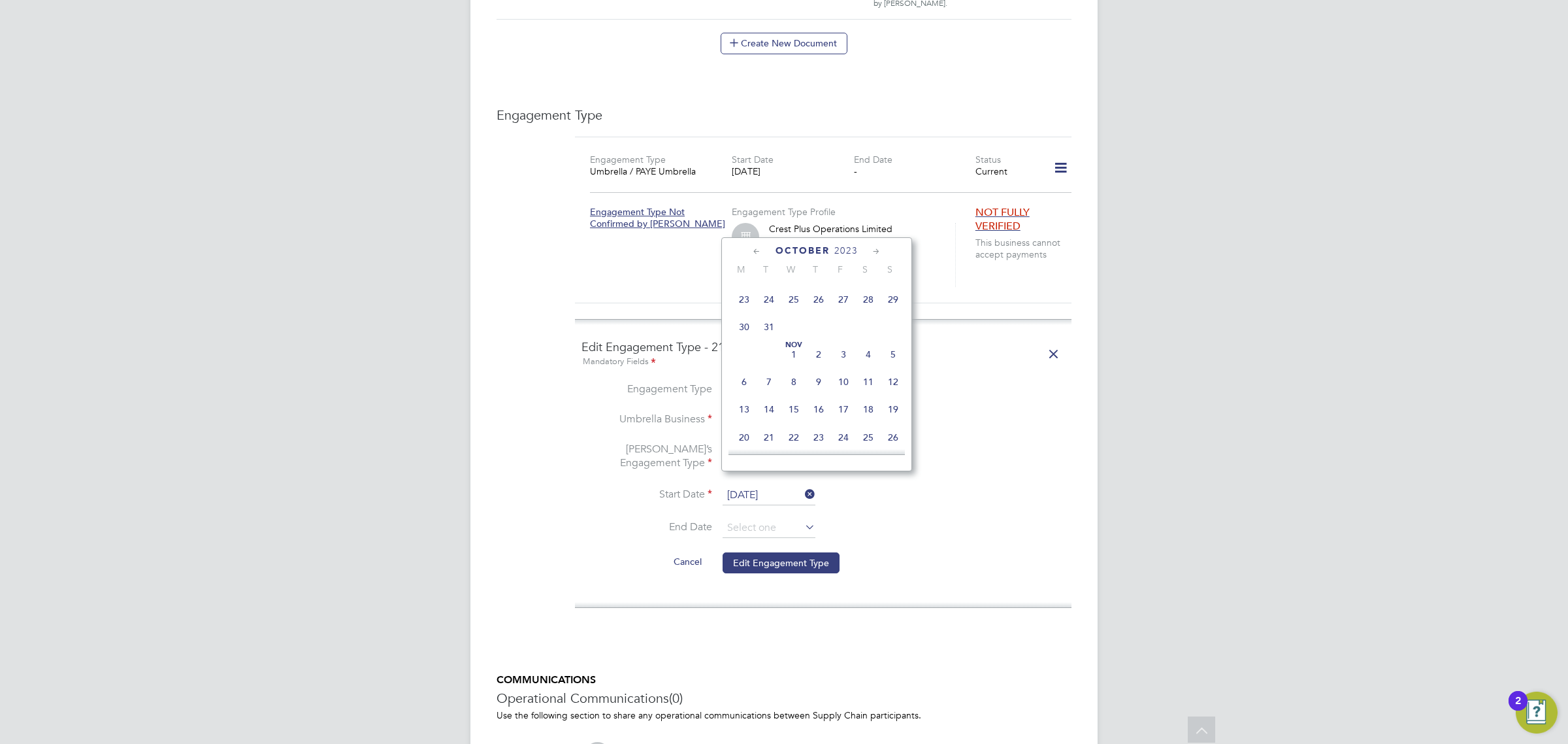
click at [872, 247] on icon at bounding box center [877, 251] width 13 height 14
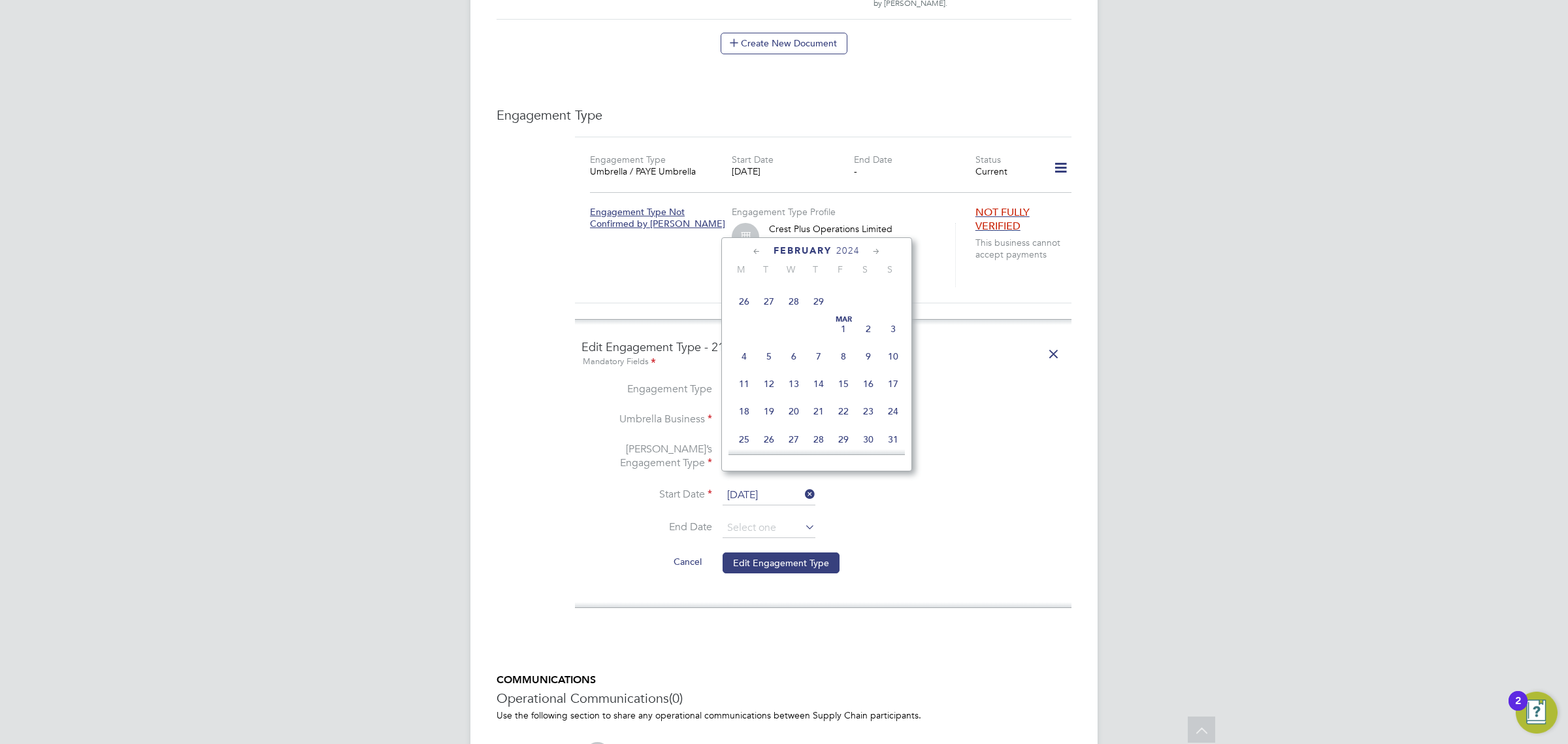
click at [872, 247] on icon at bounding box center [877, 251] width 13 height 14
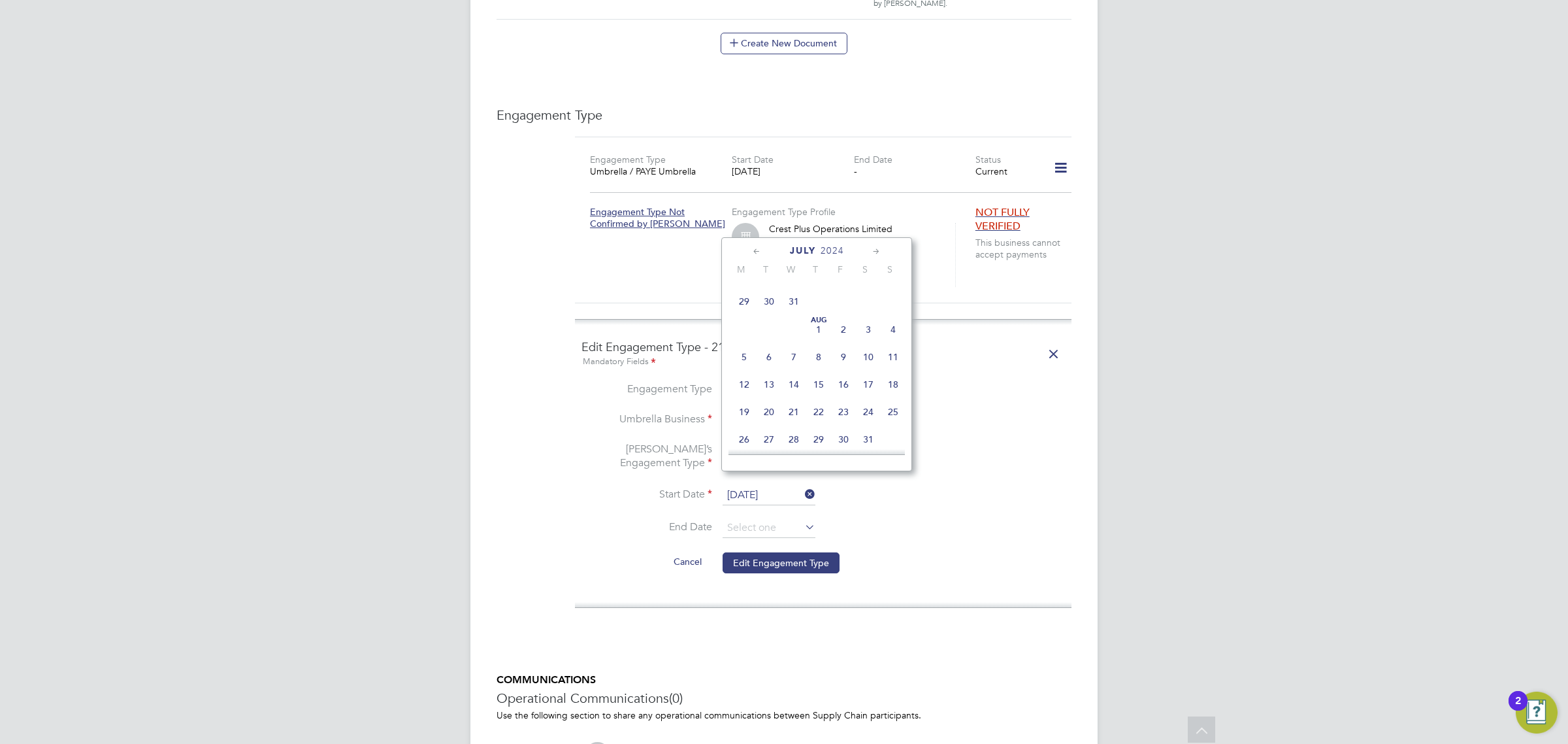
click at [872, 247] on icon at bounding box center [877, 251] width 13 height 14
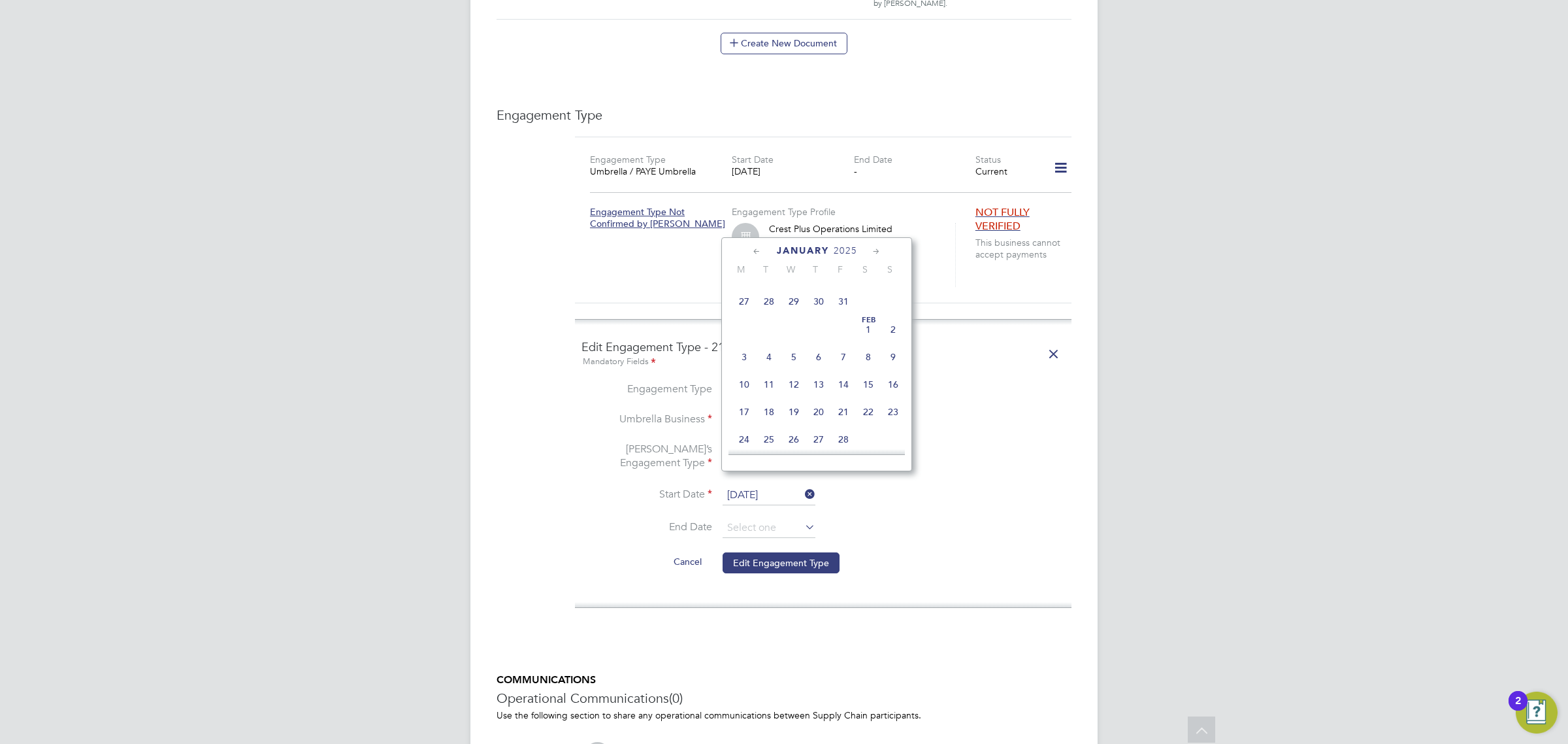
click at [872, 247] on icon at bounding box center [877, 251] width 13 height 14
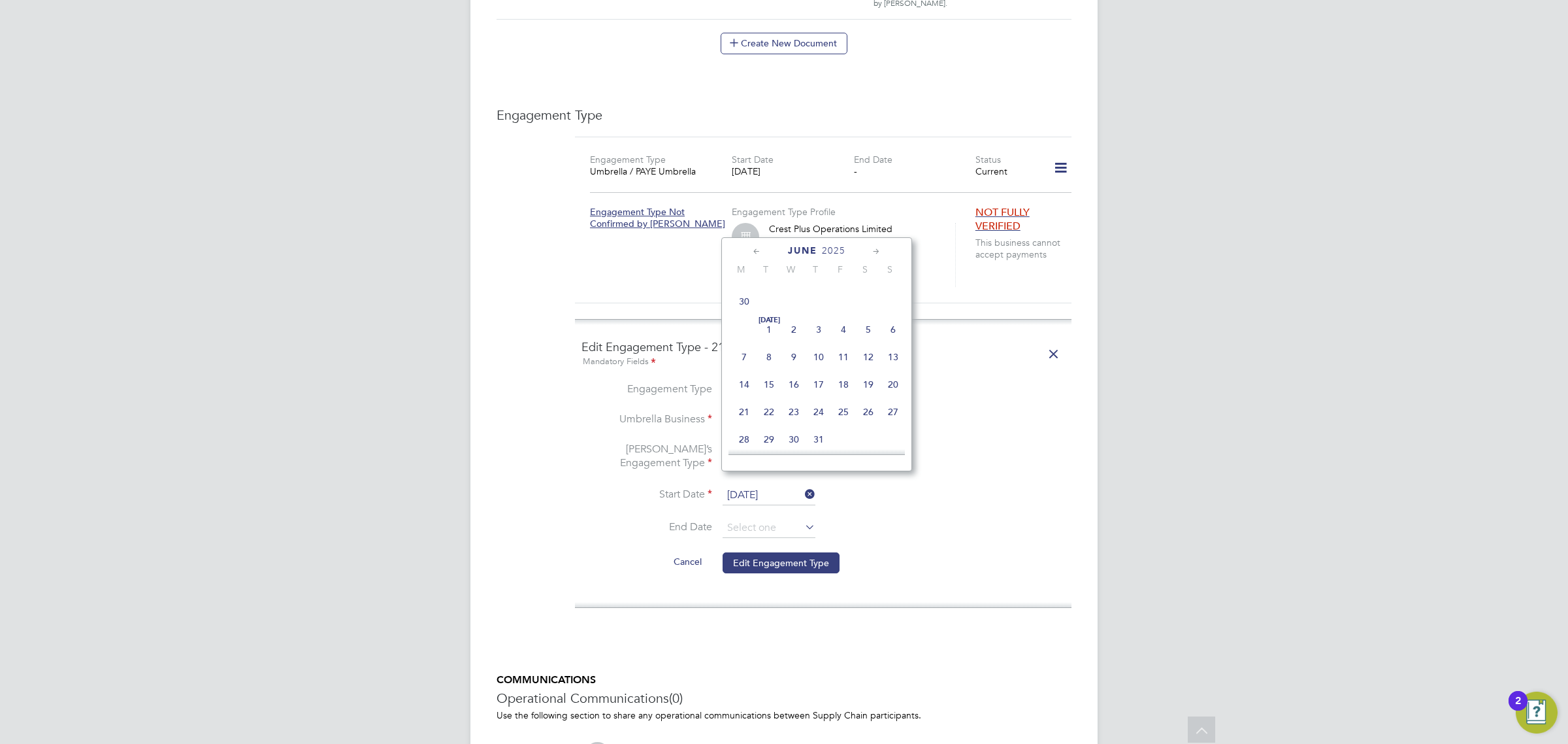
click at [872, 247] on icon at bounding box center [877, 251] width 13 height 14
click at [819, 286] on span "25" at bounding box center [819, 274] width 25 height 25
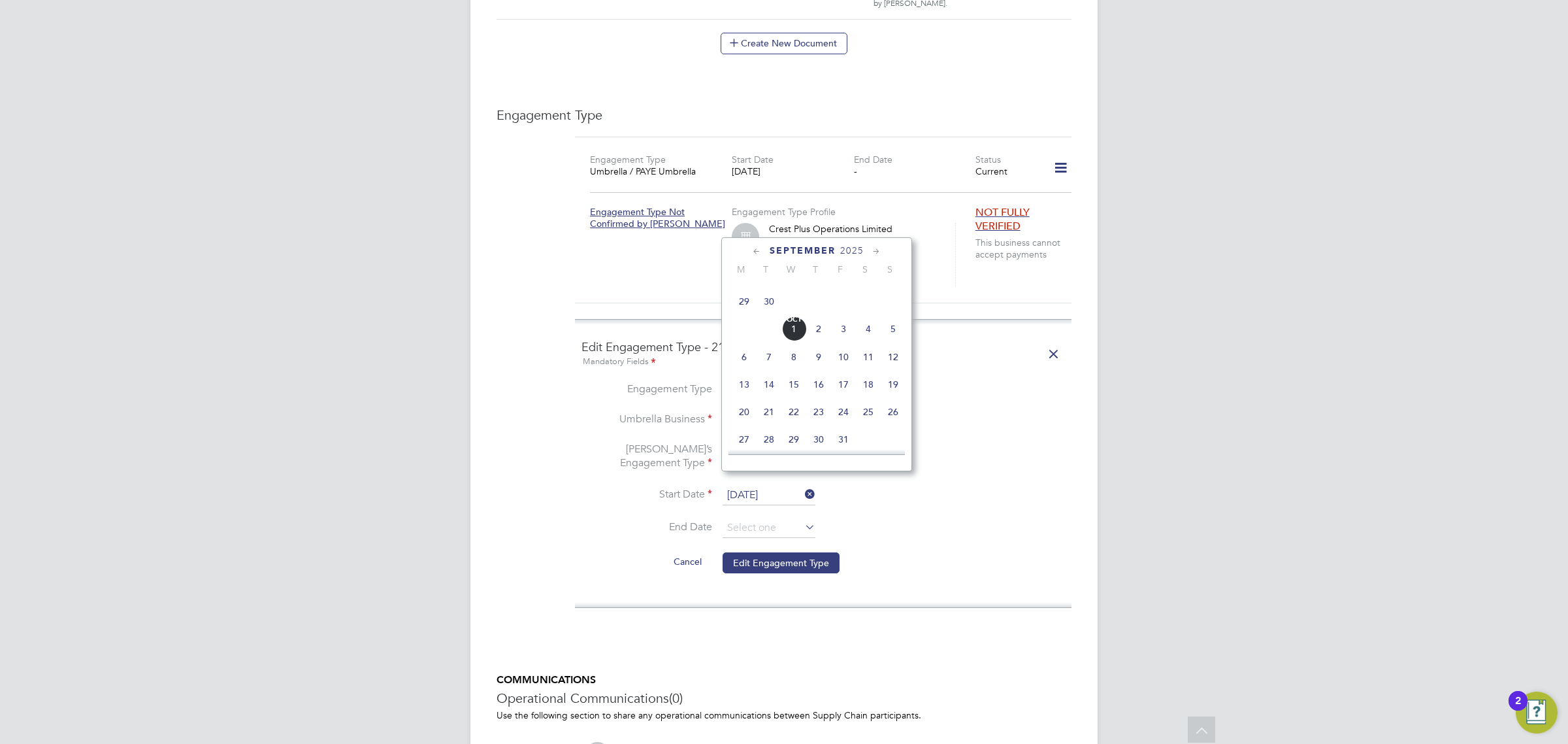
type input "[DATE]"
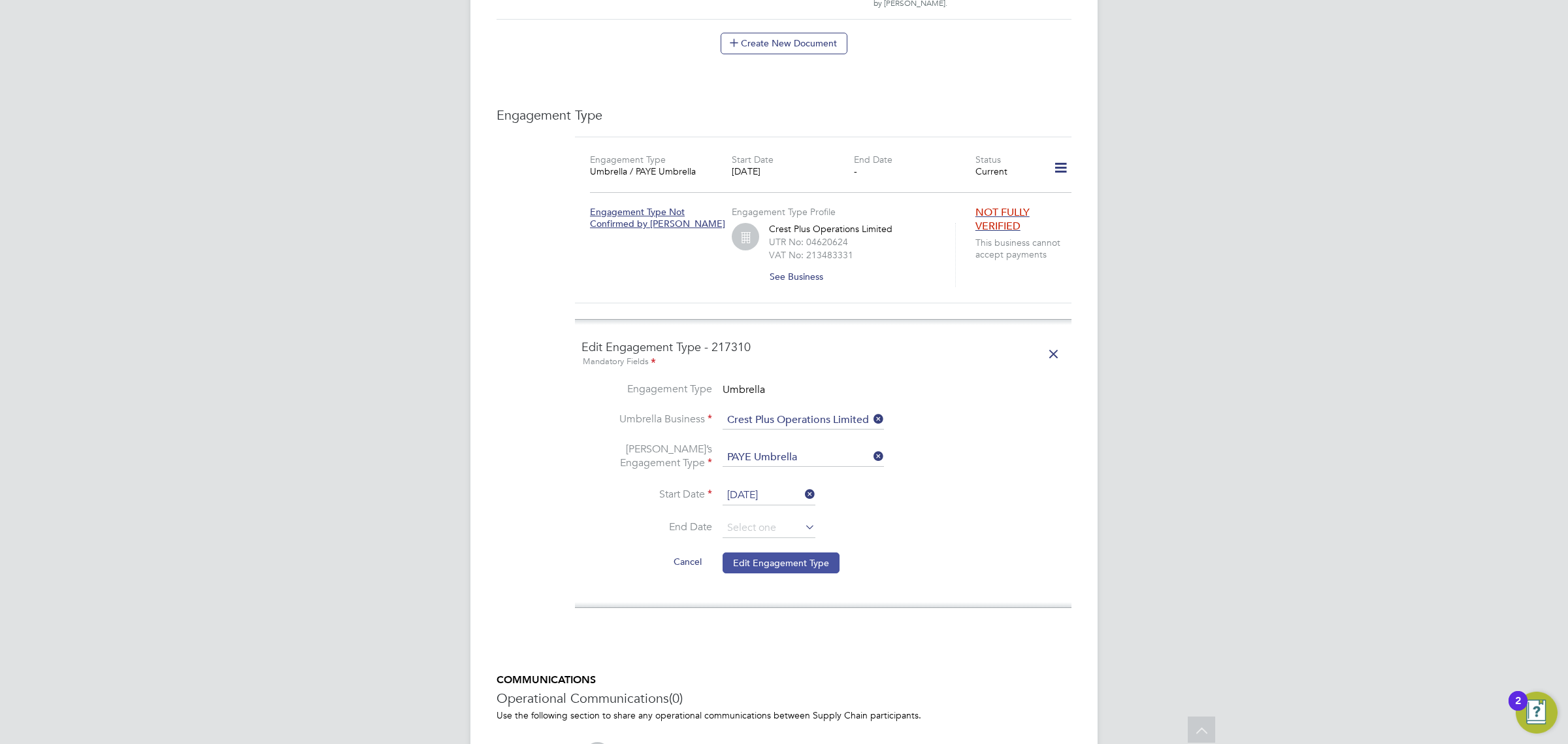
click at [792, 552] on button "Edit Engagement Type" at bounding box center [781, 562] width 117 height 21
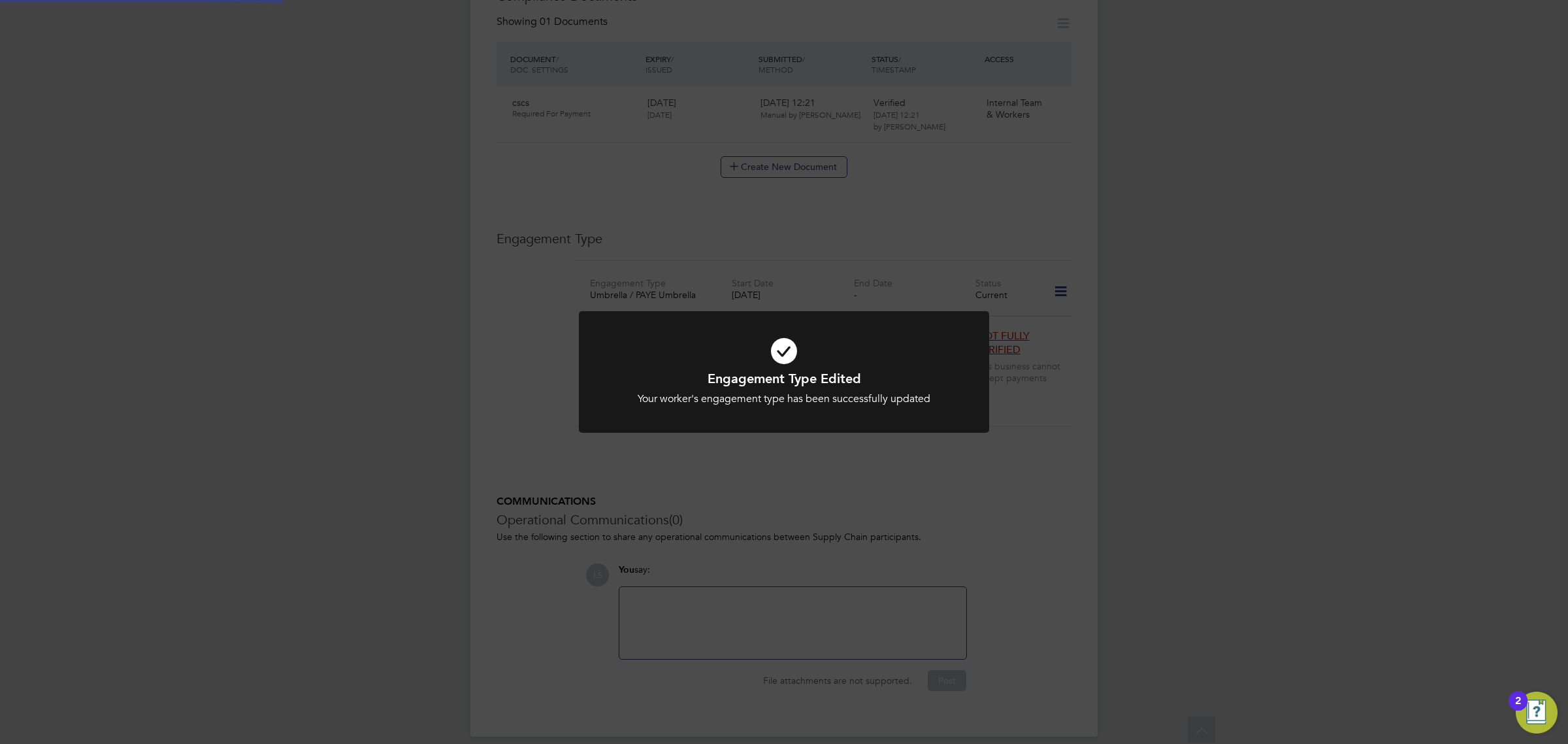
click at [843, 419] on div at bounding box center [784, 372] width 410 height 123
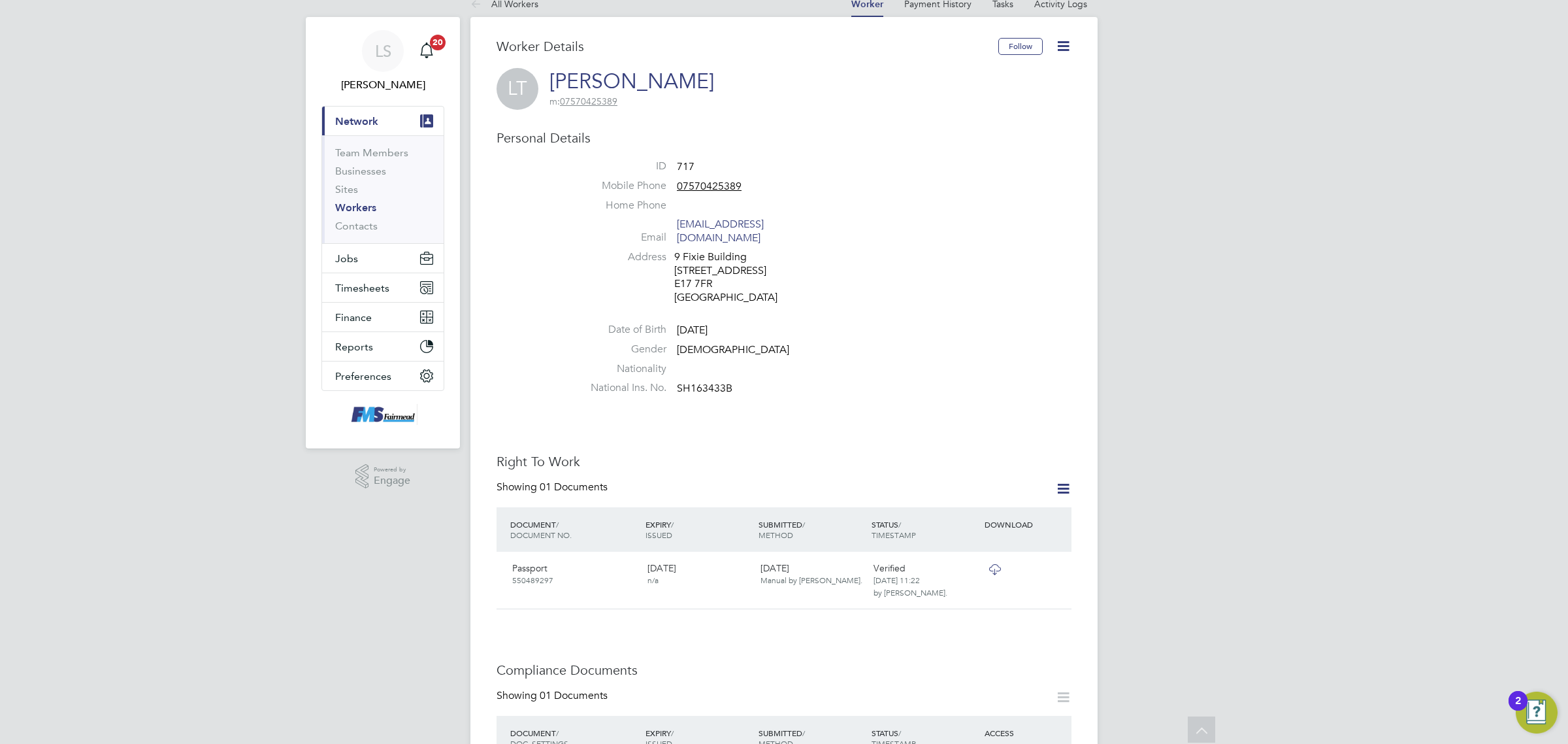
scroll to position [0, 0]
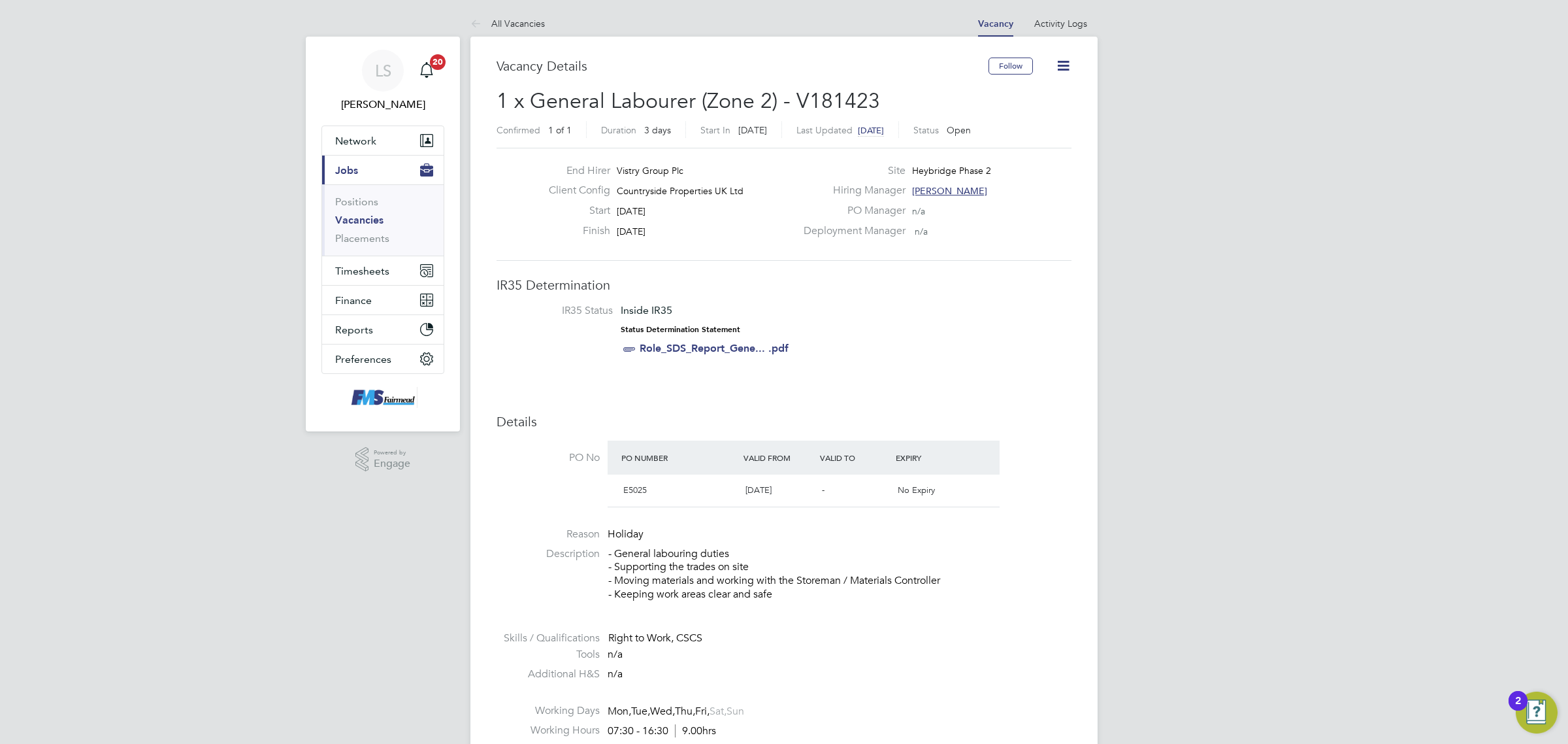
drag, startPoint x: 392, startPoint y: 200, endPoint x: 377, endPoint y: 201, distance: 15.0
click at [382, 201] on app-nav-sections-wrapper "LS [PERSON_NAME] Notifications 20 Applications: Network Team Members Businesses…" at bounding box center [383, 234] width 154 height 395
click at [374, 216] on link "Vacancies" at bounding box center [359, 219] width 48 height 13
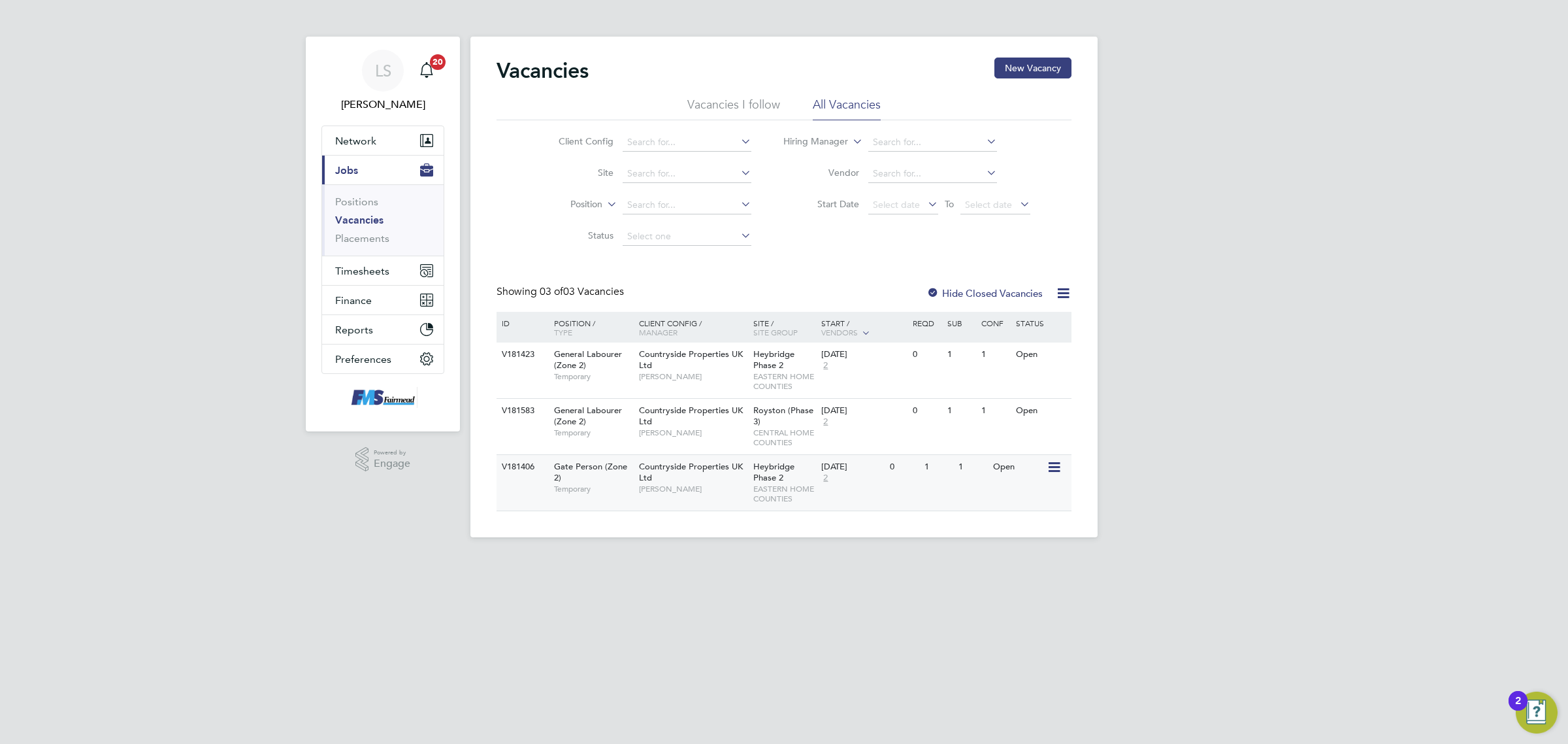
click at [946, 472] on div "1" at bounding box center [938, 466] width 34 height 24
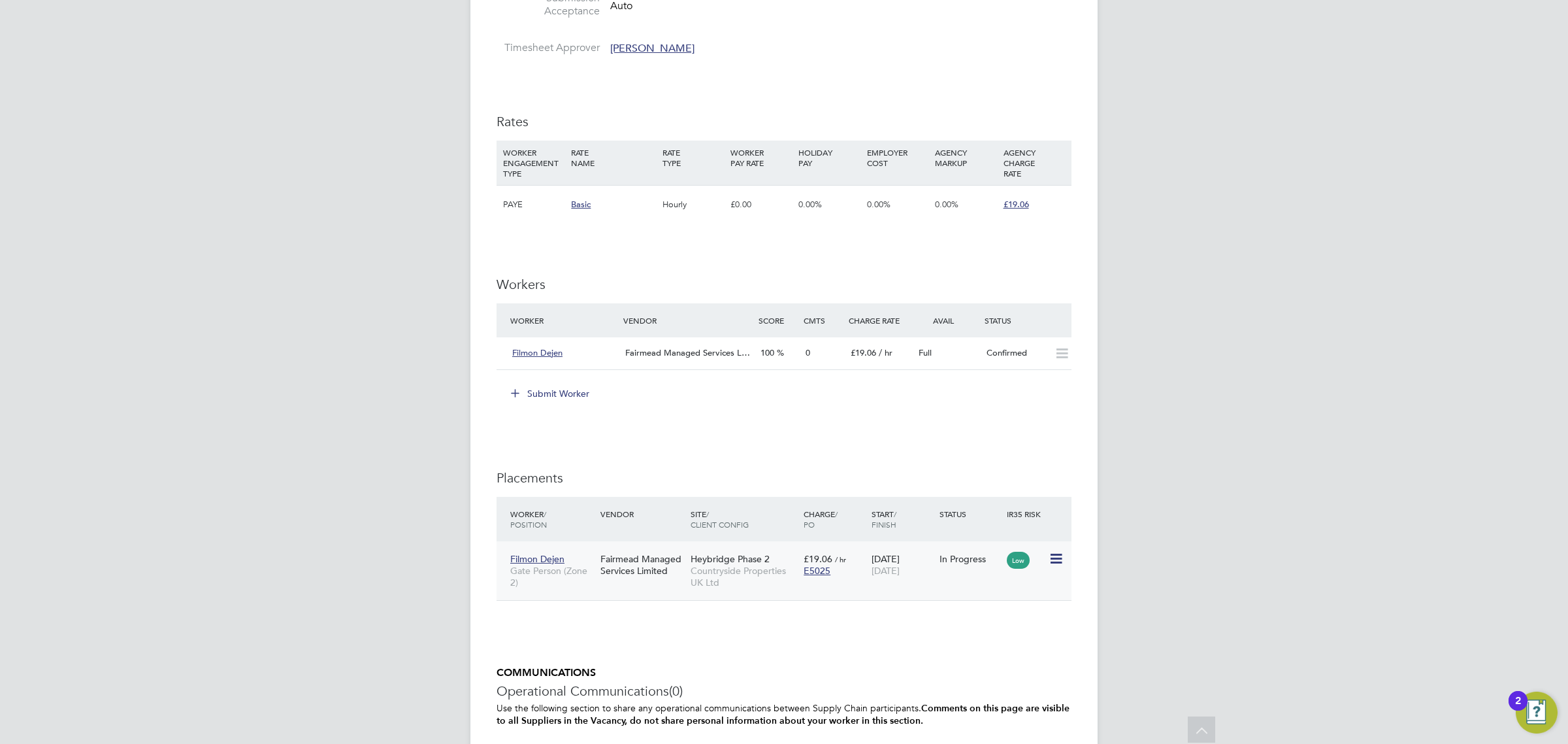
click at [1050, 552] on icon at bounding box center [1055, 558] width 13 height 16
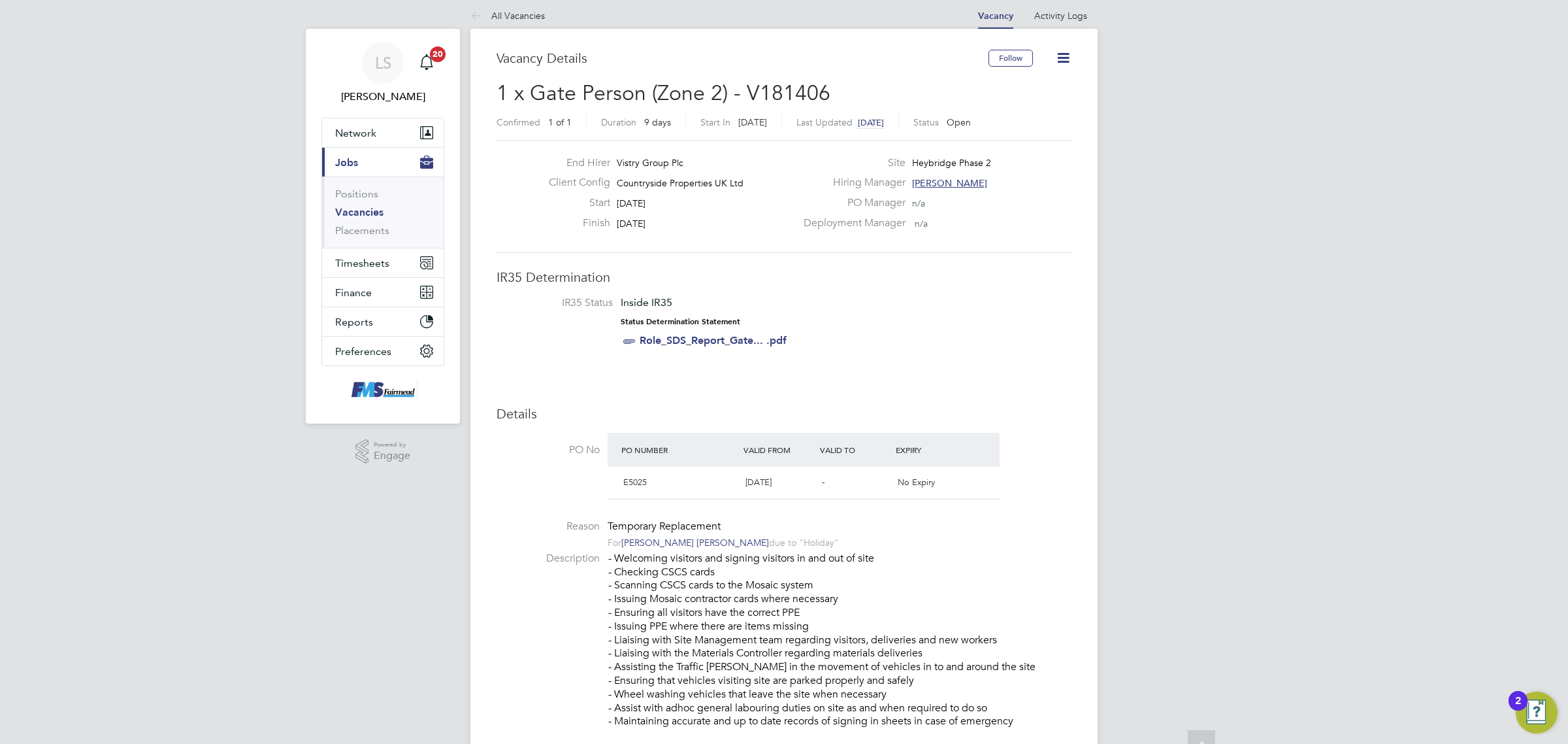
scroll to position [4, 0]
click at [1060, 57] on icon at bounding box center [1063, 61] width 17 height 17
click at [949, 312] on li "IR35 Status Inside IR35 Status Determination Statement Role_SDS_Report_Gate... …" at bounding box center [784, 328] width 549 height 57
click at [374, 229] on link "Placements" at bounding box center [362, 234] width 54 height 13
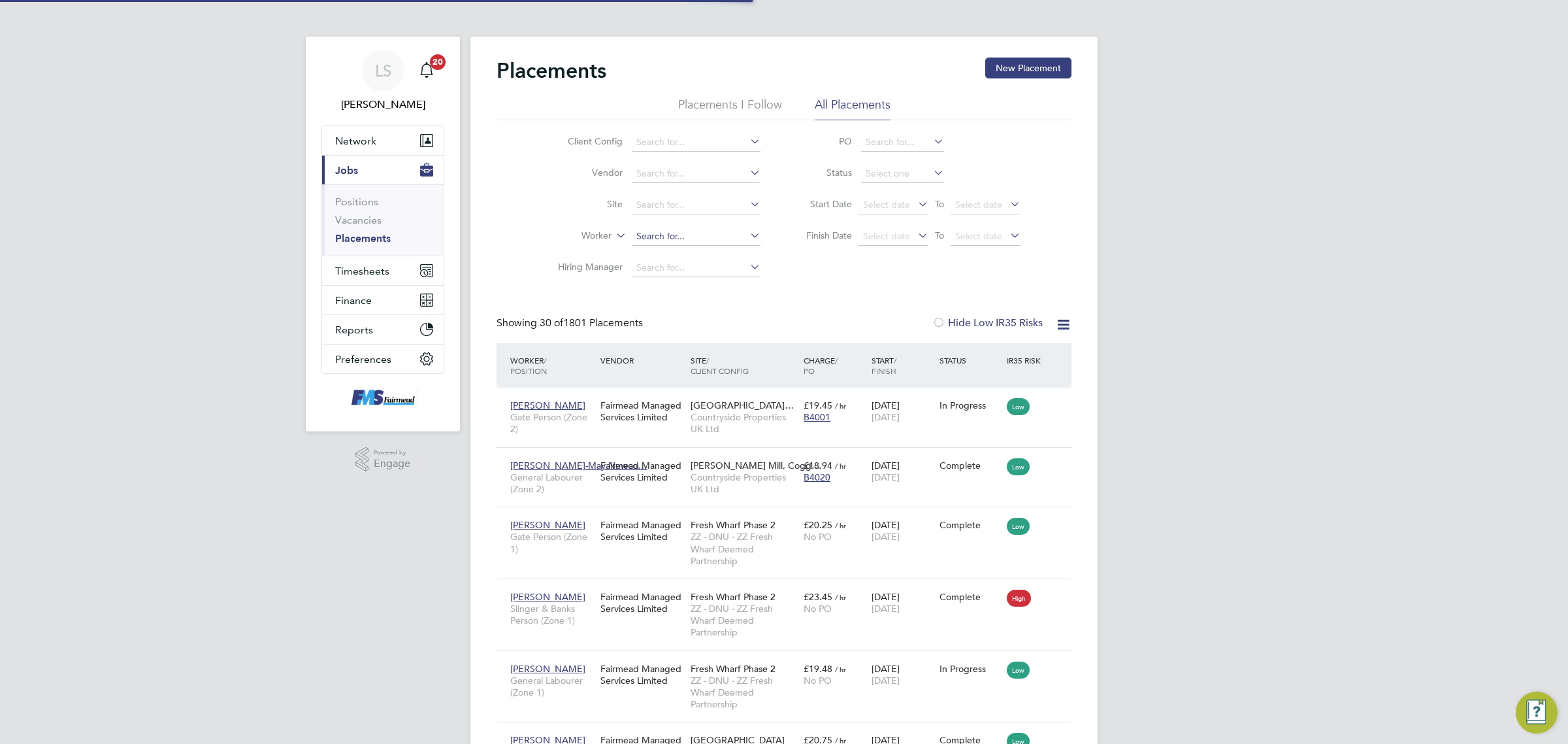
click at [656, 231] on input at bounding box center [696, 237] width 128 height 18
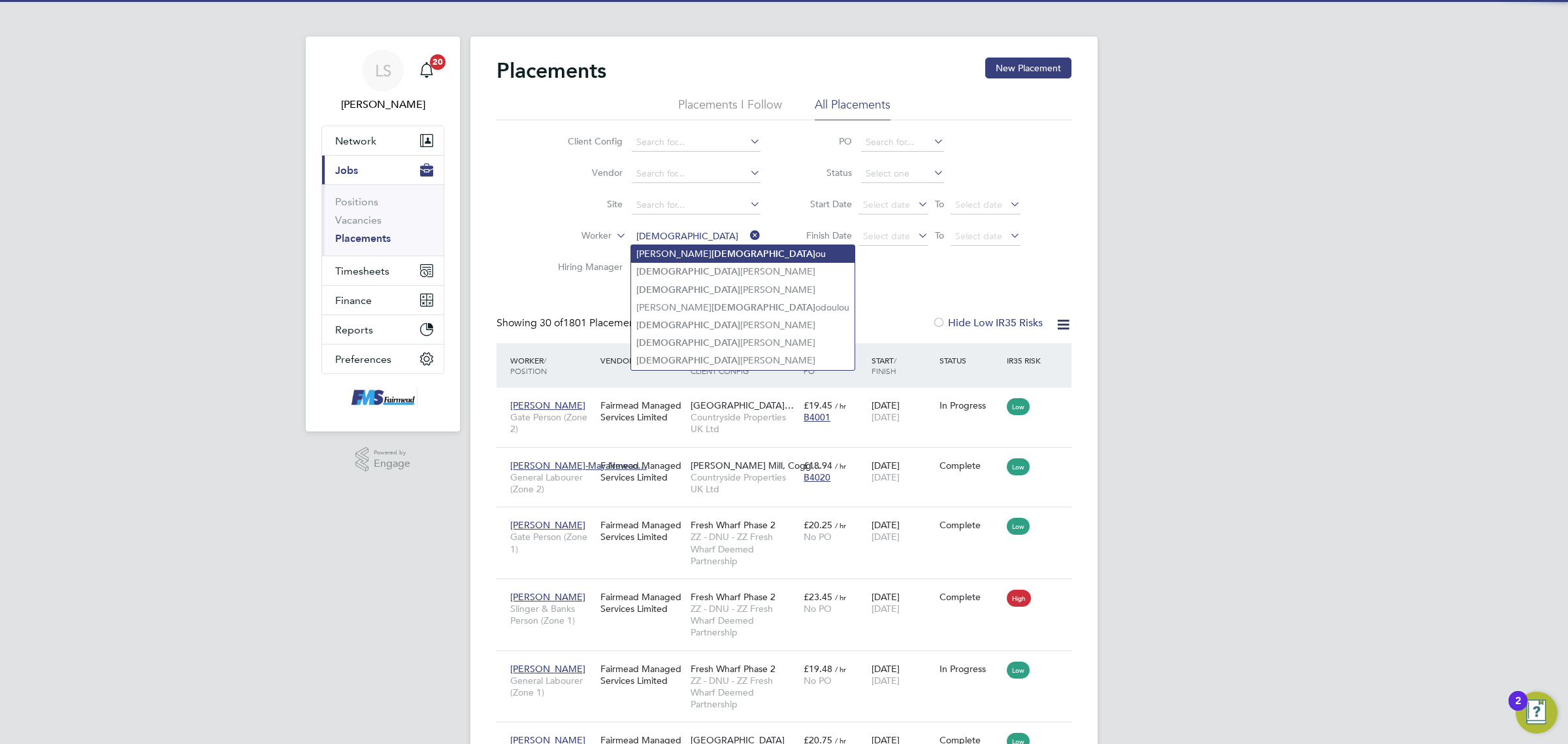
click at [670, 255] on li "[PERSON_NAME] ou" at bounding box center [743, 254] width 224 height 18
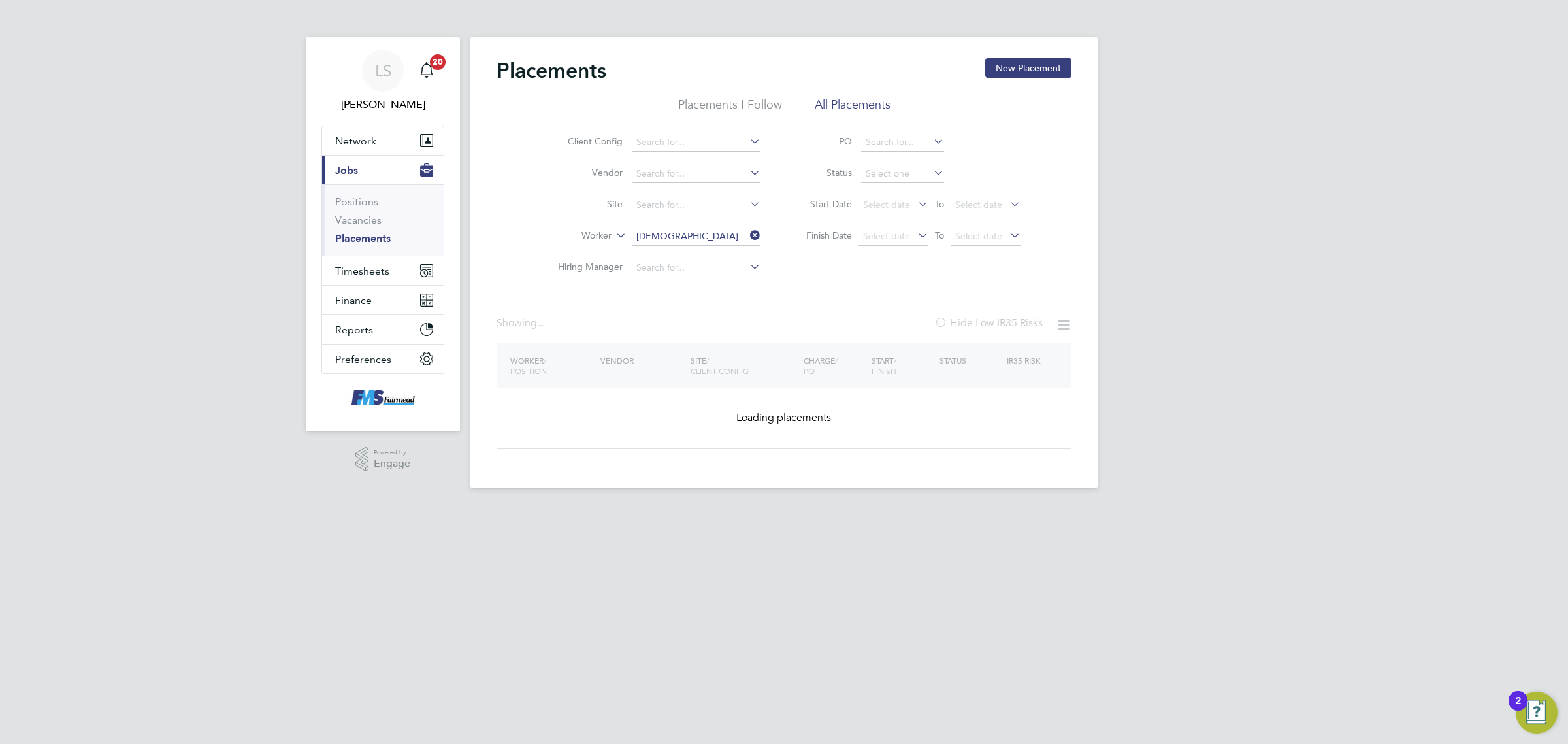
type input "[PERSON_NAME]"
